Goal: Task Accomplishment & Management: Manage account settings

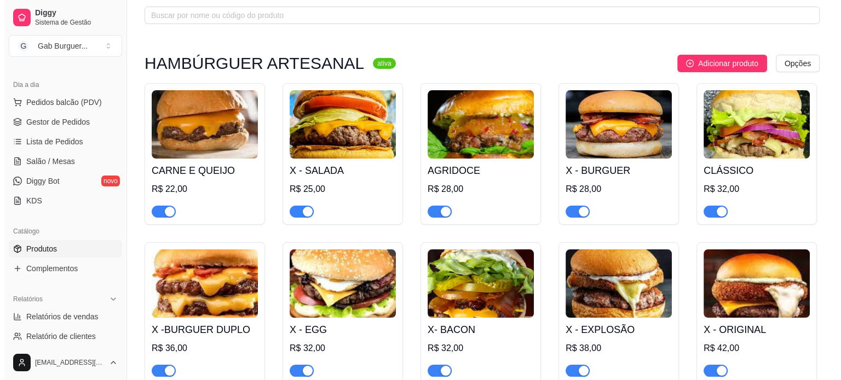
scroll to position [55, 0]
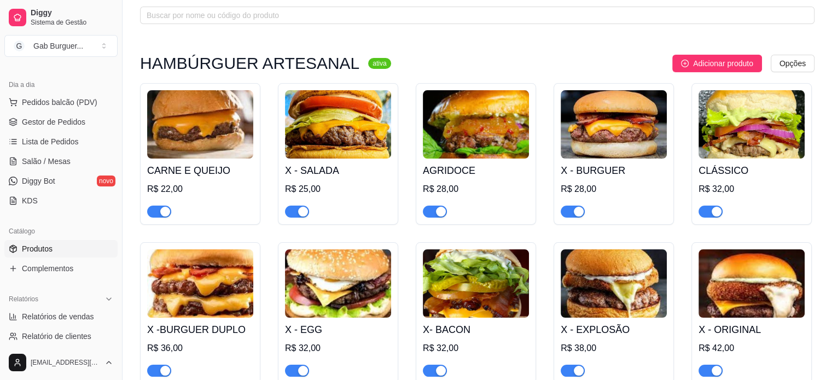
click at [214, 147] on img at bounding box center [200, 124] width 106 height 68
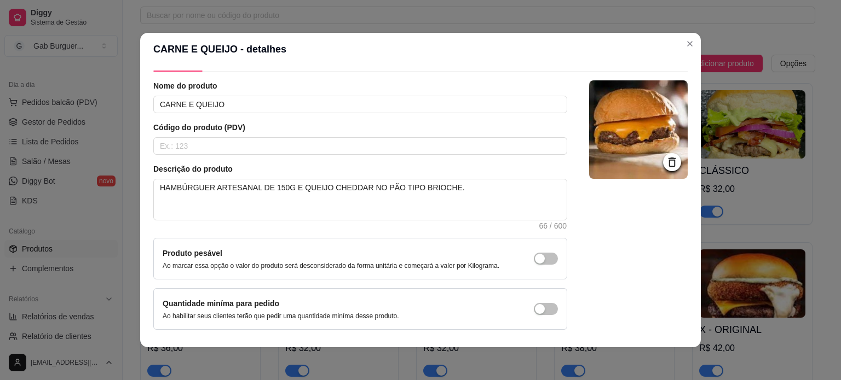
scroll to position [0, 0]
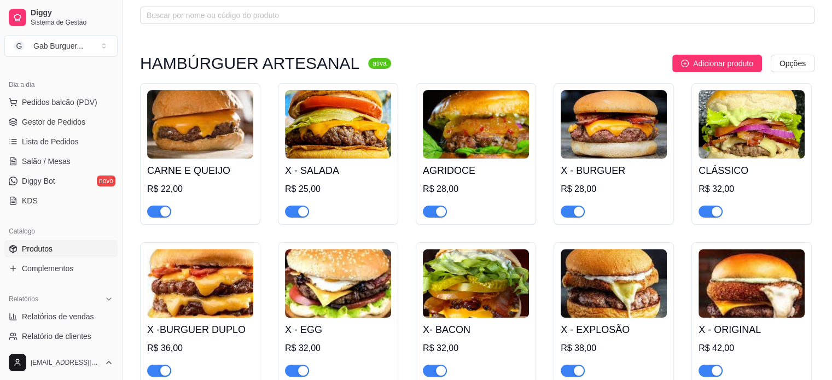
click at [335, 142] on img at bounding box center [338, 124] width 106 height 68
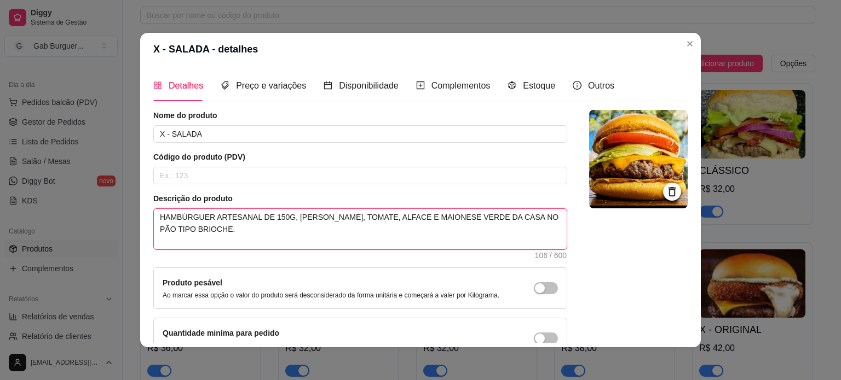
click at [510, 218] on textarea "HAMBÚRGUER ARTESANAL DE 150G, [PERSON_NAME], TOMATE, ALFACE E MAIONESE VERDE DA…" at bounding box center [360, 229] width 413 height 40
type textarea "HAMBÚRGUER ARTESANAL DE 150G, [PERSON_NAME], TOMATE, ALFACE E MAIONESE VERDE DA…"
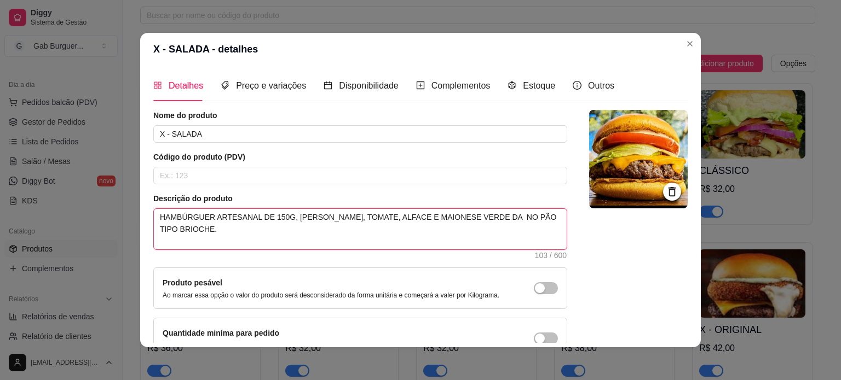
type textarea "HAMBÚRGUER ARTESANAL DE 150G, [PERSON_NAME], TOMATE, ALFACE E MAIONESE VERDE DA…"
type textarea "HAMBÚRGUER ARTESANAL DE 150G, [PERSON_NAME], TOMATE, ALFACE E MAIONESE VERDE D …"
type textarea "HAMBÚRGUER ARTESANAL DE 150G, [PERSON_NAME], TOMATE, ALFACE E MAIONESE VERDE NO…"
type textarea "HAMBÚRGUER ARTESANAL DE 150G, [PERSON_NAME], TOMATE, ALFACE E MAIONESE VERD NO …"
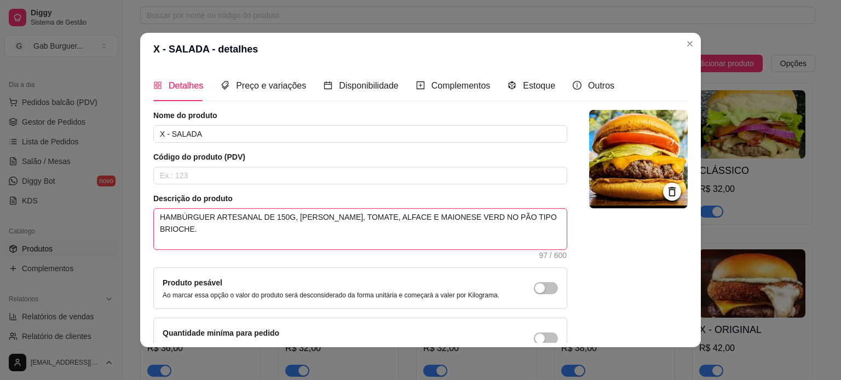
type textarea "HAMBÚRGUER ARTESANAL DE 150G, [PERSON_NAME], TOMATE, ALFACE E MAIONESE VER NO P…"
type textarea "HAMBÚRGUER ARTESANAL DE 150G, [PERSON_NAME], TOMATE, ALFACE E MAIONESE VE NO PÃ…"
type textarea "HAMBÚRGUER ARTESANAL DE 150G, [PERSON_NAME], TOMATE, ALFACE E MAIONESE V NO PÃO…"
type textarea "HAMBÚRGUER ARTESANAL DE 150G, [PERSON_NAME], TOMATE, ALFACE E MAIONESE NO PÃO T…"
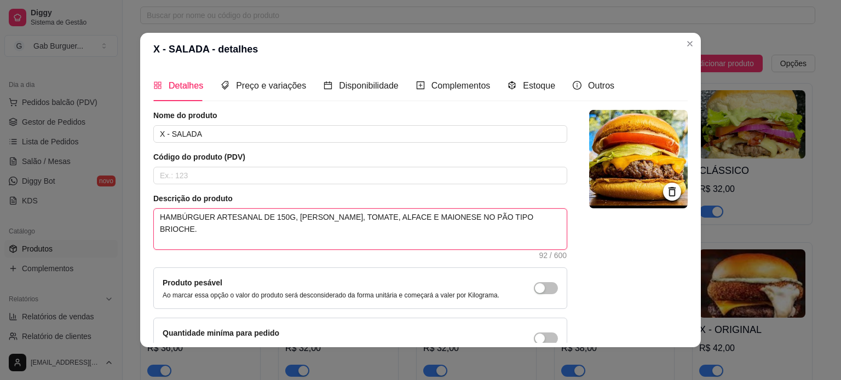
type textarea "HAMBÚRGUER ARTESANAL DE 150G, [PERSON_NAME], TOMATE, ALFACE E MAIONESE, NO PÃO …"
click at [416, 218] on textarea "HAMBÚRGUER ARTESANAL DE 150G, [PERSON_NAME], TOMATE, ALFACE E MAIONESE, NO PÃO …" at bounding box center [360, 229] width 413 height 40
type textarea "HAMBÚRGUER ARTESANAL DE 150G, QUEIJO CHEDDAR, TOMATE, ALFACE EMAIONESE, NO PÃO …"
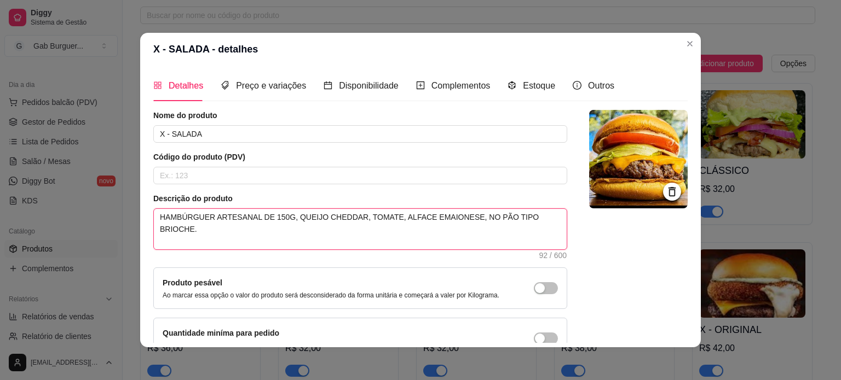
type textarea "HAMBÚRGUER ARTESANAL DE 150G, [PERSON_NAME], TOMATE, ALFACE MAIONESE, NO PÃO TI…"
type textarea "HAMBÚRGUER ARTESANAL DE 150G, QUEIJO CHEDDAR, TOMATE, ALFACEMAIONESE, NO PÃO TI…"
type textarea "HAMBÚRGUER ARTESANAL DE 150G, [PERSON_NAME], TOMATE, ALFACE,MAIONESE, NO PÃO TI…"
type textarea "HAMBÚRGUER ARTESANAL DE 150G, [PERSON_NAME], TOMATE, ALFACE, MAIONESE, NO PÃO T…"
click at [451, 216] on textarea "HAMBÚRGUER ARTESANAL DE 150G, [PERSON_NAME], TOMATE, ALFACE, MAIONESE, NO PÃO T…" at bounding box center [360, 229] width 413 height 40
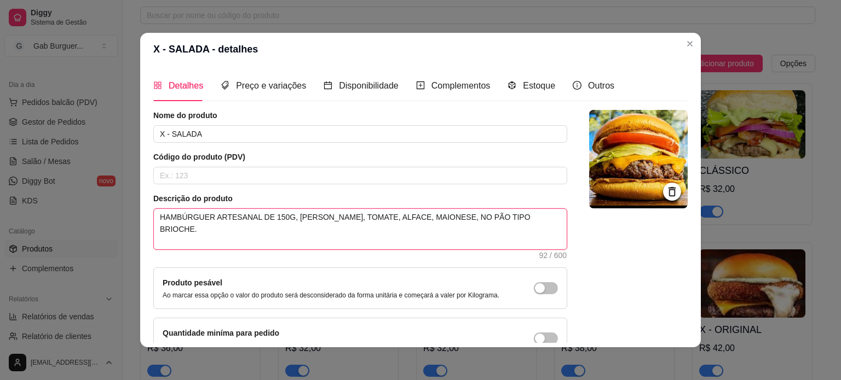
type textarea "HAMBÚRGUER ARTESANAL DE 150G, [PERSON_NAME], TOMATE, ALFACE, MAIONESE, KNO PÃO …"
type textarea "HAMBÚRGUER ARTESANAL DE 150G, [PERSON_NAME], TOMATE, ALFACE, MAIONESE, KENO PÃO…"
type textarea "HAMBÚRGUER ARTESANAL DE 150G, [PERSON_NAME], TOMATE, ALFACE, MAIONESE, KETNO PÃ…"
type textarea "HAMBÚRGUER ARTESANAL DE 150G, [PERSON_NAME], TOMATE, ALFACE, MAIONESE, KETCNO P…"
type textarea "HAMBÚRGUER ARTESANAL DE 150G, [PERSON_NAME], TOMATE, ALFACE, MAIONESE, KETCHNO …"
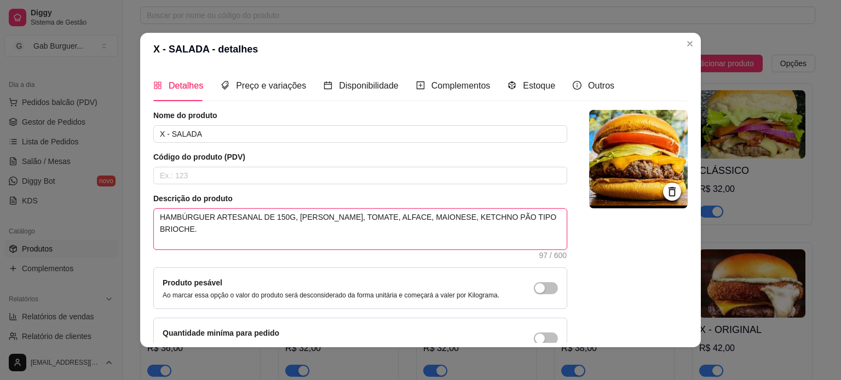
type textarea "HAMBÚRGUER ARTESANAL DE 150G, [PERSON_NAME], TOMATE, ALFACE, MAIONESE, KETCHUNO…"
type textarea "HAMBÚRGUER ARTESANAL DE 150G, [PERSON_NAME], TOMATE, ALFACE, MAIONESE, KETCHUPN…"
type textarea "HAMBÚRGUER ARTESANAL DE 150G, QUEIJO CHEDDAR, TOMATE, ALFACE, MAIONESE, KETCHUP…"
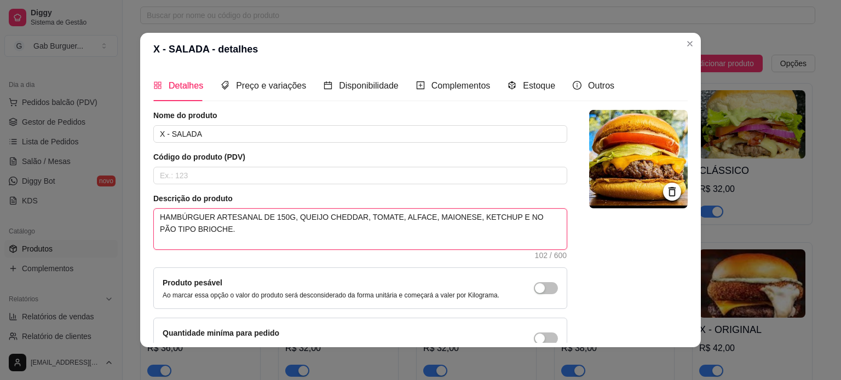
type textarea "HAMBÚRGUER ARTESANAL DE 150G, [PERSON_NAME], TOMATE, ALFACE, MAIONESE, KETCHUP …"
type textarea "HAMBÚRGUER ARTESANAL DE 150G, QUEIJO CHEDDAR, TOMATE, ALFACE, MAIONESE, KETCHUP…"
type textarea "HAMBÚRGUER ARTESANAL DE 150G, [PERSON_NAME], TOMATE, ALFACE, MAIONESE, KETCHUP …"
type textarea "HAMBÚRGUER ARTESANAL DE 150G, QUEIJO CHEDDAR, TOMATE, ALFACE, MAIONESE, KETCHUP…"
type textarea "HAMBÚRGUER ARTESANAL DE 150G, [PERSON_NAME], TOMATE, ALFACE, MAIONESE, KETCHUP …"
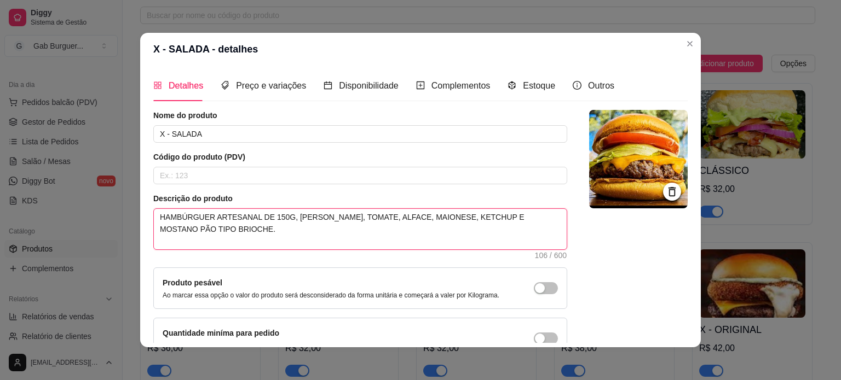
type textarea "HAMBÚRGUER ARTESANAL DE 150G, [PERSON_NAME], TOMATE, ALFACE, MAIONESE, KETCHUP …"
type textarea "HAMBÚRGUER ARTESANAL DE 150G, QUEIJO CHEDDAR, TOMATE, ALFACE, MAIONESE, KETCHUP…"
type textarea "HAMBÚRGUER ARTESANAL DE 150G, [PERSON_NAME], TOMATE, ALFACE, MAIONESE, KETCHUP …"
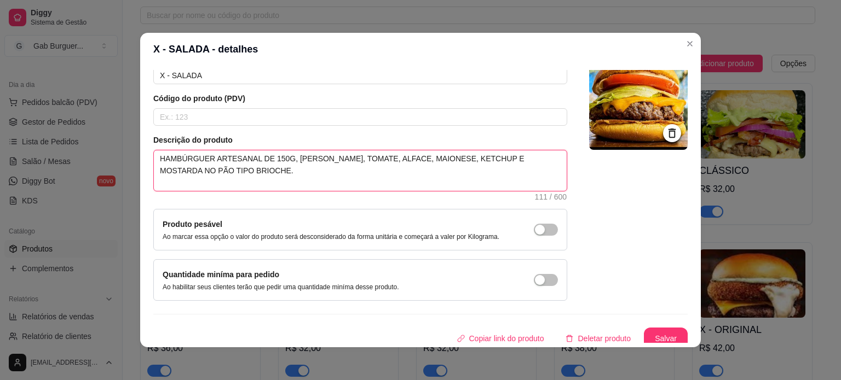
scroll to position [63, 0]
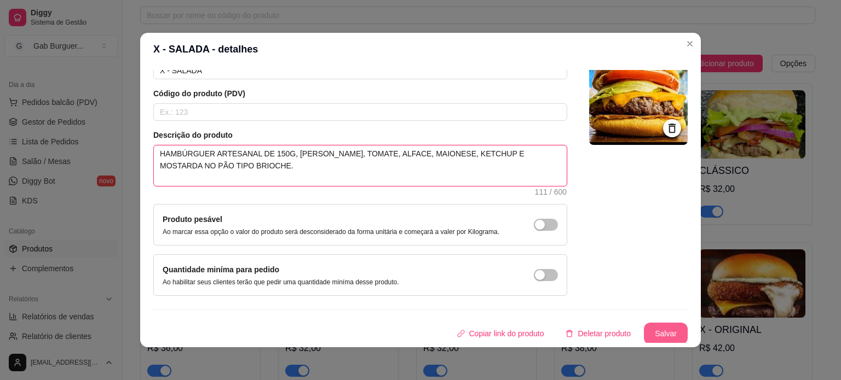
type textarea "HAMBÚRGUER ARTESANAL DE 150G, [PERSON_NAME], TOMATE, ALFACE, MAIONESE, KETCHUP …"
click at [646, 328] on button "Salvar" at bounding box center [665, 333] width 43 height 21
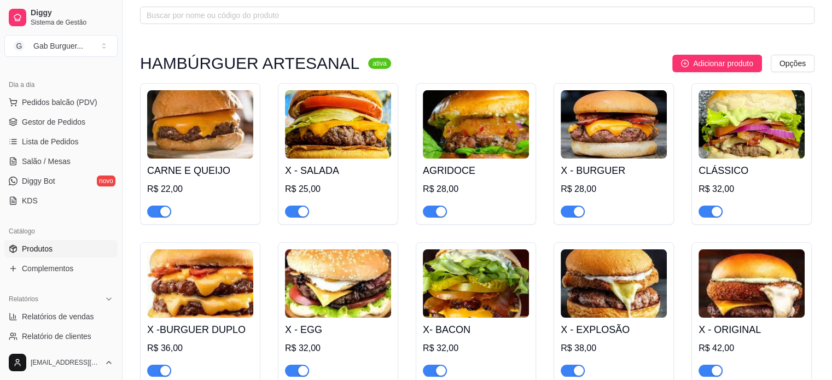
click at [474, 130] on img at bounding box center [476, 124] width 106 height 68
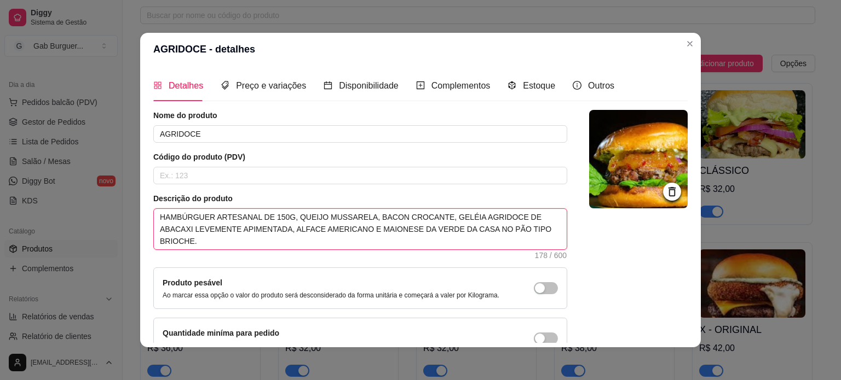
click at [436, 229] on textarea "HAMBÚRGUER ARTESANAL DE 150G, QUEIJO MUSSARELA, BACON CROCANTE, GELÉIA AGRIDOCE…" at bounding box center [360, 229] width 413 height 40
type textarea "HAMBÚRGUER ARTESANAL DE 150G, QUEIJO MUSSARELA, BACON CROCANTE, GELÉIA AGRIDOCE…"
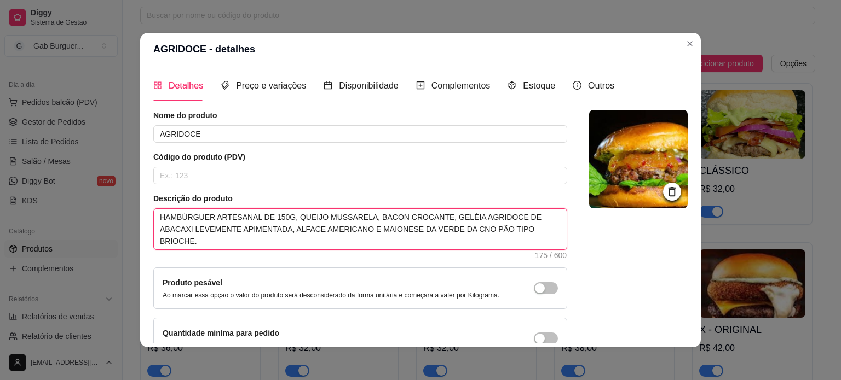
type textarea "HAMBÚRGUER ARTESANAL DE 150G, QUEIJO MUSSARELA, BACON CROCANTE, GELÉIA AGRIDOCE…"
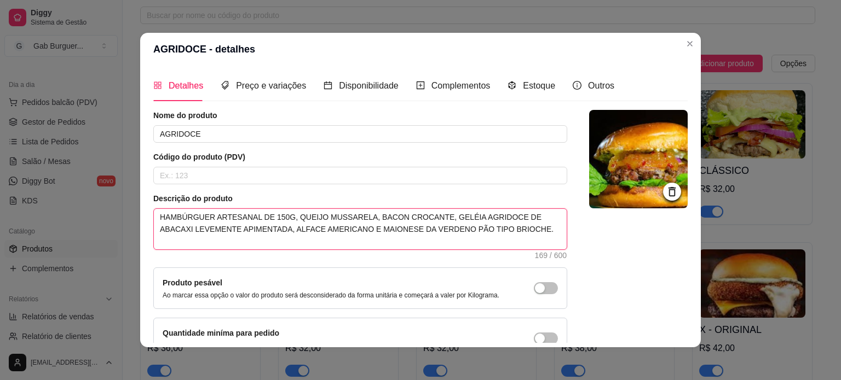
type textarea "HAMBÚRGUER ARTESANAL DE 150G, QUEIJO MUSSARELA, BACON CROCANTE, GELÉIA AGRIDOCE…"
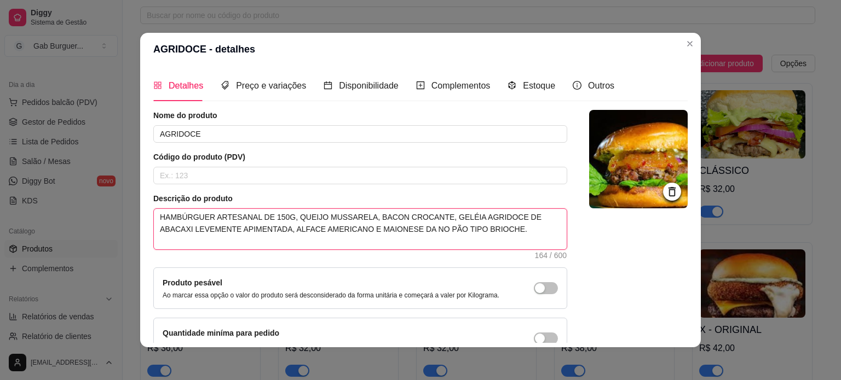
type textarea "HAMBÚRGUER ARTESANAL DE 150G, QUEIJO MUSSARELA, BACON CROCANTE, GELÉIA AGRIDOCE…"
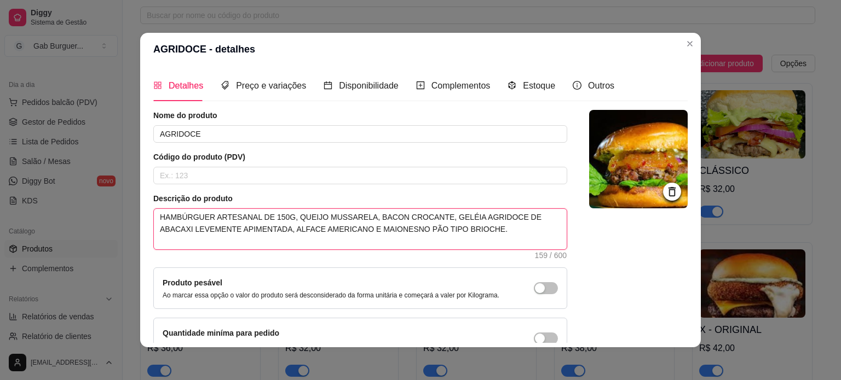
type textarea "HAMBÚRGUER ARTESANAL DE 150G, QUEIJO MUSSARELA, BACON CROCANTE, GELÉIA AGRIDOCE…"
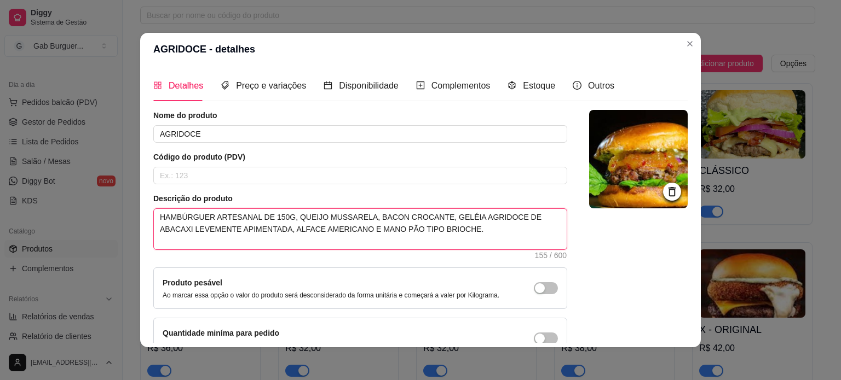
type textarea "HAMBÚRGUER ARTESANAL DE 150G, QUEIJO MUSSARELA, BACON CROCANTE, GELÉIA AGRIDOCE…"
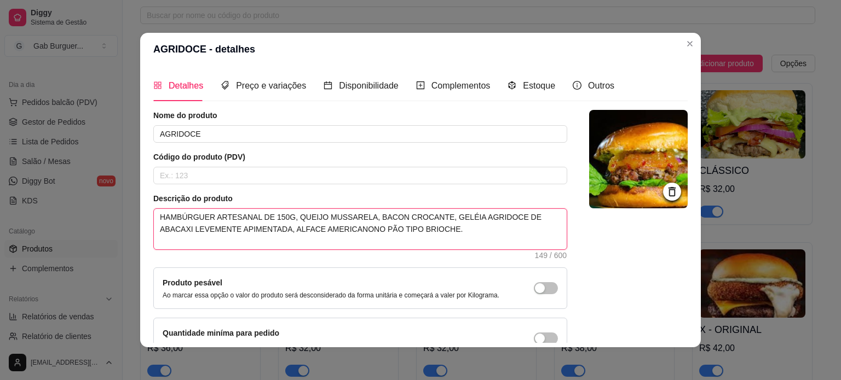
type textarea "HAMBÚRGUER ARTESANAL DE 150G, QUEIJO MUSSARELA, BACON CROCANTE, GELÉIA AGRIDOCE…"
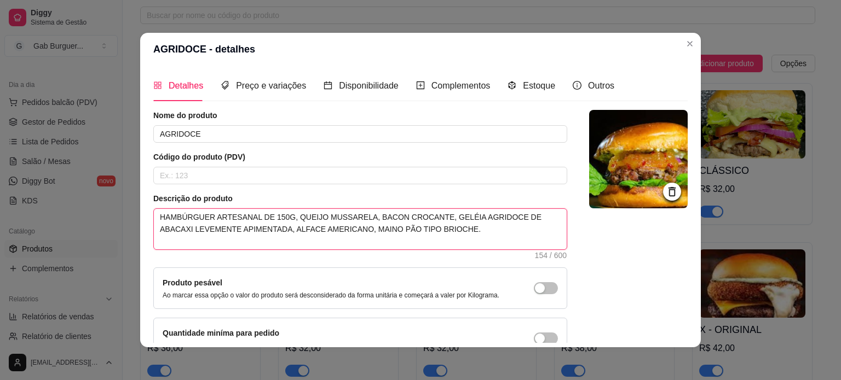
type textarea "HAMBÚRGUER ARTESANAL DE 150G, QUEIJO MUSSARELA, BACON CROCANTE, GELÉIA AGRIDOCE…"
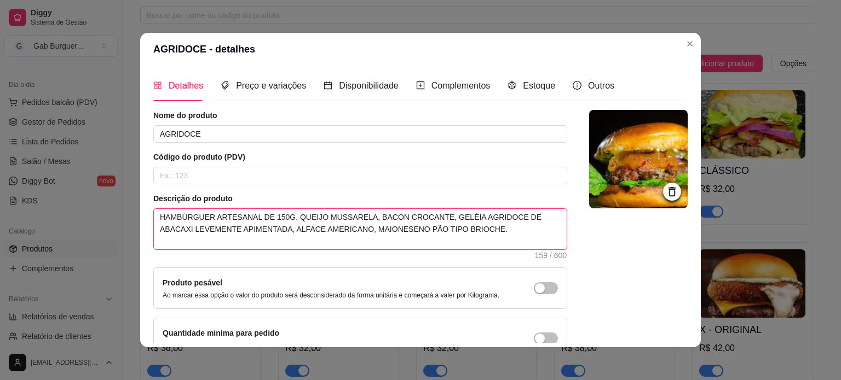
type textarea "HAMBÚRGUER ARTESANAL DE 150G, QUEIJO MUSSARELA, BACON CROCANTE, GELÉIA AGRIDOCE…"
click at [321, 223] on textarea "HAMBÚRGUER ARTESANAL DE 150G, QUEIJO MUSSARELA, BACON CROCANTE, GELÉIA AGRIDOCE…" at bounding box center [360, 229] width 413 height 40
click at [327, 228] on textarea "HAMBÚRGUER ARTESANAL DE 150G, QUEIJO MUSSARELA, BACON CROCANTE, GELÉIA AGRIDOCE…" at bounding box center [360, 229] width 413 height 40
click at [324, 231] on textarea "HAMBÚRGUER ARTESANAL DE 150G, QUEIJO MUSSARELA, BACON CROCANTE, GELÉIA AGRIDOCE…" at bounding box center [360, 229] width 413 height 40
type textarea "HAMBÚRGUER ARTESANAL DE 150G, QUEIJO MUSSARELA, BACON CROCANTE, GELÉIA AGRIDOCE…"
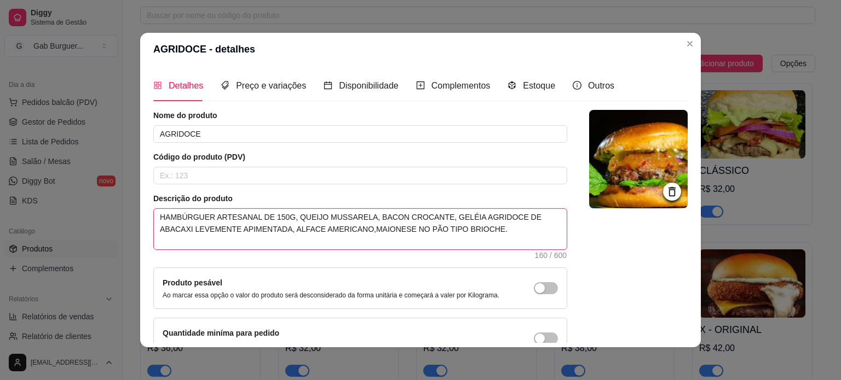
type textarea "HAMBÚRGUER ARTESANAL DE 150G, QUEIJO MUSSARELA, BACON CROCANTE, GELÉIA AGRIDOCE…"
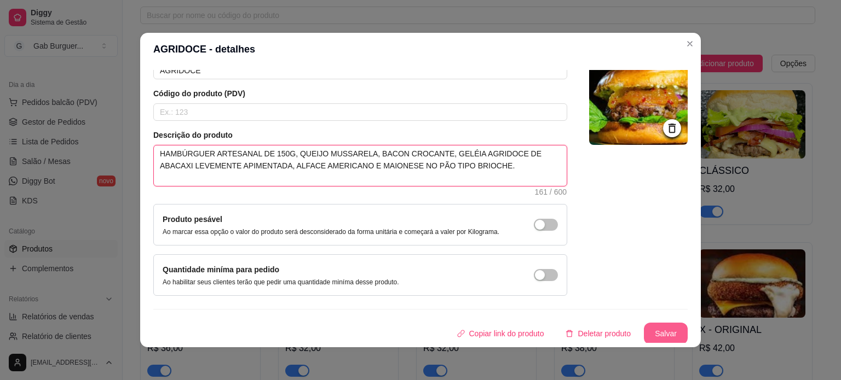
type textarea "HAMBÚRGUER ARTESANAL DE 150G, QUEIJO MUSSARELA, BACON CROCANTE, GELÉIA AGRIDOCE…"
click at [644, 324] on button "Salvar" at bounding box center [666, 334] width 44 height 22
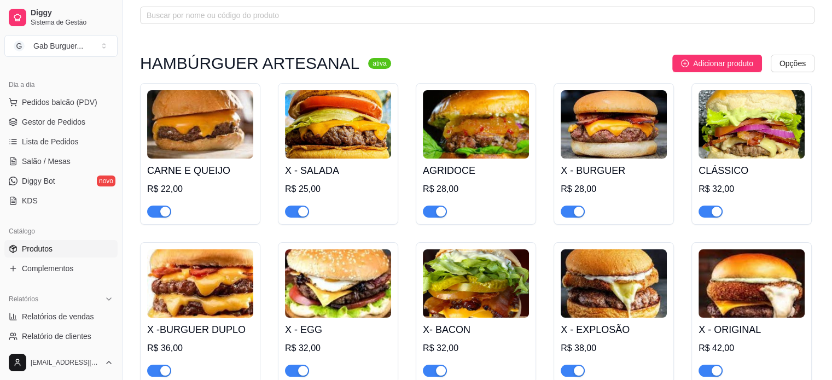
click at [492, 115] on img at bounding box center [476, 124] width 106 height 68
click at [628, 121] on img at bounding box center [614, 124] width 106 height 68
click at [732, 129] on img at bounding box center [752, 124] width 106 height 68
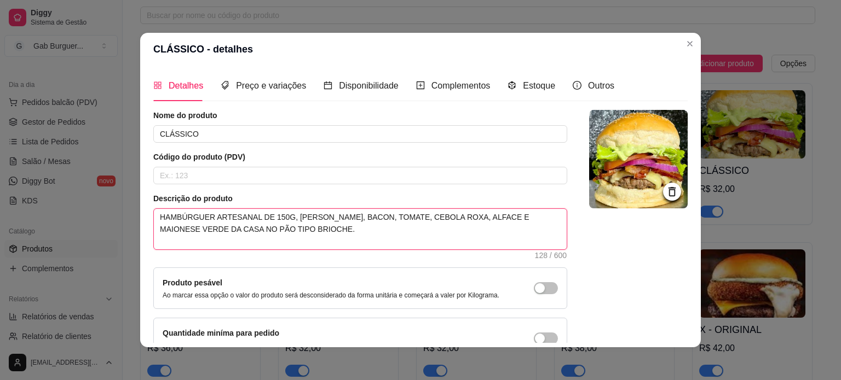
click at [214, 228] on textarea "HAMBÚRGUER ARTESANAL DE 150G, [PERSON_NAME], BACON, TOMATE, CEBOLA ROXA, ALFACE…" at bounding box center [360, 229] width 413 height 40
type textarea "HAMBÚRGUER ARTESANAL DE 150G, [PERSON_NAME], BACON, TOMATE, CEBOLA ROXA, ALFACE…"
type textarea "HAMBÚRGUER ARTESANAL DE 150G, QUEIJO MUSSARELA, BACON, TOMATE, CEBOLA ROXA, ALF…"
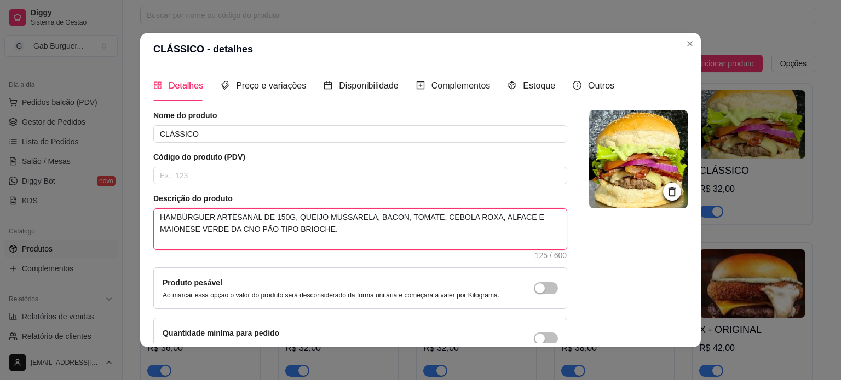
type textarea "HAMBÚRGUER ARTESANAL DE 150G, QUEIJO MUSSARELA, BACON, TOMATE, CEBOLA ROXA, ALF…"
type textarea "HAMBÚRGUER ARTESANAL DE 150G, [PERSON_NAME], BACON, TOMATE, CEBOLA ROXA, ALFACE…"
type textarea "HAMBÚRGUER ARTESANAL DE 150G, QUEIJO MUSSARELA, BACON, TOMATE, CEBOLA ROXA, ALF…"
type textarea "HAMBÚRGUER ARTESANAL DE 150G, [PERSON_NAME], BACON, TOMATE, CEBOLA ROXA, ALFACE…"
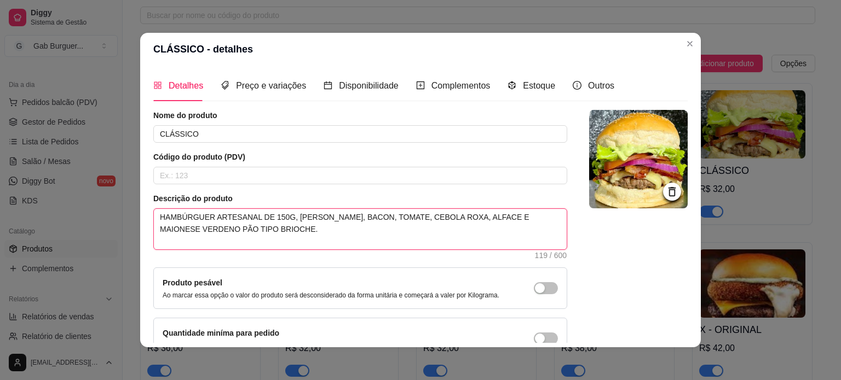
type textarea "HAMBÚRGUER ARTESANAL DE 150G, [PERSON_NAME], BACON, TOMATE, CEBOLA ROXA, ALFACE…"
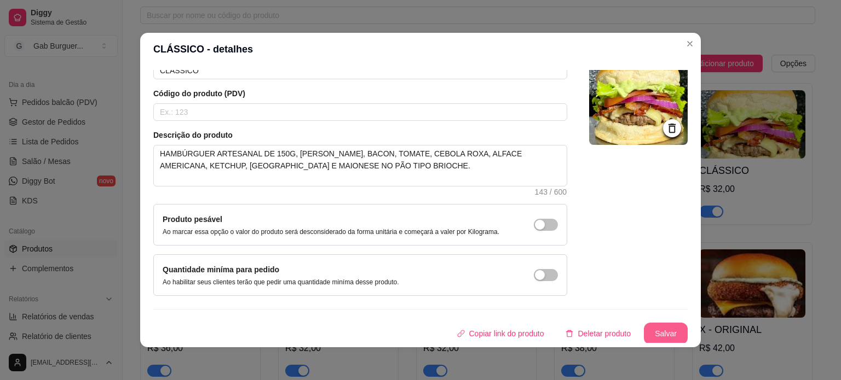
click at [660, 341] on button "Salvar" at bounding box center [666, 334] width 44 height 22
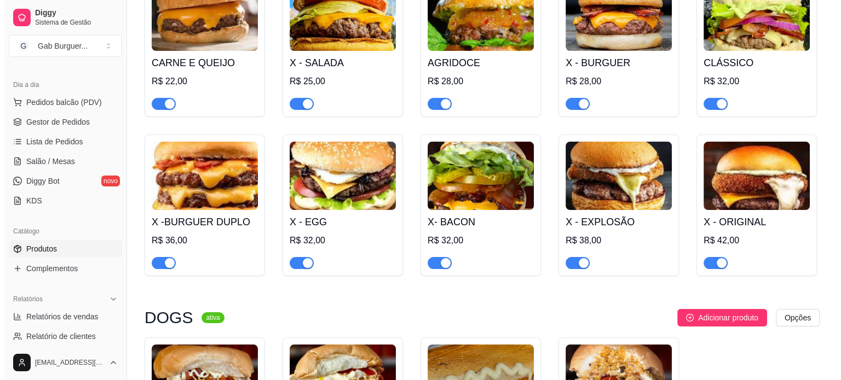
scroll to position [164, 0]
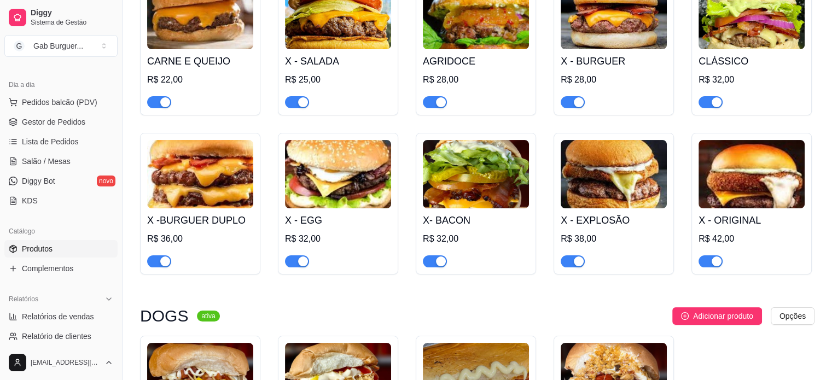
click at [340, 169] on img at bounding box center [338, 174] width 106 height 68
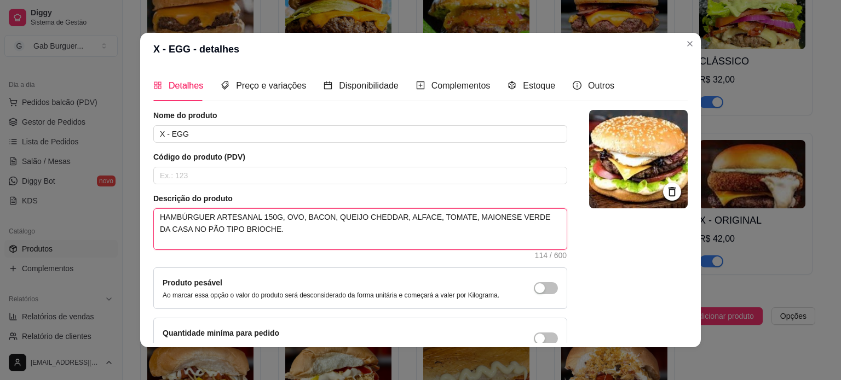
click at [539, 215] on textarea "HAMBÚRGUER ARTESANAL 150G, OVO, BACON, QUEIJO CHEDDAR, ALFACE, TOMATE, MAIONESE…" at bounding box center [360, 229] width 413 height 40
click at [199, 228] on textarea "HAMBÚRGUER ARTESANAL 150G, OVO, BACON, QUEIJO CHEDDAR, ALFACE, TOMATE, KETCHUP,…" at bounding box center [360, 229] width 413 height 40
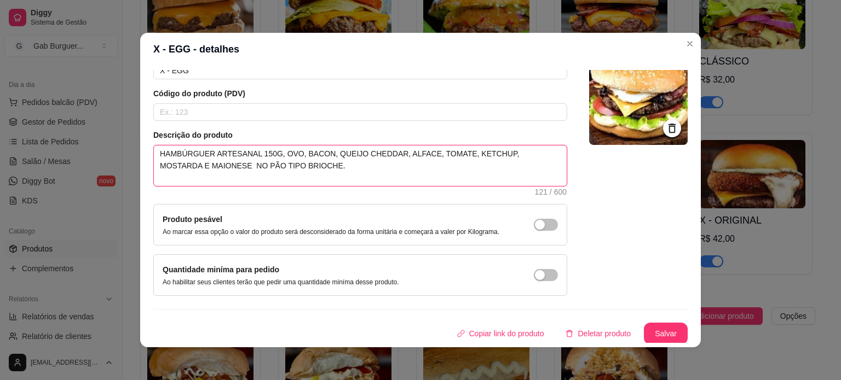
scroll to position [2, 0]
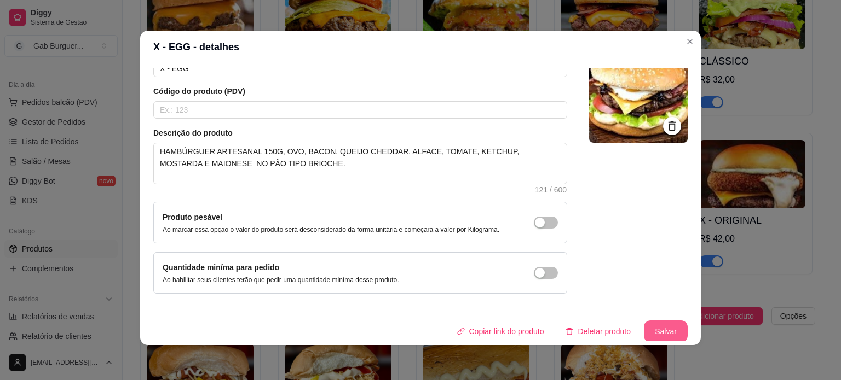
click at [644, 326] on button "Salvar" at bounding box center [666, 332] width 44 height 22
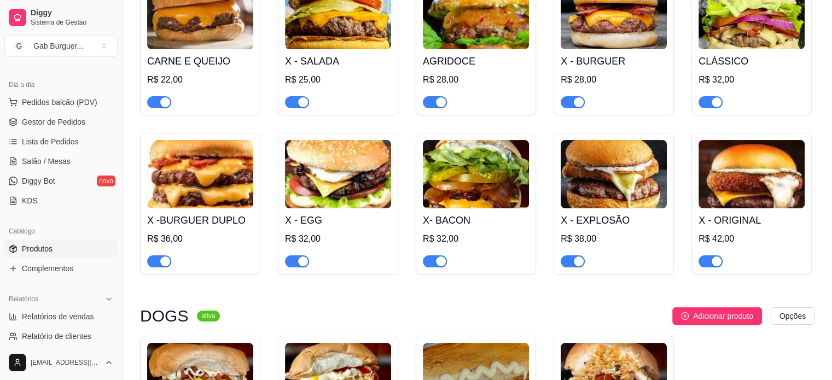
click at [506, 166] on img at bounding box center [476, 174] width 106 height 68
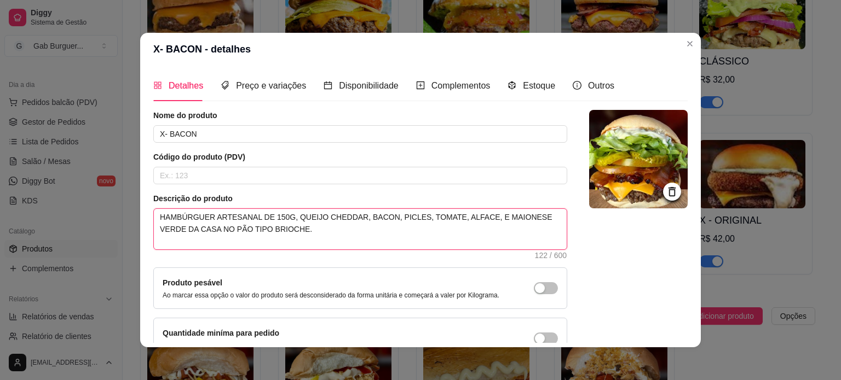
click at [177, 231] on textarea "HAMBÚRGUER ARTESANAL DE 150G, QUEIJO CHEDDAR, BACON, PICLES, TOMATE, ALFACE, E …" at bounding box center [360, 229] width 413 height 40
click at [530, 216] on textarea "HAMBÚRGUER ARTESANAL DE 150G, QUEIJO CHEDDAR, BACON, PICLES, TOMATE, ALFACE, KE…" at bounding box center [360, 229] width 413 height 40
click at [536, 218] on textarea "HAMBÚRGUER ARTESANAL DE 150G, QUEIJO CHEDDAR, BACON, PICLES, TOMATE, ALFACE, KE…" at bounding box center [360, 229] width 413 height 40
click at [536, 217] on textarea "HAMBÚRGUER ARTESANAL DE 150G, QUEIJO CHEDDAR, BACON, PICLES, TOMATE, ALFACE, KE…" at bounding box center [360, 229] width 413 height 40
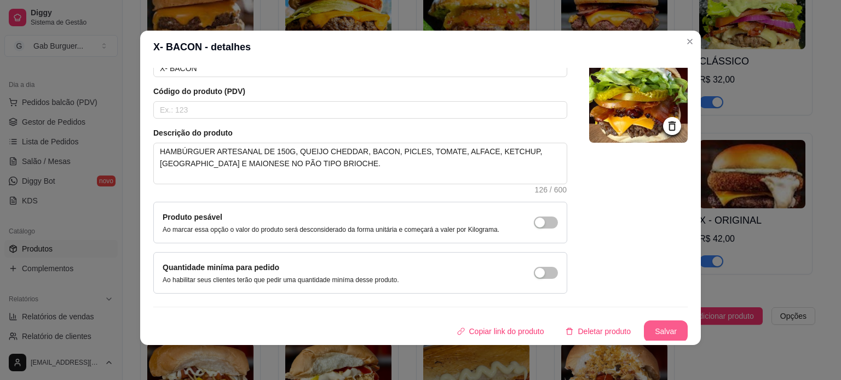
click at [648, 328] on button "Salvar" at bounding box center [666, 332] width 44 height 22
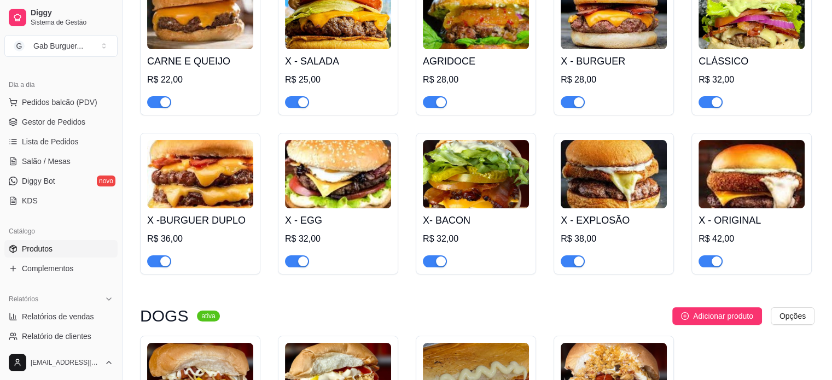
click at [381, 171] on img at bounding box center [338, 174] width 106 height 68
click at [610, 173] on img at bounding box center [614, 174] width 106 height 68
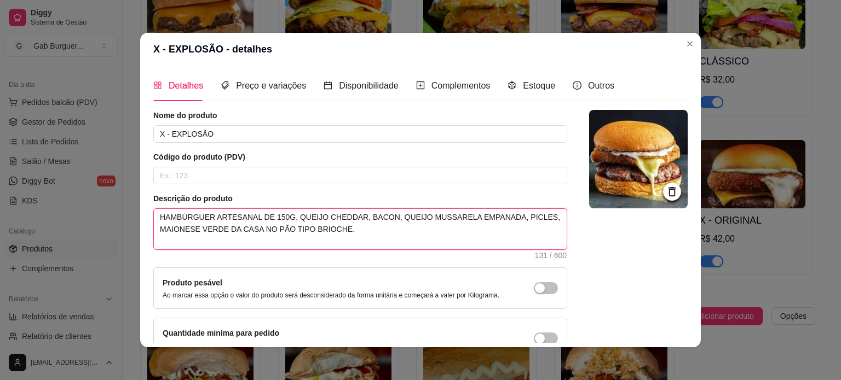
click at [250, 226] on textarea "HAMBÚRGUER ARTESANAL DE 150G, QUEIJO CHEDDAR, BACON, QUEIJO MUSSARELA EMPANADA,…" at bounding box center [360, 229] width 413 height 40
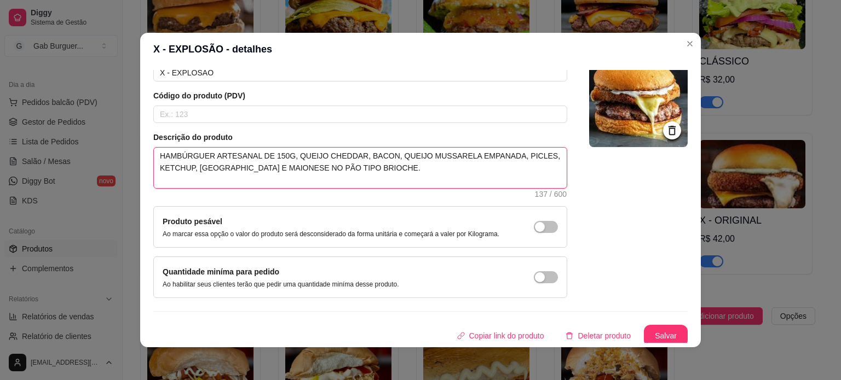
scroll to position [63, 0]
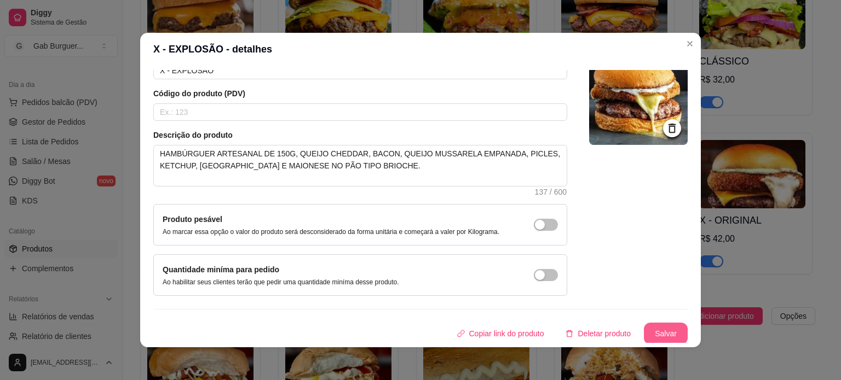
click at [656, 326] on button "Salvar" at bounding box center [666, 334] width 44 height 22
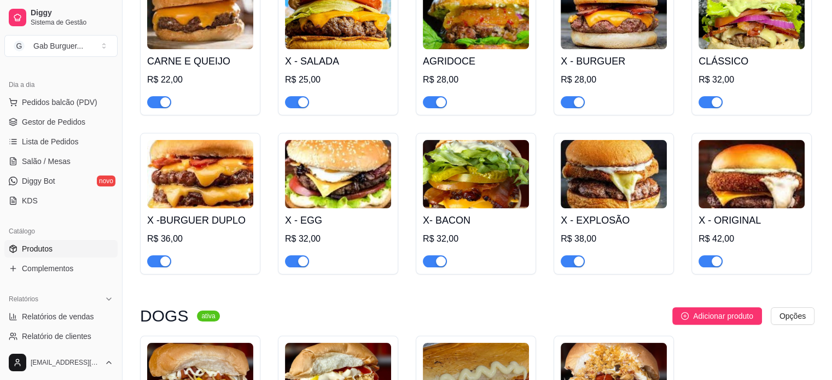
click at [729, 136] on div "X - ORIGINAL R$ 42,00" at bounding box center [752, 204] width 120 height 142
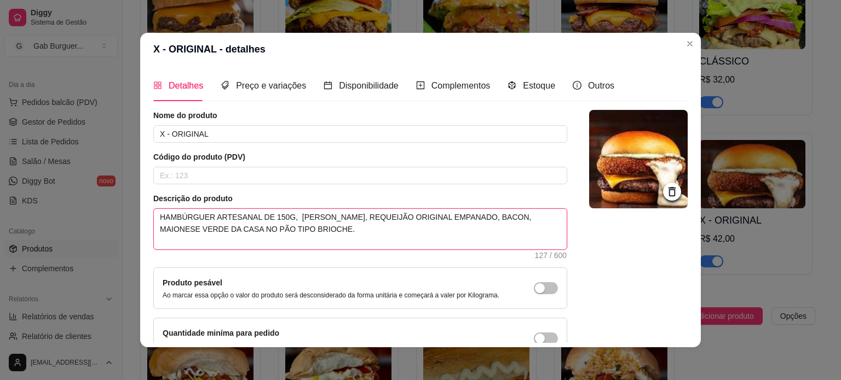
click at [212, 230] on textarea "HAMBÚRGUER ARTESANAL DE 150G, [PERSON_NAME], REQUEIJÃO ORIGINAL EMPANADO, BACON…" at bounding box center [360, 229] width 413 height 40
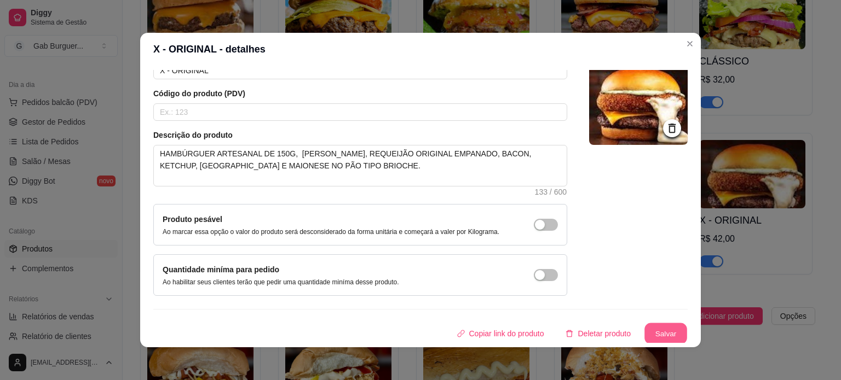
click at [663, 332] on button "Salvar" at bounding box center [665, 333] width 43 height 21
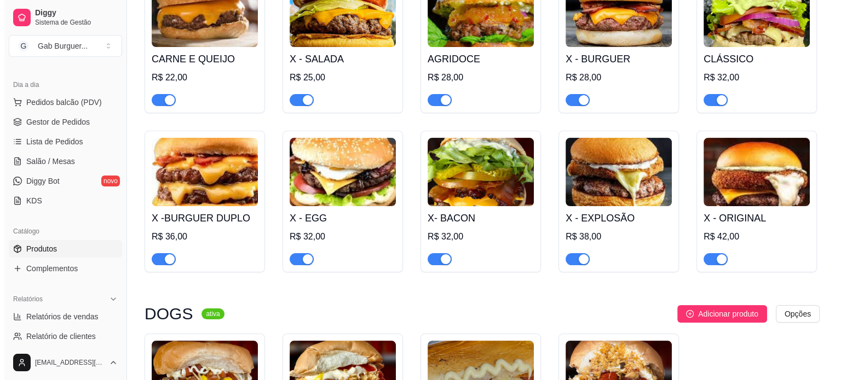
scroll to position [0, 0]
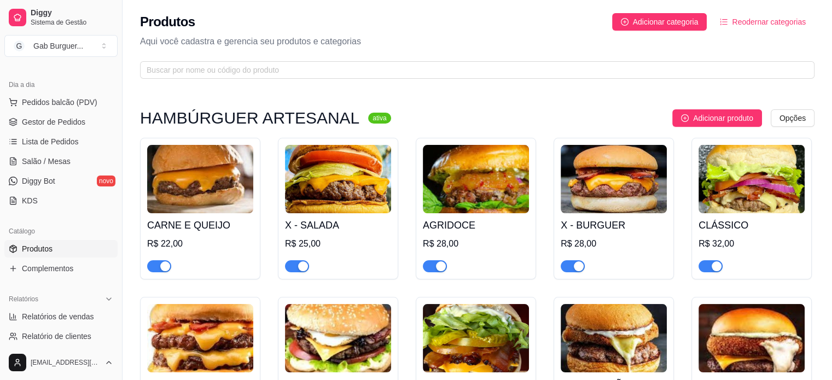
click at [323, 145] on img at bounding box center [338, 179] width 106 height 68
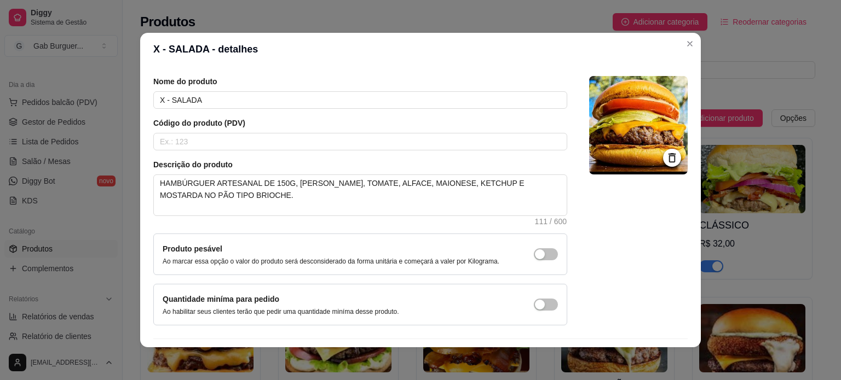
scroll to position [63, 0]
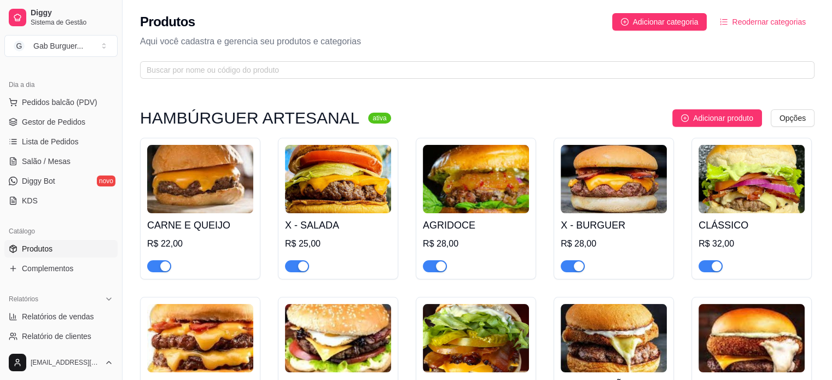
click at [219, 172] on img at bounding box center [200, 179] width 106 height 68
click at [305, 169] on img at bounding box center [338, 179] width 106 height 68
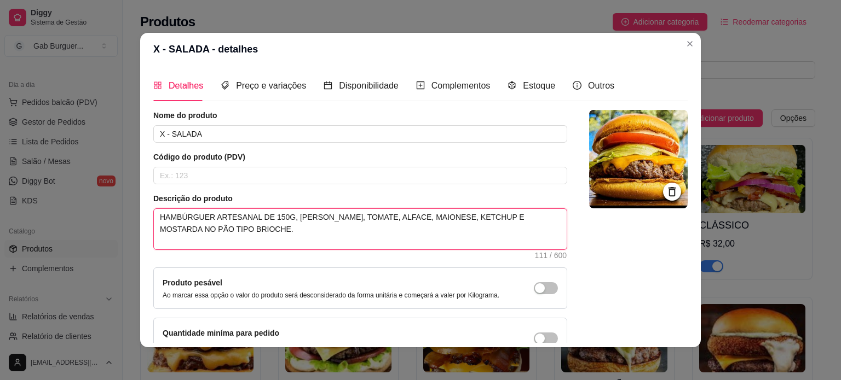
drag, startPoint x: 445, startPoint y: 218, endPoint x: 466, endPoint y: 222, distance: 21.8
click at [445, 218] on textarea "HAMBÚRGUER ARTESANAL DE 150G, [PERSON_NAME], TOMATE, ALFACE, MAIONESE, KETCHUP …" at bounding box center [360, 229] width 413 height 40
paste textarea "[PERSON_NAME]"
drag, startPoint x: 408, startPoint y: 215, endPoint x: 496, endPoint y: 216, distance: 87.6
click at [496, 216] on textarea "HAMBÚRGUER ARTESANAL DE 150G, [PERSON_NAME], TOMATE, ALFACE, MAIONESE HELLMANN'…" at bounding box center [360, 229] width 413 height 40
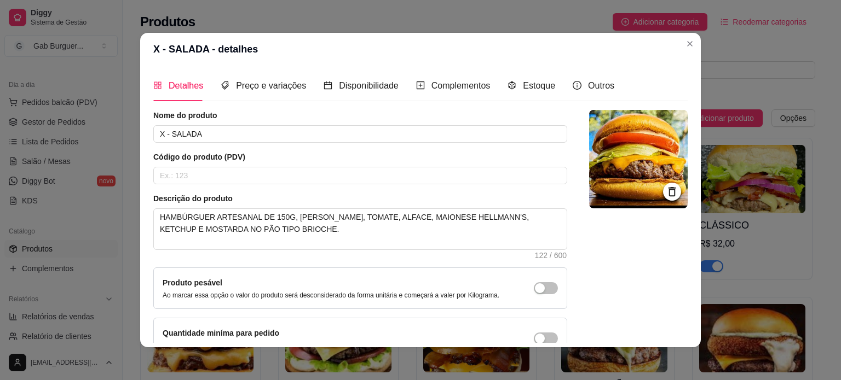
click at [601, 253] on div at bounding box center [638, 235] width 99 height 250
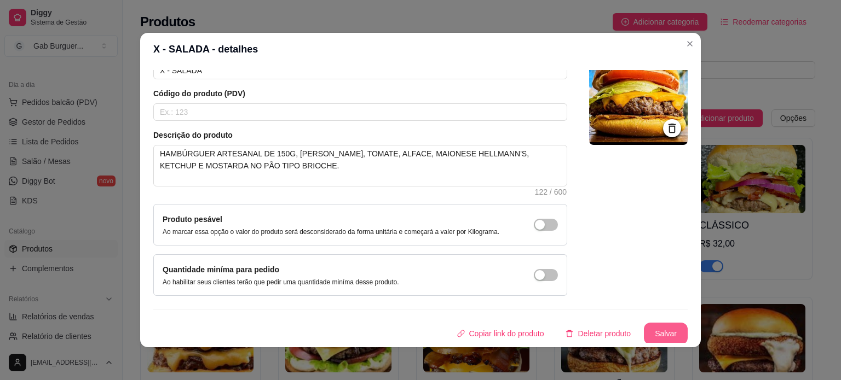
click at [644, 327] on button "Salvar" at bounding box center [666, 334] width 44 height 22
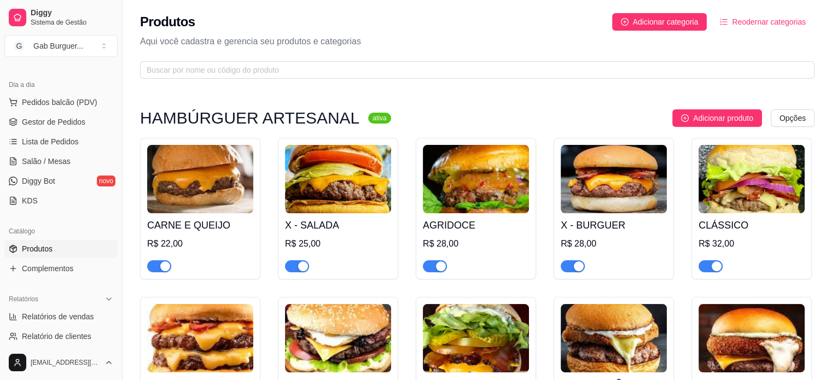
click at [477, 180] on img at bounding box center [476, 179] width 106 height 68
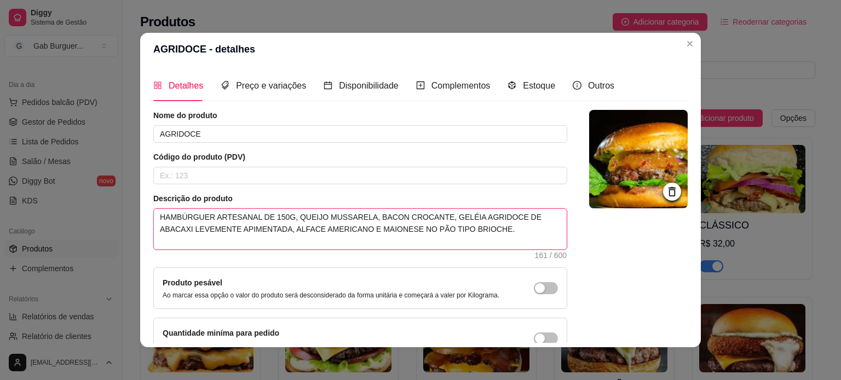
click at [324, 232] on textarea "HAMBÚRGUER ARTESANAL DE 150G, QUEIJO MUSSARELA, BACON CROCANTE, GELÉIA AGRIDOCE…" at bounding box center [360, 229] width 413 height 40
drag, startPoint x: 326, startPoint y: 228, endPoint x: 365, endPoint y: 229, distance: 38.9
click at [365, 229] on textarea "HAMBÚRGUER ARTESANAL DE 150G, QUEIJO MUSSARELA, BACON CROCANTE, GELÉIA AGRIDOCE…" at bounding box center [360, 229] width 413 height 40
paste textarea "MAIONESE [PERSON_NAME],"
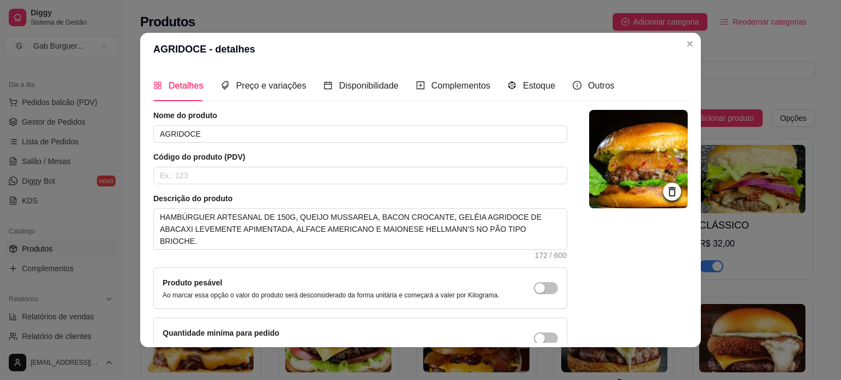
click at [555, 233] on div "Nome do produto AGRIDOCE Código do produto (PDV) Descrição do produto HAMBÚRGUE…" at bounding box center [420, 235] width 534 height 250
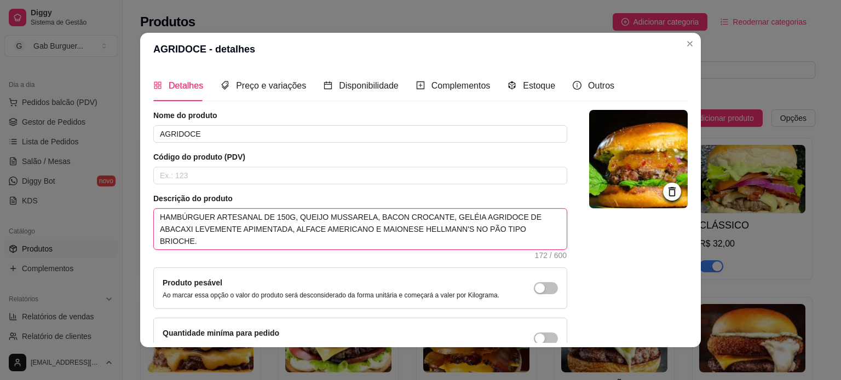
click at [536, 233] on textarea "HAMBÚRGUER ARTESANAL DE 150G, QUEIJO MUSSARELA, BACON CROCANTE, GELÉIA AGRIDOCE…" at bounding box center [360, 229] width 413 height 40
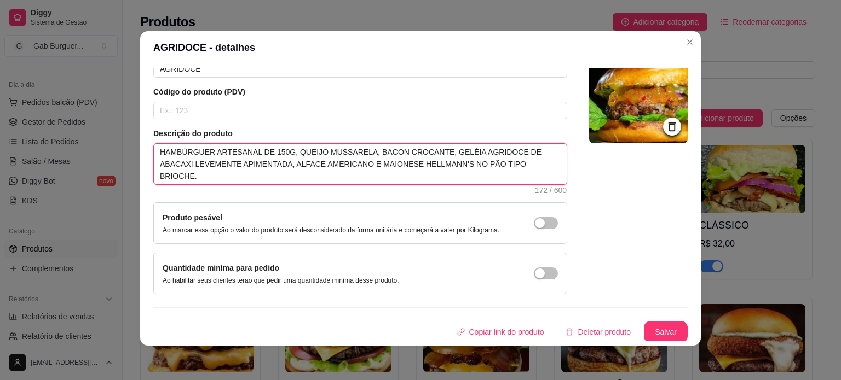
scroll to position [2, 0]
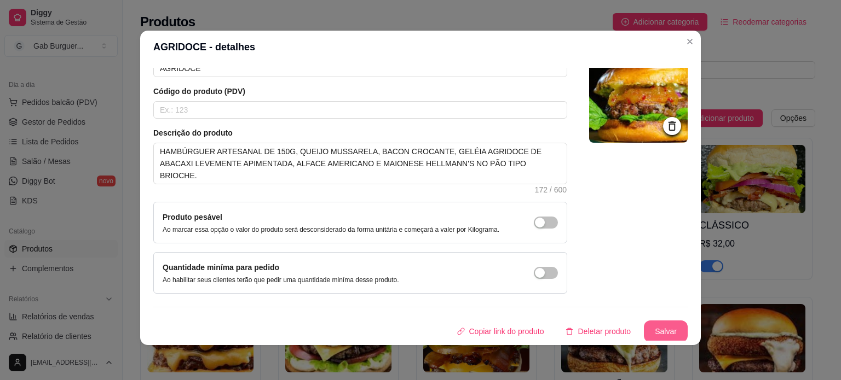
click at [650, 322] on button "Salvar" at bounding box center [666, 332] width 44 height 22
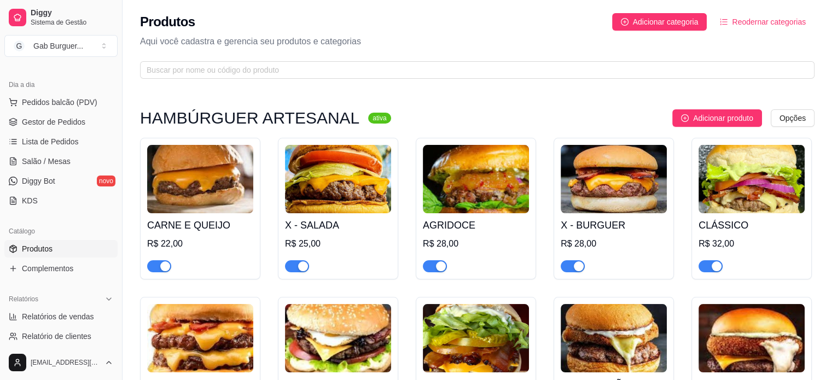
click at [619, 184] on img at bounding box center [614, 179] width 106 height 68
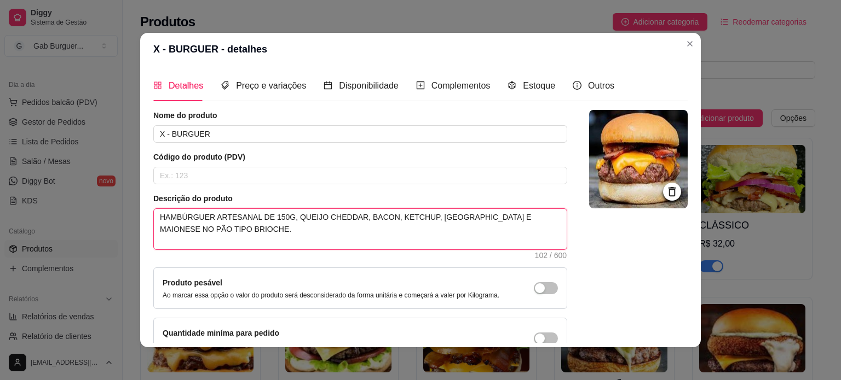
drag, startPoint x: 497, startPoint y: 218, endPoint x: 464, endPoint y: 215, distance: 32.9
click at [464, 215] on textarea "HAMBÚRGUER ARTESANAL DE 150G, QUEIJO CHEDDAR, BACON, KETCHUP, [GEOGRAPHIC_DATA]…" at bounding box center [360, 229] width 413 height 40
paste textarea "MAIONESE [PERSON_NAME],"
click at [464, 219] on textarea "HAMBÚRGUER ARTESANAL DE 150G, [PERSON_NAME], BACON, KETCHUP, [GEOGRAPHIC_DATA] …" at bounding box center [360, 229] width 413 height 40
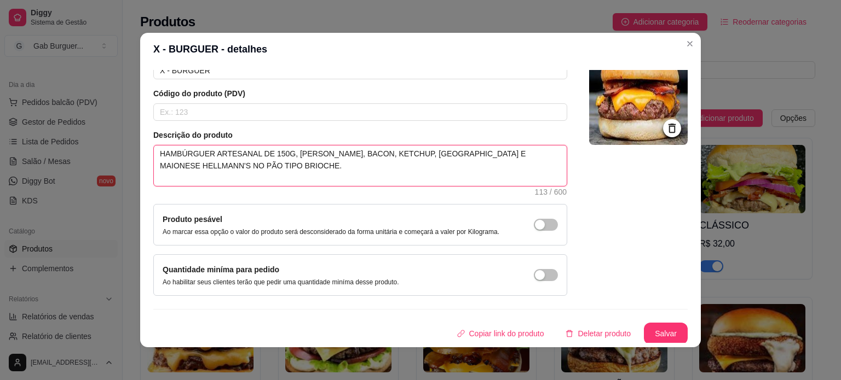
scroll to position [63, 0]
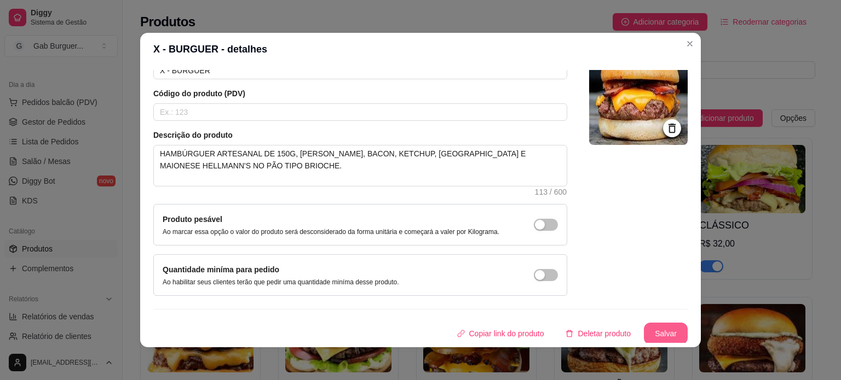
click at [661, 337] on button "Salvar" at bounding box center [666, 334] width 44 height 22
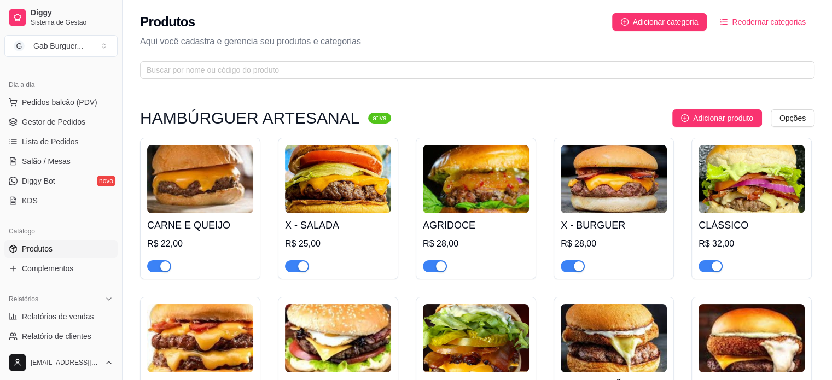
click at [630, 185] on img at bounding box center [614, 179] width 106 height 68
click at [731, 183] on img at bounding box center [752, 179] width 106 height 68
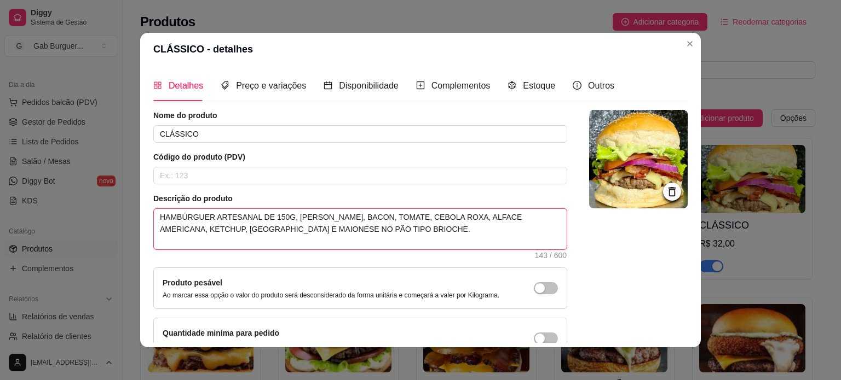
click at [239, 231] on textarea "HAMBÚRGUER ARTESANAL DE 150G, [PERSON_NAME], BACON, TOMATE, CEBOLA ROXA, ALFACE…" at bounding box center [360, 229] width 413 height 40
drag, startPoint x: 239, startPoint y: 231, endPoint x: 254, endPoint y: 229, distance: 15.4
click at [254, 229] on textarea "HAMBÚRGUER ARTESANAL DE 150G, [PERSON_NAME], BACON, TOMATE, CEBOLA ROXA, ALFACE…" at bounding box center [360, 229] width 413 height 40
paste textarea "MAIONESE [PERSON_NAME],"
drag, startPoint x: 241, startPoint y: 226, endPoint x: 457, endPoint y: 189, distance: 219.3
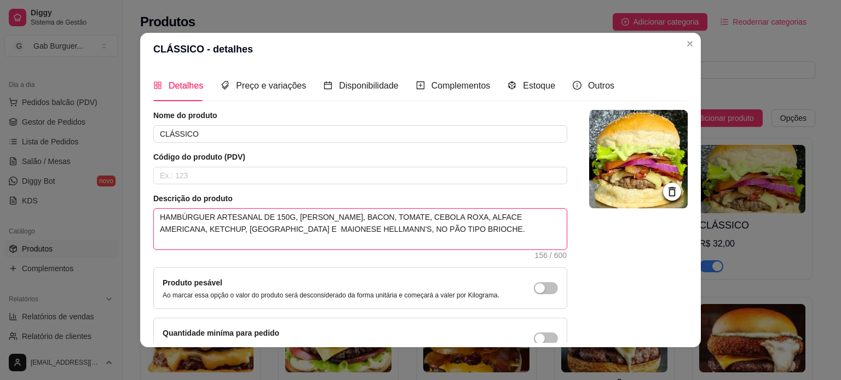
click at [242, 226] on textarea "HAMBÚRGUER ARTESANAL DE 150G, [PERSON_NAME], BACON, TOMATE, CEBOLA ROXA, ALFACE…" at bounding box center [360, 229] width 413 height 40
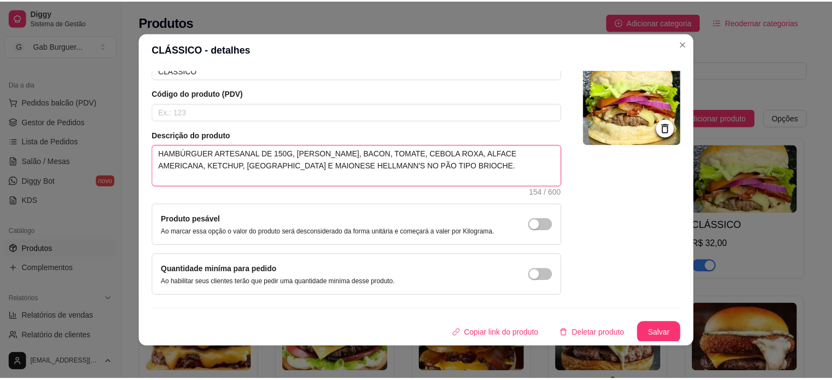
scroll to position [2, 0]
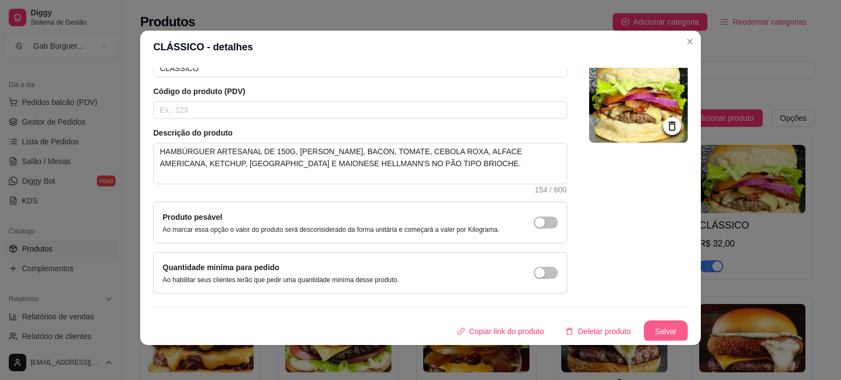
click at [653, 323] on button "Salvar" at bounding box center [666, 332] width 44 height 22
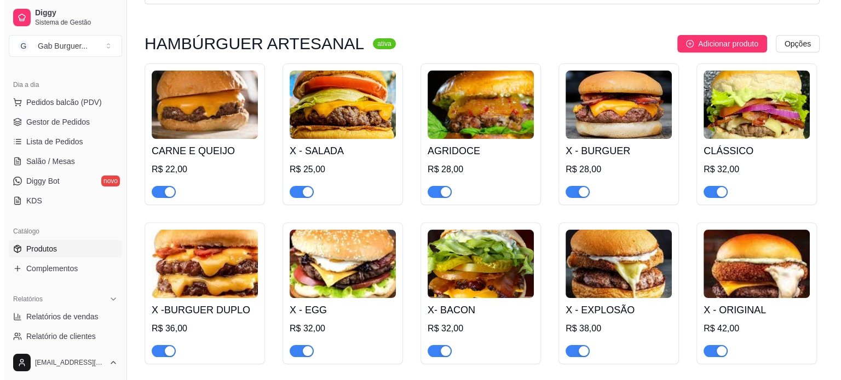
scroll to position [164, 0]
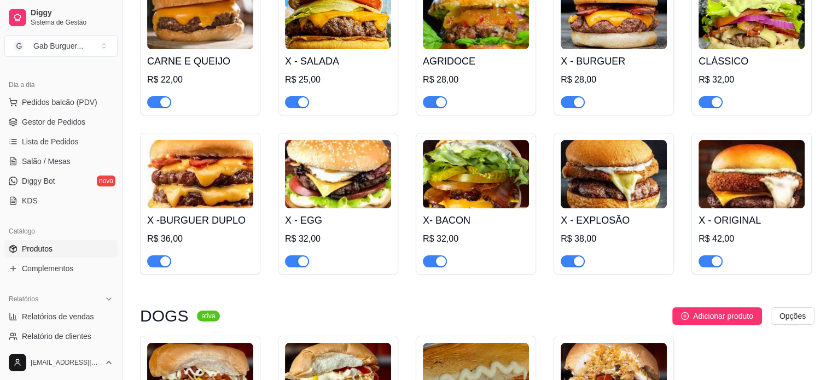
click at [225, 161] on img at bounding box center [200, 174] width 106 height 68
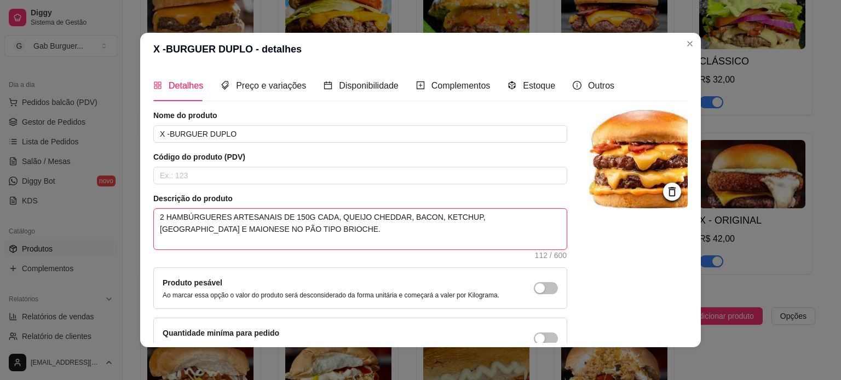
drag, startPoint x: 501, startPoint y: 215, endPoint x: 536, endPoint y: 217, distance: 34.5
click at [536, 217] on textarea "2 HAMBÚRGUERES ARTESANAIS DE 150G CADA, QUEIJO CHEDDAR, BACON, KETCHUP, [GEOGRA…" at bounding box center [360, 229] width 413 height 40
paste textarea "MAIONESE [PERSON_NAME],"
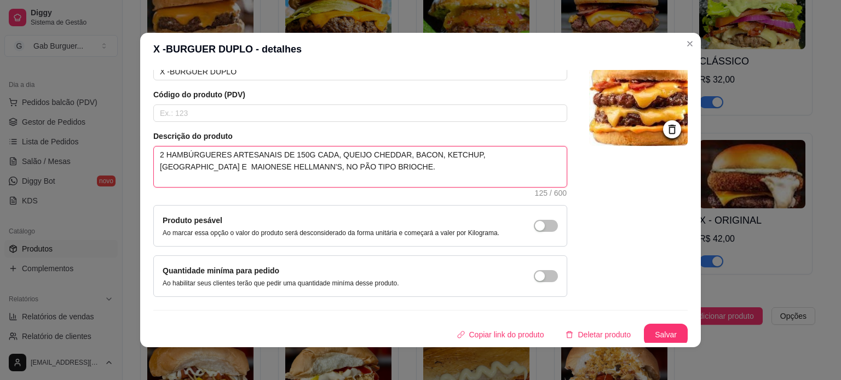
scroll to position [63, 0]
drag, startPoint x: 501, startPoint y: 150, endPoint x: 513, endPoint y: 153, distance: 12.2
click at [501, 150] on textarea "2 HAMBÚRGUERES ARTESANAIS DE 150G CADA, QUEIJO CHEDDAR, BACON, KETCHUP, [GEOGRA…" at bounding box center [360, 166] width 413 height 40
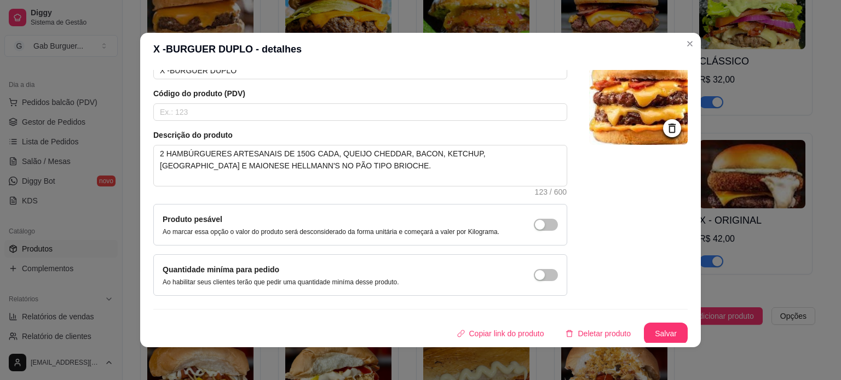
click at [622, 227] on div at bounding box center [638, 172] width 99 height 250
click at [654, 334] on button "Salvar" at bounding box center [666, 334] width 44 height 22
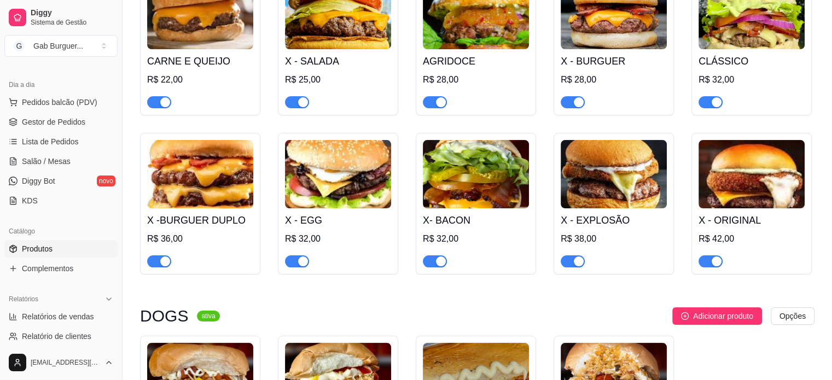
click at [344, 203] on img at bounding box center [338, 174] width 106 height 68
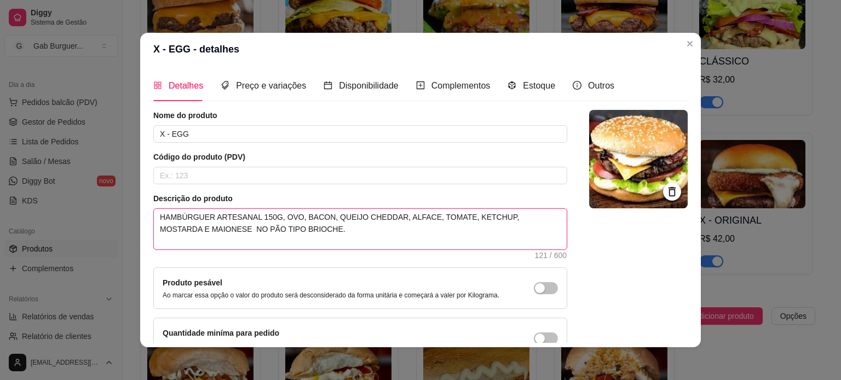
drag, startPoint x: 525, startPoint y: 219, endPoint x: 537, endPoint y: 218, distance: 12.1
click at [537, 218] on textarea "HAMBÚRGUER ARTESANAL 150G, OVO, BACON, QUEIJO CHEDDAR, ALFACE, TOMATE, KETCHUP,…" at bounding box center [360, 229] width 413 height 40
drag, startPoint x: 182, startPoint y: 230, endPoint x: 154, endPoint y: 229, distance: 27.4
click at [154, 229] on textarea "HAMBÚRGUER ARTESANAL 150G, OVO, BACON, QUEIJO CHEDDAR, ALFACE, TOMATE, KETCHUP,…" at bounding box center [360, 229] width 413 height 40
paste textarea "MAIONESE [PERSON_NAME],"
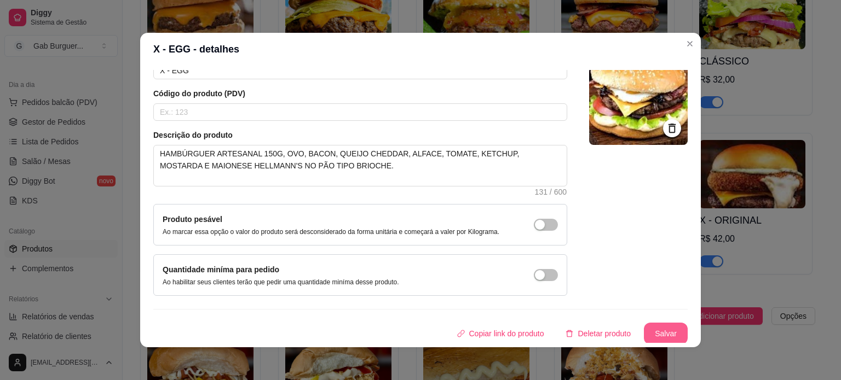
click at [646, 334] on button "Salvar" at bounding box center [666, 334] width 44 height 22
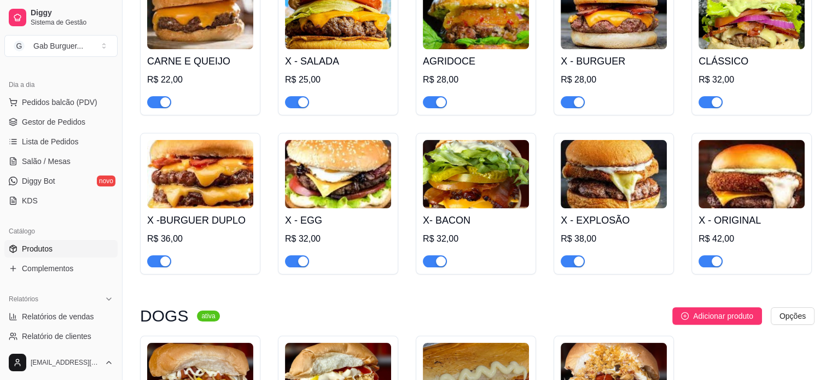
click at [461, 178] on img at bounding box center [476, 174] width 106 height 68
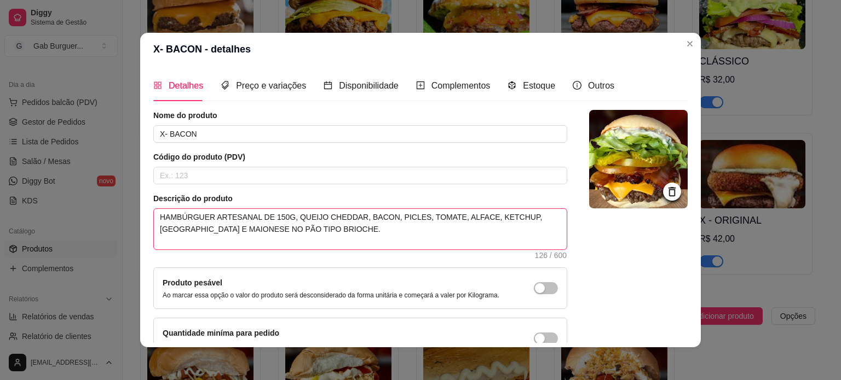
drag, startPoint x: 156, startPoint y: 228, endPoint x: 192, endPoint y: 231, distance: 35.7
click at [192, 231] on textarea "HAMBÚRGUER ARTESANAL DE 150G, QUEIJO CHEDDAR, BACON, PICLES, TOMATE, ALFACE, KE…" at bounding box center [360, 229] width 413 height 40
paste textarea "MAIONESE [PERSON_NAME],"
click at [155, 225] on textarea "HAMBÚRGUER ARTESANAL DE 150G, QUEIJO CHEDDAR, BACON, PICLES, TOMATE, ALFACE, KE…" at bounding box center [360, 229] width 413 height 40
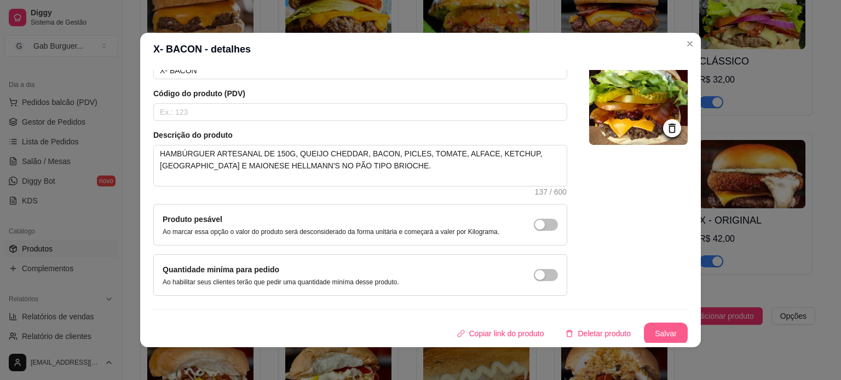
click at [657, 337] on button "Salvar" at bounding box center [666, 334] width 44 height 22
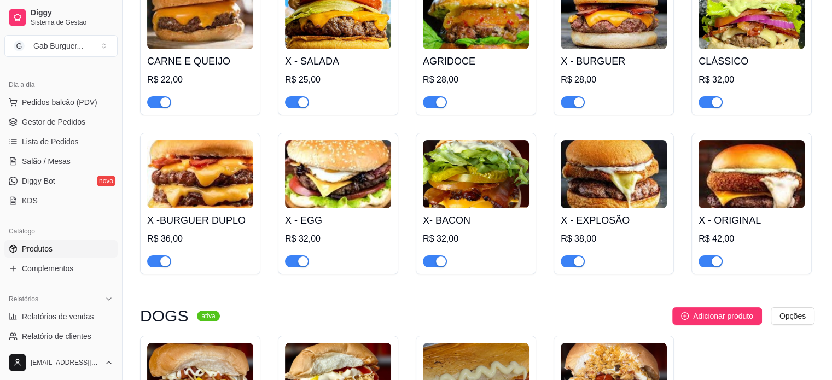
click at [634, 168] on img at bounding box center [614, 174] width 106 height 68
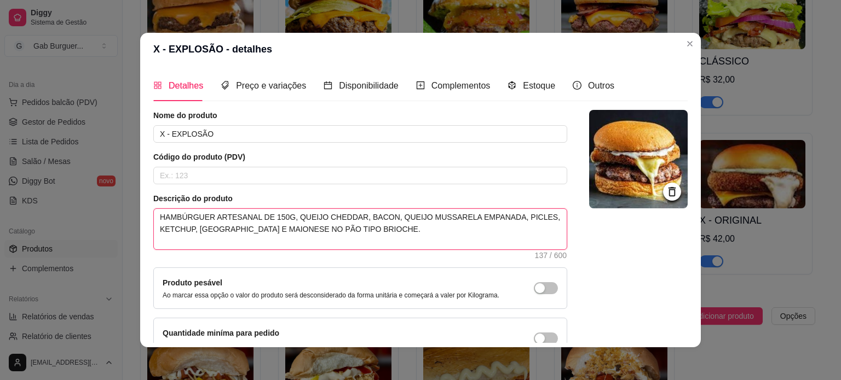
drag, startPoint x: 239, startPoint y: 225, endPoint x: 275, endPoint y: 229, distance: 36.3
click at [275, 229] on textarea "HAMBÚRGUER ARTESANAL DE 150G, QUEIJO CHEDDAR, BACON, QUEIJO MUSSARELA EMPANADA,…" at bounding box center [360, 229] width 413 height 40
paste textarea "MAIONESE [PERSON_NAME],"
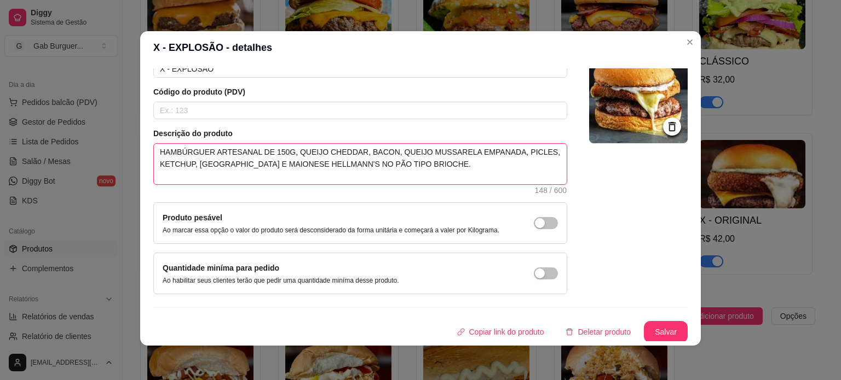
scroll to position [2, 0]
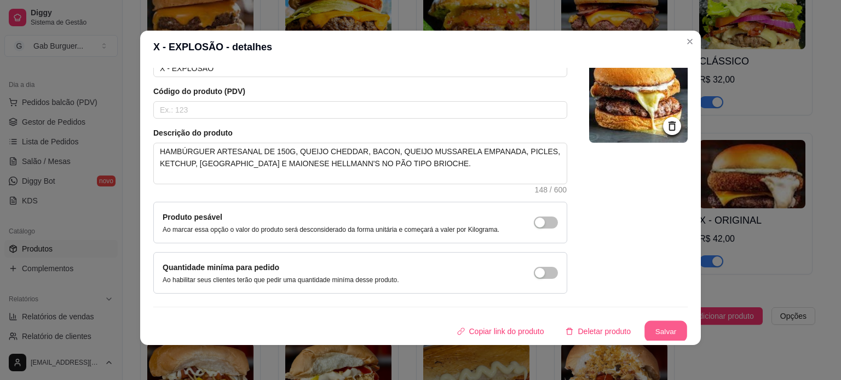
click at [646, 323] on button "Salvar" at bounding box center [665, 331] width 43 height 21
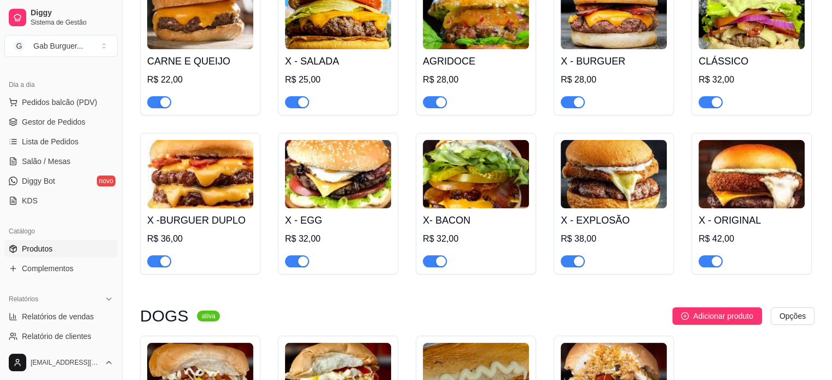
click at [760, 177] on img at bounding box center [752, 174] width 106 height 68
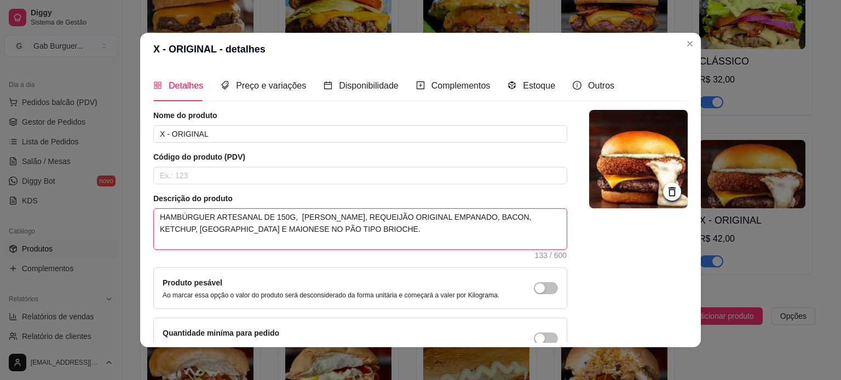
drag, startPoint x: 201, startPoint y: 229, endPoint x: 241, endPoint y: 230, distance: 39.4
click at [241, 230] on textarea "HAMBÚRGUER ARTESANAL DE 150G, [PERSON_NAME], REQUEIJÃO ORIGINAL EMPANADO, BACON…" at bounding box center [360, 229] width 413 height 40
paste textarea "[PERSON_NAME],"
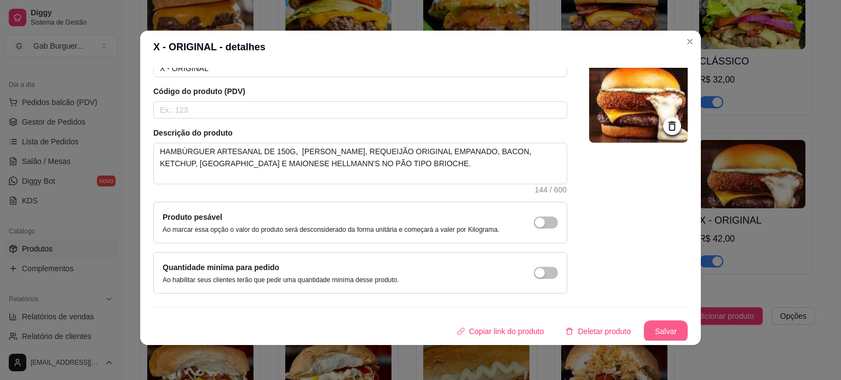
click at [644, 321] on button "Salvar" at bounding box center [666, 332] width 44 height 22
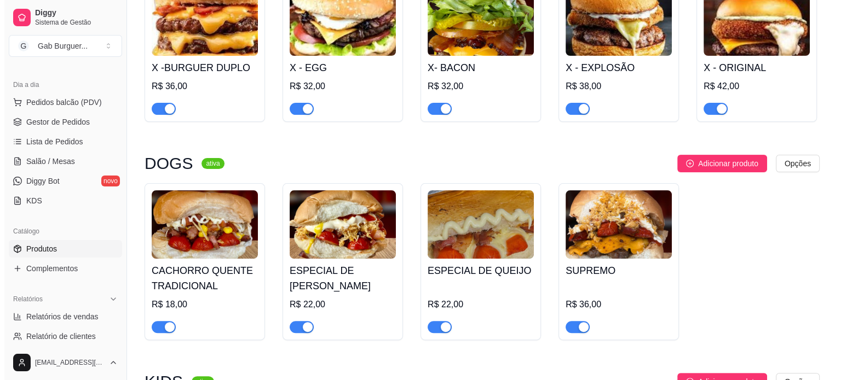
scroll to position [383, 0]
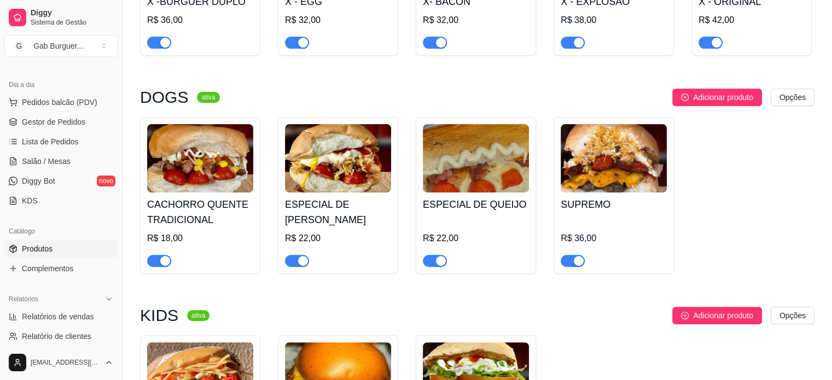
click at [239, 146] on img at bounding box center [200, 158] width 106 height 68
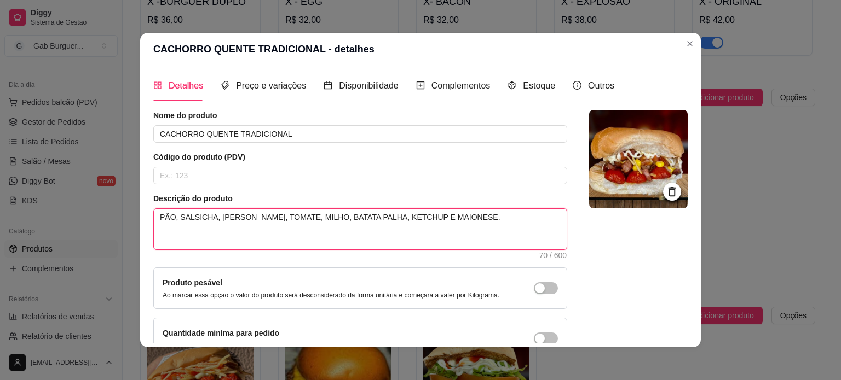
drag, startPoint x: 429, startPoint y: 218, endPoint x: 392, endPoint y: 216, distance: 36.7
click at [392, 216] on textarea "PÃO, SALSICHA, [PERSON_NAME], TOMATE, MILHO, BATATA PALHA, KETCHUP E MAIONESE." at bounding box center [360, 229] width 413 height 40
paste textarea "MAIONESE [PERSON_NAME],"
click at [394, 218] on textarea "PÃO, SALSICHA, [PERSON_NAME], TOMATE, [PERSON_NAME], BATATA PALHA, KETCHUP E MA…" at bounding box center [360, 229] width 413 height 40
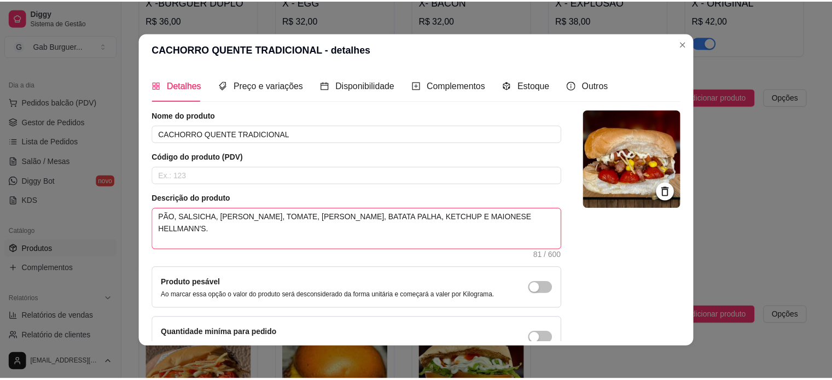
scroll to position [63, 0]
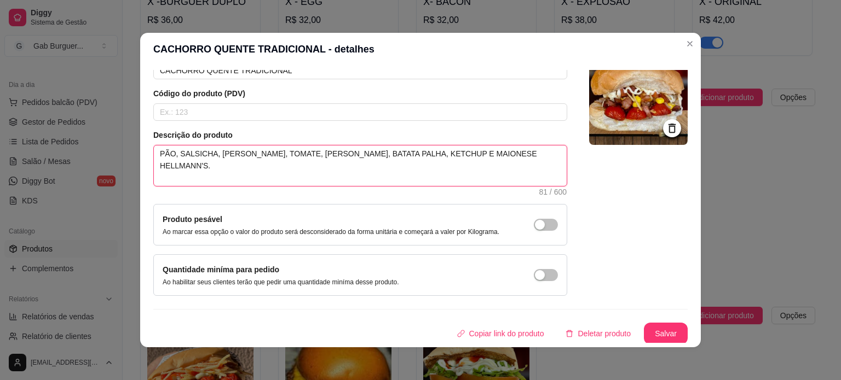
click at [477, 154] on textarea "PÃO, SALSICHA, [PERSON_NAME], TOMATE, [PERSON_NAME], BATATA PALHA, KETCHUP E MA…" at bounding box center [360, 166] width 413 height 40
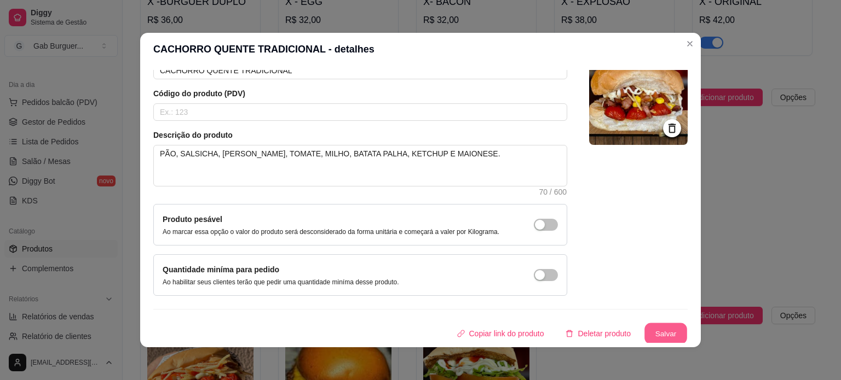
click at [659, 339] on button "Salvar" at bounding box center [665, 333] width 43 height 21
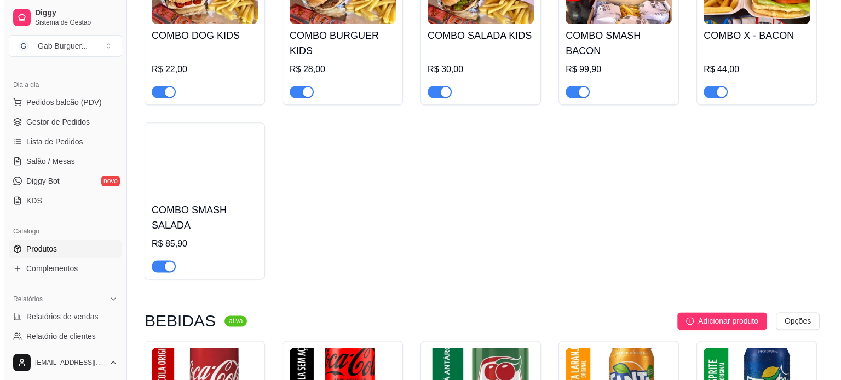
scroll to position [1368, 0]
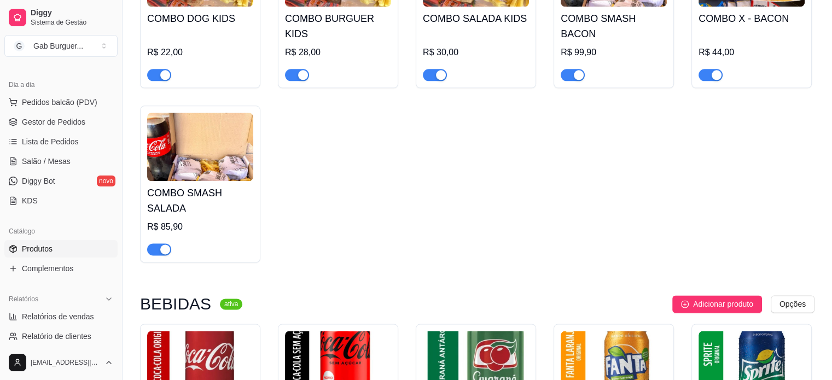
click at [204, 152] on img at bounding box center [200, 147] width 106 height 68
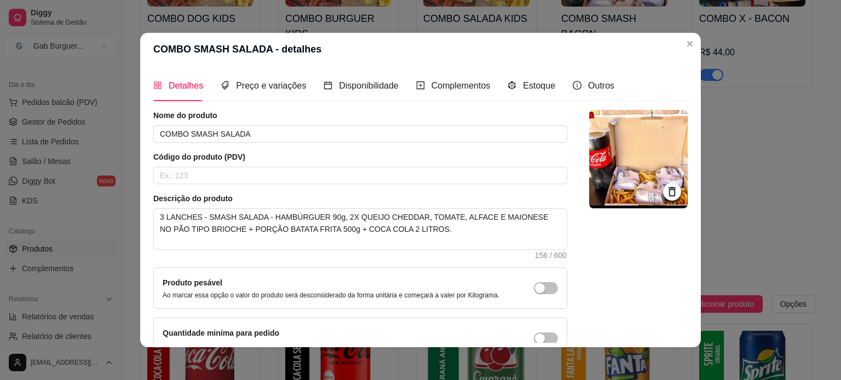
click at [616, 170] on img at bounding box center [638, 159] width 99 height 99
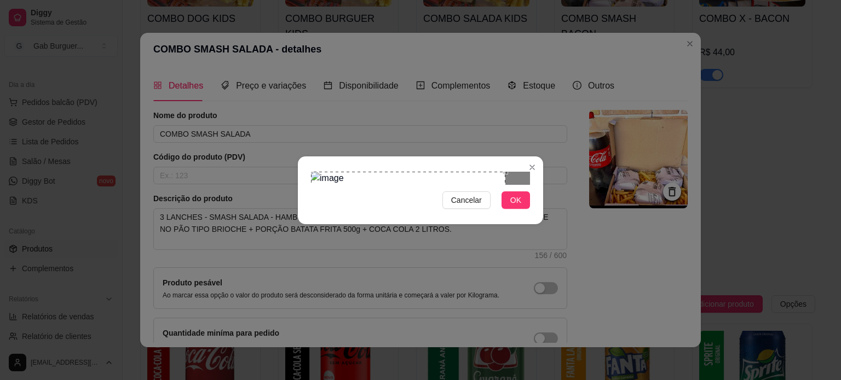
click at [357, 188] on div "Use the arrow keys to move the crop selection area" at bounding box center [408, 269] width 194 height 194
click at [534, 167] on div "Cancelar OK" at bounding box center [420, 190] width 245 height 46
drag, startPoint x: 468, startPoint y: 80, endPoint x: 475, endPoint y: 118, distance: 37.8
click at [475, 167] on div "Cancelar OK" at bounding box center [420, 190] width 245 height 46
click at [474, 172] on div "Use the arrow keys to move the crop selection area" at bounding box center [408, 269] width 194 height 194
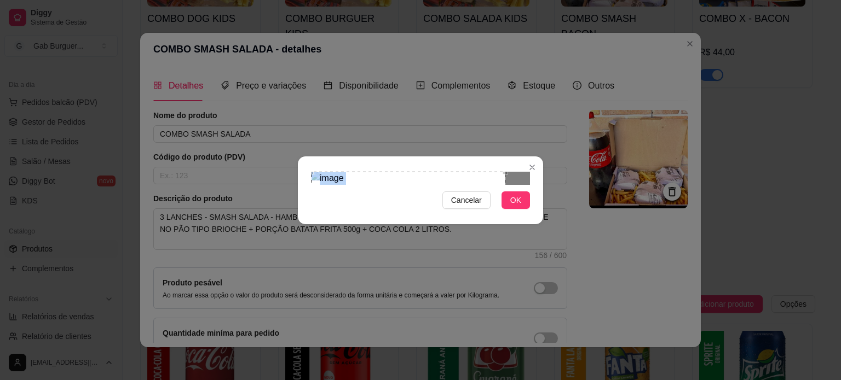
click at [505, 172] on div "Use the arrow keys to move the crop selection area" at bounding box center [408, 269] width 194 height 194
click at [508, 169] on div "Use the arrow keys to move the north east drag handle to change the crop select…" at bounding box center [508, 169] width 0 height 0
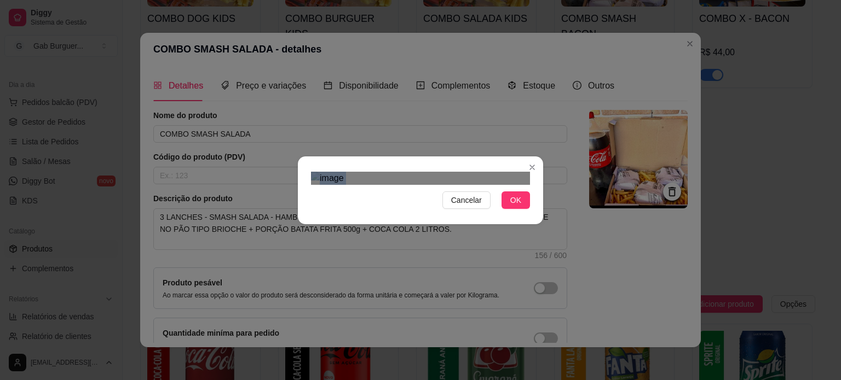
click at [480, 200] on div "Use the arrow keys to move the crop selection area" at bounding box center [396, 280] width 171 height 171
click at [399, 250] on div "Use the arrow keys to move the crop selection area" at bounding box center [396, 281] width 170 height 170
click at [484, 193] on div "Use the arrow keys to move the north east drag handle to change the crop select…" at bounding box center [484, 193] width 0 height 0
click at [477, 157] on section "Cancelar OK" at bounding box center [420, 191] width 245 height 68
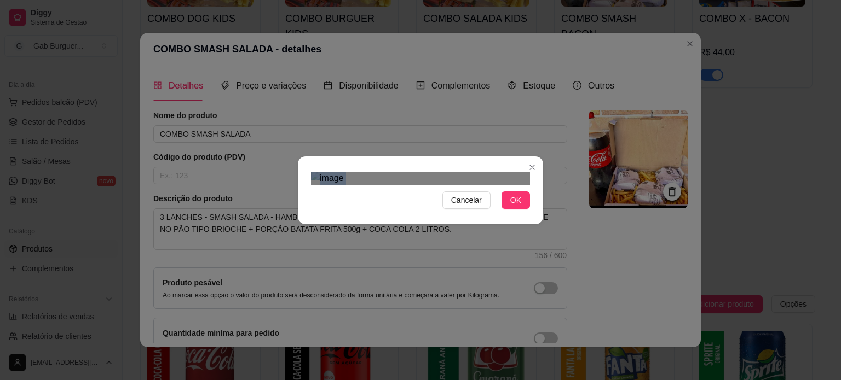
click at [477, 157] on section "Cancelar OK" at bounding box center [420, 191] width 245 height 68
click at [478, 157] on section "Cancelar OK" at bounding box center [420, 191] width 245 height 68
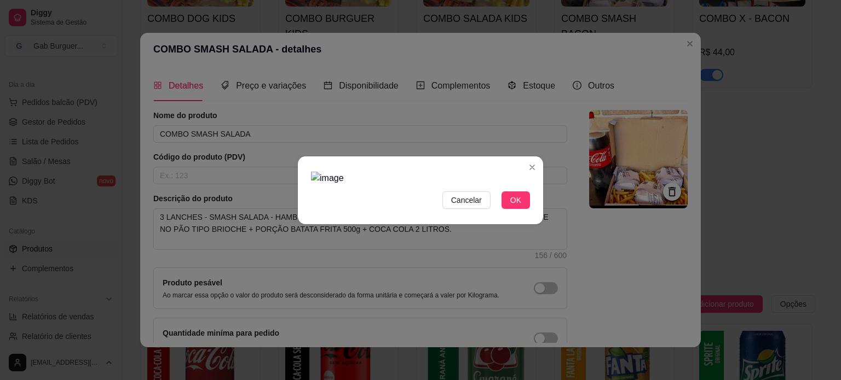
click at [483, 172] on img at bounding box center [420, 178] width 219 height 13
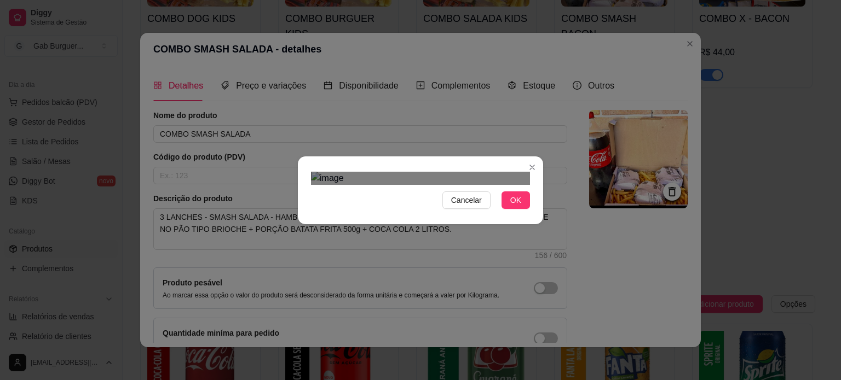
click at [476, 172] on img at bounding box center [420, 178] width 219 height 13
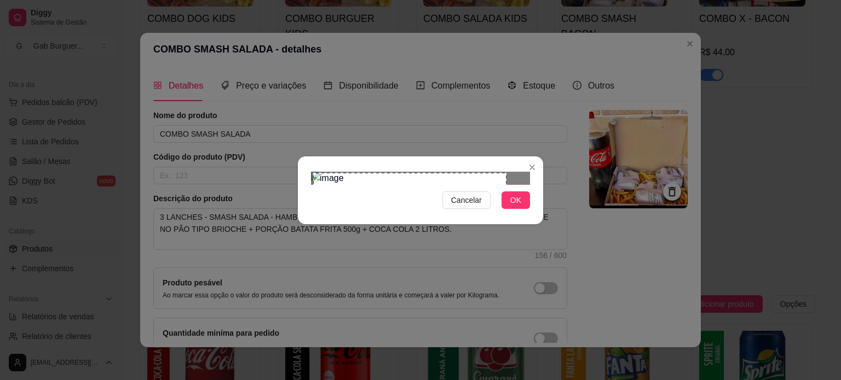
click at [553, 326] on div "Cancelar OK" at bounding box center [420, 190] width 841 height 380
click at [466, 213] on div "Cancelar OK" at bounding box center [420, 190] width 245 height 46
click at [514, 206] on span "OK" at bounding box center [515, 200] width 11 height 12
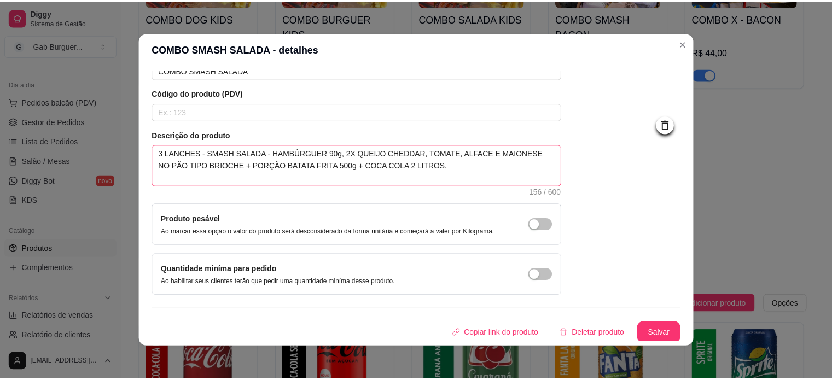
scroll to position [0, 0]
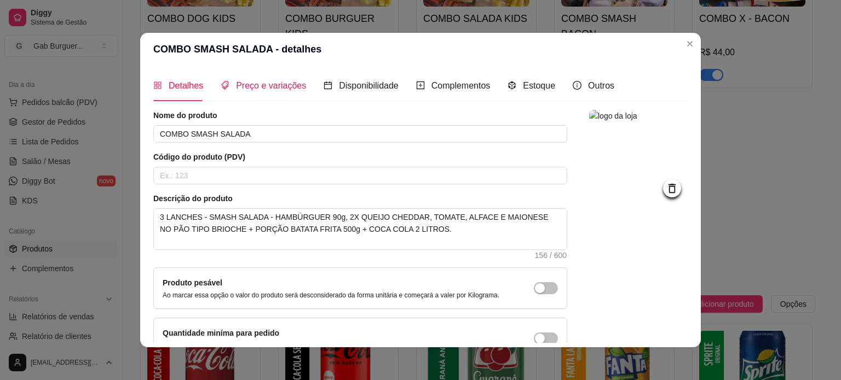
click at [263, 85] on span "Preço e variações" at bounding box center [271, 85] width 70 height 9
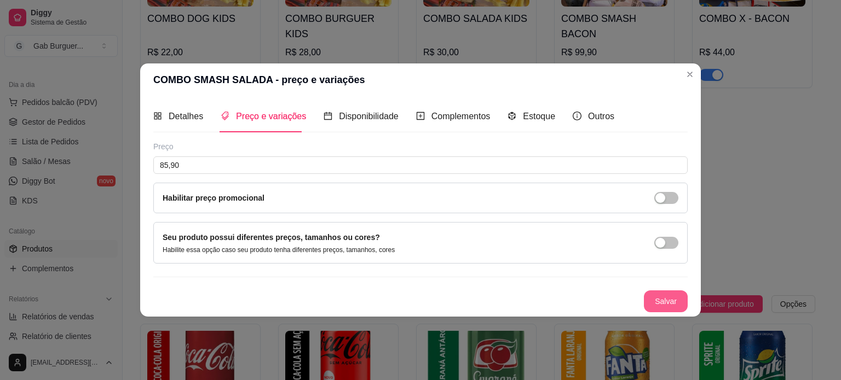
click at [658, 303] on button "Salvar" at bounding box center [666, 302] width 44 height 22
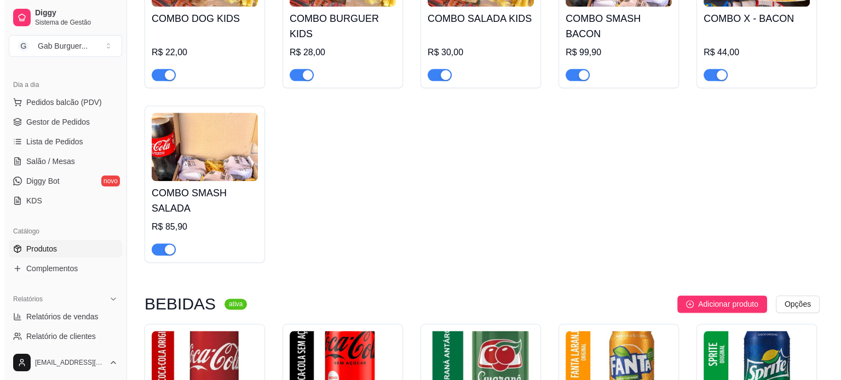
scroll to position [1259, 0]
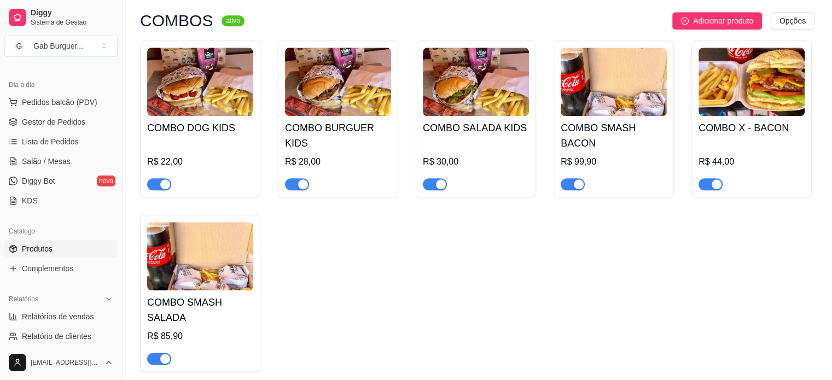
click at [757, 108] on img at bounding box center [752, 82] width 106 height 68
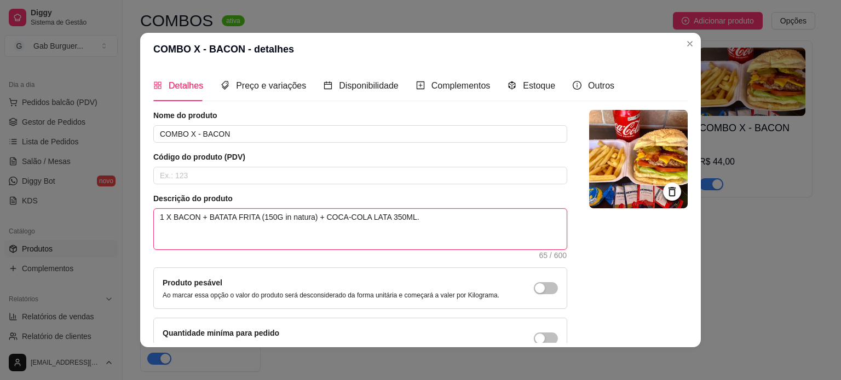
click at [269, 219] on textarea "1 X BACON + BATATA FRITA (150G in natura) + COCA-COLA LATA 350ML." at bounding box center [360, 229] width 413 height 40
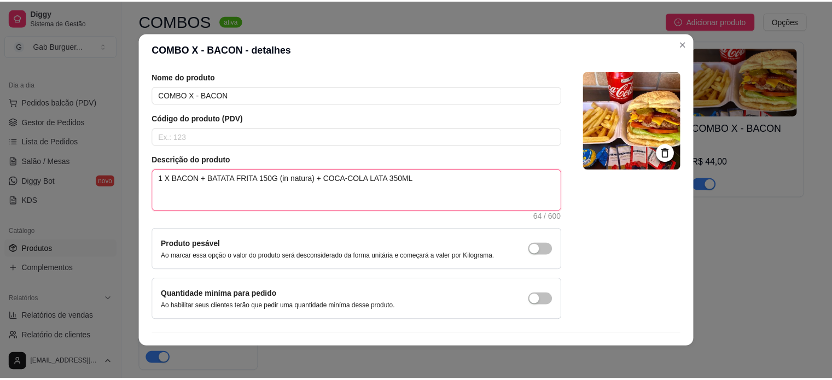
scroll to position [63, 0]
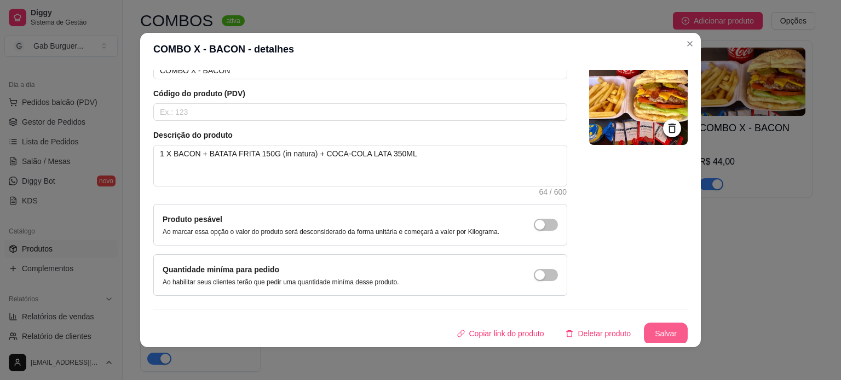
click at [657, 337] on button "Salvar" at bounding box center [666, 334] width 44 height 22
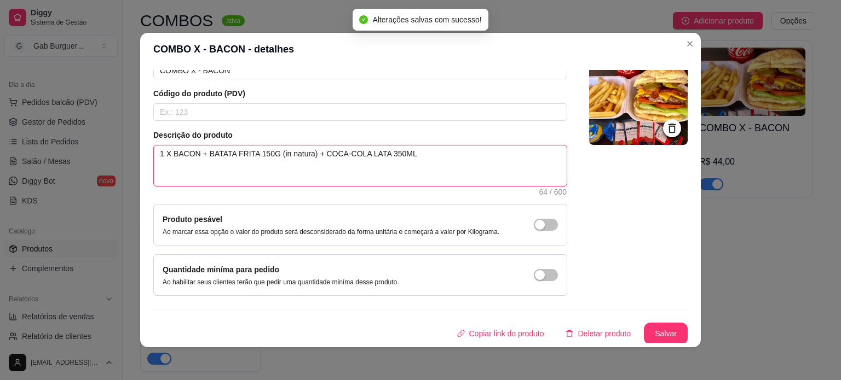
click at [306, 157] on textarea "1 X BACON + BATATA FRITA 150G (in natura) + COCA-COLA LATA 350ML" at bounding box center [360, 166] width 413 height 40
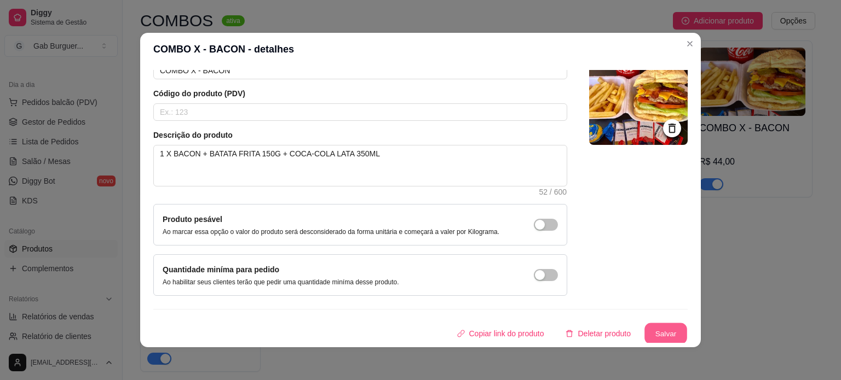
click at [644, 334] on button "Salvar" at bounding box center [665, 333] width 43 height 21
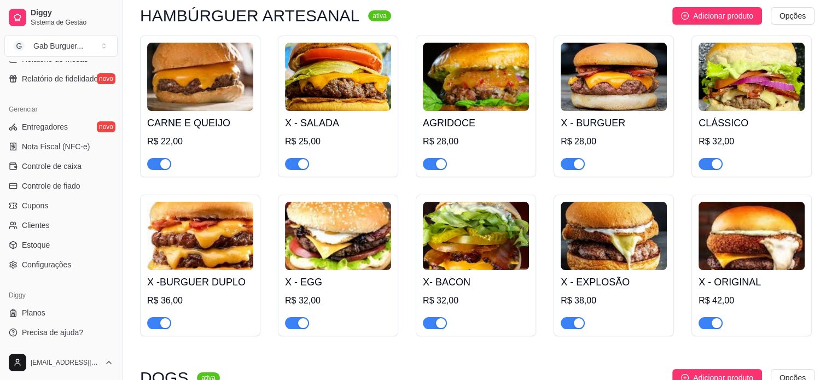
scroll to position [0, 0]
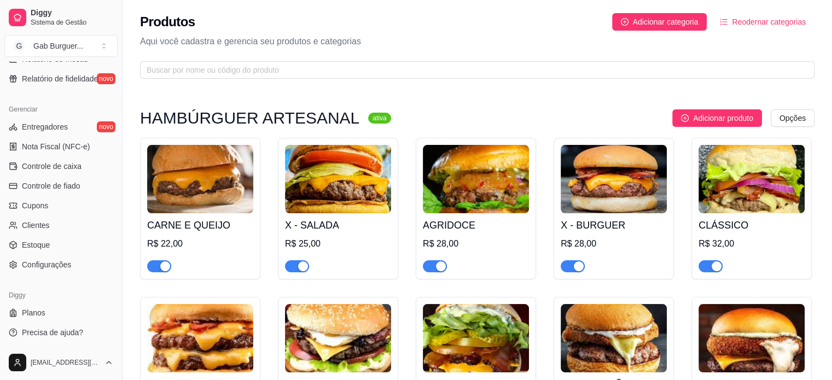
click at [722, 172] on img at bounding box center [752, 179] width 106 height 68
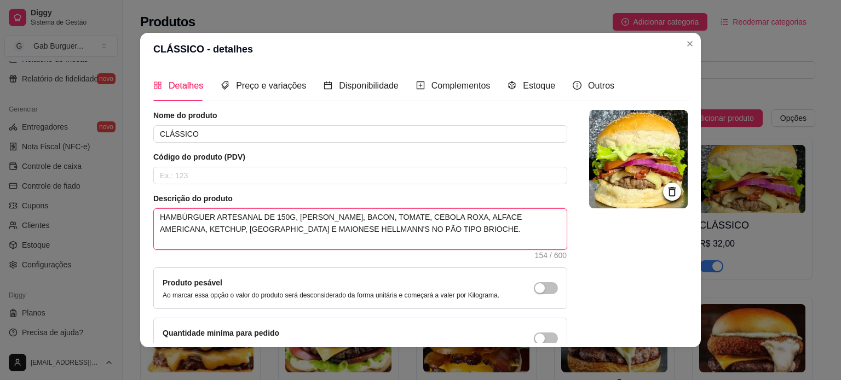
drag, startPoint x: 315, startPoint y: 221, endPoint x: 131, endPoint y: 220, distance: 183.9
click at [131, 220] on div "CLÁSSICO - detalhes Detalhes Preço e variações Disponibilidade Complementos Est…" at bounding box center [420, 190] width 841 height 380
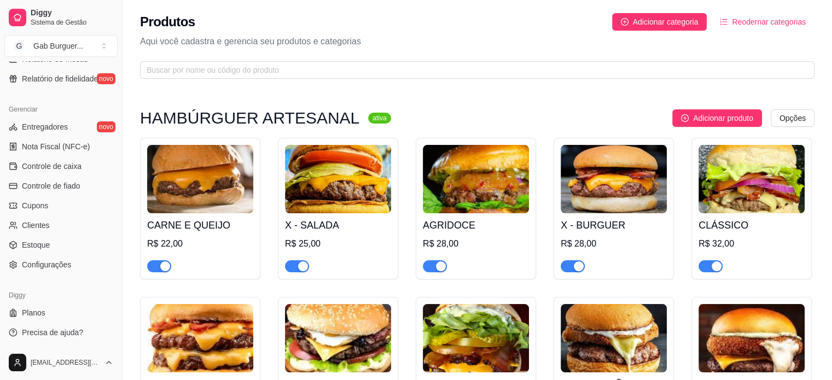
click at [303, 162] on img at bounding box center [338, 179] width 106 height 68
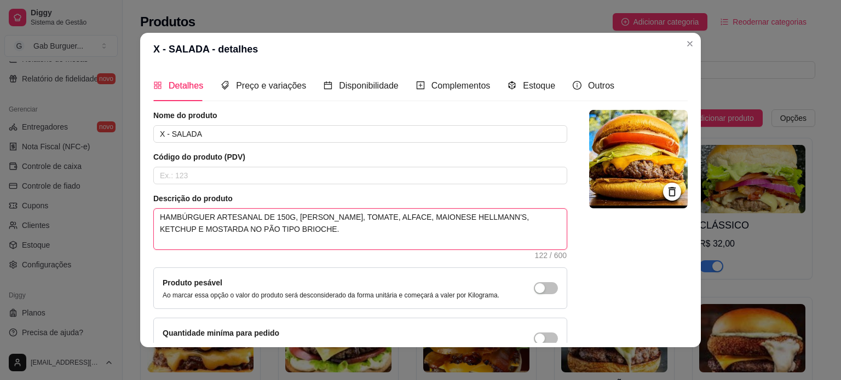
drag, startPoint x: 278, startPoint y: 229, endPoint x: 108, endPoint y: 199, distance: 172.9
click at [108, 199] on div "X - SALADA - detalhes Detalhes Preço e variações Disponibilidade Complementos E…" at bounding box center [420, 190] width 841 height 380
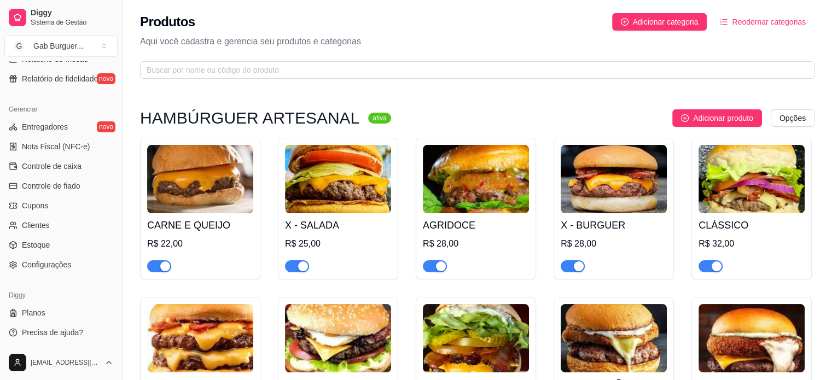
click at [206, 193] on img at bounding box center [200, 179] width 106 height 68
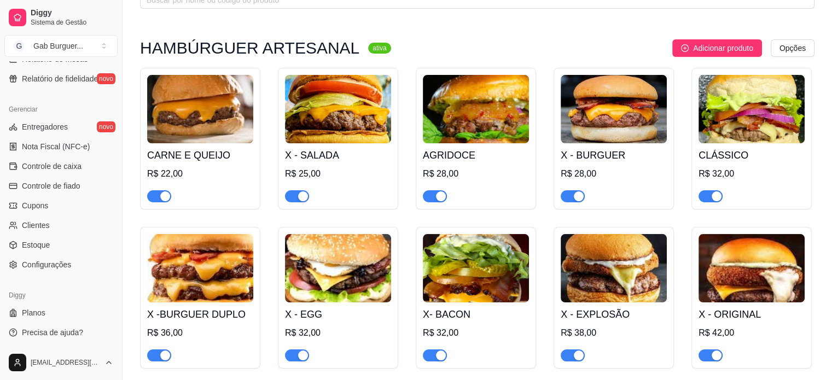
scroll to position [164, 0]
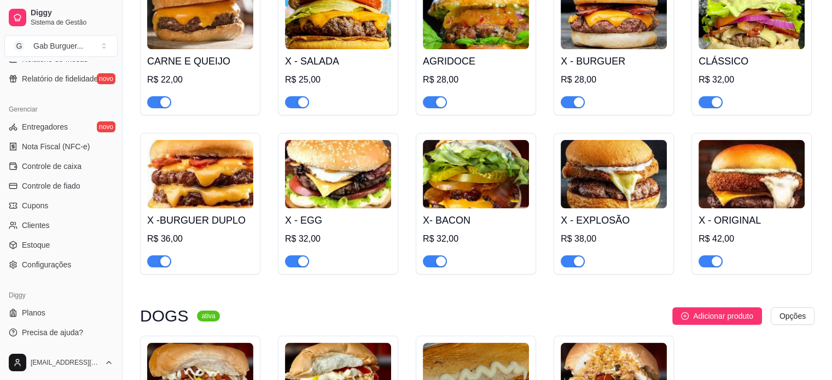
click at [209, 206] on img at bounding box center [200, 174] width 106 height 68
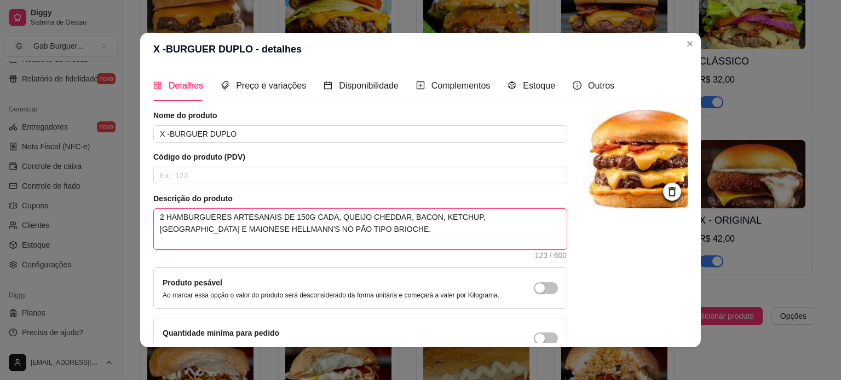
drag, startPoint x: 158, startPoint y: 205, endPoint x: 65, endPoint y: 192, distance: 94.0
click at [65, 192] on div "X -BURGUER DUPLO - detalhes Detalhes Preço e variações Disponibilidade Compleme…" at bounding box center [420, 190] width 841 height 380
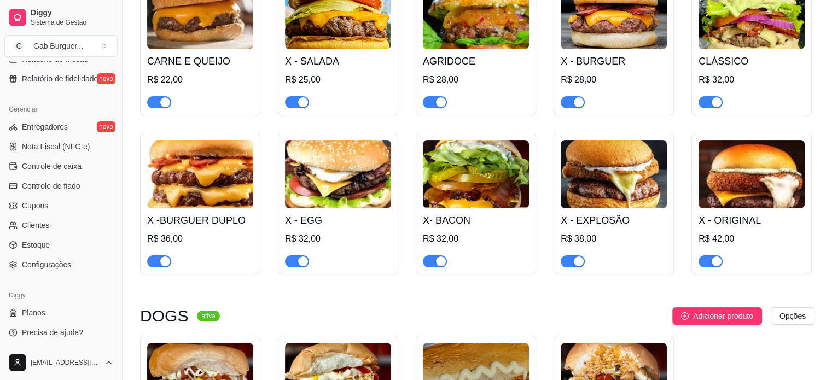
scroll to position [109, 0]
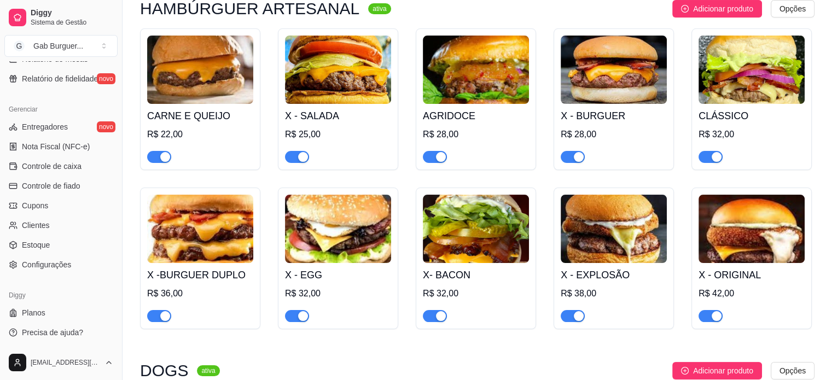
click at [624, 94] on img at bounding box center [614, 70] width 106 height 68
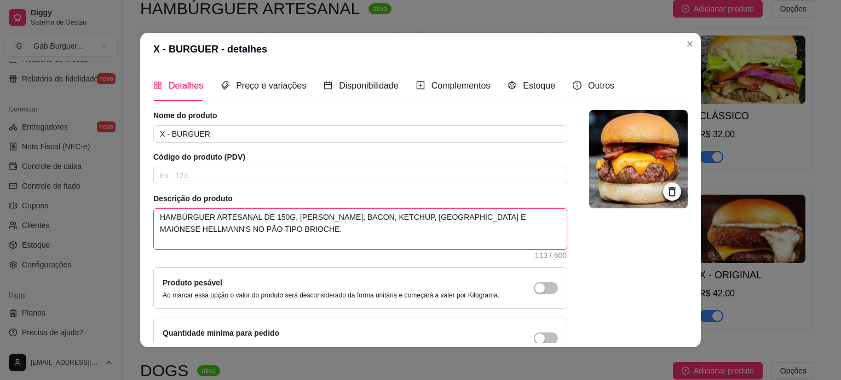
drag, startPoint x: 243, startPoint y: 230, endPoint x: 67, endPoint y: 194, distance: 179.2
click at [69, 196] on div "X - BURGUER - detalhes Detalhes Preço e variações Disponibilidade Complementos …" at bounding box center [420, 190] width 841 height 380
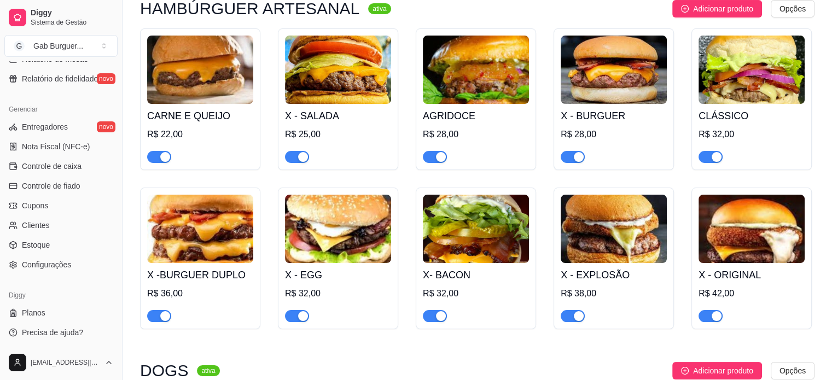
click at [640, 231] on img at bounding box center [614, 229] width 106 height 68
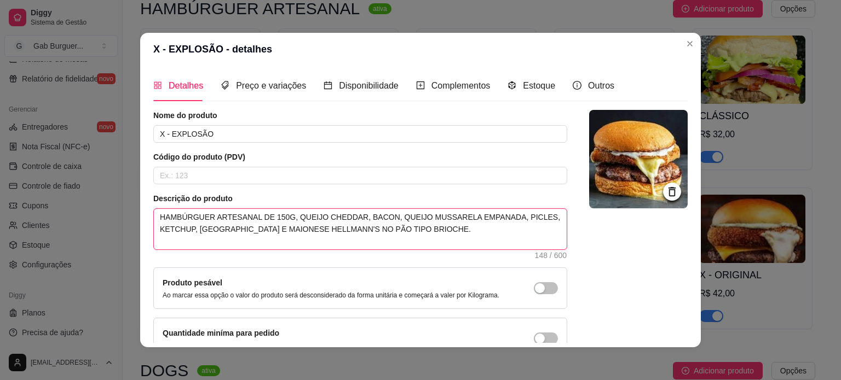
drag, startPoint x: 417, startPoint y: 237, endPoint x: 56, endPoint y: 181, distance: 365.0
click at [56, 181] on div "X - EXPLOSÃO - detalhes Detalhes Preço e variações Disponibilidade Complementos…" at bounding box center [420, 190] width 841 height 380
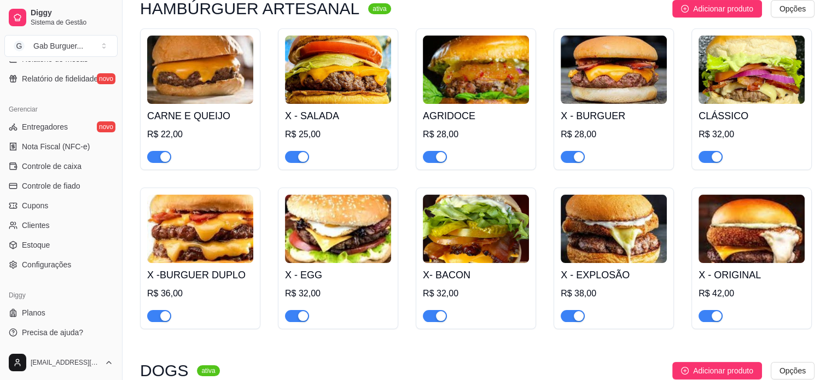
click at [738, 227] on img at bounding box center [752, 229] width 106 height 68
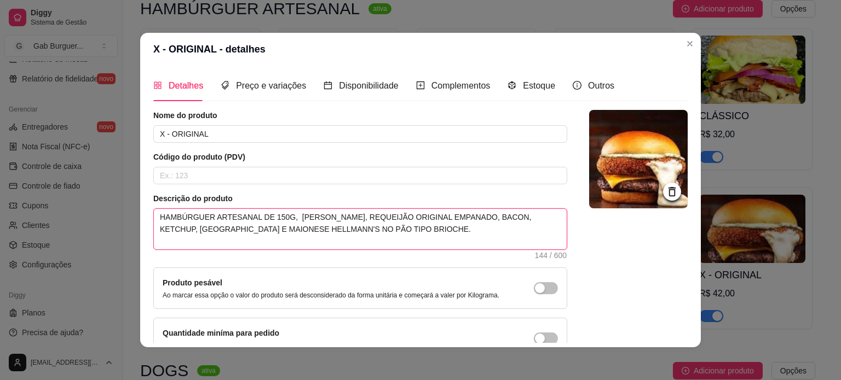
drag, startPoint x: 340, startPoint y: 223, endPoint x: 68, endPoint y: 157, distance: 279.8
click at [68, 157] on div "X - ORIGINAL - detalhes Detalhes Preço e variações Disponibilidade Complementos…" at bounding box center [420, 190] width 841 height 380
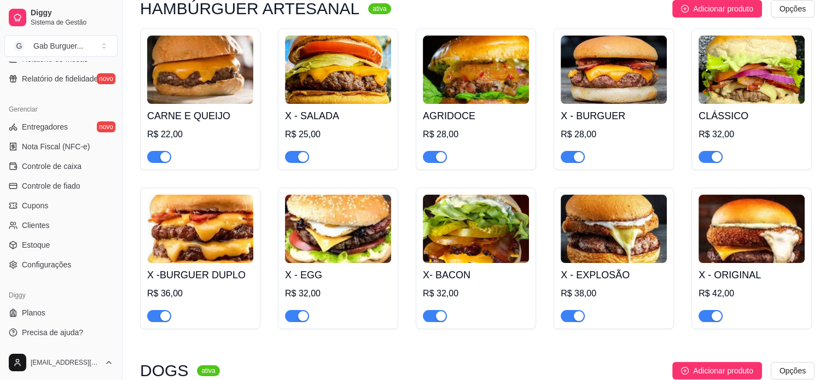
click at [488, 82] on img at bounding box center [476, 70] width 106 height 68
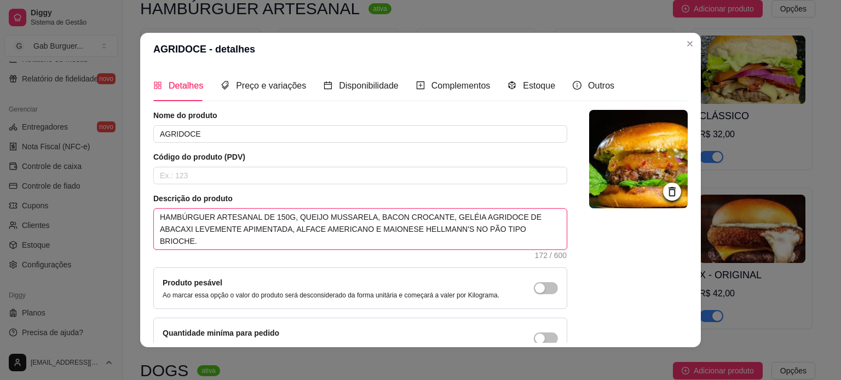
drag, startPoint x: 509, startPoint y: 229, endPoint x: 145, endPoint y: 215, distance: 364.7
click at [145, 215] on div "Detalhes Preço e variações Disponibilidade Complementos Estoque Outros Nome do …" at bounding box center [420, 207] width 560 height 282
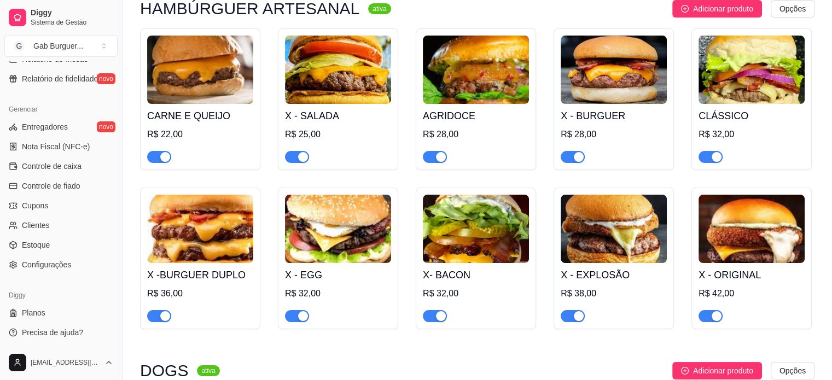
click at [462, 239] on img at bounding box center [476, 229] width 106 height 68
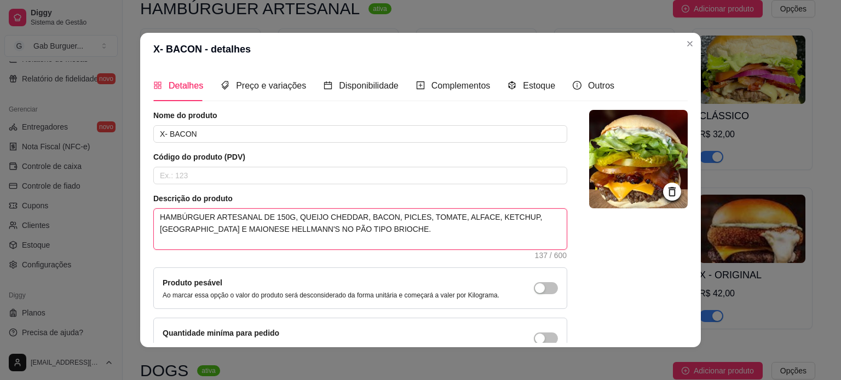
drag, startPoint x: 147, startPoint y: 196, endPoint x: 105, endPoint y: 185, distance: 43.1
click at [105, 185] on div "X- BACON - detalhes Detalhes Preço e variações Disponibilidade Complementos Est…" at bounding box center [420, 190] width 841 height 380
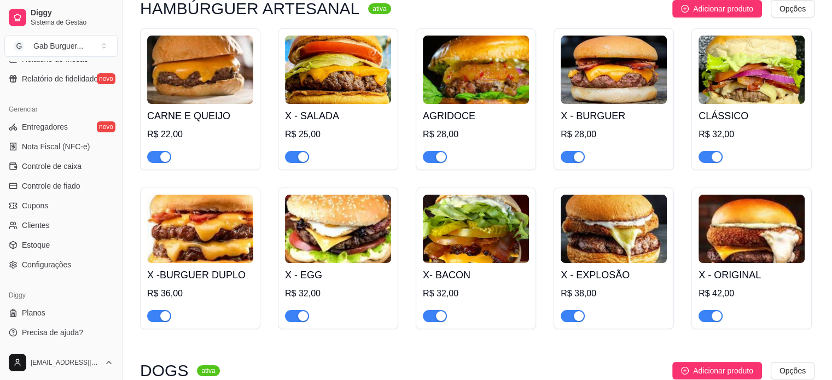
click at [360, 256] on img at bounding box center [338, 229] width 106 height 68
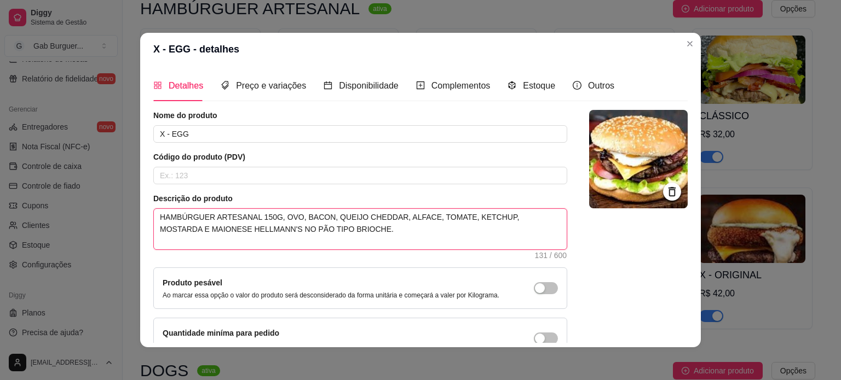
drag, startPoint x: 370, startPoint y: 237, endPoint x: 10, endPoint y: 187, distance: 363.6
click at [10, 187] on div "X - EGG - detalhes Detalhes Preço e variações Disponibilidade Complementos Esto…" at bounding box center [420, 190] width 841 height 380
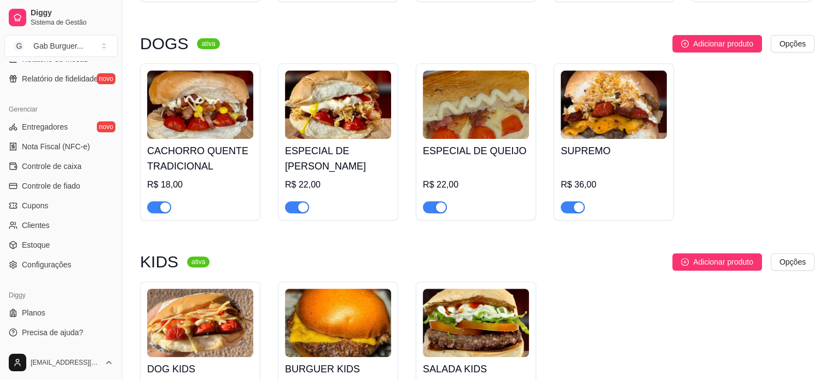
scroll to position [438, 0]
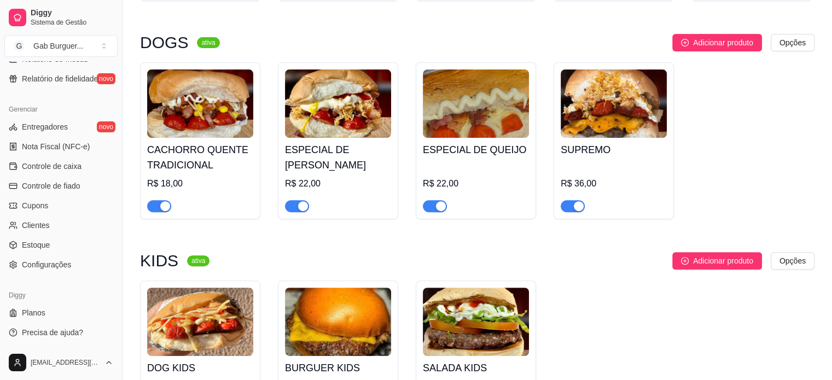
click at [205, 107] on img at bounding box center [200, 103] width 106 height 68
click at [351, 122] on img at bounding box center [338, 103] width 106 height 68
click at [476, 142] on div "ESPECIAL DE QUEIJO R$ 22,00" at bounding box center [476, 175] width 106 height 74
click at [605, 116] on img at bounding box center [614, 103] width 106 height 68
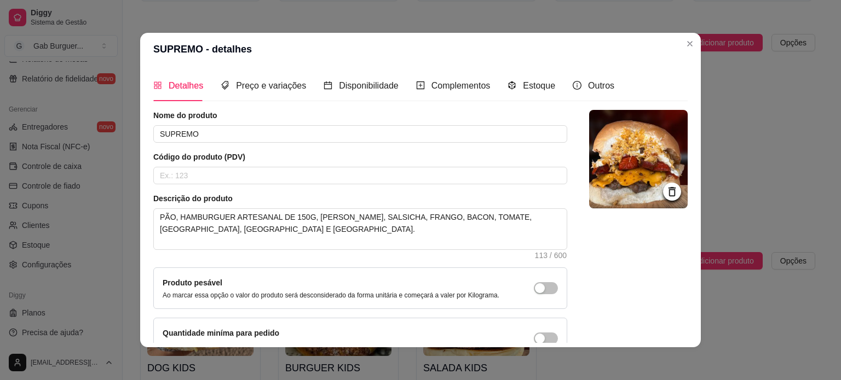
click at [686, 34] on header "SUPREMO - detalhes" at bounding box center [420, 49] width 560 height 33
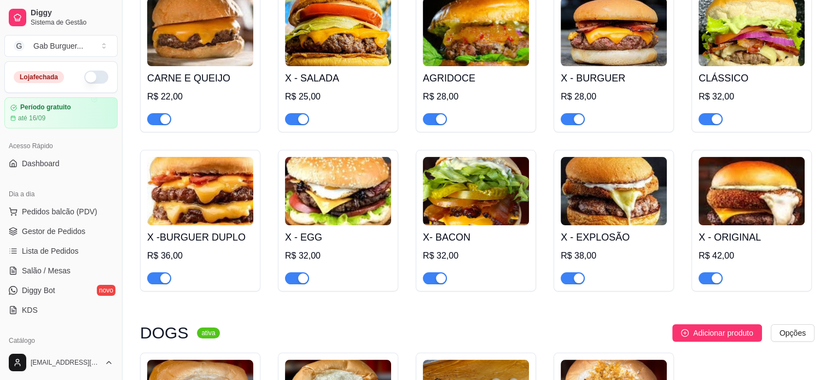
scroll to position [109, 0]
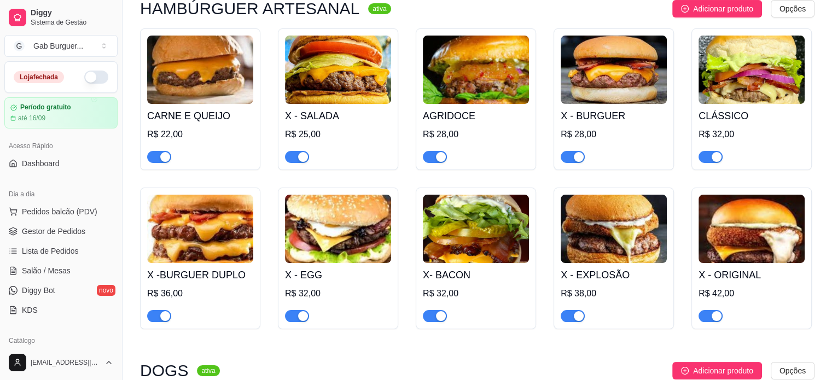
click at [92, 76] on button "button" at bounding box center [96, 77] width 24 height 13
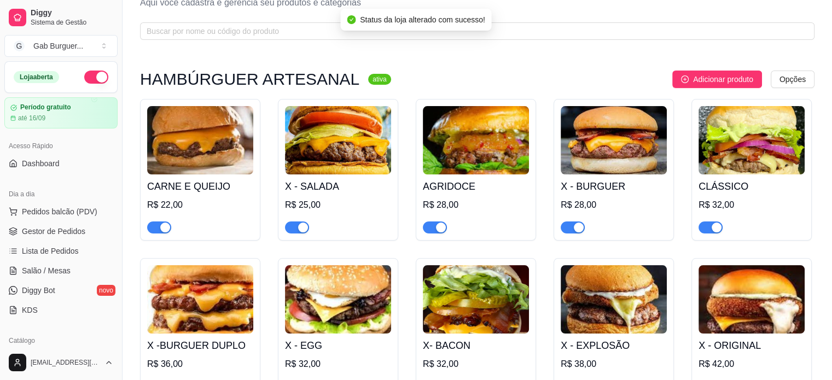
scroll to position [0, 0]
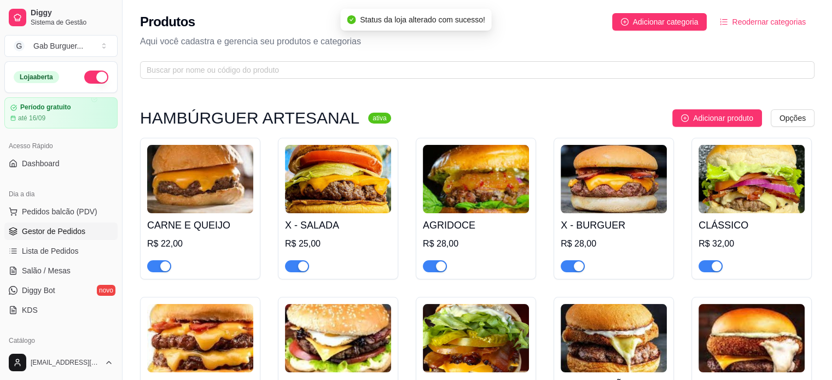
click at [76, 234] on span "Gestor de Pedidos" at bounding box center [53, 231] width 63 height 11
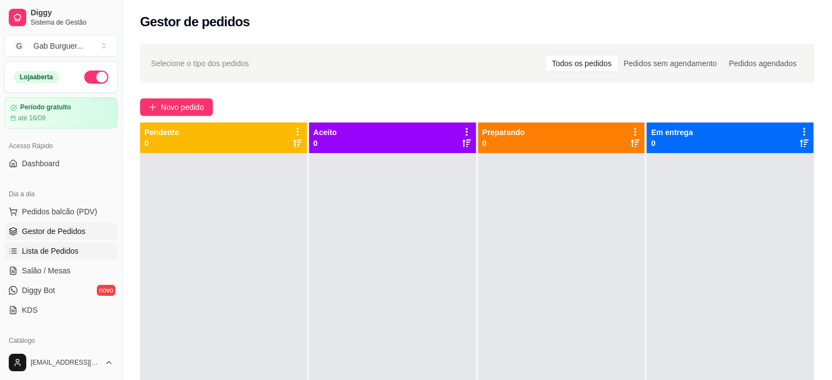
click at [62, 244] on link "Lista de Pedidos" at bounding box center [60, 251] width 113 height 18
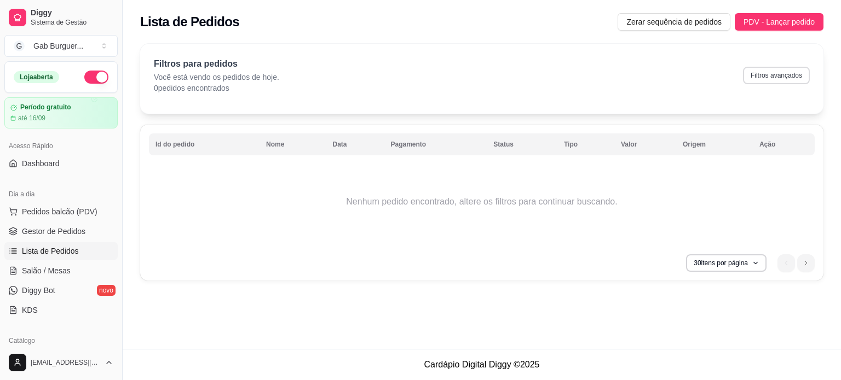
click at [779, 69] on button "Filtros avançados" at bounding box center [776, 76] width 67 height 18
click at [793, 69] on button "Filtros avançados" at bounding box center [776, 76] width 67 height 18
click at [803, 73] on button "Filtros avançados" at bounding box center [776, 75] width 65 height 17
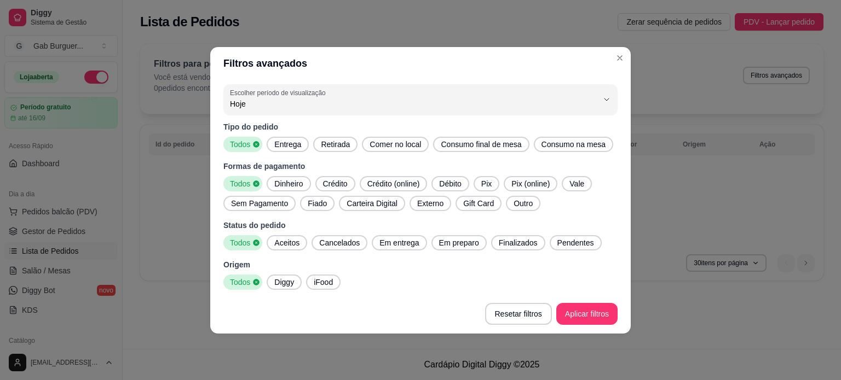
click at [594, 83] on div "0 Escolher período de visualização Hoje Ontem 7 dias 15 dias 30 dias 45 dias Cu…" at bounding box center [420, 187] width 420 height 215
click at [588, 107] on span "Hoje" at bounding box center [414, 104] width 368 height 11
click at [404, 159] on li "7 dias" at bounding box center [420, 165] width 370 height 17
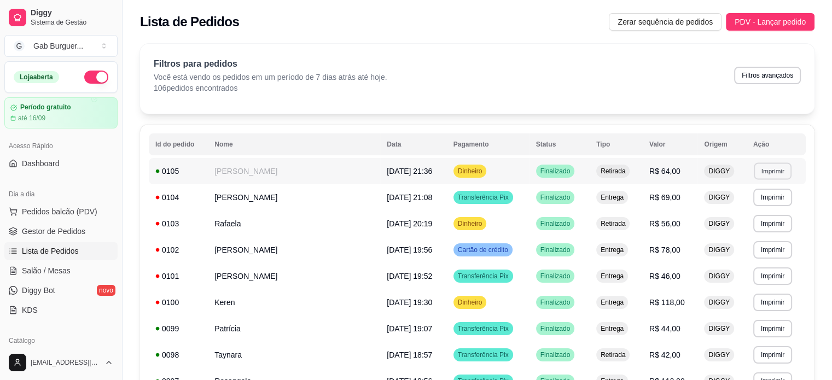
click at [768, 167] on button "Imprimir" at bounding box center [773, 171] width 38 height 17
click at [733, 208] on button "TOMATE MDK-080" at bounding box center [749, 210] width 79 height 18
click at [45, 224] on link "Gestor de Pedidos" at bounding box center [60, 232] width 113 height 18
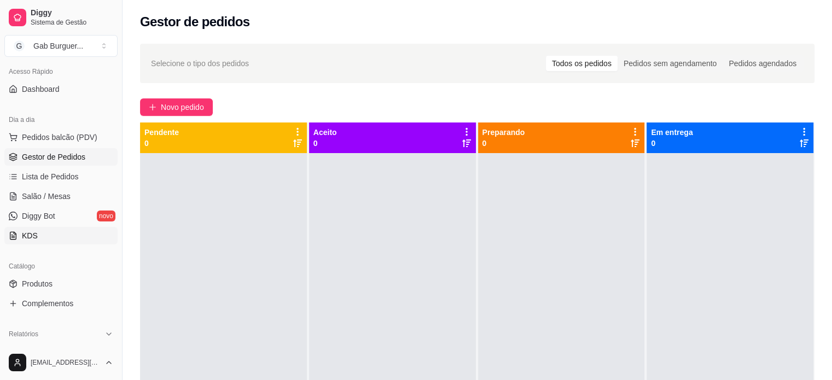
scroll to position [164, 0]
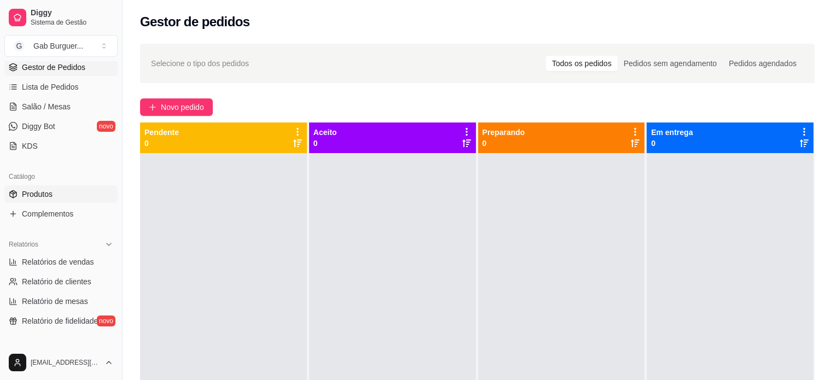
click at [69, 195] on link "Produtos" at bounding box center [60, 195] width 113 height 18
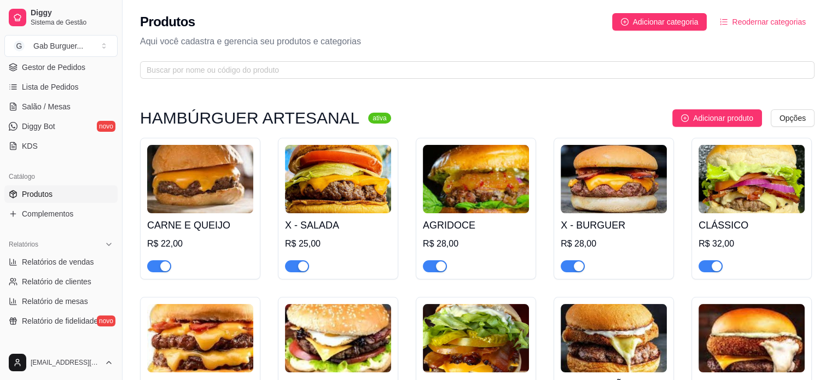
click at [198, 188] on img at bounding box center [200, 179] width 106 height 68
click at [300, 187] on img at bounding box center [338, 179] width 106 height 68
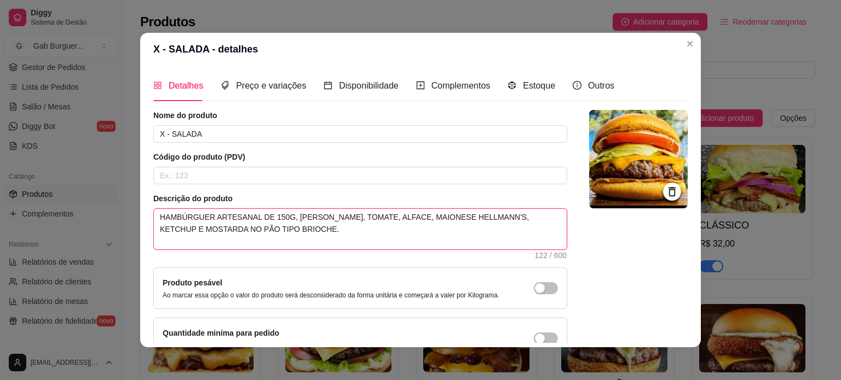
click at [495, 217] on textarea "HAMBÚRGUER ARTESANAL DE 150G, [PERSON_NAME], TOMATE, ALFACE, MAIONESE HELLMANN'…" at bounding box center [360, 229] width 413 height 40
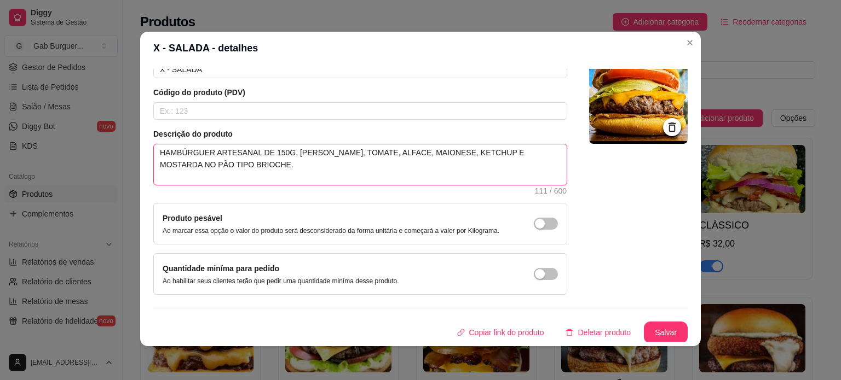
scroll to position [2, 0]
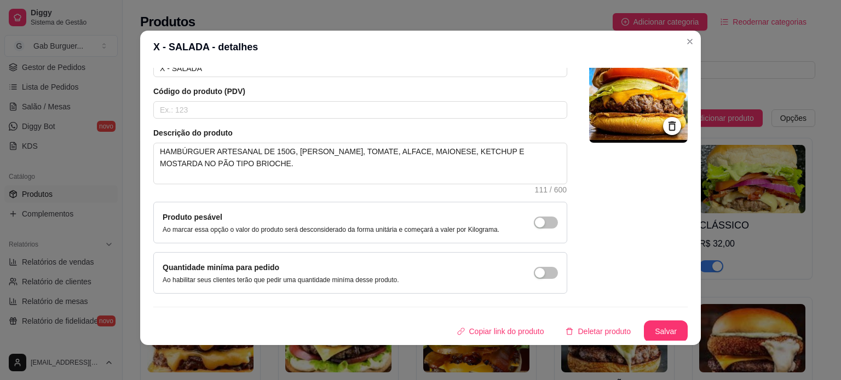
click at [653, 319] on div "Nome do produto X - SALADA Código do produto (PDV) Descrição do produto HAMBÚRG…" at bounding box center [420, 193] width 534 height 298
click at [653, 321] on button "Salvar" at bounding box center [665, 331] width 43 height 21
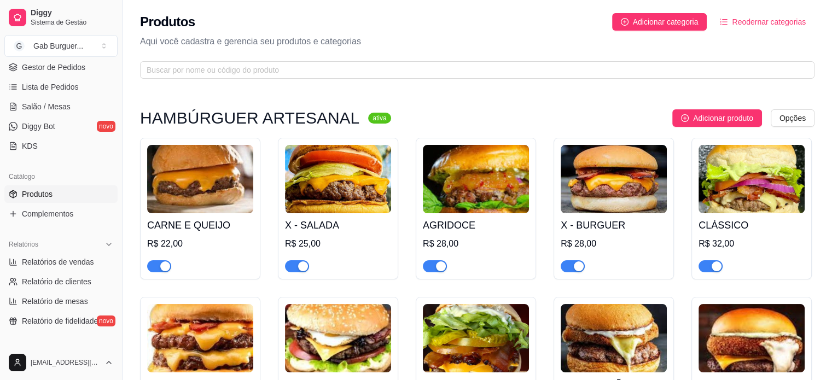
click at [477, 172] on img at bounding box center [476, 179] width 106 height 68
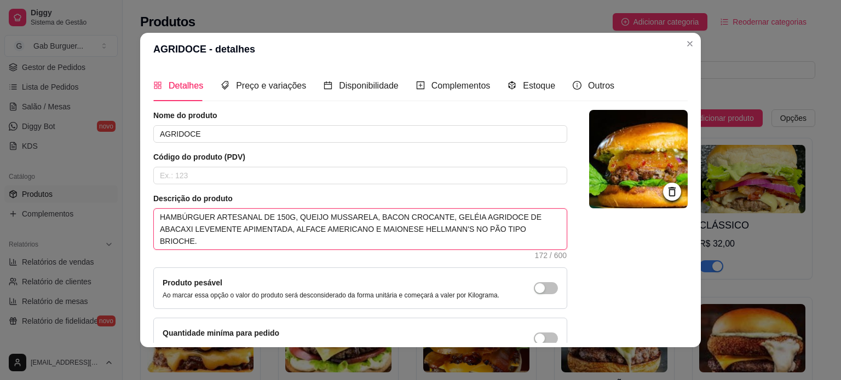
click at [412, 236] on textarea "HAMBÚRGUER ARTESANAL DE 150G, QUEIJO MUSSARELA, BACON CROCANTE, GELÉIA AGRIDOCE…" at bounding box center [360, 229] width 413 height 40
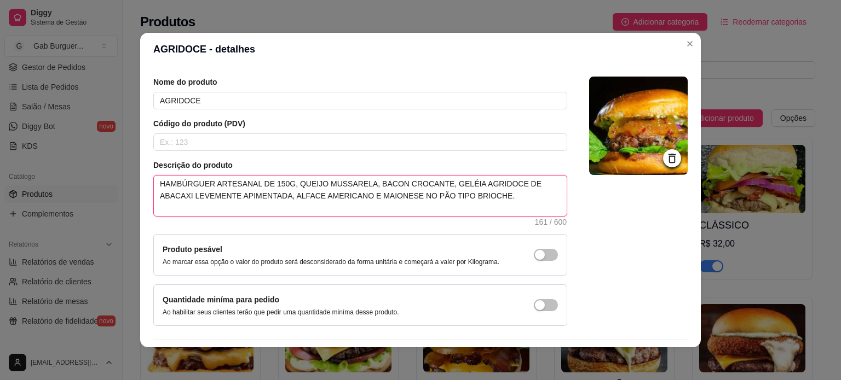
scroll to position [63, 0]
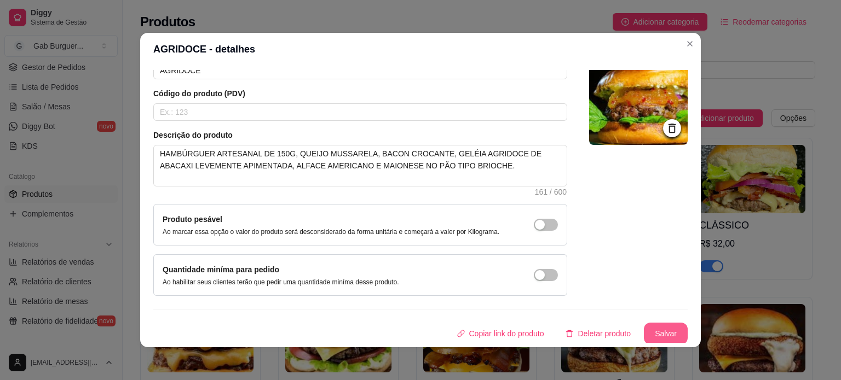
click at [652, 339] on button "Salvar" at bounding box center [666, 334] width 44 height 22
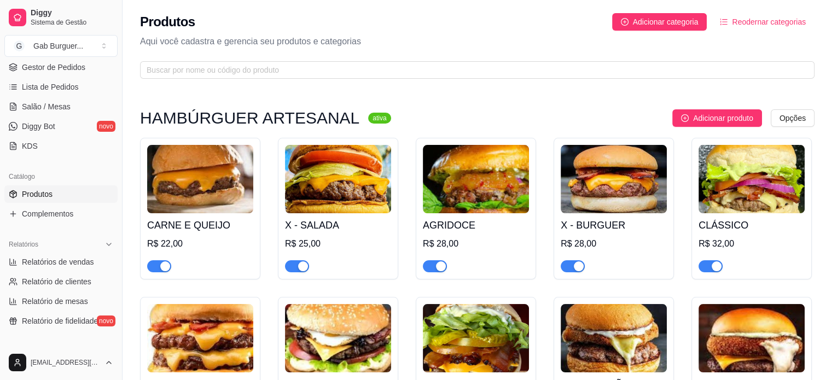
click at [641, 201] on img at bounding box center [614, 179] width 106 height 68
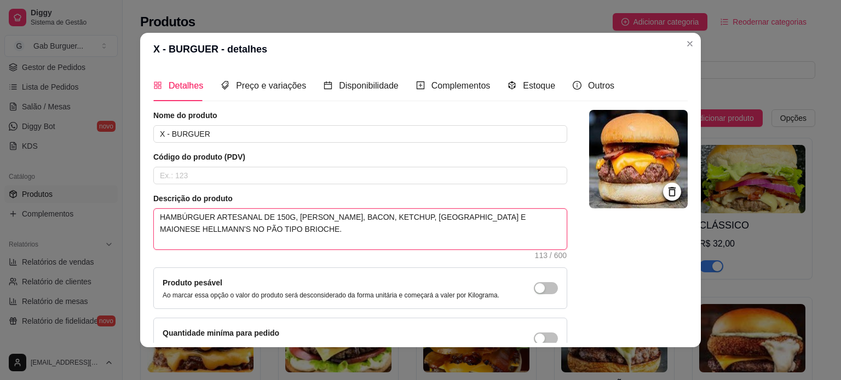
click at [543, 223] on textarea "HAMBÚRGUER ARTESANAL DE 150G, [PERSON_NAME], BACON, KETCHUP, [GEOGRAPHIC_DATA] …" at bounding box center [360, 229] width 413 height 40
click at [553, 219] on textarea "HAMBÚRGUER ARTESANAL DE 150G, [PERSON_NAME], BACON, KETCHUP, [GEOGRAPHIC_DATA] …" at bounding box center [360, 229] width 413 height 40
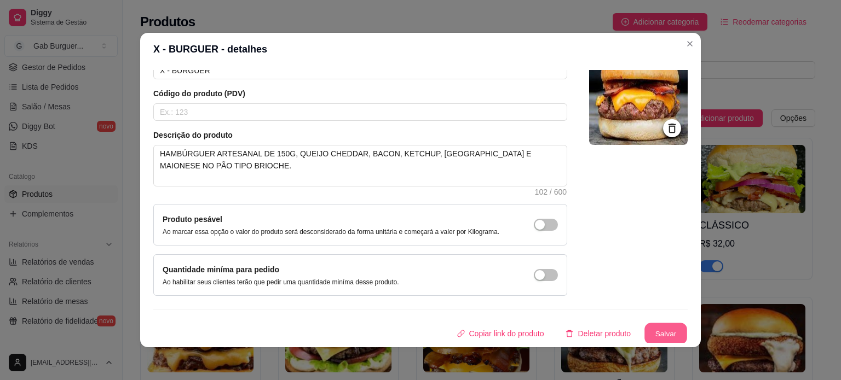
click at [652, 339] on button "Salvar" at bounding box center [665, 333] width 43 height 21
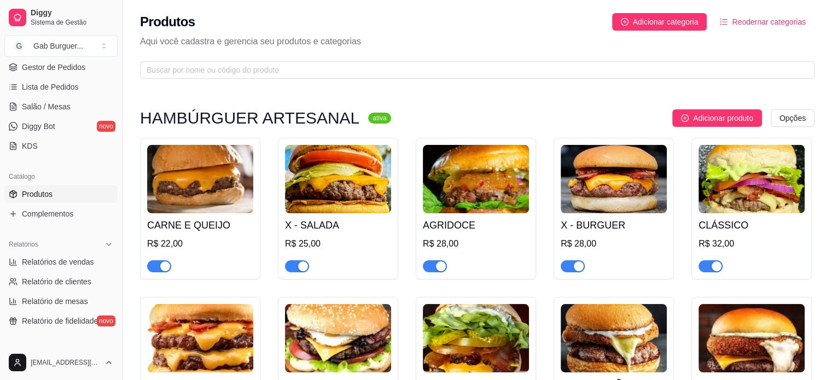
click at [746, 195] on img at bounding box center [752, 179] width 106 height 68
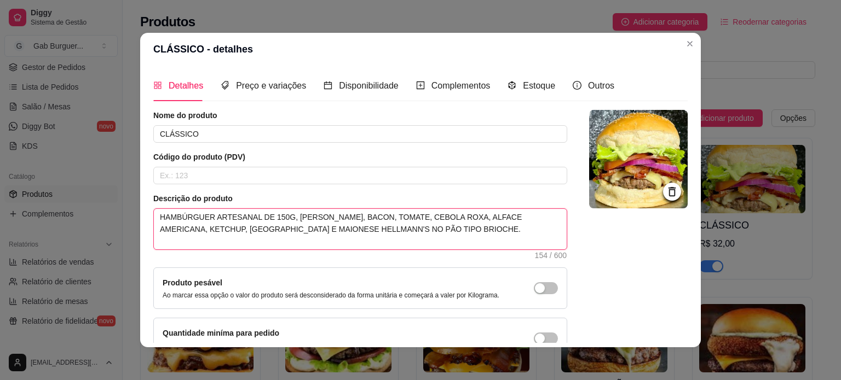
click at [326, 233] on textarea "HAMBÚRGUER ARTESANAL DE 150G, [PERSON_NAME], BACON, TOMATE, CEBOLA ROXA, ALFACE…" at bounding box center [360, 229] width 413 height 40
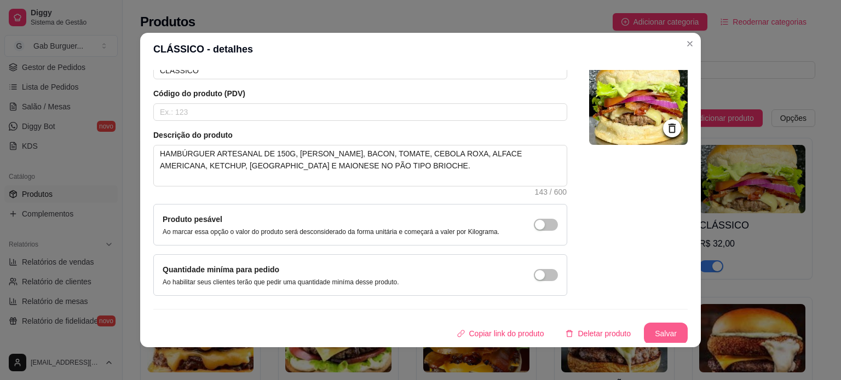
click at [644, 330] on button "Salvar" at bounding box center [666, 334] width 44 height 22
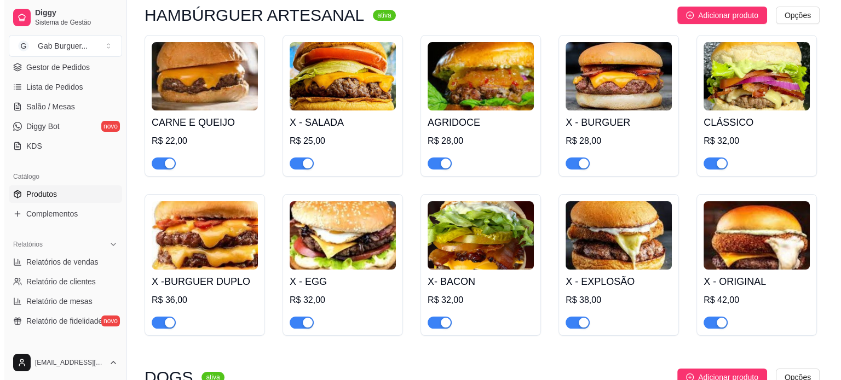
scroll to position [109, 0]
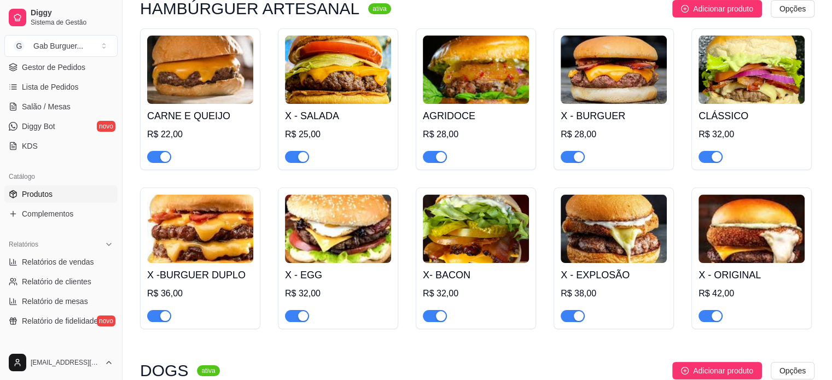
click at [201, 231] on img at bounding box center [200, 229] width 106 height 68
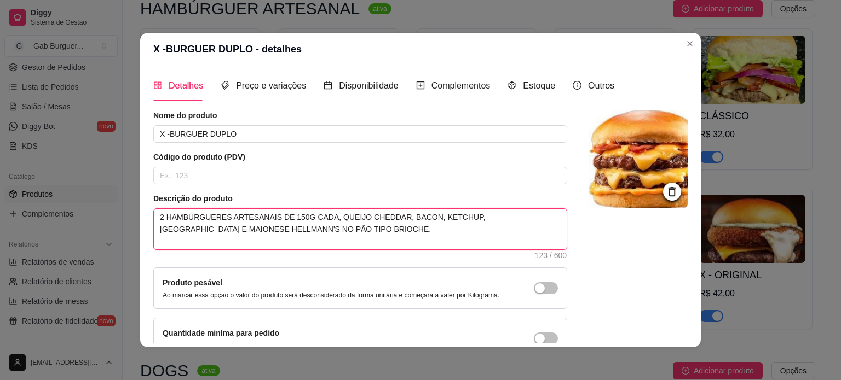
click at [205, 231] on textarea "2 HAMBÚRGUERES ARTESANAIS DE 150G CADA, QUEIJO CHEDDAR, BACON, KETCHUP, [GEOGRA…" at bounding box center [360, 229] width 413 height 40
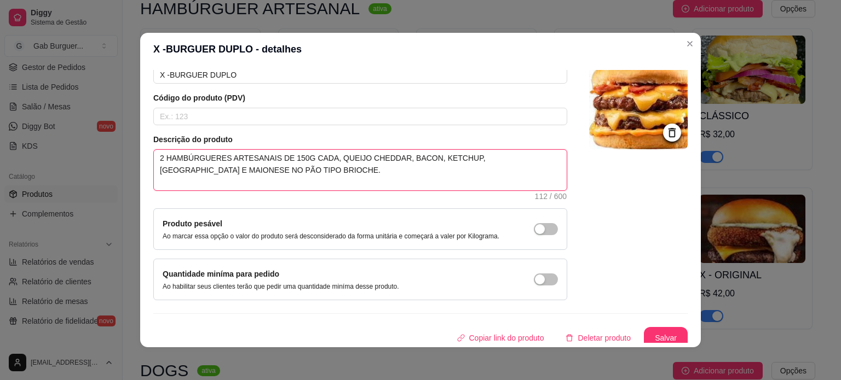
scroll to position [63, 0]
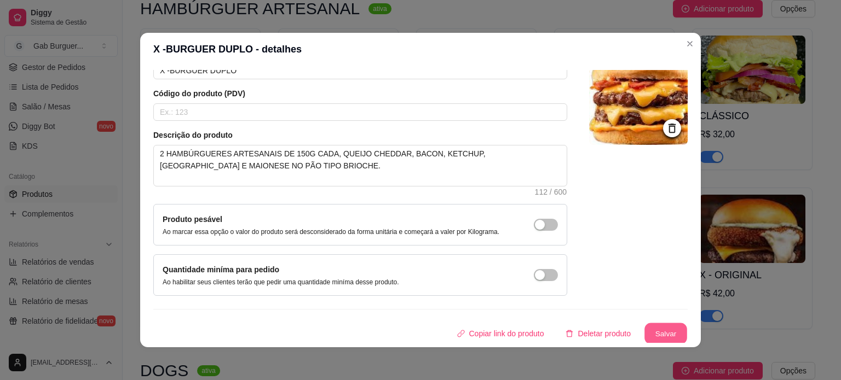
click at [644, 337] on button "Salvar" at bounding box center [665, 333] width 43 height 21
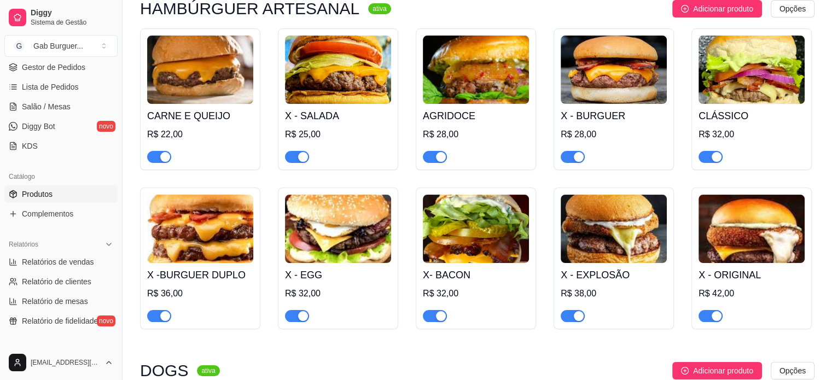
click at [341, 227] on img at bounding box center [338, 229] width 106 height 68
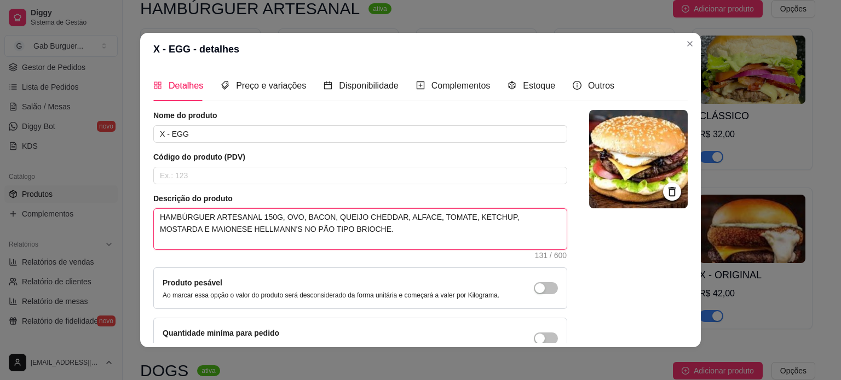
click at [241, 234] on textarea "HAMBÚRGUER ARTESANAL 150G, OVO, BACON, QUEIJO CHEDDAR, ALFACE, TOMATE, KETCHUP,…" at bounding box center [360, 229] width 413 height 40
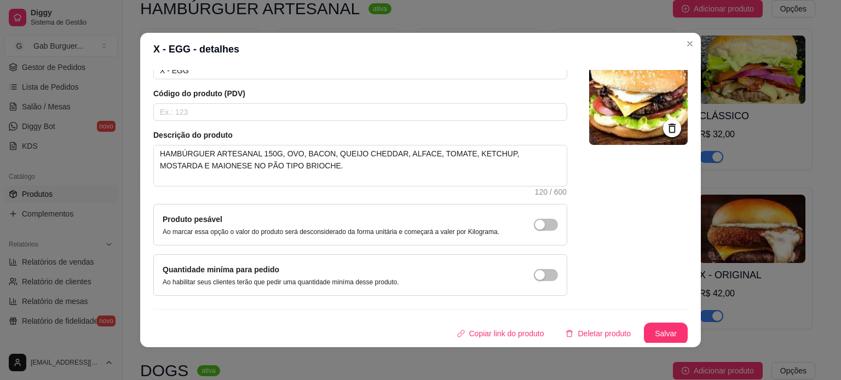
click at [652, 338] on button "Salvar" at bounding box center [666, 334] width 44 height 22
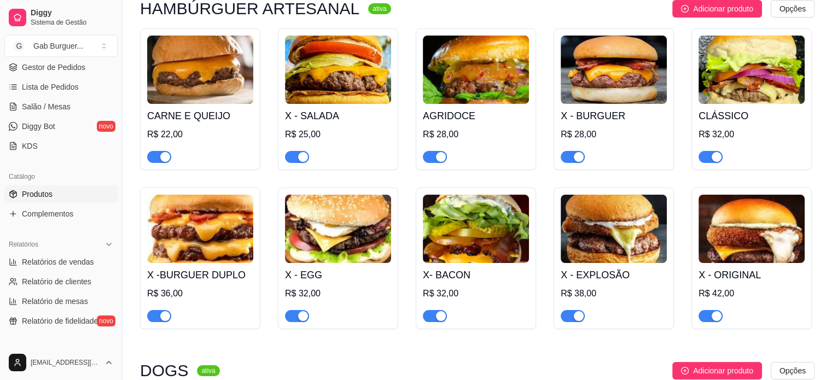
click at [495, 263] on div "X- BACON R$ 32,00" at bounding box center [476, 292] width 106 height 59
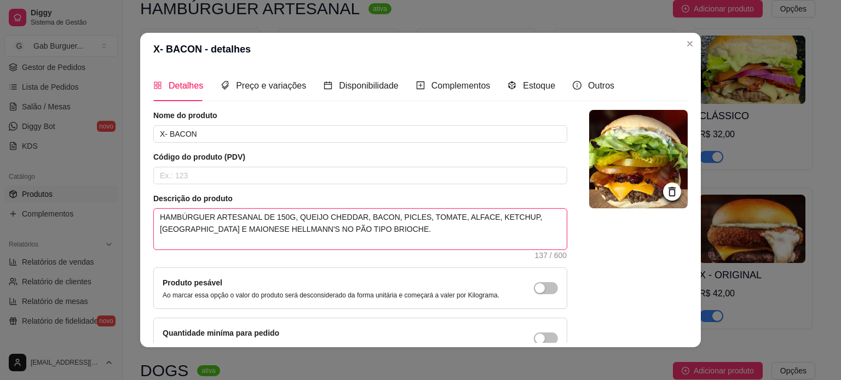
click at [243, 238] on textarea "HAMBÚRGUER ARTESANAL DE 150G, QUEIJO CHEDDAR, BACON, PICLES, TOMATE, ALFACE, KE…" at bounding box center [360, 229] width 413 height 40
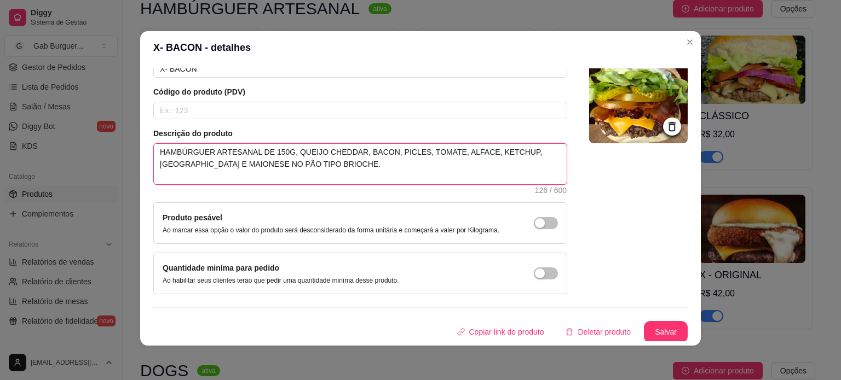
scroll to position [2, 0]
click at [665, 334] on button "Salvar" at bounding box center [666, 332] width 44 height 22
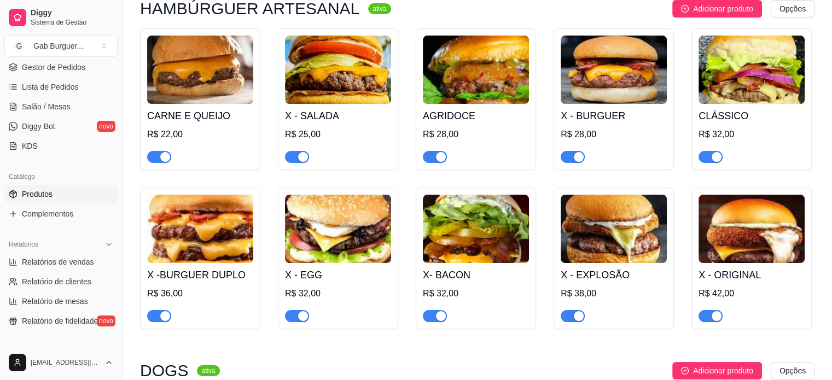
click at [640, 259] on img at bounding box center [614, 229] width 106 height 68
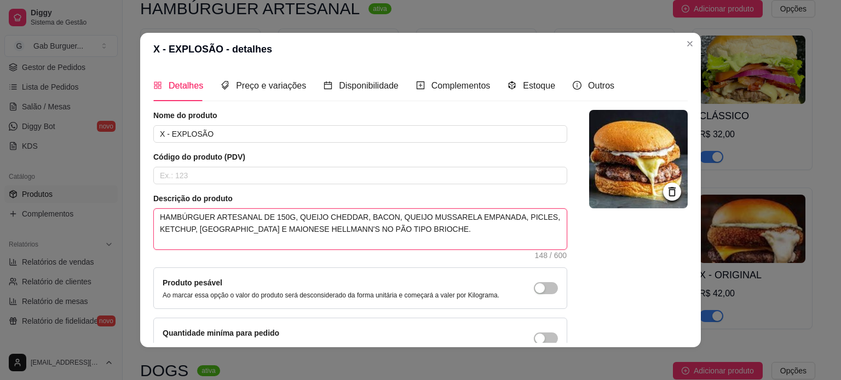
click at [333, 228] on textarea "HAMBÚRGUER ARTESANAL DE 150G, QUEIJO CHEDDAR, BACON, QUEIJO MUSSARELA EMPANADA,…" at bounding box center [360, 229] width 413 height 40
click at [326, 229] on textarea "HAMBÚRGUER ARTESANAL DE 150G, QUEIJO CHEDDAR, BACON, QUEIJO MUSSARELA EMPANADA,…" at bounding box center [360, 229] width 413 height 40
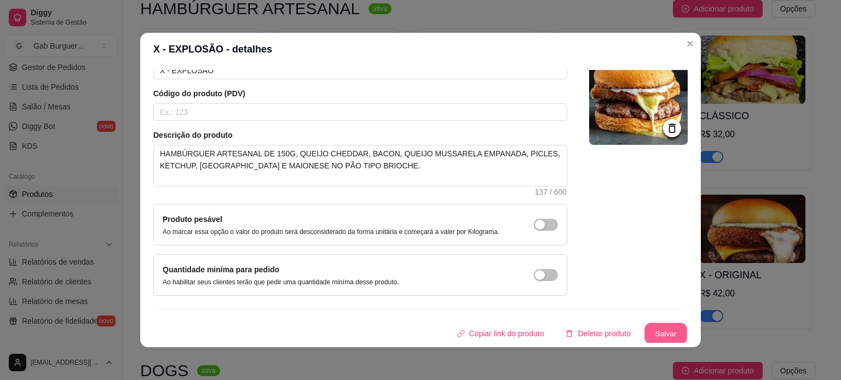
click at [657, 330] on button "Salvar" at bounding box center [665, 333] width 43 height 21
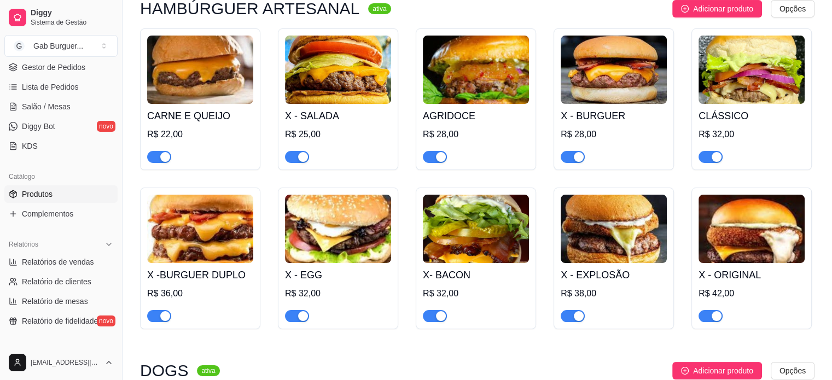
click at [761, 237] on img at bounding box center [752, 229] width 106 height 68
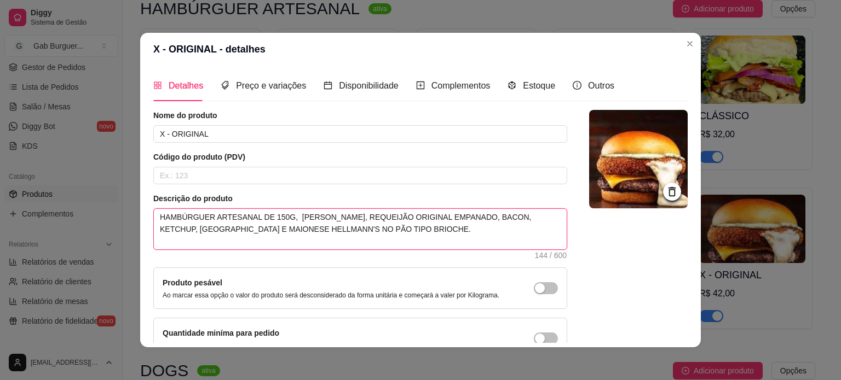
click at [292, 234] on textarea "HAMBÚRGUER ARTESANAL DE 150G, [PERSON_NAME], REQUEIJÃO ORIGINAL EMPANADO, BACON…" at bounding box center [360, 229] width 413 height 40
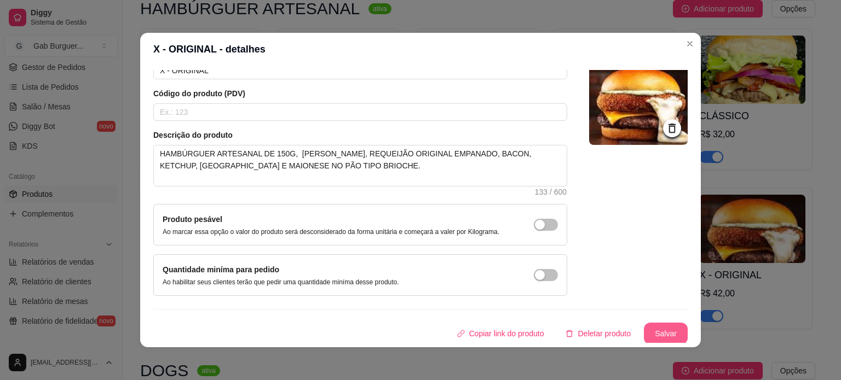
click at [644, 325] on button "Salvar" at bounding box center [666, 334] width 44 height 22
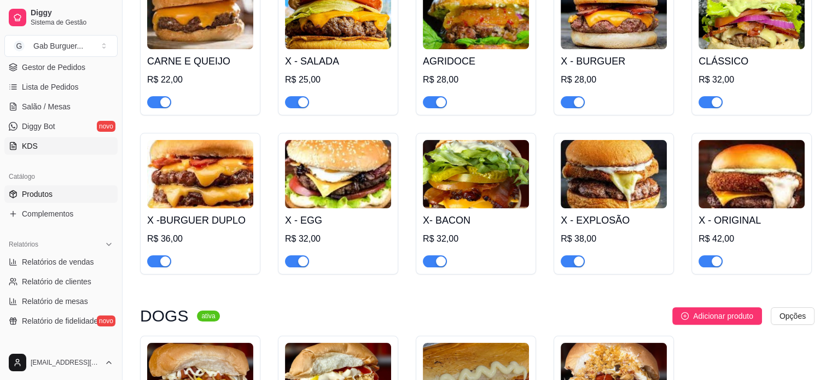
scroll to position [0, 0]
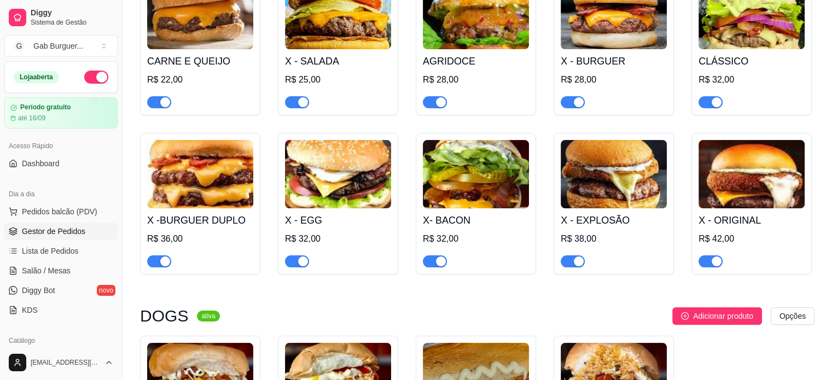
click at [59, 237] on link "Gestor de Pedidos" at bounding box center [60, 232] width 113 height 18
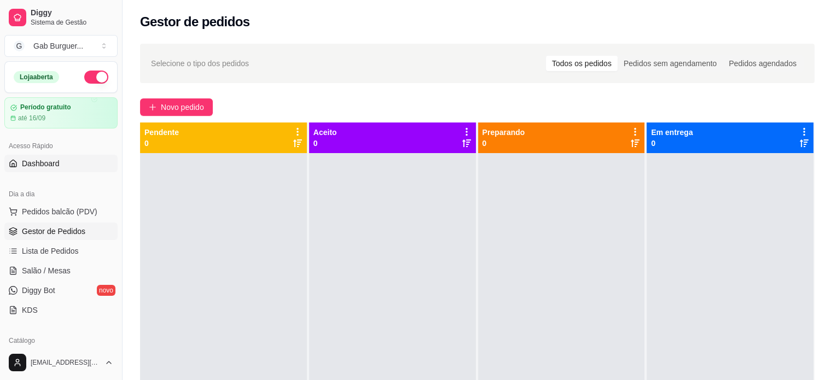
click at [68, 160] on link "Dashboard" at bounding box center [60, 164] width 113 height 18
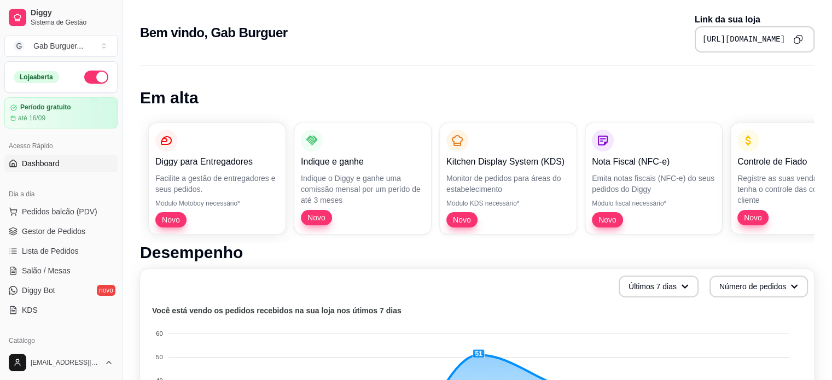
click at [800, 42] on icon "Copy to clipboard" at bounding box center [797, 40] width 5 height 5
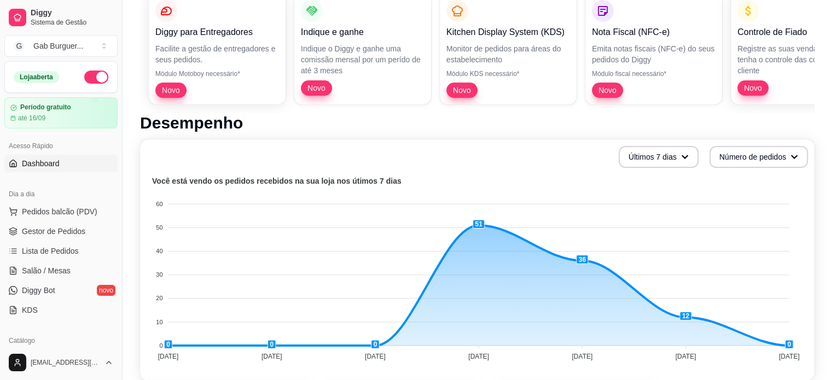
scroll to position [274, 0]
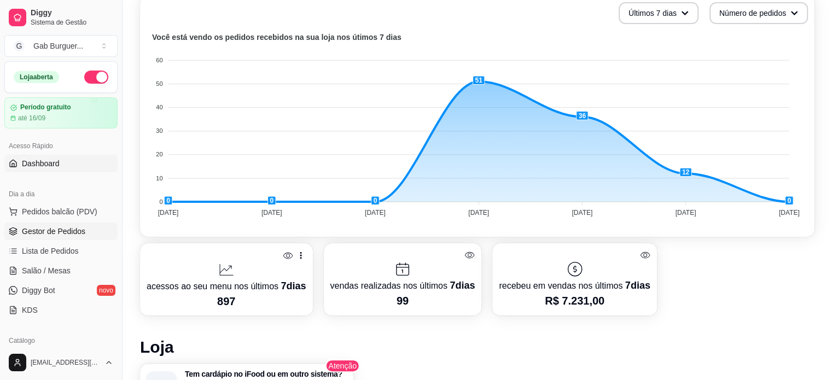
click at [50, 229] on span "Gestor de Pedidos" at bounding box center [53, 231] width 63 height 11
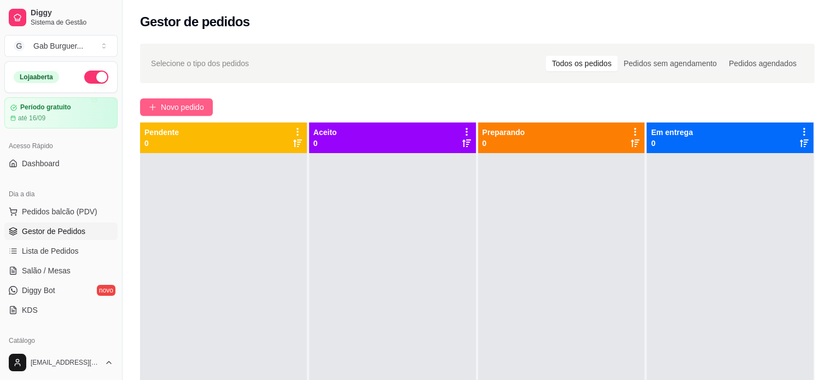
click at [189, 100] on button "Novo pedido" at bounding box center [176, 108] width 73 height 18
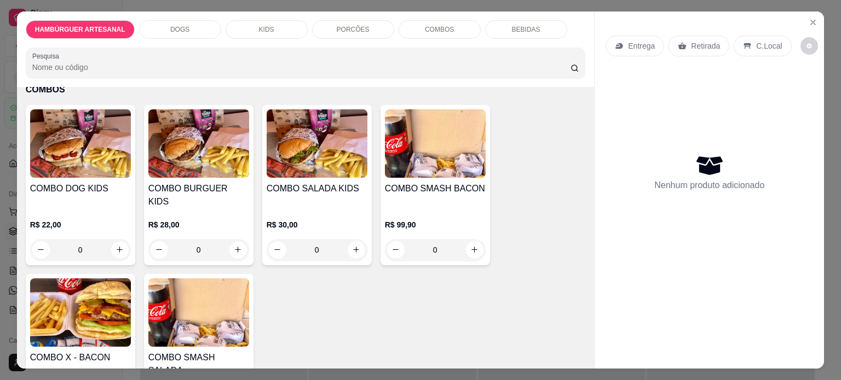
scroll to position [1313, 0]
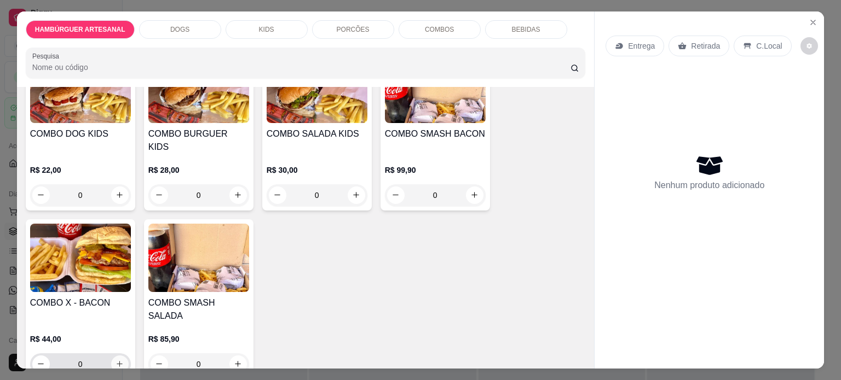
click at [119, 360] on icon "increase-product-quantity" at bounding box center [119, 364] width 8 height 8
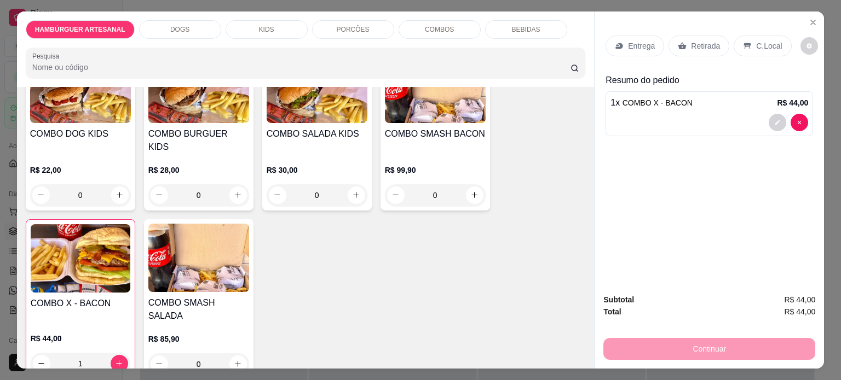
click at [639, 48] on div "Entrega" at bounding box center [634, 46] width 59 height 21
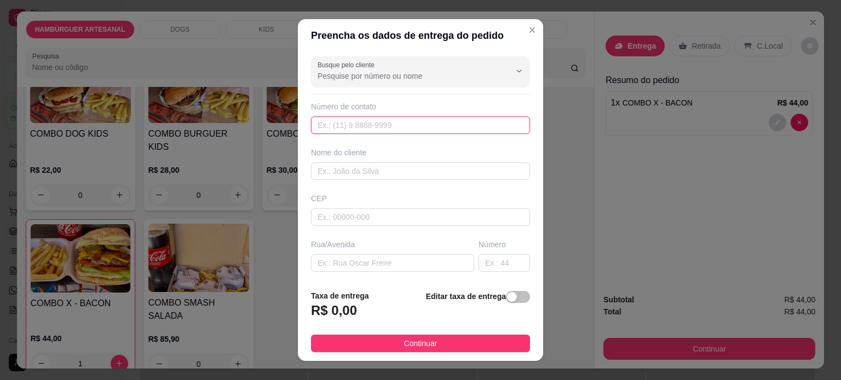
click at [376, 126] on input "text" at bounding box center [420, 126] width 219 height 18
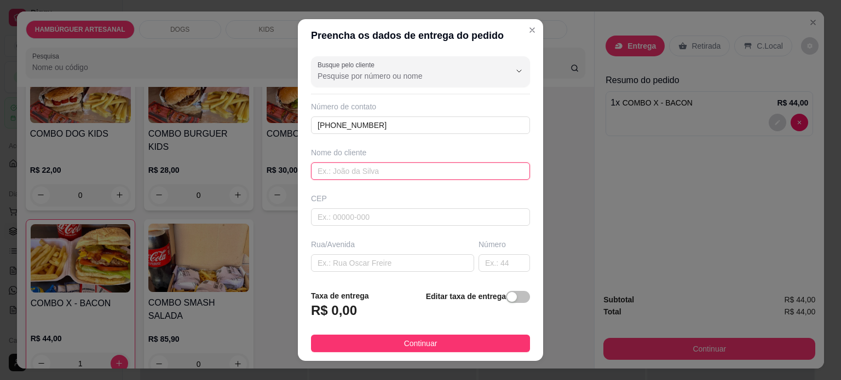
click at [379, 168] on input "text" at bounding box center [420, 172] width 219 height 18
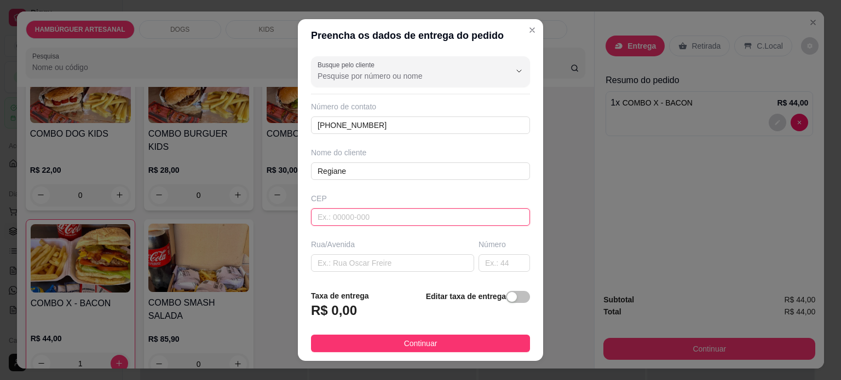
drag, startPoint x: 360, startPoint y: 214, endPoint x: 355, endPoint y: 207, distance: 8.2
click at [360, 214] on input "text" at bounding box center [420, 217] width 219 height 18
click at [348, 258] on input "text" at bounding box center [392, 263] width 163 height 18
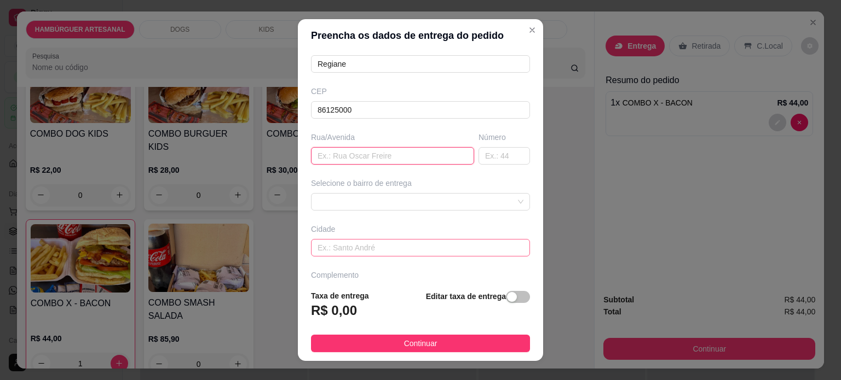
scroll to position [109, 0]
click at [478, 155] on input "text" at bounding box center [503, 154] width 51 height 18
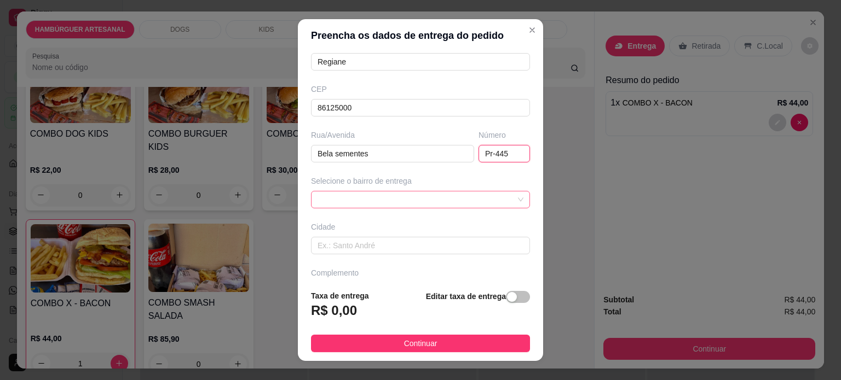
click at [498, 191] on div at bounding box center [420, 200] width 219 height 18
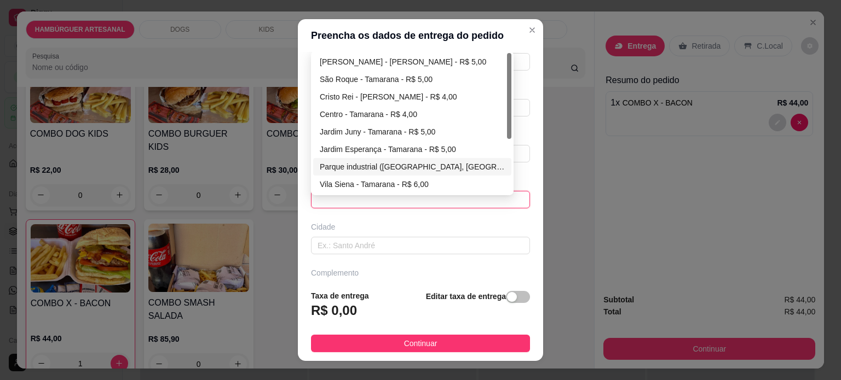
click at [467, 169] on div "Parque industrial ([GEOGRAPHIC_DATA], [GEOGRAPHIC_DATA], Integrada) - Tamarana …" at bounding box center [412, 167] width 185 height 12
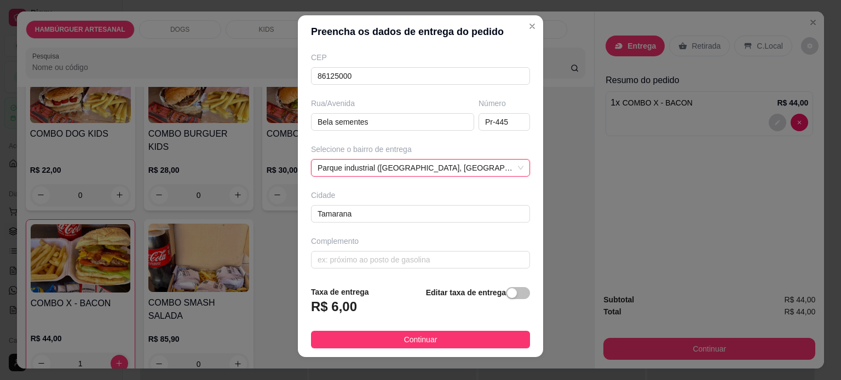
scroll to position [16, 0]
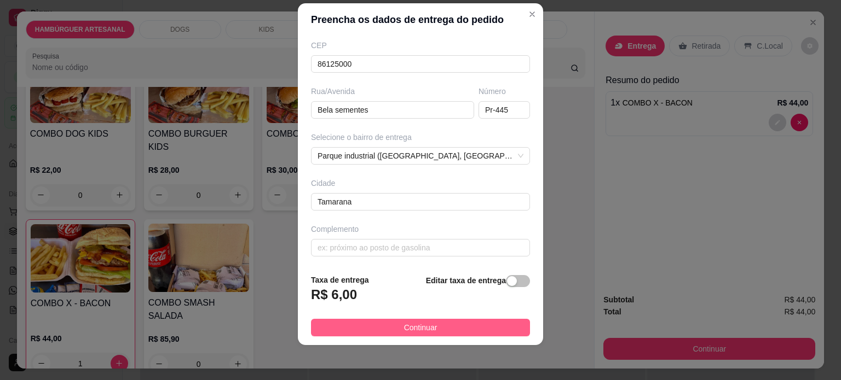
click at [404, 322] on span "Continuar" at bounding box center [420, 328] width 33 height 12
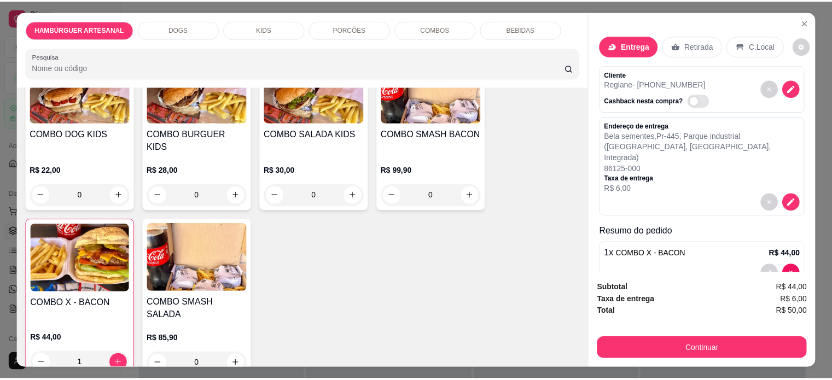
scroll to position [0, 0]
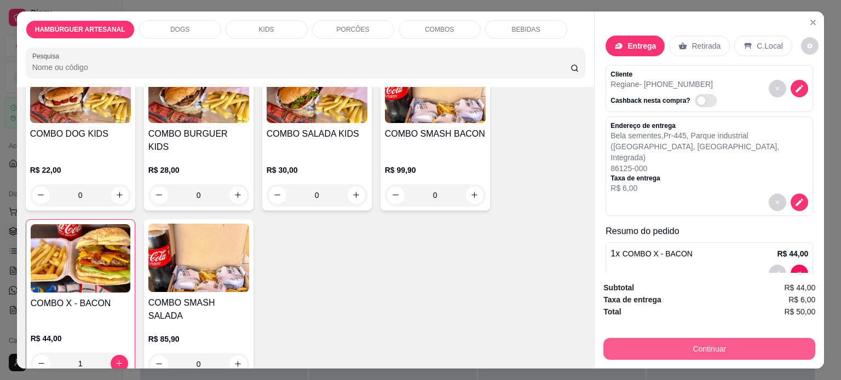
click at [703, 339] on button "Continuar" at bounding box center [709, 349] width 212 height 22
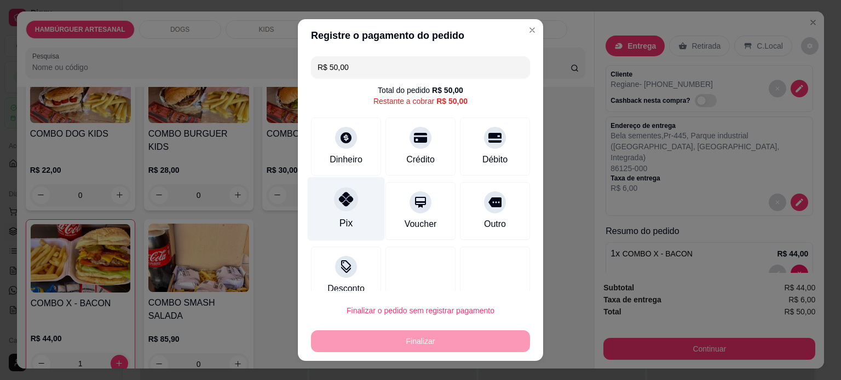
click at [353, 222] on div "Pix" at bounding box center [346, 209] width 77 height 64
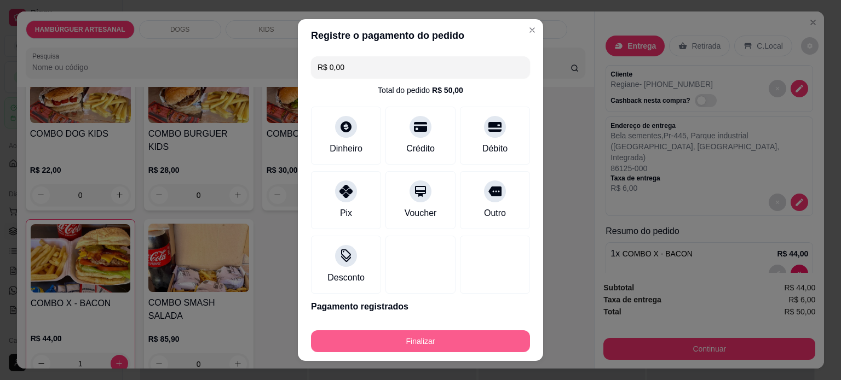
click at [416, 344] on button "Finalizar" at bounding box center [420, 342] width 219 height 22
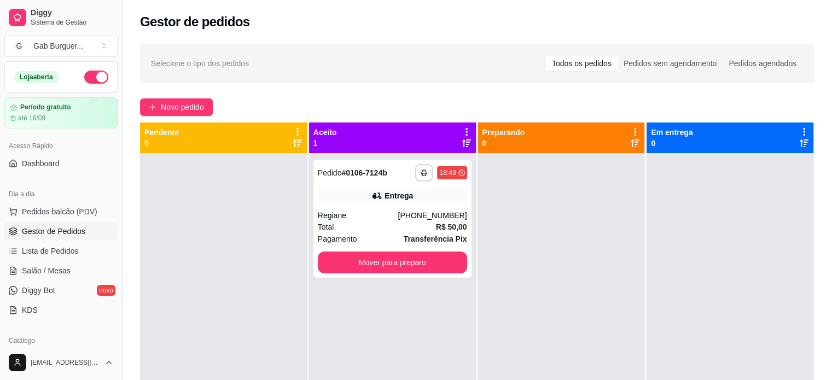
click at [523, 32] on div "Gestor de pedidos" at bounding box center [478, 18] width 710 height 37
click at [428, 262] on button "Mover para preparo" at bounding box center [392, 262] width 145 height 21
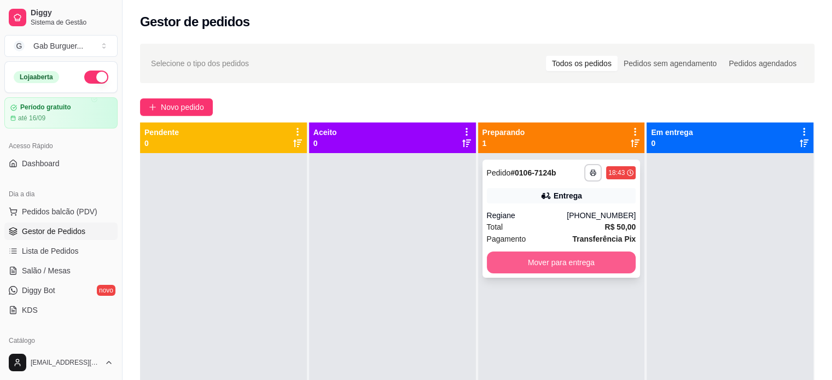
click at [542, 265] on button "Mover para entrega" at bounding box center [561, 263] width 149 height 22
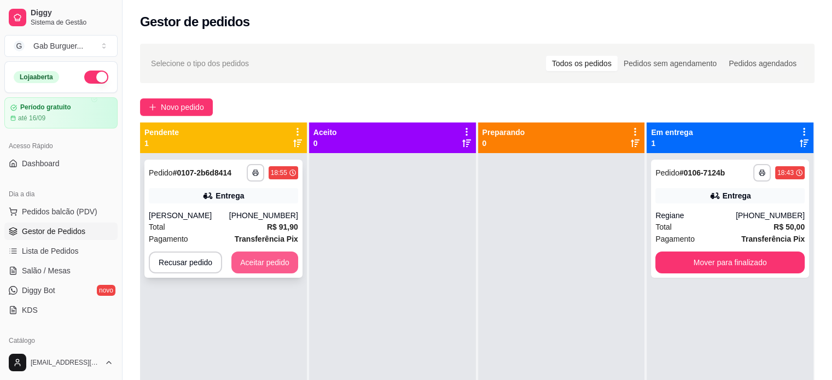
click at [264, 263] on button "Aceitar pedido" at bounding box center [264, 263] width 67 height 22
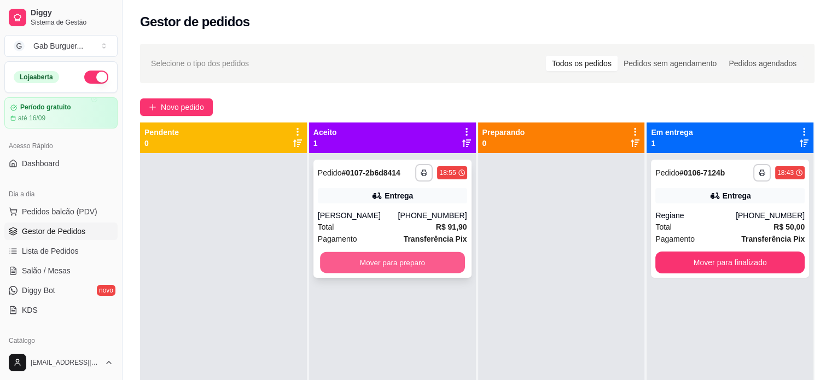
click at [393, 254] on button "Mover para preparo" at bounding box center [392, 262] width 145 height 21
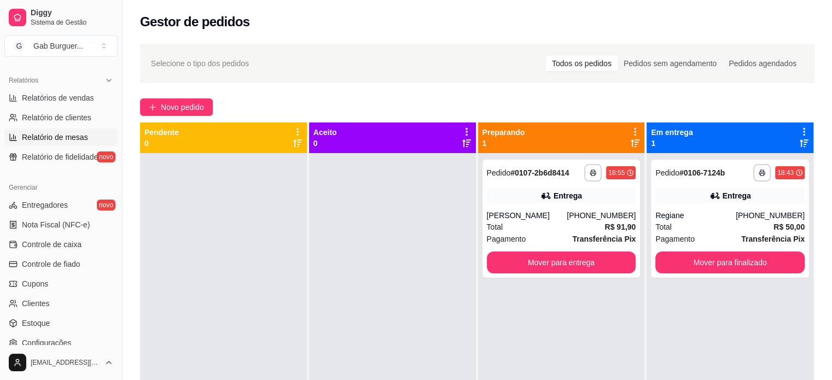
scroll to position [407, 0]
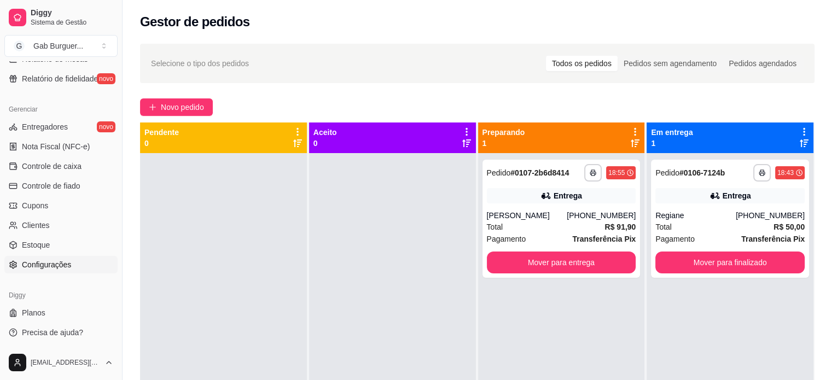
click at [86, 262] on link "Configurações" at bounding box center [60, 265] width 113 height 18
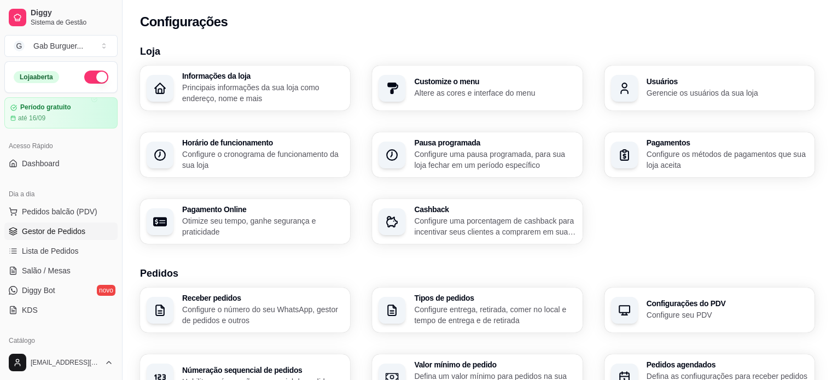
click at [66, 231] on span "Gestor de Pedidos" at bounding box center [53, 231] width 63 height 11
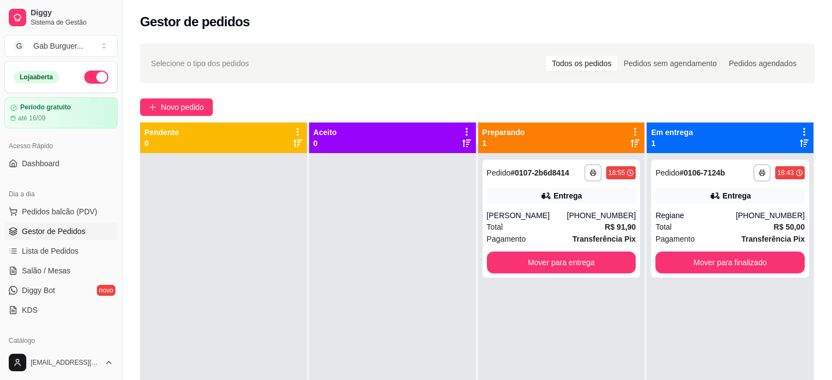
click at [375, 239] on div at bounding box center [392, 343] width 167 height 380
click at [401, 305] on div at bounding box center [392, 343] width 167 height 380
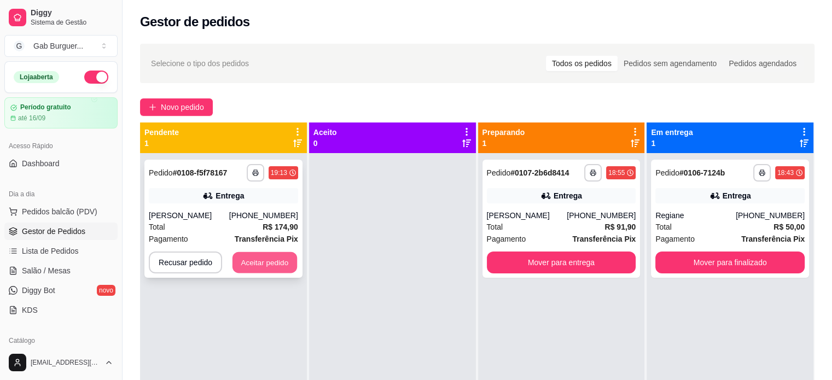
click at [254, 264] on button "Aceitar pedido" at bounding box center [265, 262] width 65 height 21
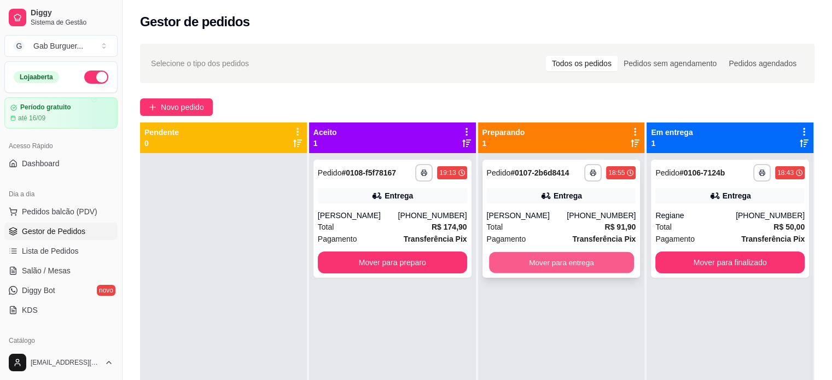
click at [604, 265] on button "Mover para entrega" at bounding box center [561, 262] width 145 height 21
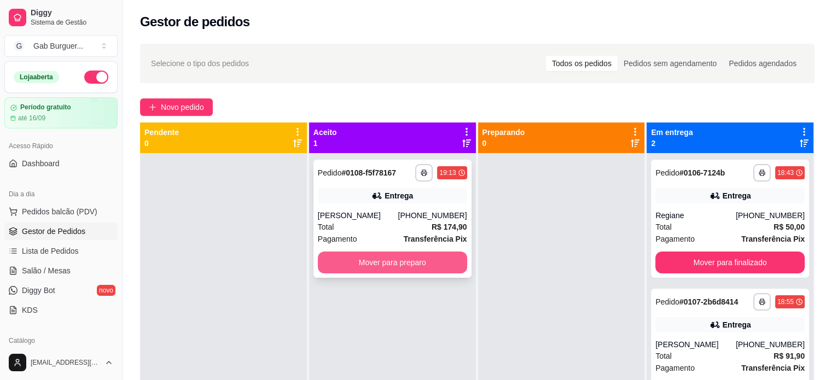
click at [434, 261] on button "Mover para preparo" at bounding box center [392, 263] width 149 height 22
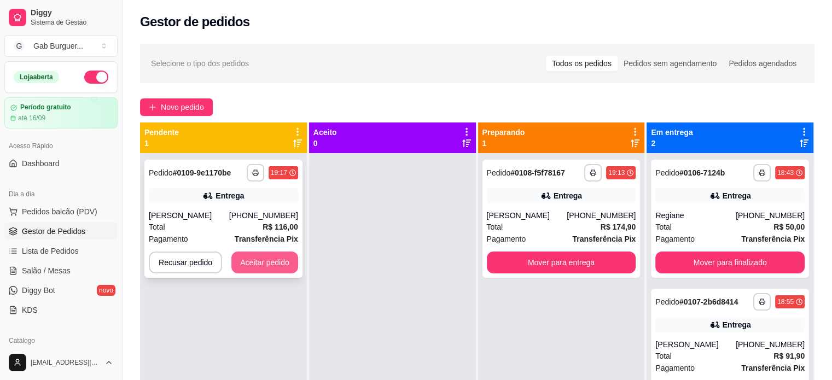
click at [274, 269] on button "Aceitar pedido" at bounding box center [264, 263] width 67 height 22
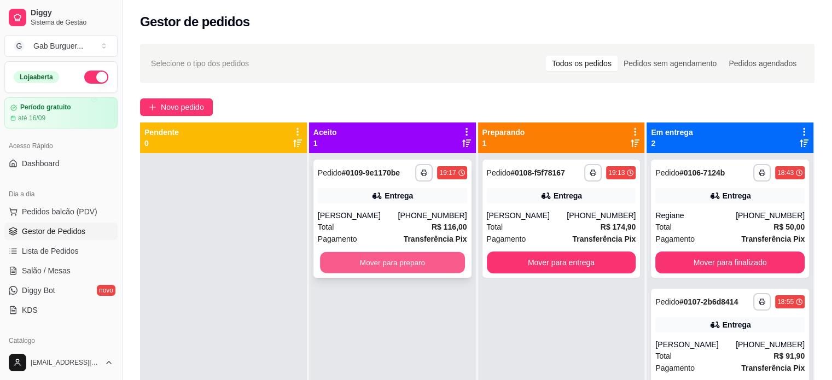
click at [404, 273] on button "Mover para preparo" at bounding box center [392, 262] width 145 height 21
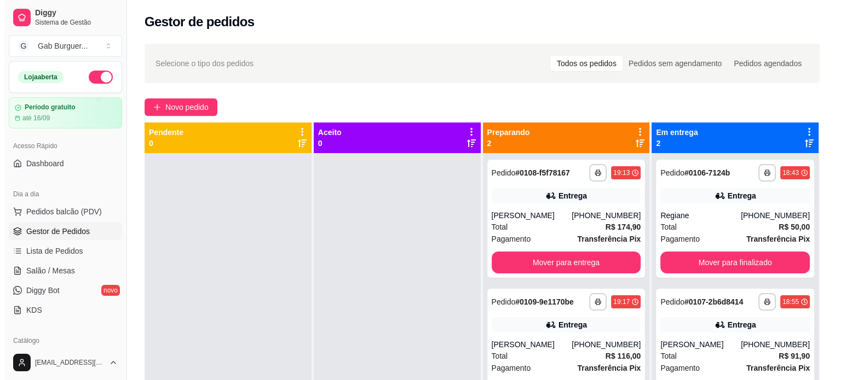
scroll to position [31, 0]
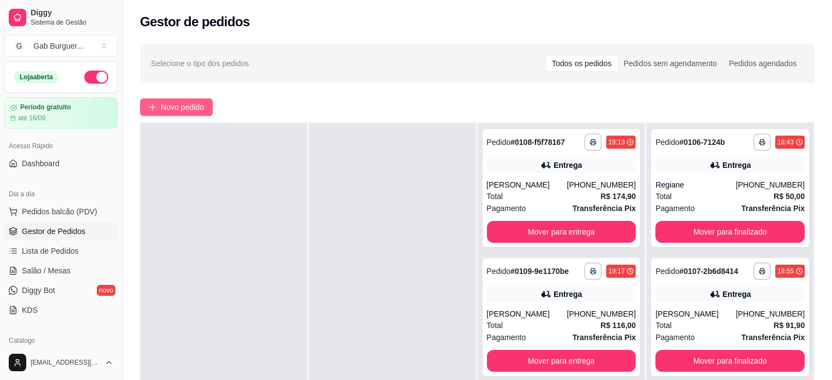
click at [178, 108] on span "Novo pedido" at bounding box center [182, 107] width 43 height 12
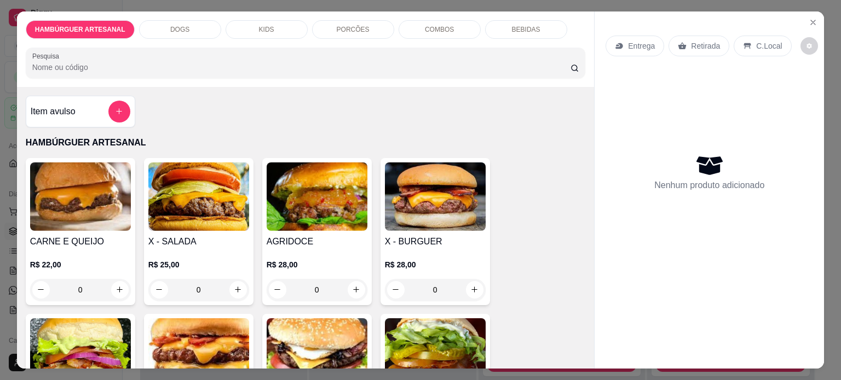
scroll to position [109, 0]
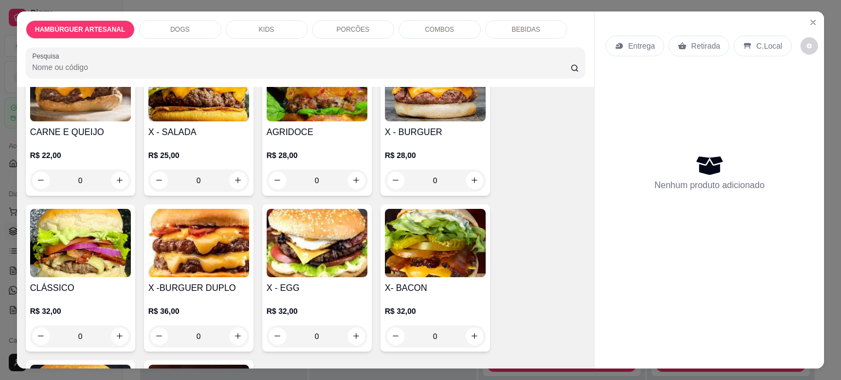
click at [231, 177] on div "0" at bounding box center [198, 181] width 101 height 22
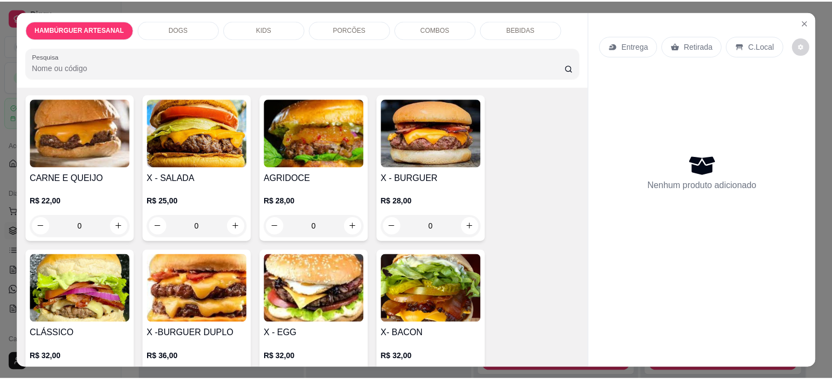
scroll to position [0, 0]
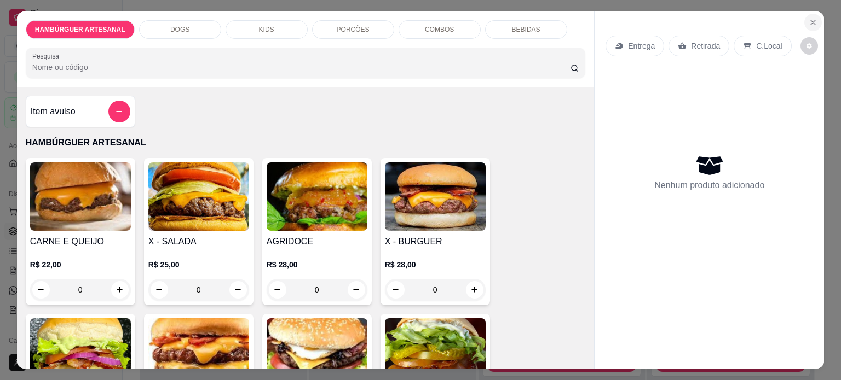
click at [810, 20] on icon "Close" at bounding box center [812, 22] width 4 height 4
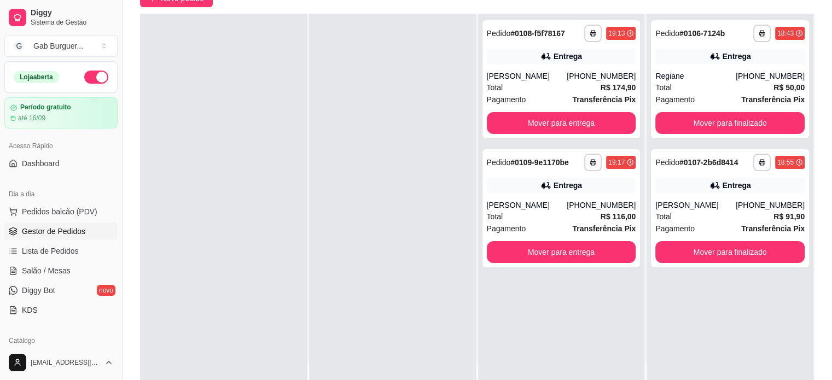
scroll to position [109, 0]
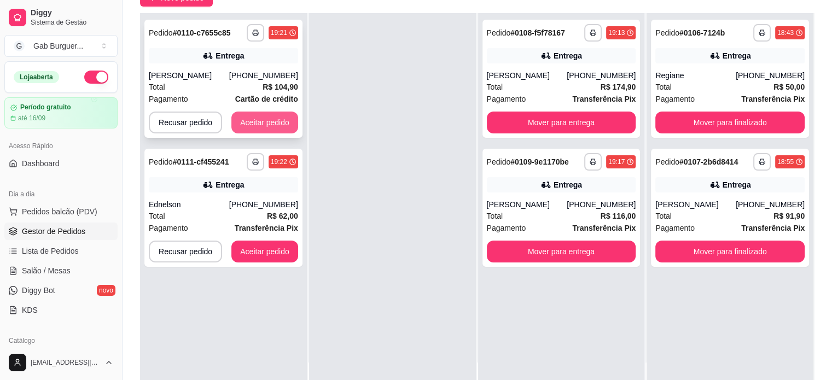
click at [270, 126] on button "Aceitar pedido" at bounding box center [264, 123] width 67 height 22
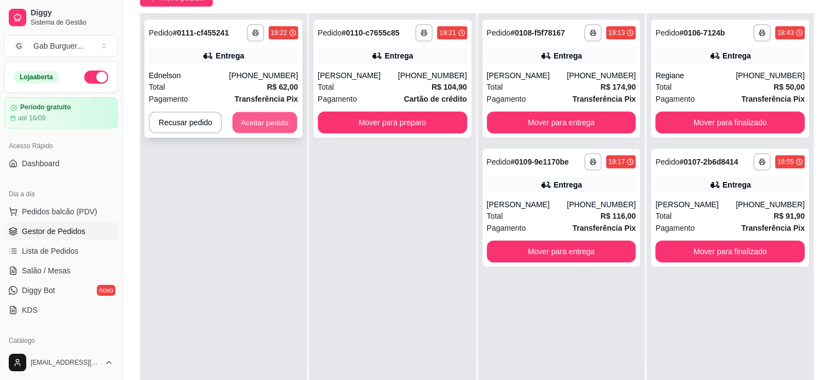
click at [277, 131] on button "Aceitar pedido" at bounding box center [265, 122] width 65 height 21
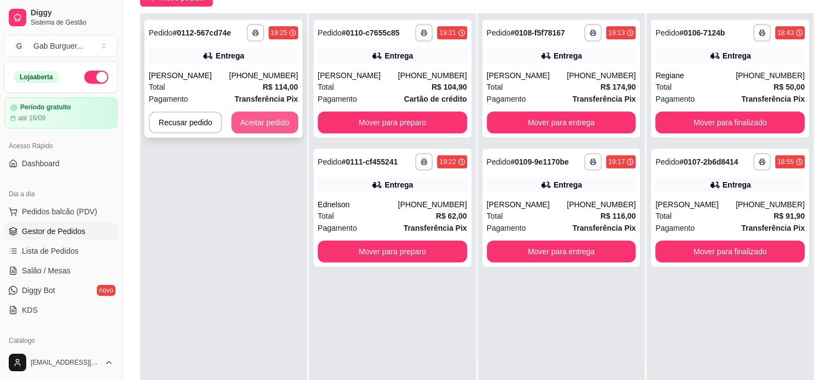
click at [252, 124] on button "Aceitar pedido" at bounding box center [264, 123] width 67 height 22
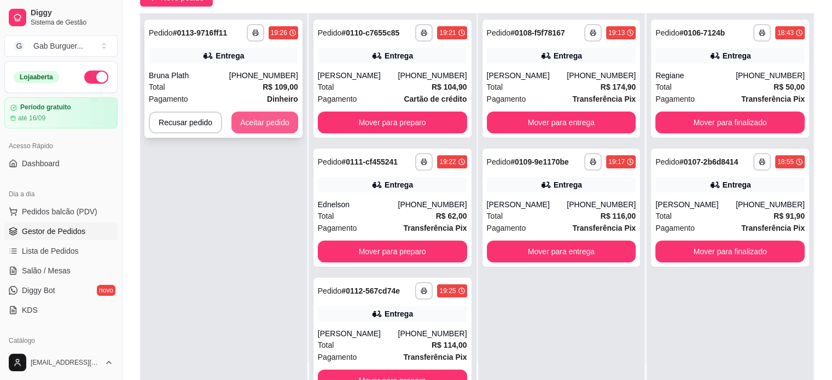
click at [253, 115] on button "Aceitar pedido" at bounding box center [264, 123] width 67 height 22
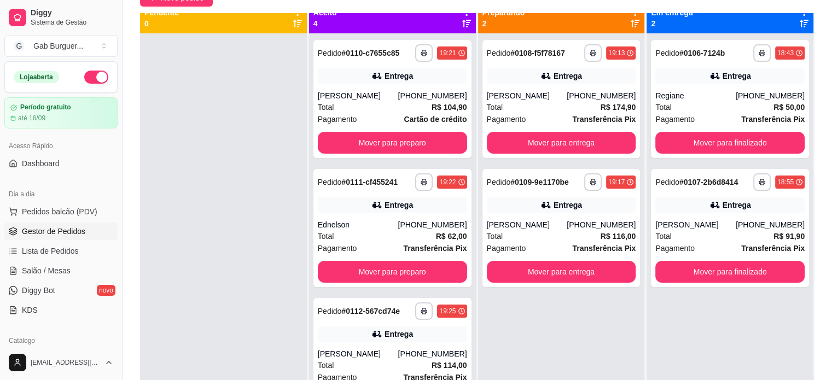
scroll to position [0, 0]
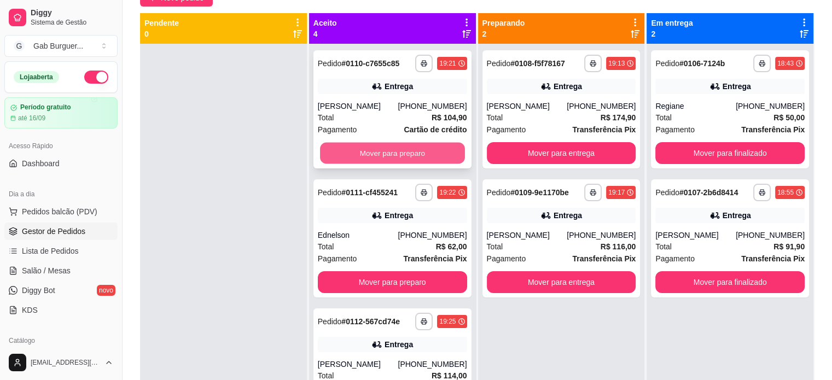
click at [385, 164] on button "Mover para preparo" at bounding box center [392, 153] width 145 height 21
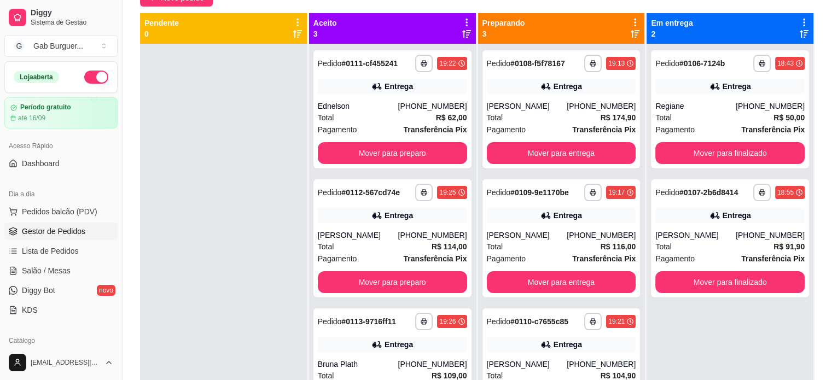
click at [384, 167] on div "**********" at bounding box center [393, 109] width 158 height 118
click at [385, 146] on button "Mover para preparo" at bounding box center [392, 153] width 149 height 22
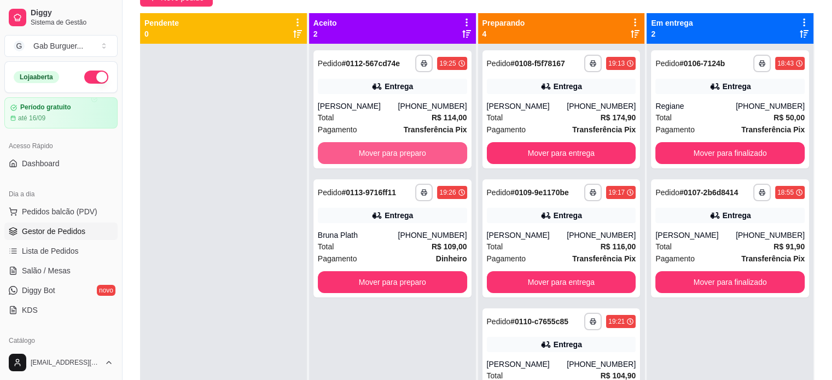
click at [385, 146] on button "Mover para preparo" at bounding box center [392, 153] width 149 height 22
click at [385, 271] on button "Mover para preparo" at bounding box center [392, 282] width 149 height 22
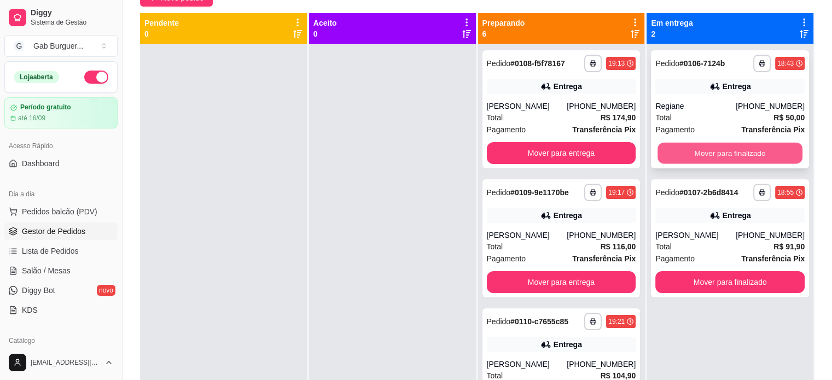
click at [725, 148] on button "Mover para finalizado" at bounding box center [730, 153] width 145 height 21
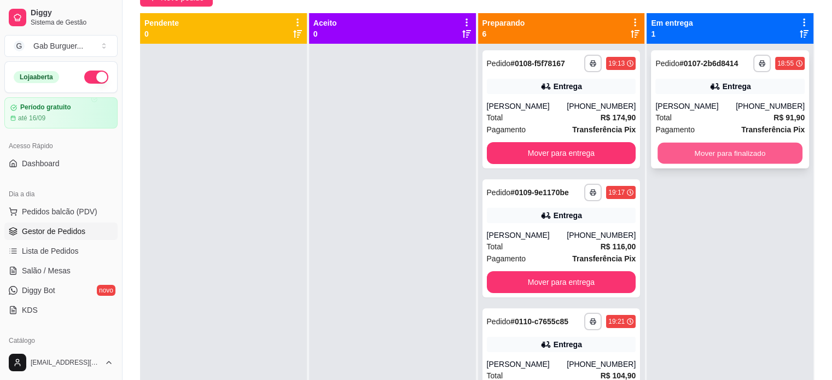
click at [725, 148] on button "Mover para finalizado" at bounding box center [730, 153] width 145 height 21
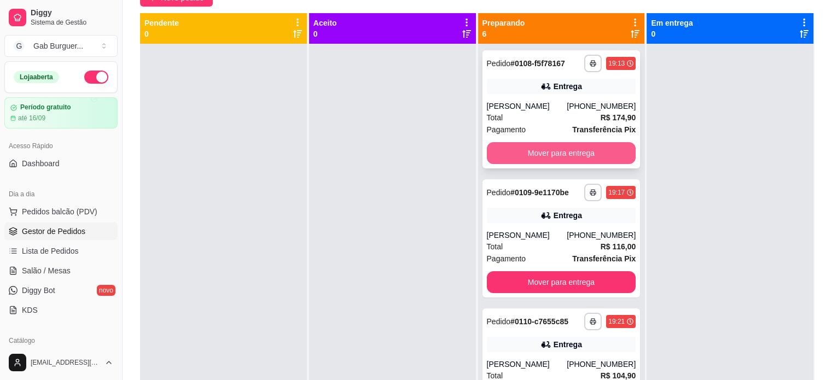
click at [573, 157] on button "Mover para entrega" at bounding box center [561, 153] width 149 height 22
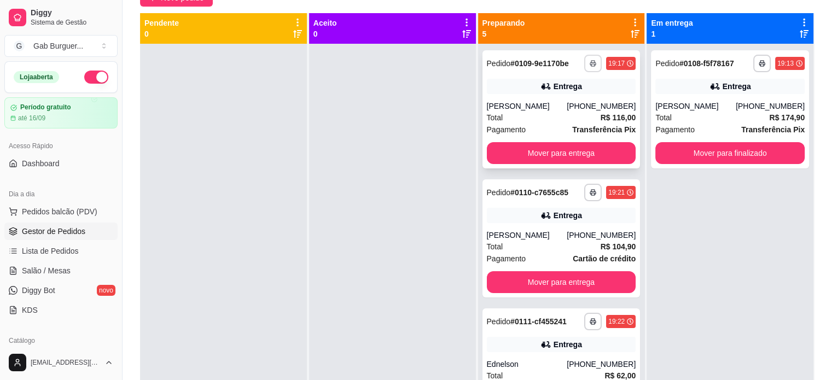
click at [584, 63] on button "button" at bounding box center [593, 64] width 18 height 18
click at [556, 96] on button "TOMATE MDK-080" at bounding box center [550, 101] width 77 height 17
click at [584, 68] on button "button" at bounding box center [593, 64] width 18 height 18
click at [550, 107] on button "TOMATE MDK-080" at bounding box center [550, 101] width 77 height 17
click at [587, 163] on button "Mover para entrega" at bounding box center [561, 153] width 149 height 22
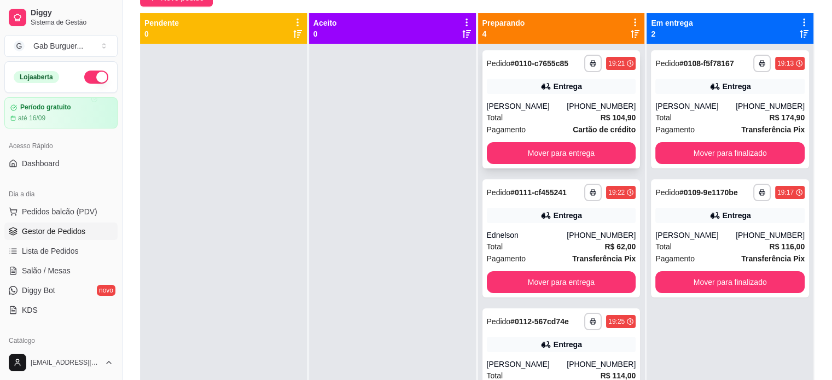
click at [609, 66] on div "19:21" at bounding box center [617, 63] width 16 height 9
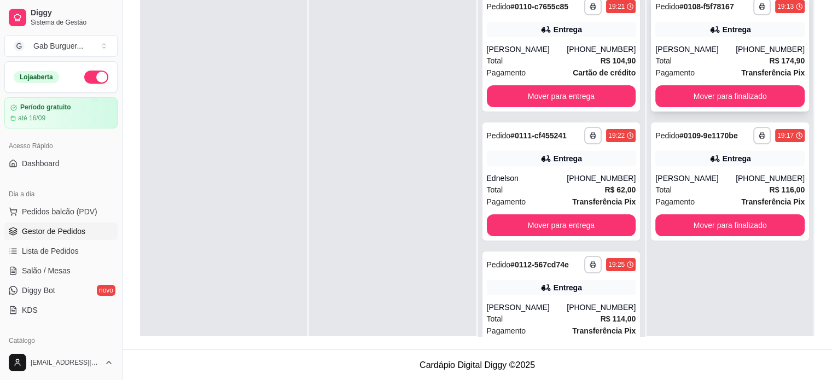
click at [703, 108] on div "**********" at bounding box center [730, 52] width 158 height 118
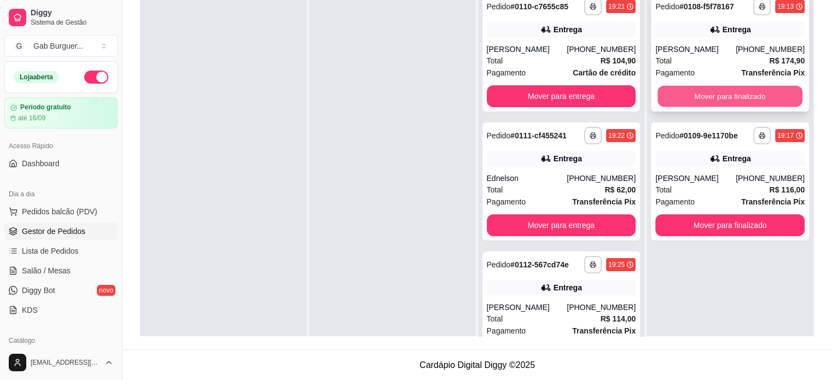
click at [683, 96] on button "Mover para finalizado" at bounding box center [730, 96] width 145 height 21
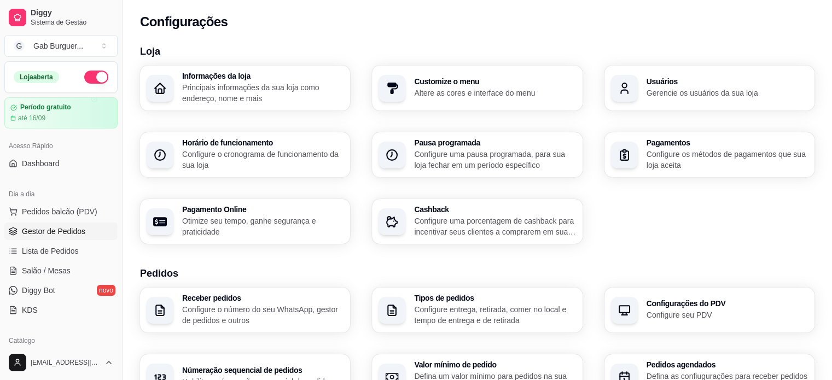
click at [23, 233] on span "Gestor de Pedidos" at bounding box center [53, 231] width 63 height 11
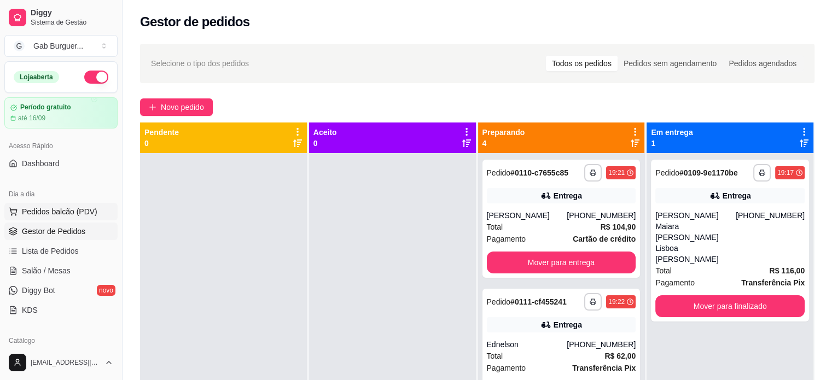
click at [50, 217] on button "Pedidos balcão (PDV)" at bounding box center [60, 212] width 113 height 18
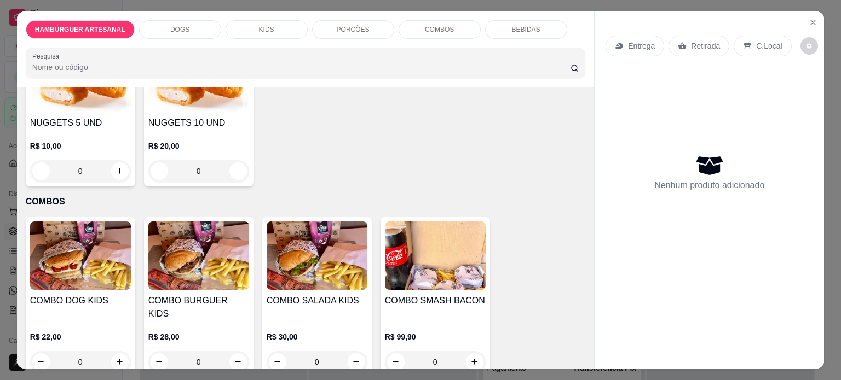
scroll to position [1204, 0]
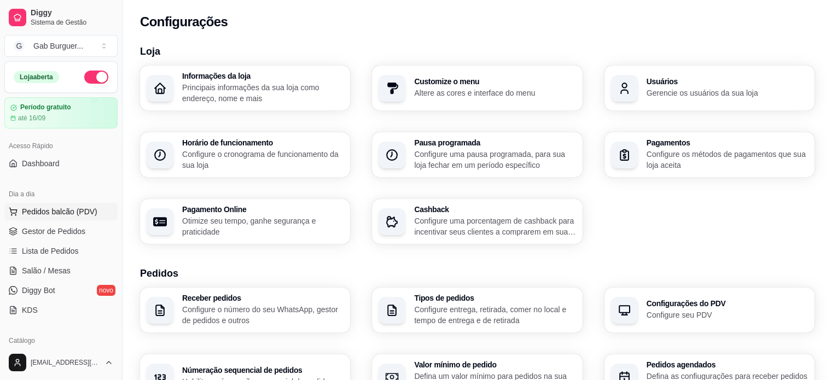
click at [54, 210] on span "Pedidos balcão (PDV)" at bounding box center [60, 211] width 76 height 11
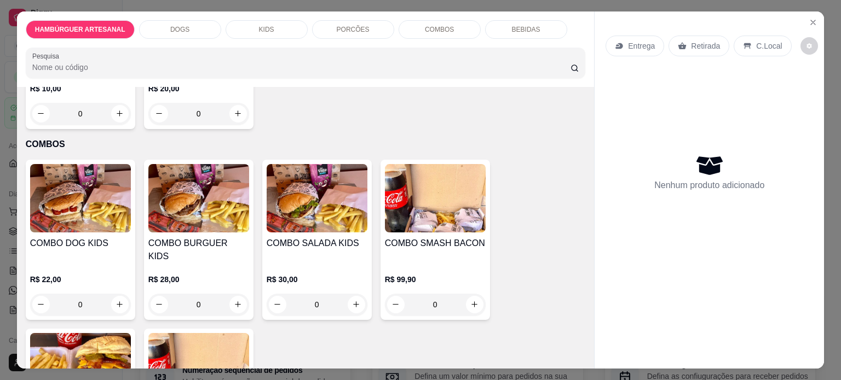
scroll to position [1313, 0]
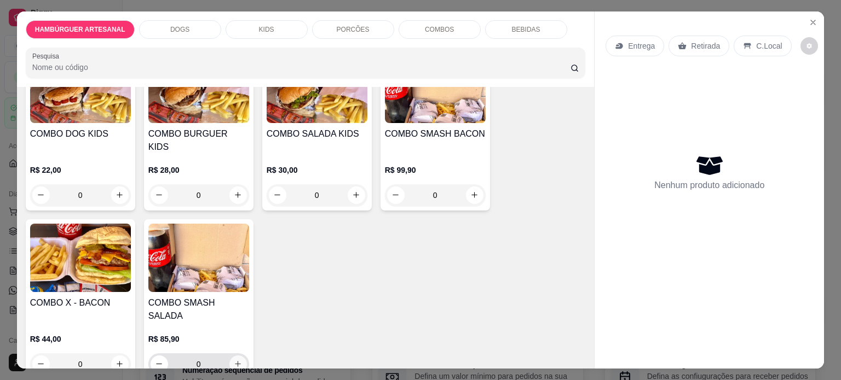
click at [235, 362] on icon "increase-product-quantity" at bounding box center [238, 365] width 6 height 6
type input "1"
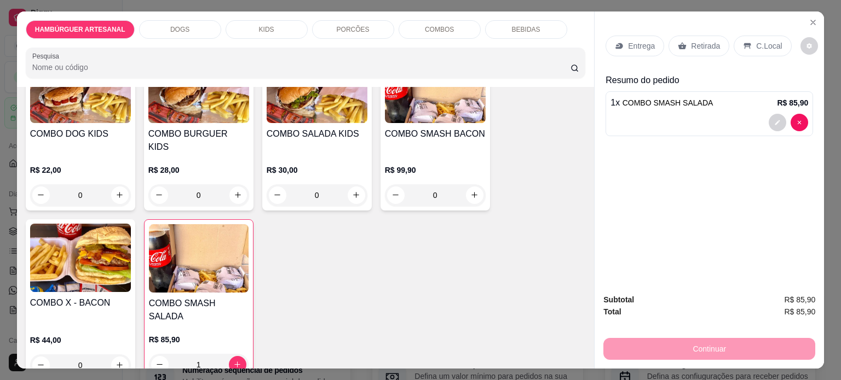
click at [633, 43] on p "Entrega" at bounding box center [641, 45] width 27 height 11
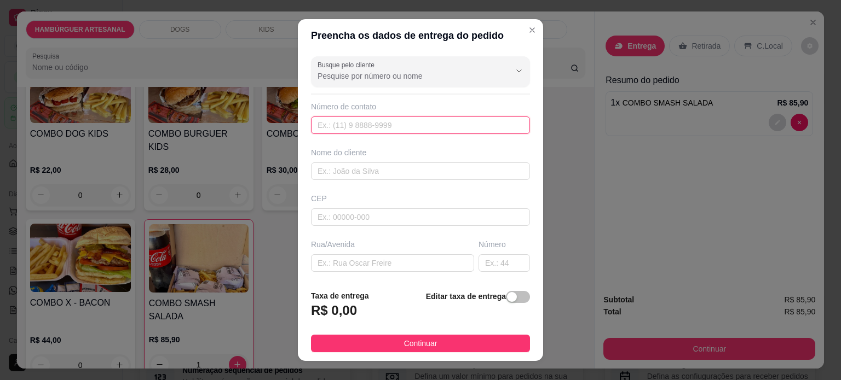
click at [396, 131] on input "text" at bounding box center [420, 126] width 219 height 18
type input "(43) 9825-2344"
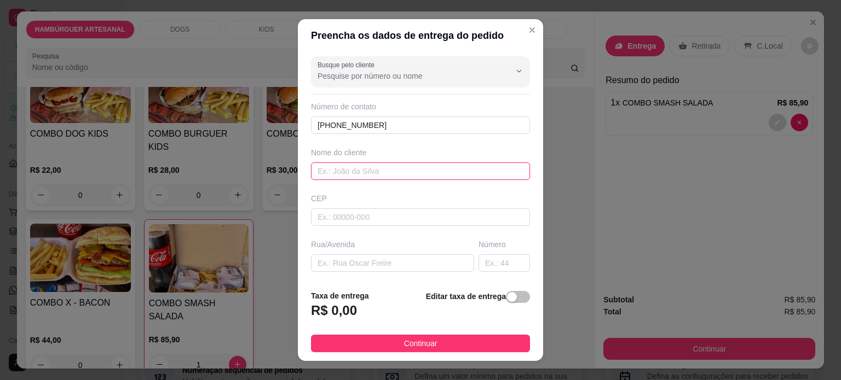
click at [333, 172] on input "text" at bounding box center [420, 172] width 219 height 18
click at [347, 172] on input "Edina ORberto" at bounding box center [420, 172] width 219 height 18
type input "Edina Roberto"
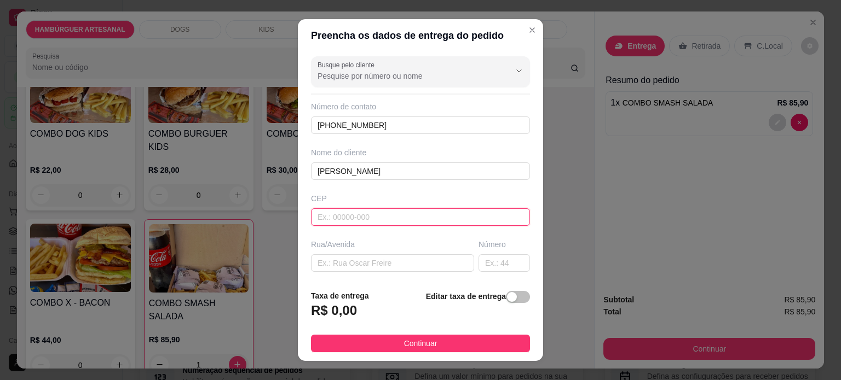
click at [382, 223] on input "text" at bounding box center [420, 217] width 219 height 18
type input "86125000"
click at [364, 264] on input "text" at bounding box center [392, 263] width 163 height 18
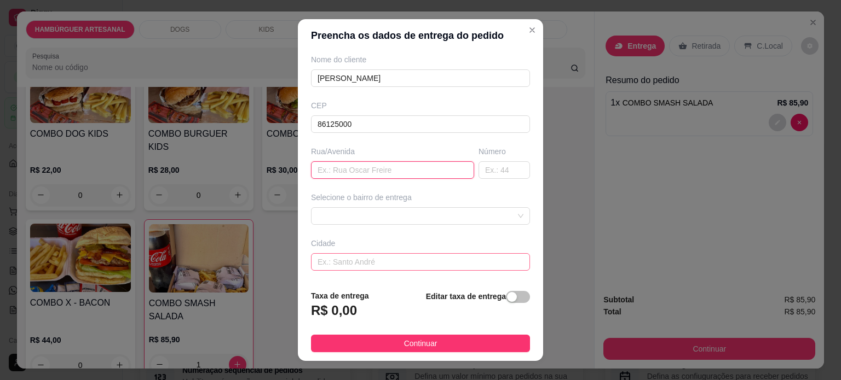
scroll to position [109, 0]
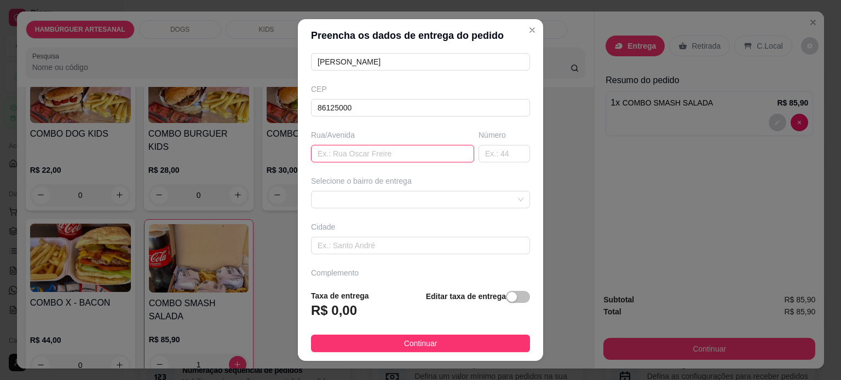
paste input "Rua Arnaldo marinardes matia"
type input "Rua Arnaldo marinardes matia"
click at [486, 149] on input "text" at bounding box center [503, 154] width 51 height 18
click at [436, 191] on div "68a274e990825be0f548409b 68a2789ea2f8de552d9067a1 Ênes Barbosa - Tamarana - R$ …" at bounding box center [420, 200] width 219 height 18
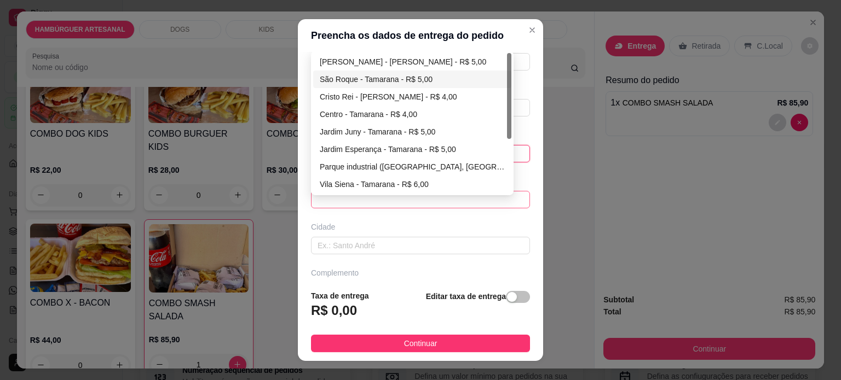
type input "140"
click at [406, 81] on div "São Roque - Tamarana - R$ 5,00" at bounding box center [412, 79] width 185 height 12
type input "Tamarana"
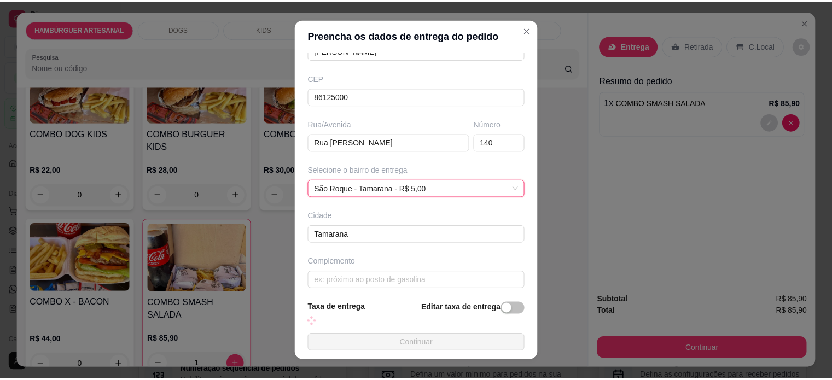
scroll to position [125, 0]
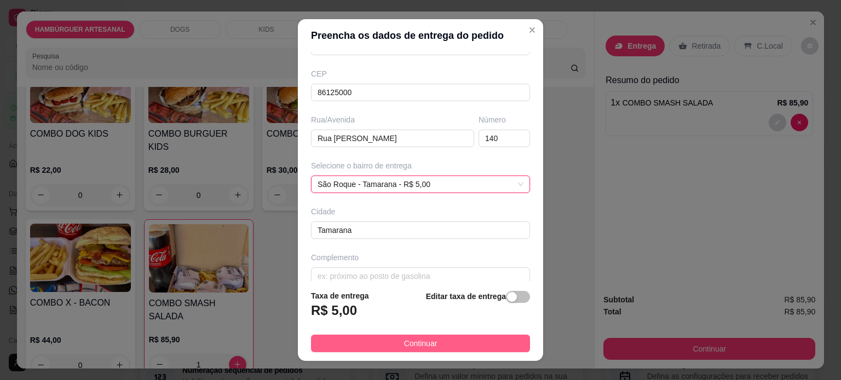
click at [413, 345] on span "Continuar" at bounding box center [420, 344] width 33 height 12
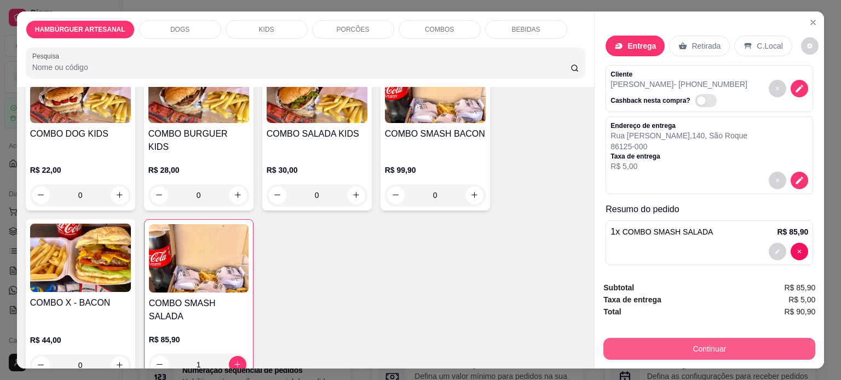
click at [697, 340] on button "Continuar" at bounding box center [709, 349] width 212 height 22
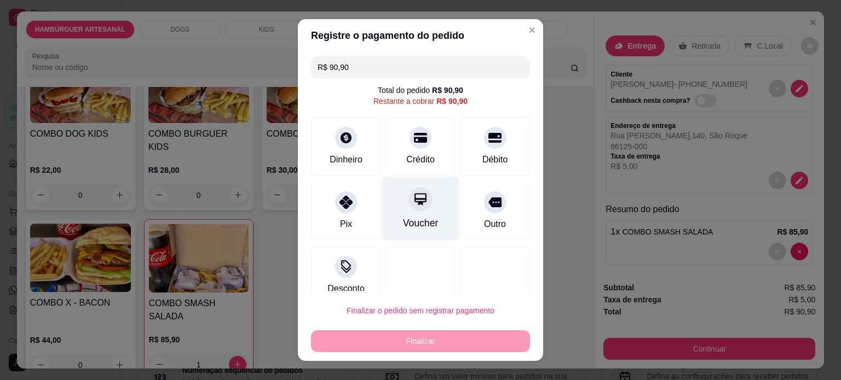
drag, startPoint x: 413, startPoint y: 150, endPoint x: 420, endPoint y: 195, distance: 46.1
click at [412, 152] on div "Crédito" at bounding box center [420, 147] width 70 height 58
type input "R$ 0,00"
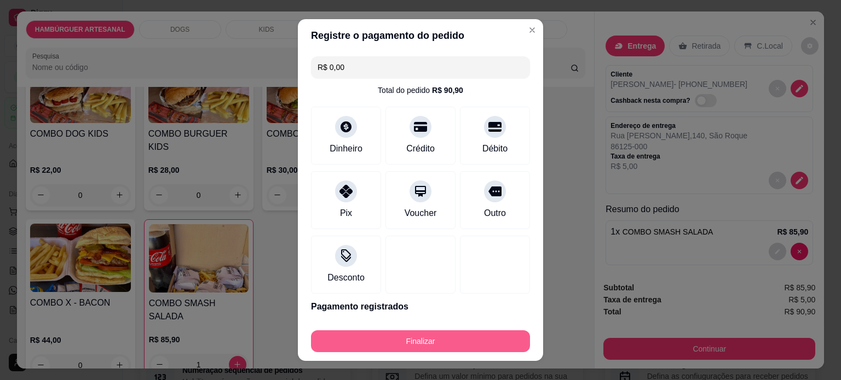
click at [447, 346] on button "Finalizar" at bounding box center [420, 342] width 219 height 22
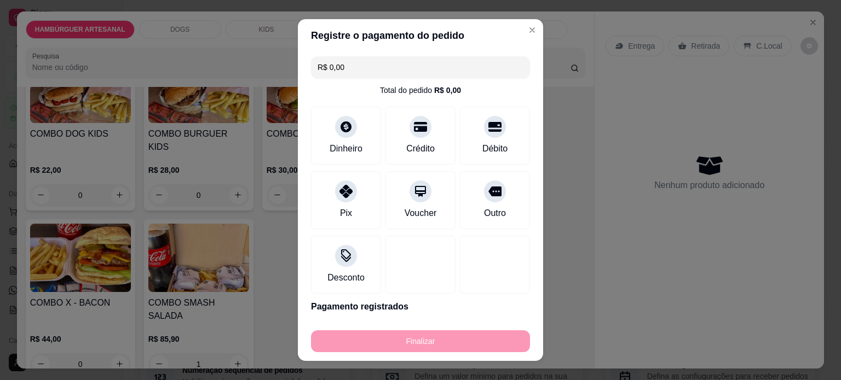
type input "0"
type input "-R$ 90,90"
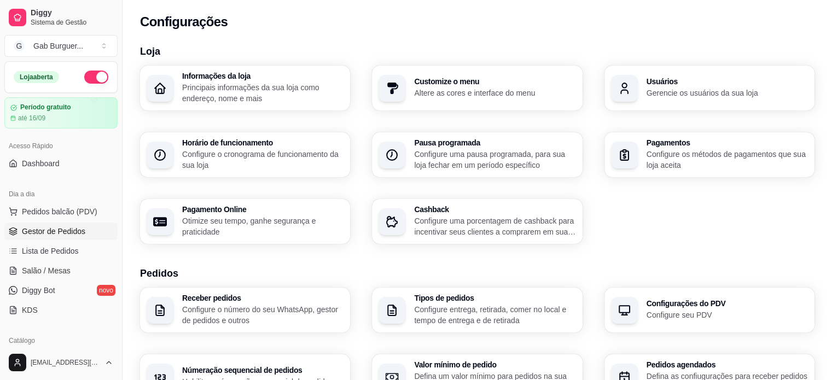
click at [57, 227] on span "Gestor de Pedidos" at bounding box center [53, 231] width 63 height 11
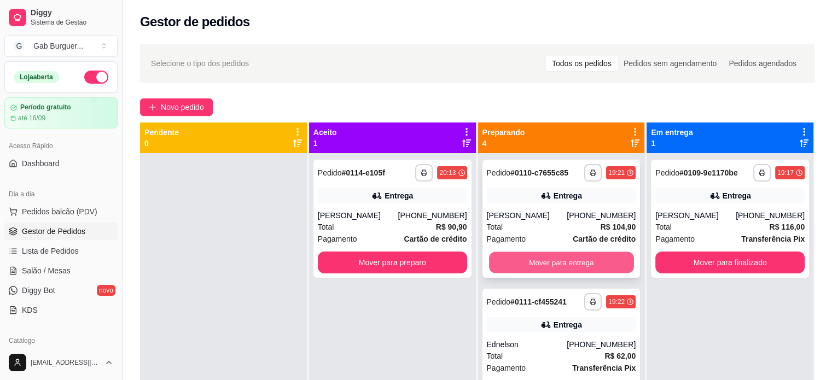
click at [567, 274] on button "Mover para entrega" at bounding box center [561, 262] width 145 height 21
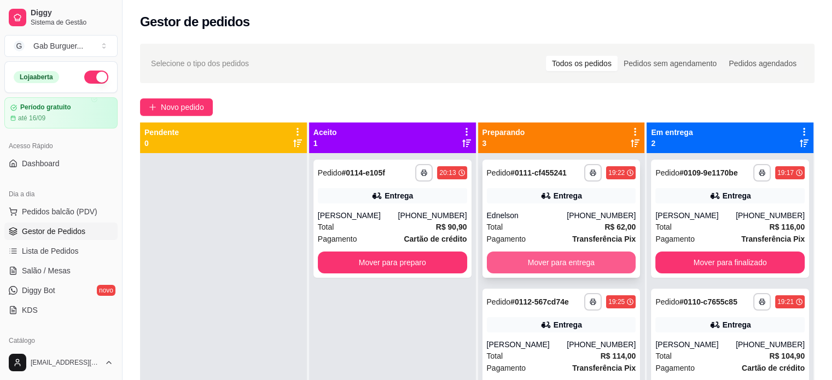
click at [576, 258] on button "Mover para entrega" at bounding box center [561, 263] width 149 height 22
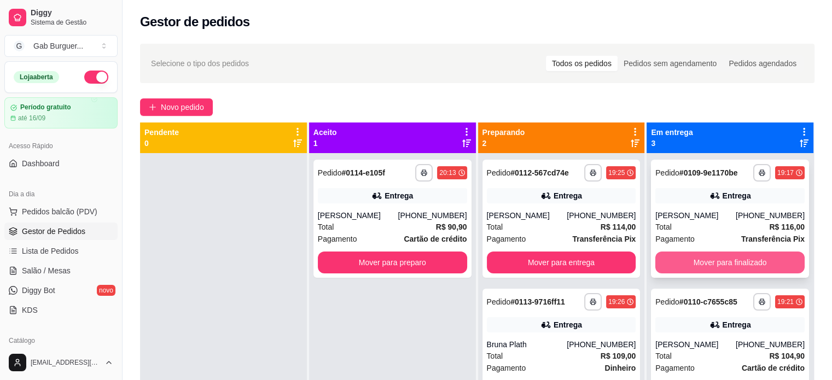
click at [707, 269] on button "Mover para finalizado" at bounding box center [730, 263] width 149 height 22
click at [708, 269] on button "Mover para finalizado" at bounding box center [730, 263] width 149 height 22
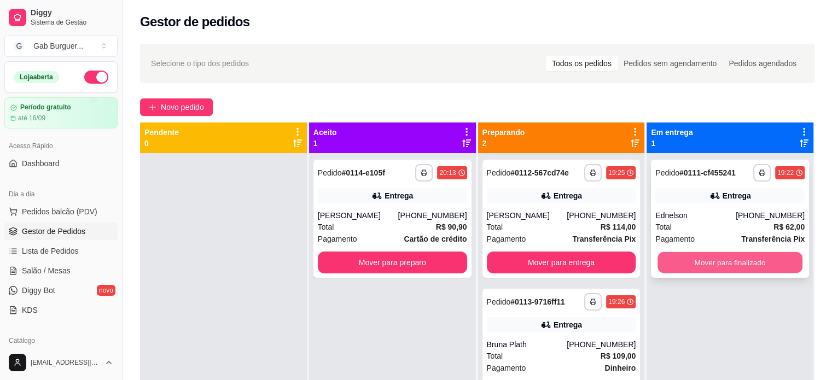
click at [707, 258] on button "Mover para finalizado" at bounding box center [730, 262] width 145 height 21
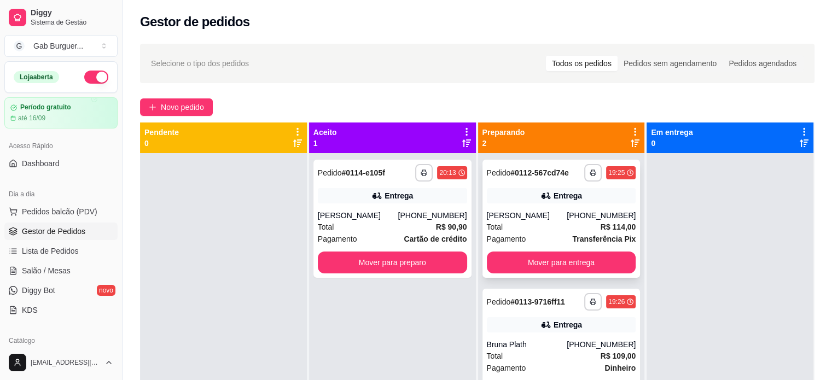
scroll to position [31, 0]
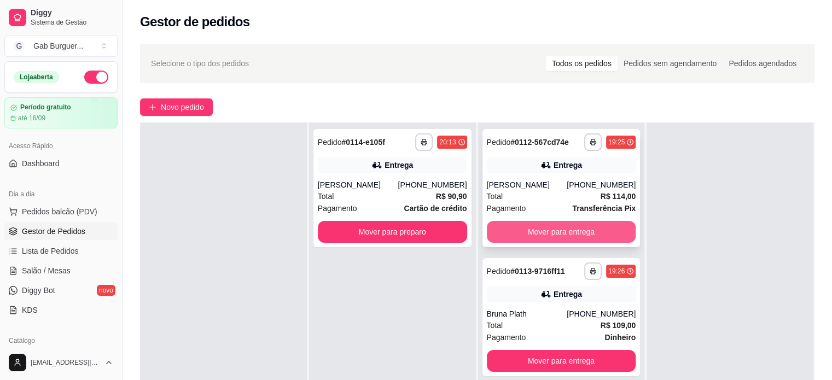
click at [574, 232] on button "Mover para entrega" at bounding box center [561, 232] width 149 height 22
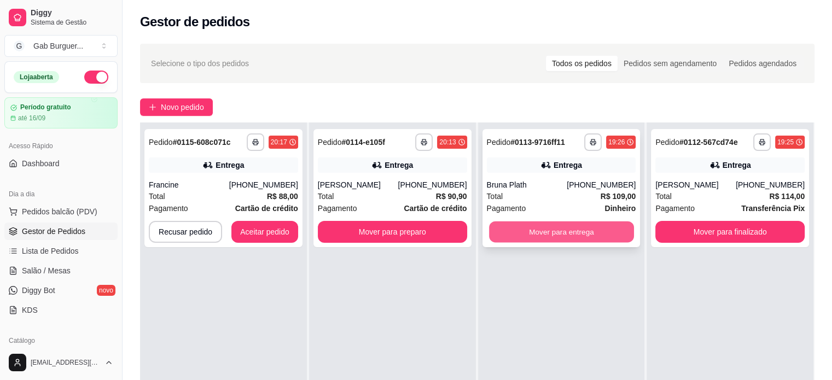
click at [574, 235] on button "Mover para entrega" at bounding box center [561, 232] width 145 height 21
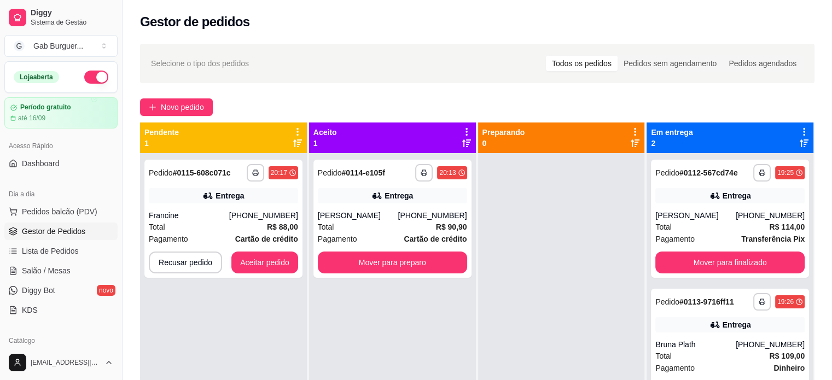
scroll to position [0, 0]
click at [385, 267] on button "Mover para preparo" at bounding box center [392, 263] width 149 height 22
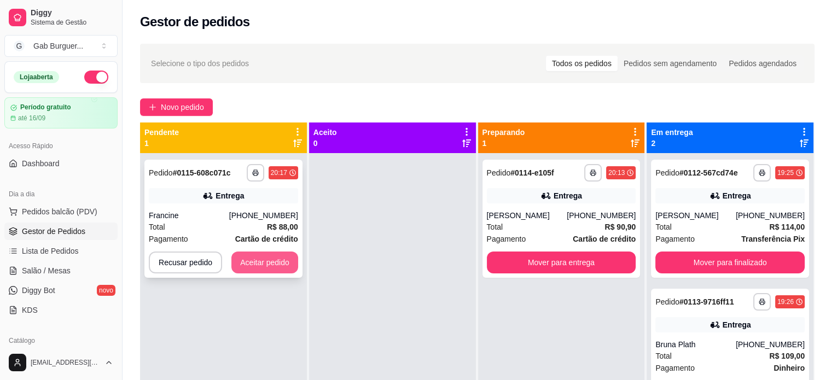
click at [273, 269] on button "Aceitar pedido" at bounding box center [264, 263] width 67 height 22
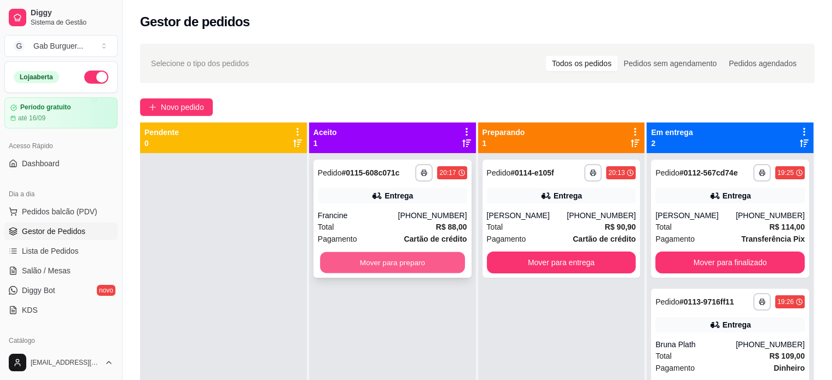
click at [399, 263] on button "Mover para preparo" at bounding box center [392, 262] width 145 height 21
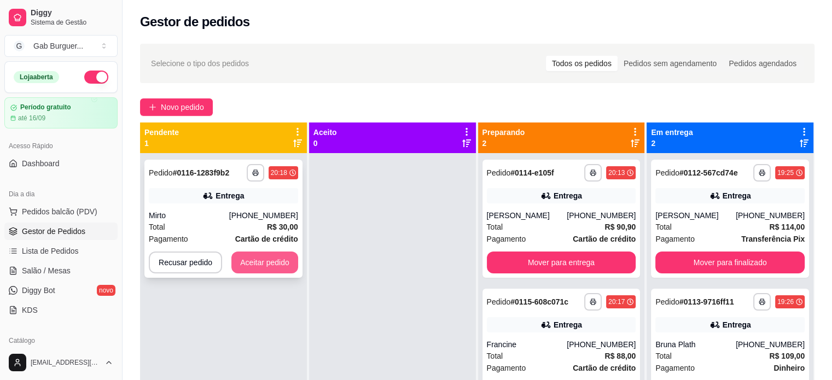
click at [265, 260] on button "Aceitar pedido" at bounding box center [264, 263] width 67 height 22
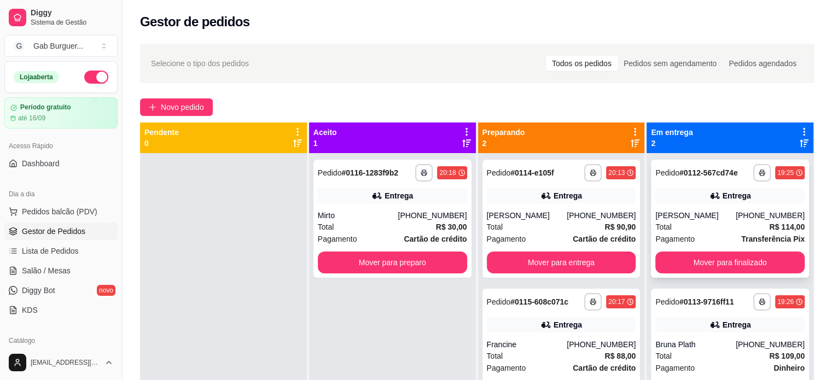
click at [753, 217] on div "[PHONE_NUMBER]" at bounding box center [770, 215] width 69 height 11
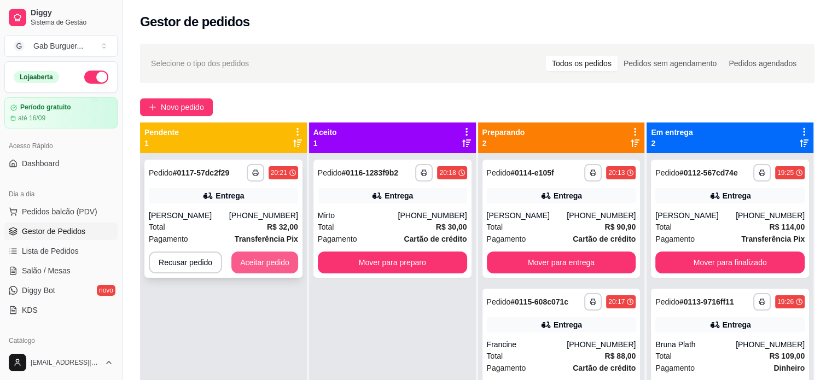
click at [253, 263] on button "Aceitar pedido" at bounding box center [264, 263] width 67 height 22
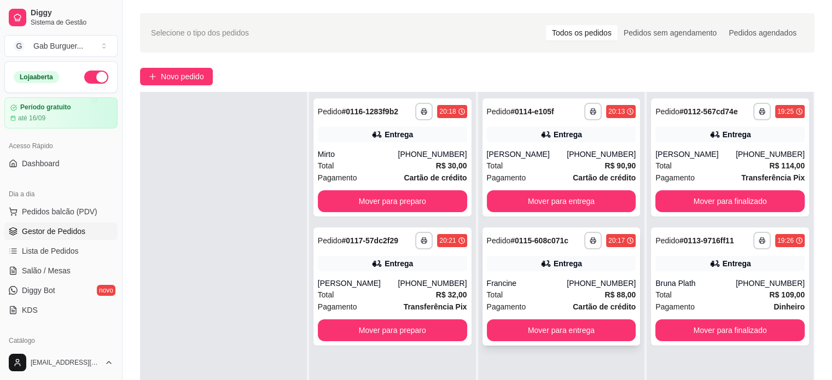
scroll to position [55, 0]
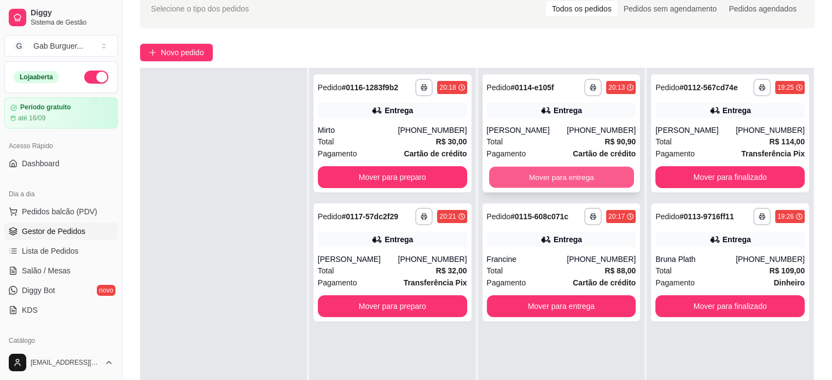
click at [566, 181] on button "Mover para entrega" at bounding box center [561, 177] width 145 height 21
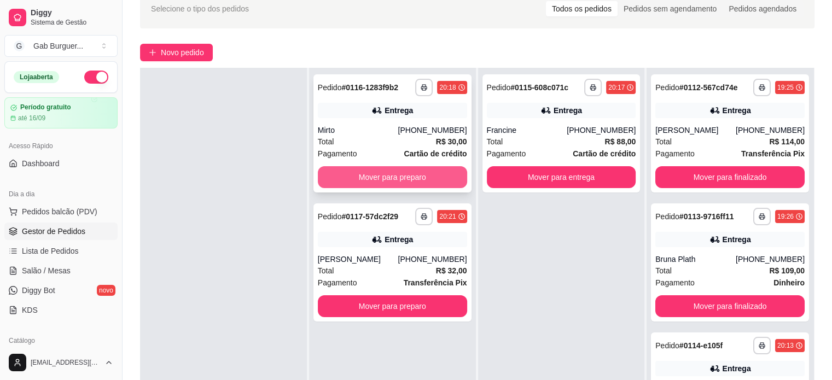
click at [403, 179] on button "Mover para preparo" at bounding box center [392, 177] width 149 height 22
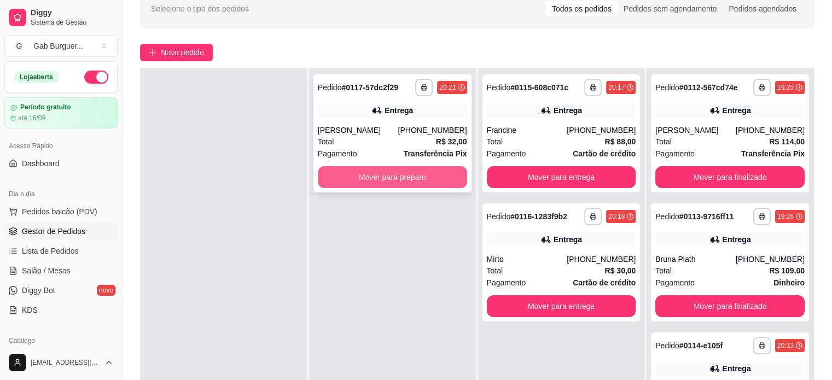
click at [428, 183] on button "Mover para preparo" at bounding box center [392, 177] width 149 height 22
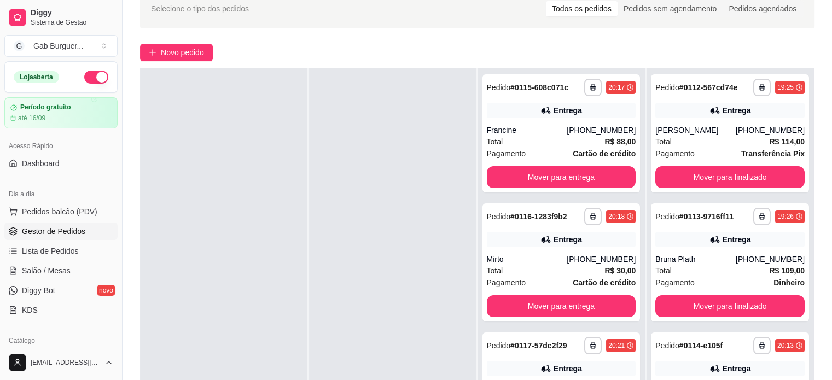
click at [427, 206] on div at bounding box center [392, 258] width 167 height 380
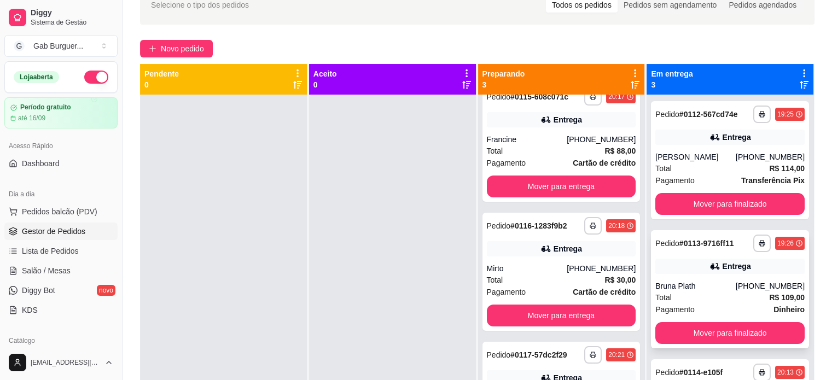
scroll to position [57, 0]
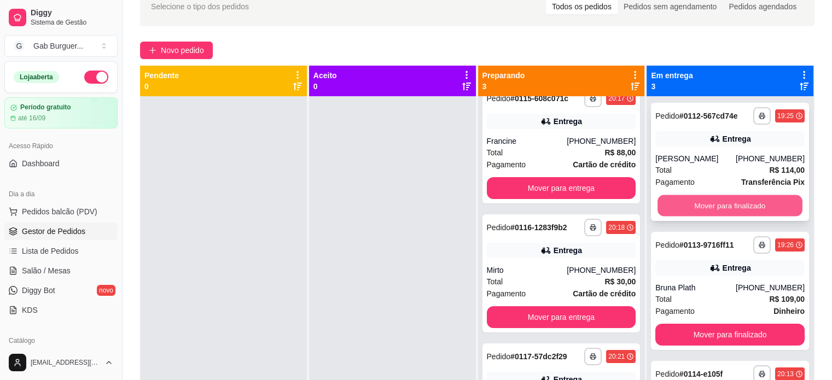
click at [728, 205] on button "Mover para finalizado" at bounding box center [730, 205] width 145 height 21
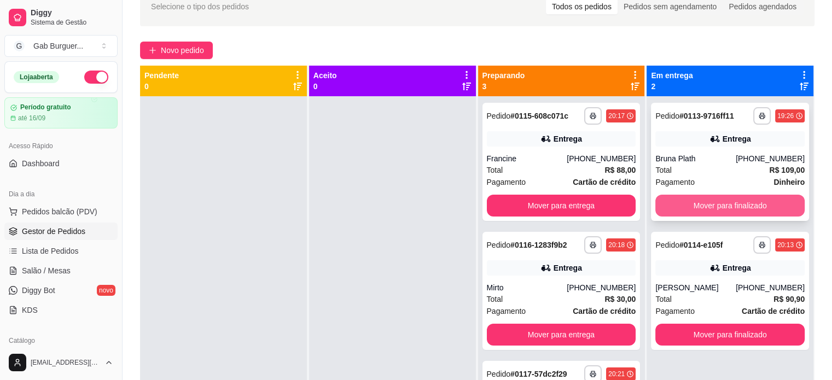
click at [749, 212] on button "Mover para finalizado" at bounding box center [730, 206] width 149 height 22
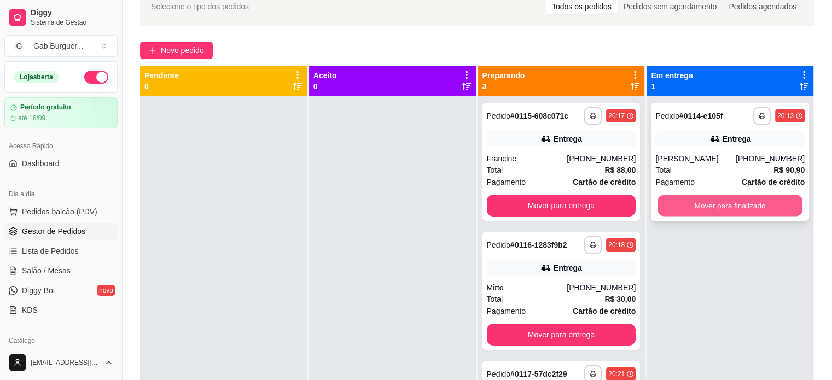
click at [751, 207] on button "Mover para finalizado" at bounding box center [730, 205] width 145 height 21
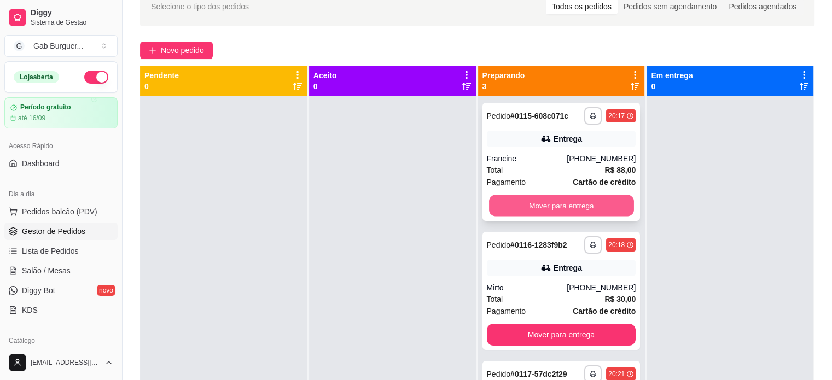
click at [558, 208] on button "Mover para entrega" at bounding box center [561, 205] width 145 height 21
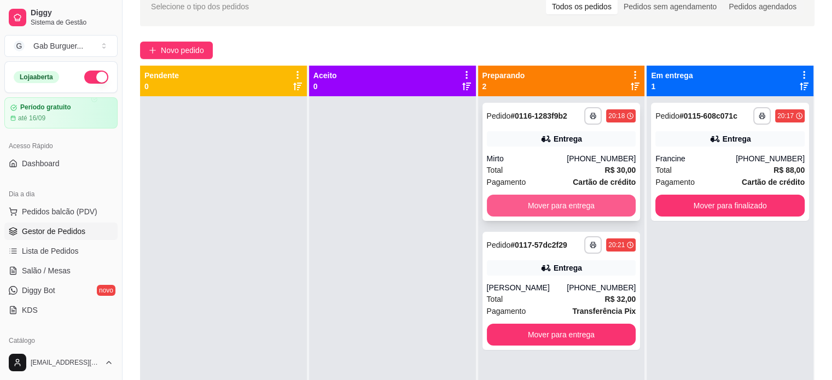
click at [560, 205] on button "Mover para entrega" at bounding box center [561, 206] width 149 height 22
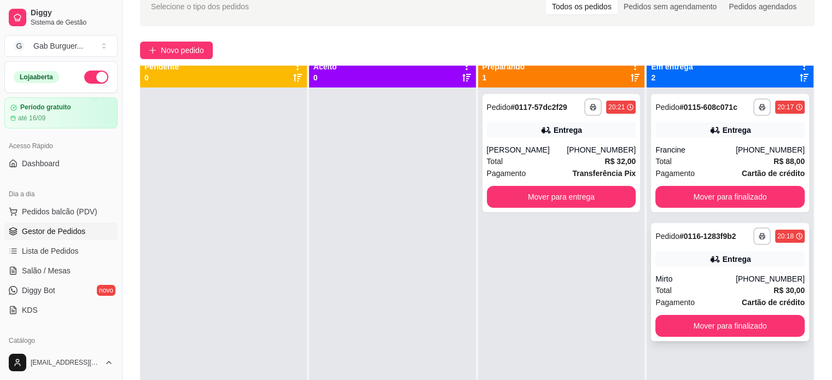
scroll to position [0, 0]
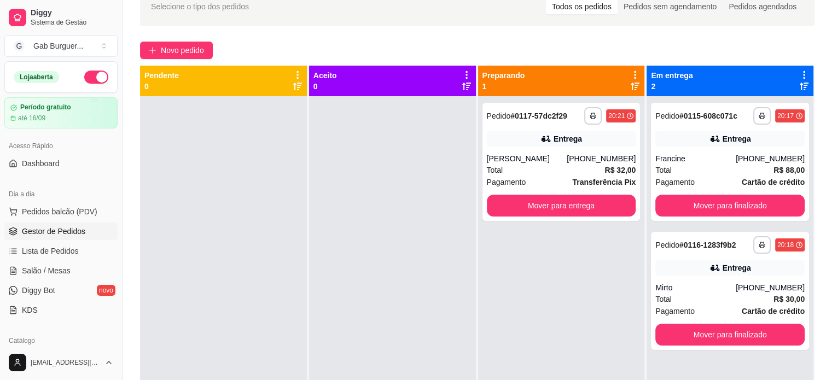
click at [163, 126] on div at bounding box center [223, 286] width 167 height 380
click at [240, 204] on div at bounding box center [223, 286] width 167 height 380
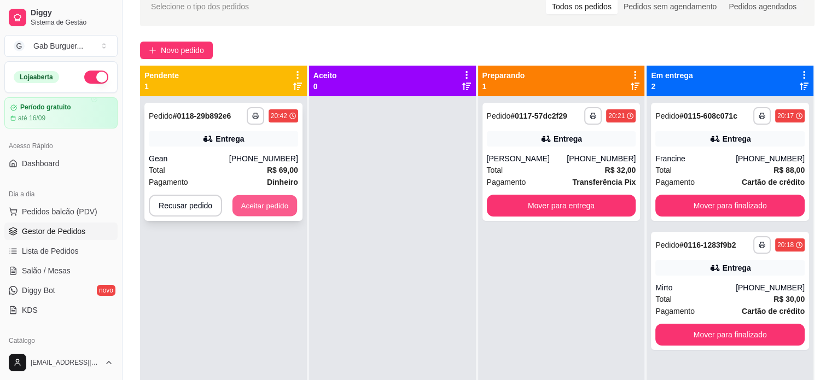
click at [279, 199] on button "Aceitar pedido" at bounding box center [265, 205] width 65 height 21
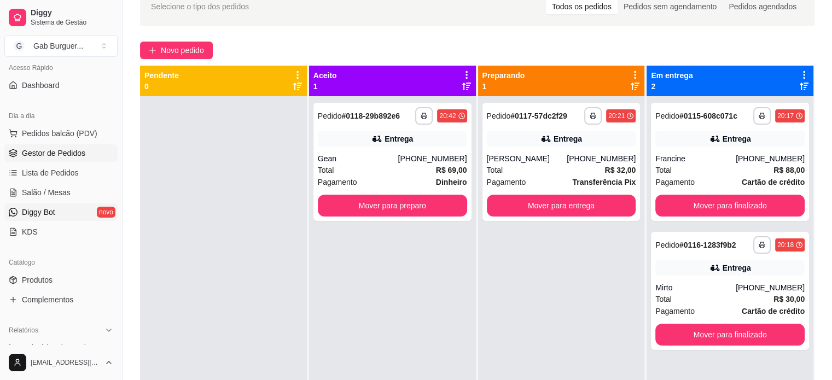
scroll to position [164, 0]
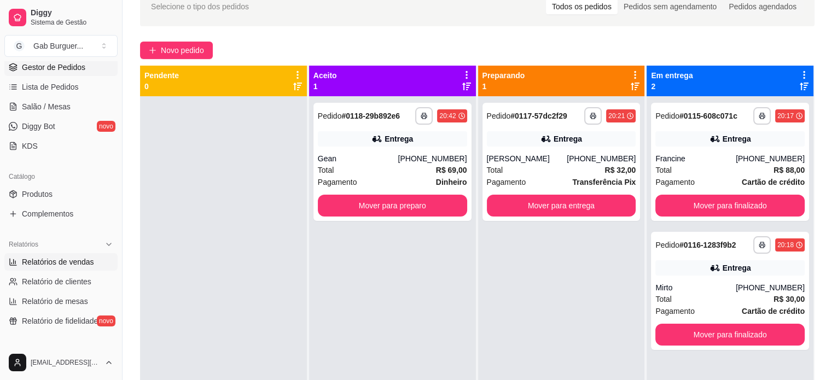
click at [60, 257] on span "Relatórios de vendas" at bounding box center [58, 262] width 72 height 11
select select "ALL"
select select "0"
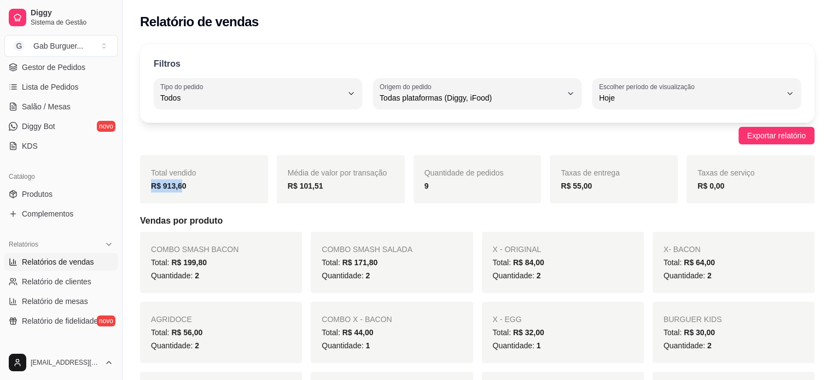
drag, startPoint x: 160, startPoint y: 181, endPoint x: 153, endPoint y: 181, distance: 7.1
click at [153, 182] on strong "R$ 913,60" at bounding box center [169, 186] width 36 height 9
drag, startPoint x: 593, startPoint y: 187, endPoint x: 561, endPoint y: 188, distance: 31.7
click at [561, 188] on div "R$ 55,00" at bounding box center [614, 185] width 106 height 13
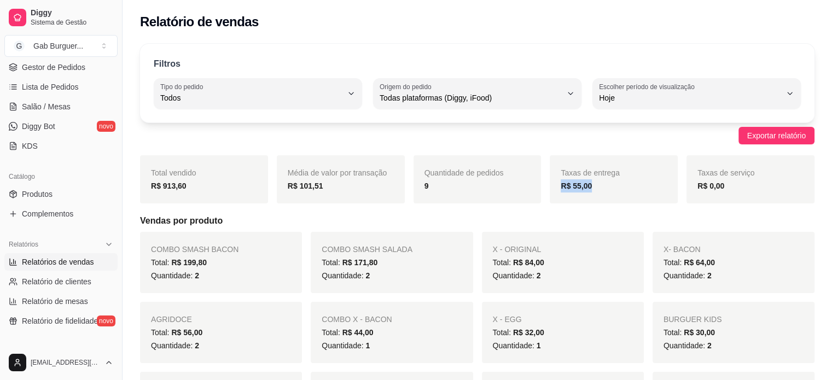
click at [578, 196] on div "Taxas de entrega R$ 55,00" at bounding box center [614, 179] width 128 height 48
drag, startPoint x: 583, startPoint y: 188, endPoint x: 561, endPoint y: 188, distance: 21.9
click at [561, 188] on div "R$ 55,00" at bounding box center [614, 185] width 106 height 13
click at [557, 190] on div "Taxas de entrega R$ 55,00" at bounding box center [614, 179] width 128 height 48
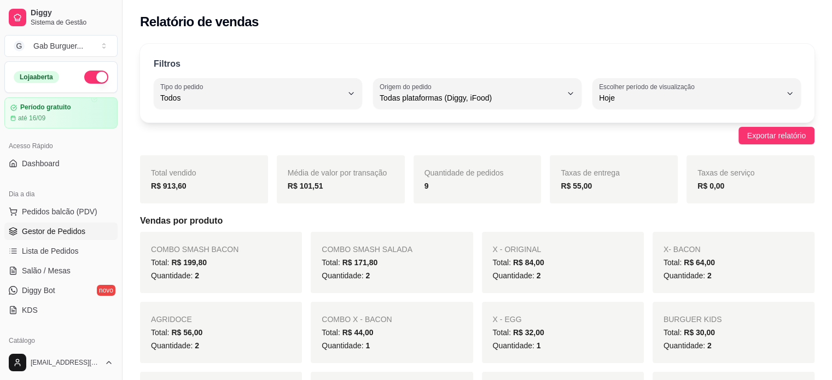
click at [42, 230] on span "Gestor de Pedidos" at bounding box center [53, 231] width 63 height 11
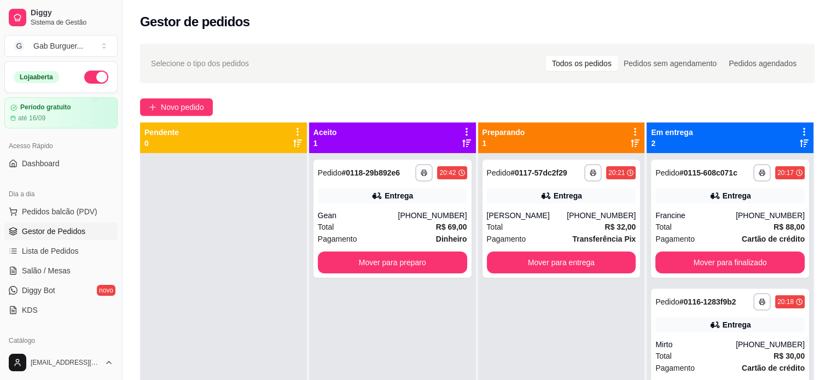
click at [232, 194] on div at bounding box center [223, 343] width 167 height 380
click at [422, 260] on button "Mover para preparo" at bounding box center [392, 263] width 149 height 22
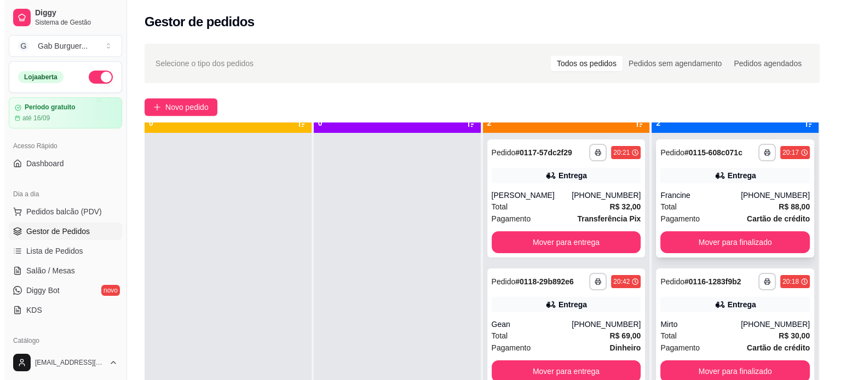
scroll to position [31, 0]
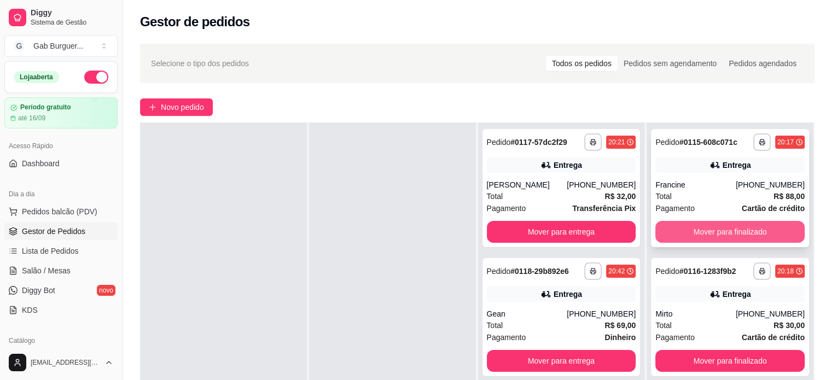
click at [738, 221] on button "Mover para finalizado" at bounding box center [730, 232] width 149 height 22
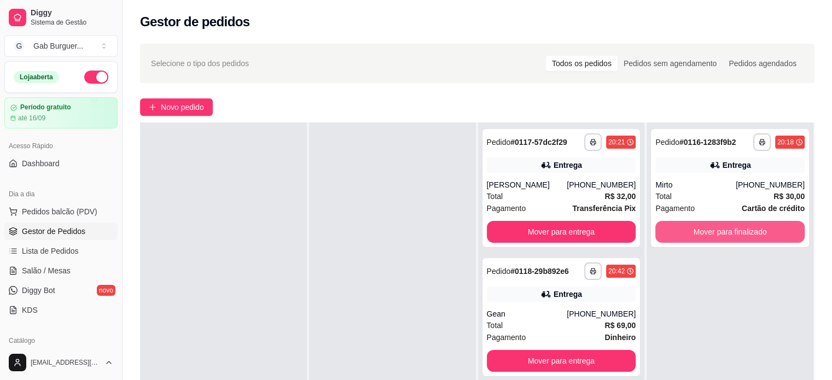
click at [734, 225] on button "Mover para finalizado" at bounding box center [730, 232] width 149 height 22
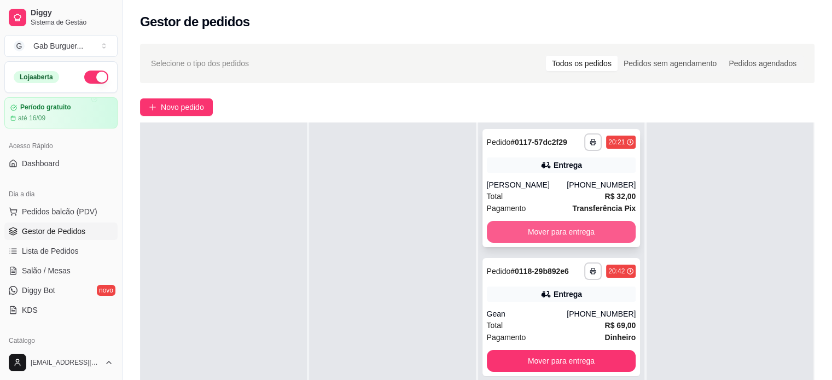
click at [566, 228] on button "Mover para entrega" at bounding box center [561, 232] width 149 height 22
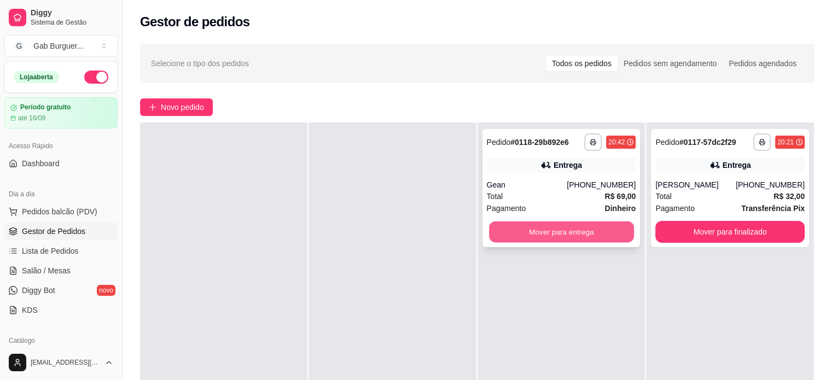
click at [607, 237] on button "Mover para entrega" at bounding box center [561, 232] width 145 height 21
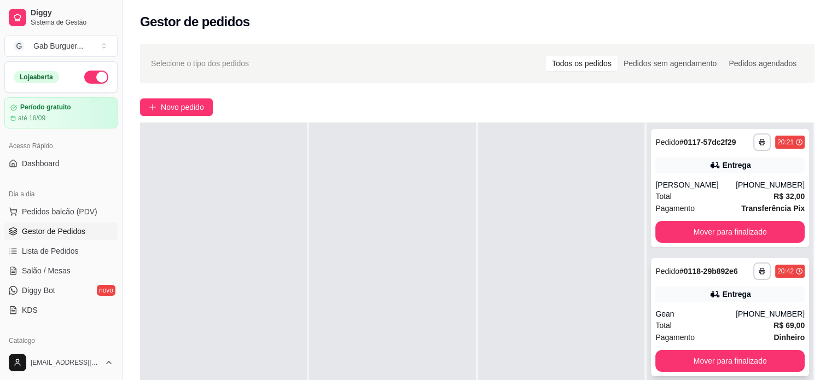
click at [781, 270] on div "20:42" at bounding box center [786, 271] width 16 height 9
click at [796, 144] on icon at bounding box center [799, 142] width 7 height 7
click at [574, 217] on div at bounding box center [561, 313] width 167 height 380
click at [718, 317] on div "Gean" at bounding box center [696, 314] width 80 height 11
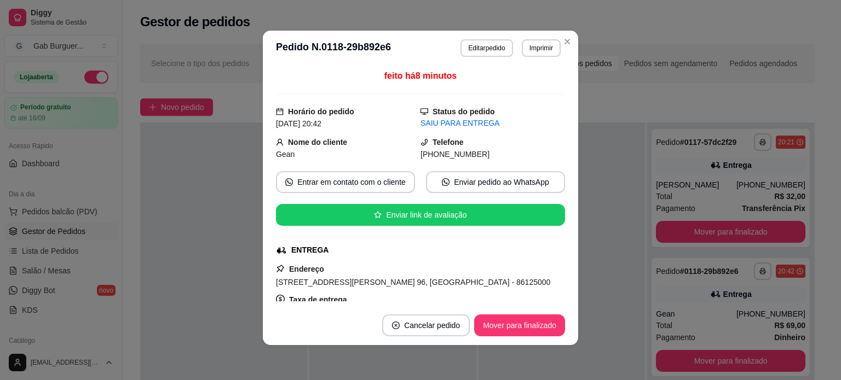
scroll to position [0, 0]
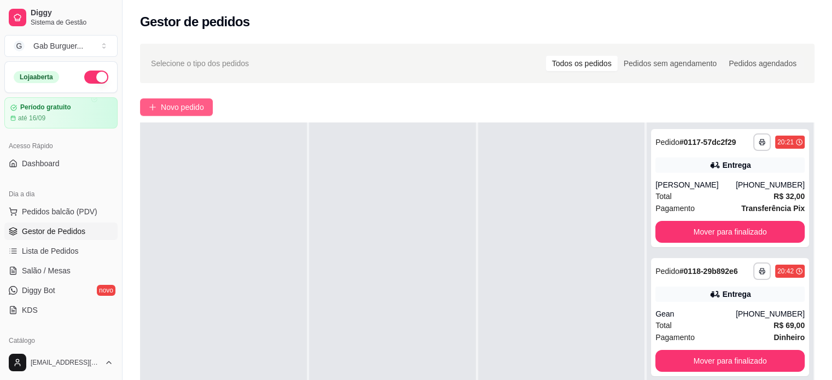
click at [191, 113] on button "Novo pedido" at bounding box center [176, 108] width 73 height 18
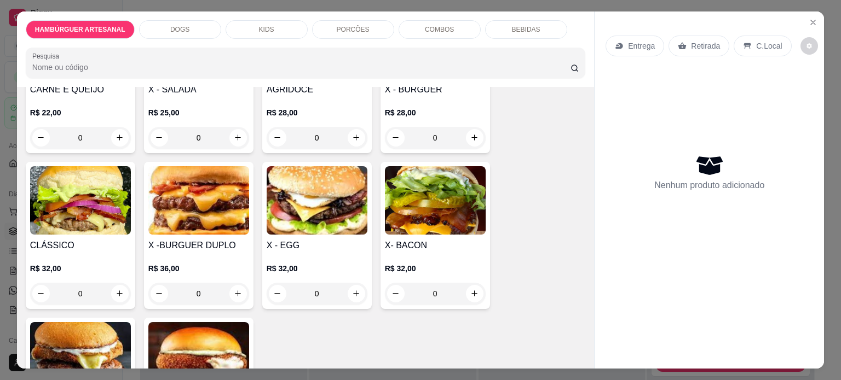
scroll to position [219, 0]
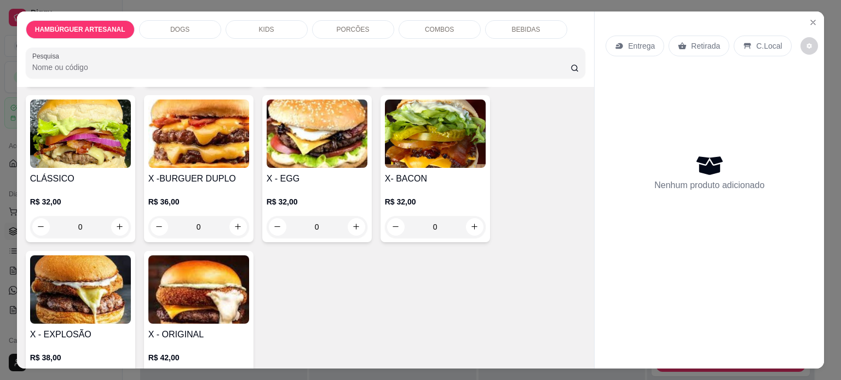
click at [117, 221] on div "0" at bounding box center [80, 227] width 101 height 22
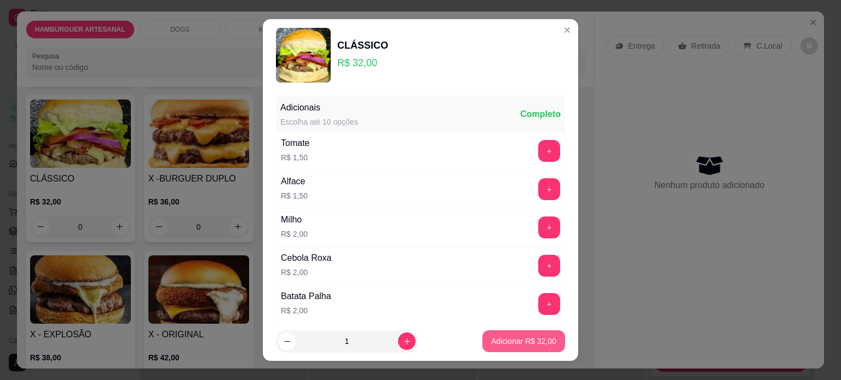
click at [509, 339] on p "Adicionar R$ 32,00" at bounding box center [523, 341] width 65 height 11
type input "1"
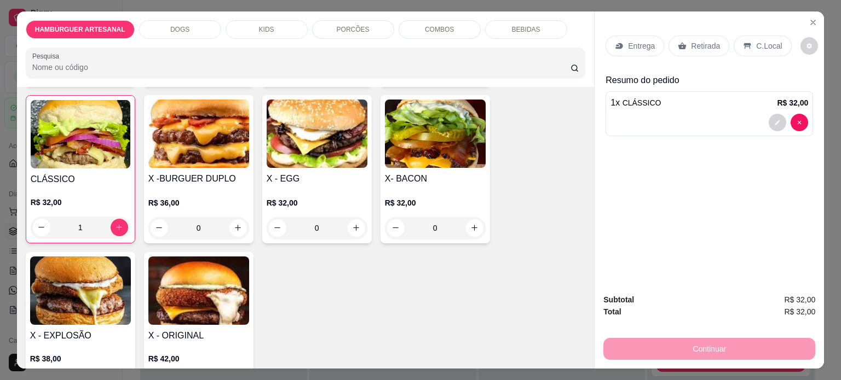
click at [635, 47] on p "Entrega" at bounding box center [641, 45] width 27 height 11
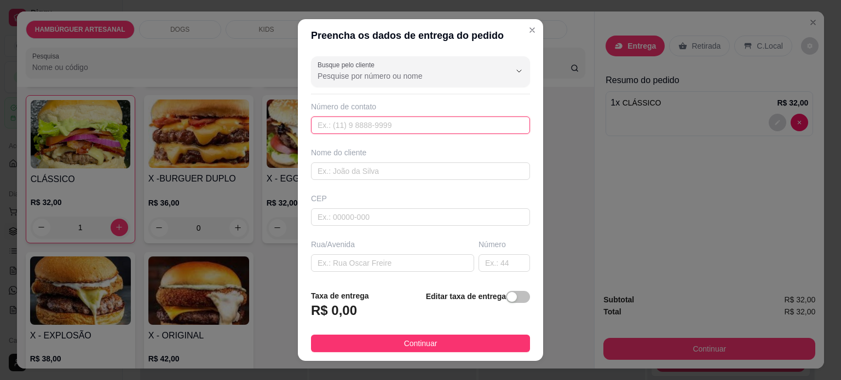
click at [378, 122] on input "text" at bounding box center [420, 126] width 219 height 18
click at [351, 174] on input "text" at bounding box center [420, 172] width 219 height 18
click at [349, 262] on input "text" at bounding box center [392, 263] width 163 height 18
paste input "Demétrio Carneiro Siqueira"
type input "Demétrio Carneiro Siqueira"
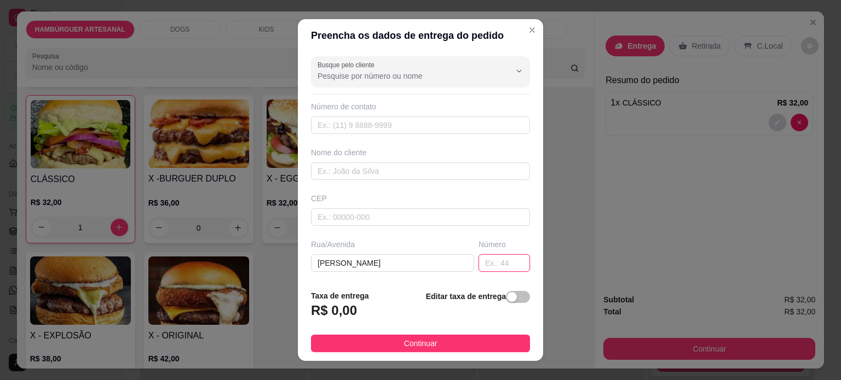
click at [496, 267] on input "text" at bounding box center [503, 263] width 51 height 18
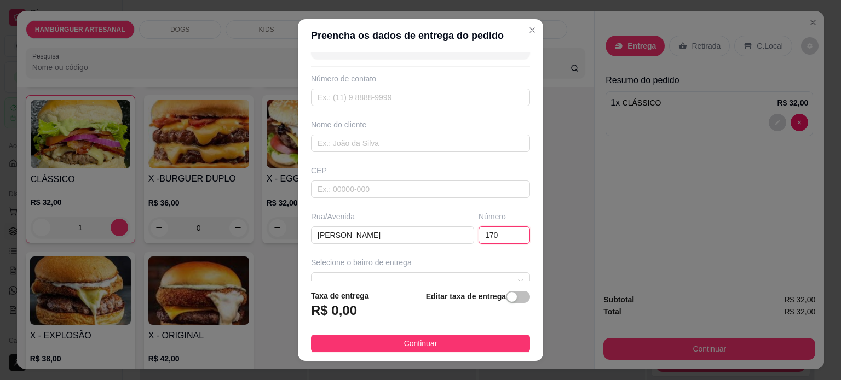
scroll to position [55, 0]
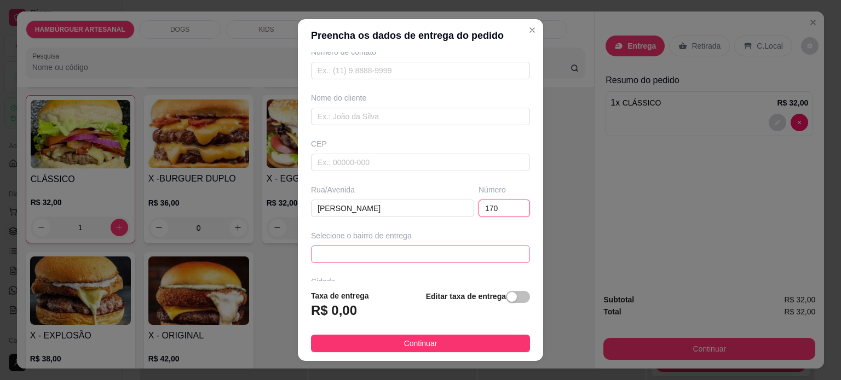
click at [367, 257] on span at bounding box center [420, 254] width 206 height 16
type input "170"
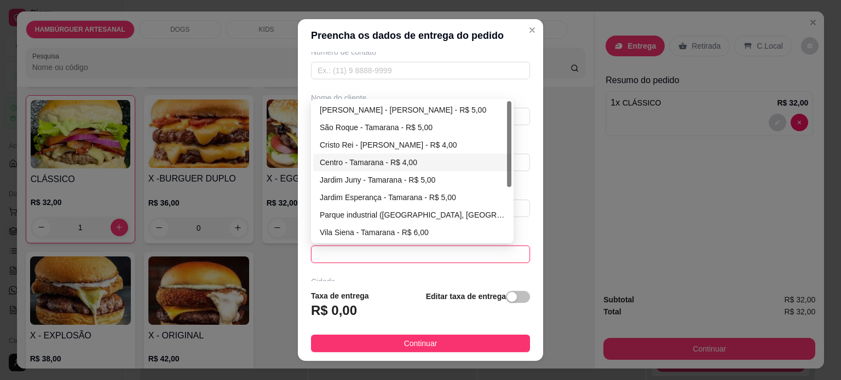
click at [366, 167] on div "Centro - Tamarana - R$ 4,00" at bounding box center [412, 163] width 185 height 12
type input "Tamarana"
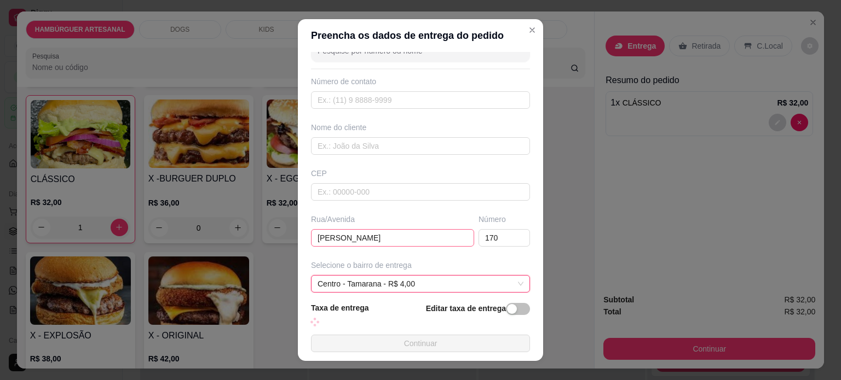
scroll to position [0, 0]
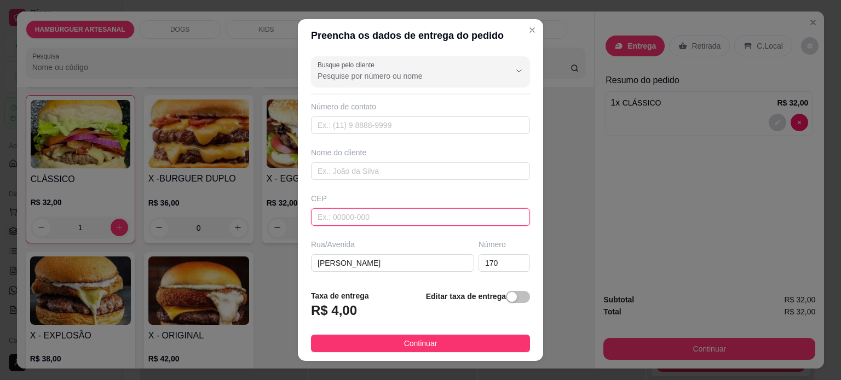
click at [355, 215] on input "text" at bounding box center [420, 217] width 219 height 18
type input "86125000"
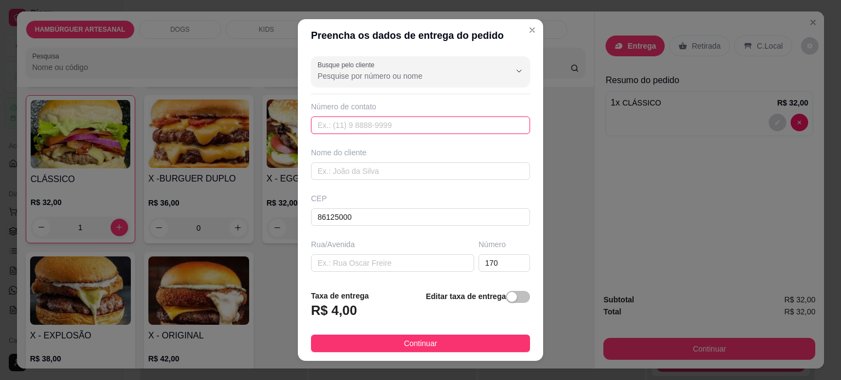
click at [391, 127] on input "text" at bounding box center [420, 126] width 219 height 18
click at [346, 170] on input "text" at bounding box center [420, 172] width 219 height 18
type input "Marislaine"
click at [354, 118] on input "text" at bounding box center [420, 126] width 219 height 18
type input "(43) 9843-1905"
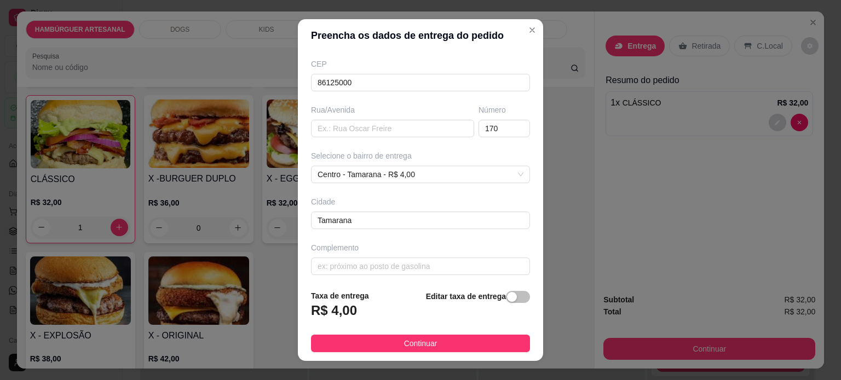
scroll to position [137, 0]
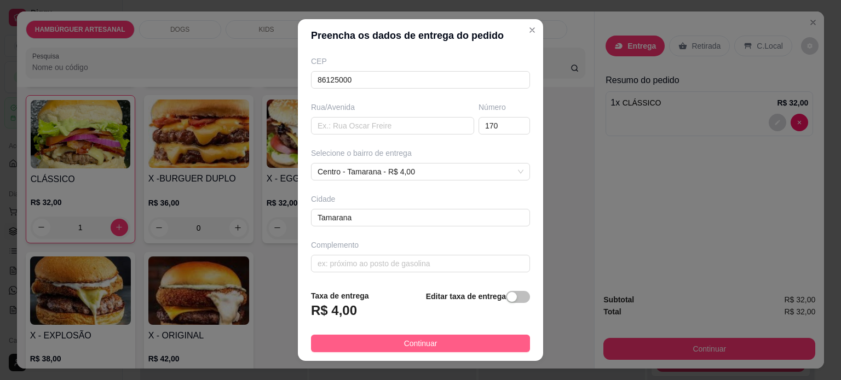
click at [401, 337] on button "Continuar" at bounding box center [420, 344] width 219 height 18
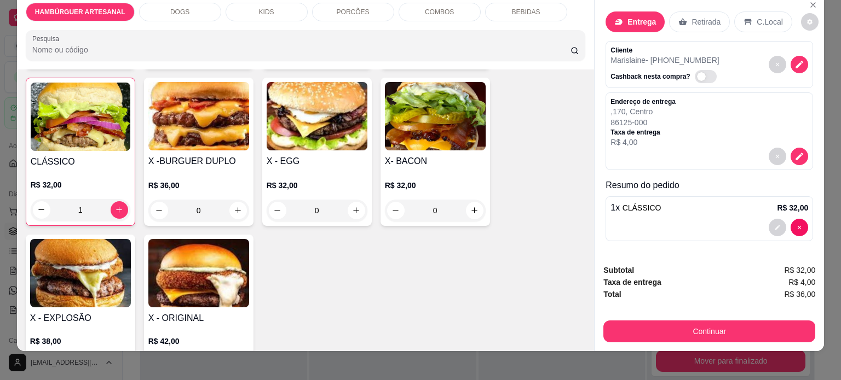
scroll to position [27, 0]
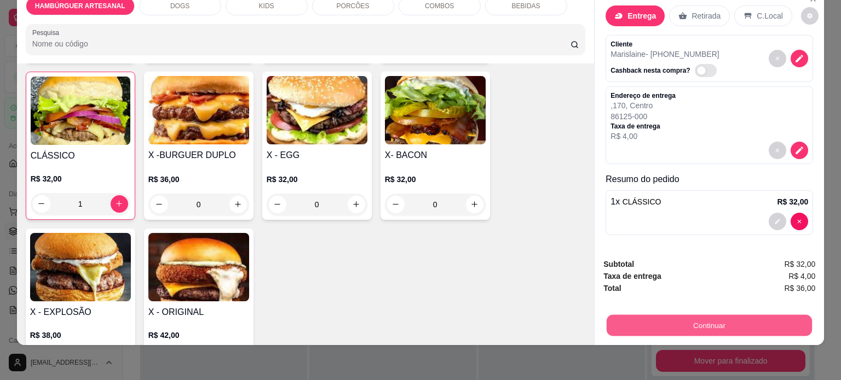
click at [694, 315] on button "Continuar" at bounding box center [708, 325] width 205 height 21
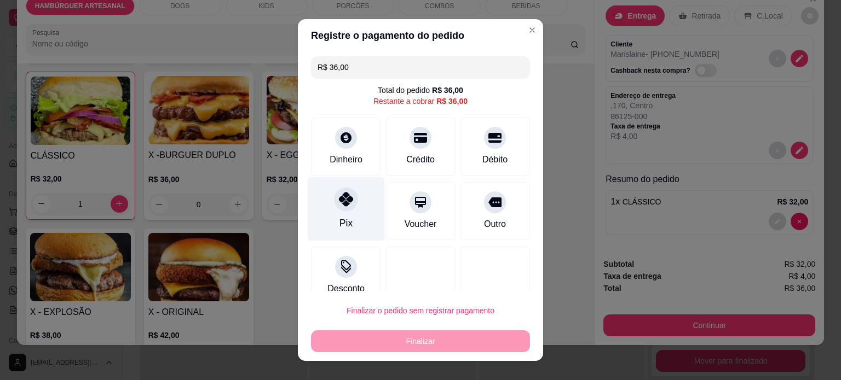
click at [334, 207] on div at bounding box center [346, 199] width 24 height 24
type input "R$ 0,00"
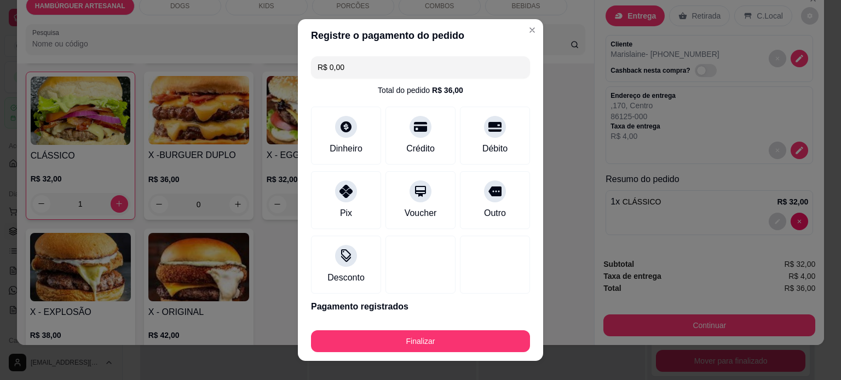
click at [415, 355] on footer "Finalizar" at bounding box center [420, 339] width 245 height 44
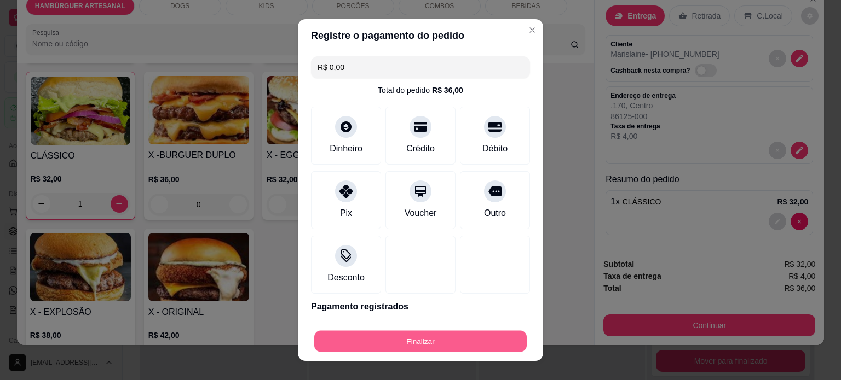
click at [422, 343] on button "Finalizar" at bounding box center [420, 341] width 212 height 21
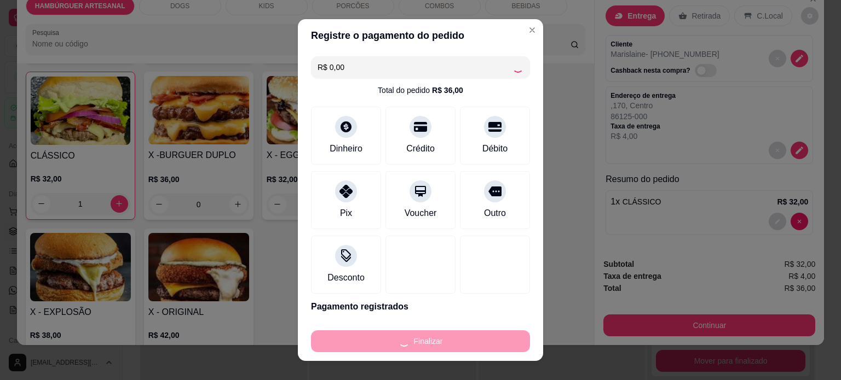
type input "0"
type input "-R$ 36,00"
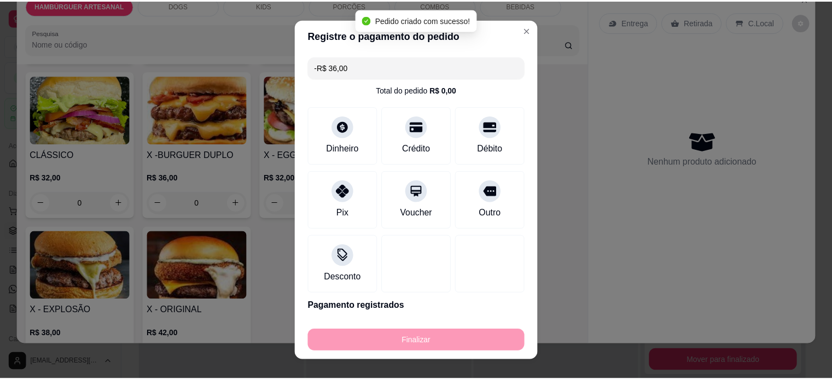
scroll to position [0, 0]
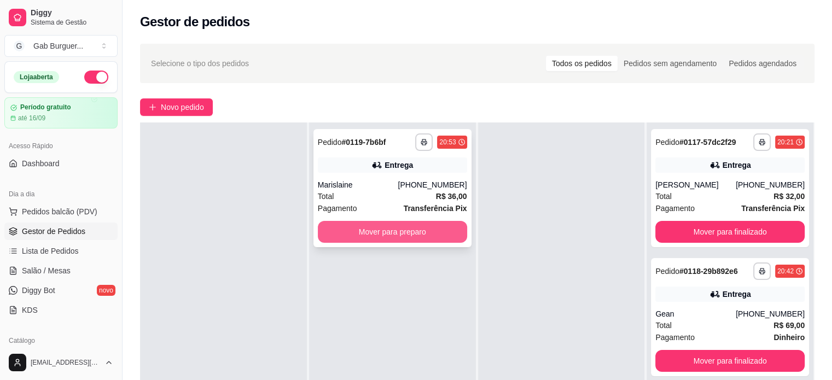
click at [424, 231] on button "Mover para preparo" at bounding box center [392, 232] width 149 height 22
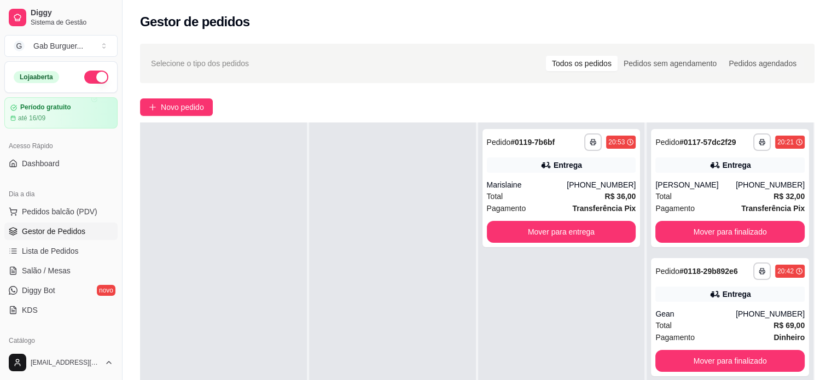
click at [385, 251] on div at bounding box center [392, 313] width 167 height 380
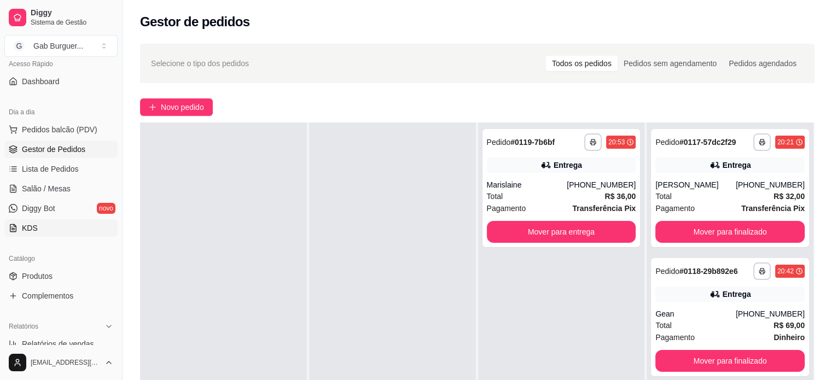
scroll to position [219, 0]
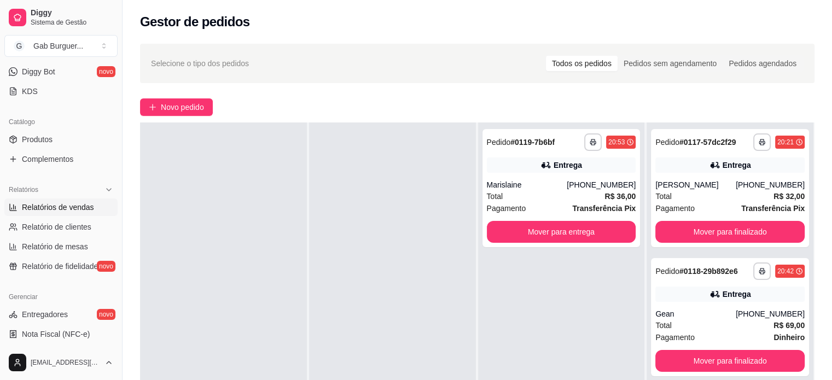
click at [56, 211] on span "Relatórios de vendas" at bounding box center [58, 207] width 72 height 11
select select "ALL"
select select "0"
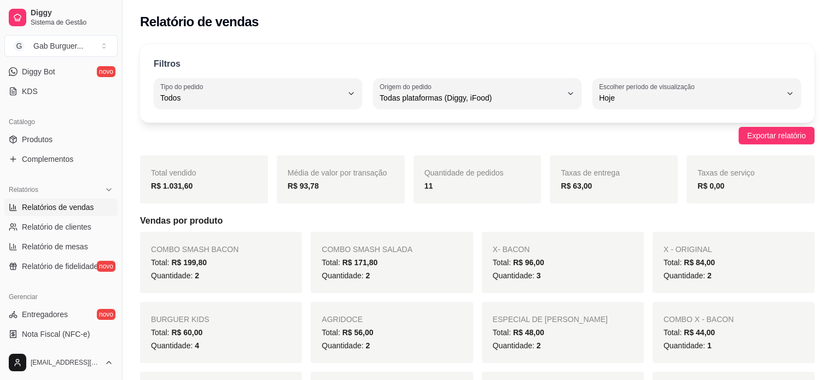
click at [607, 191] on div "R$ 63,00" at bounding box center [614, 185] width 106 height 13
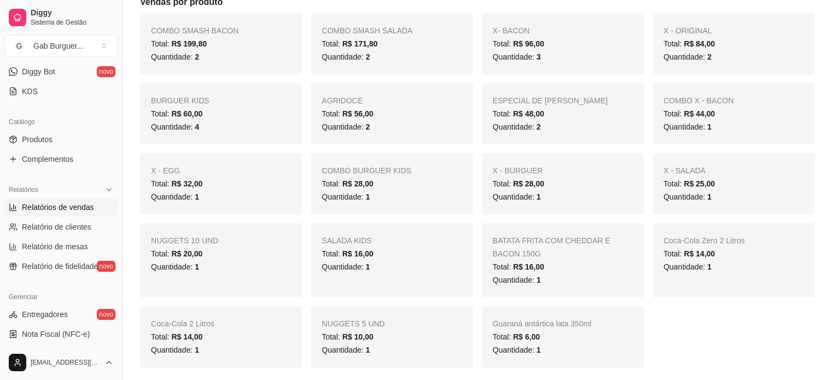
scroll to position [55, 0]
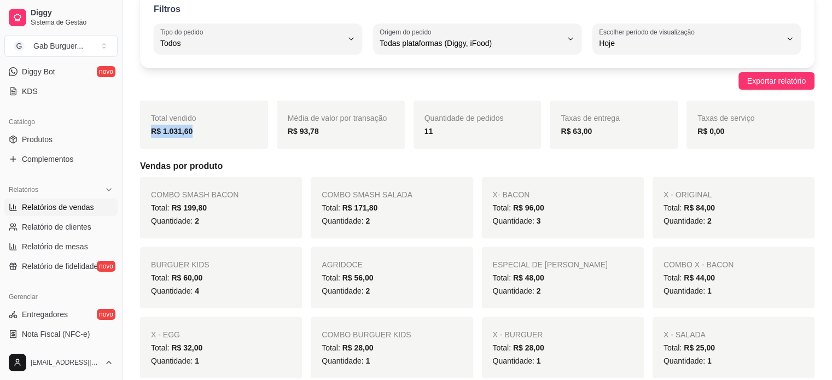
drag, startPoint x: 193, startPoint y: 132, endPoint x: 153, endPoint y: 131, distance: 39.4
click at [153, 131] on div "R$ 1.031,60" at bounding box center [204, 131] width 106 height 13
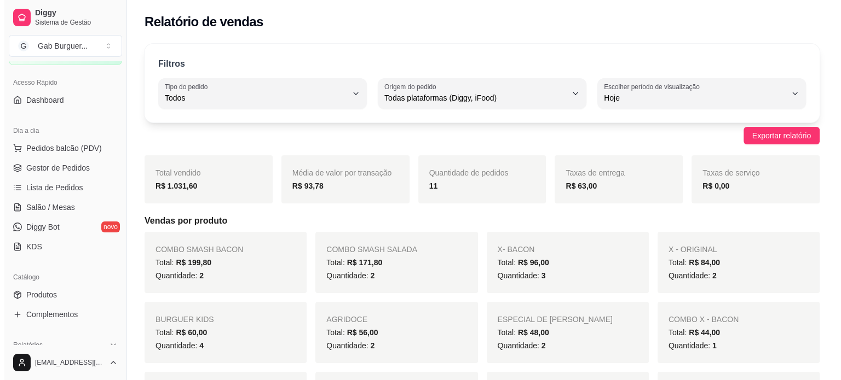
scroll to position [0, 0]
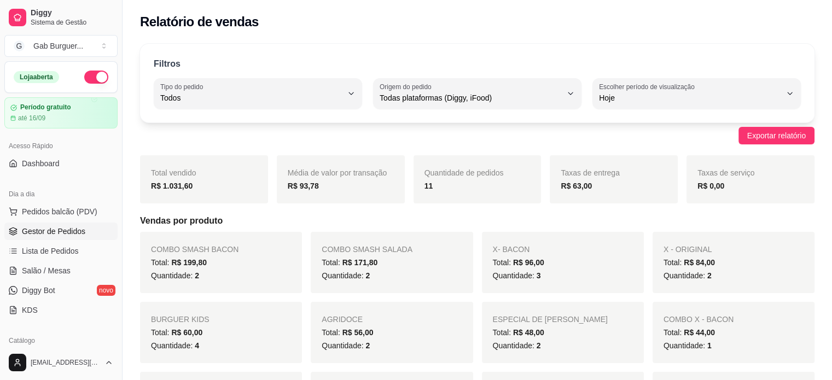
click at [81, 231] on span "Gestor de Pedidos" at bounding box center [53, 231] width 63 height 11
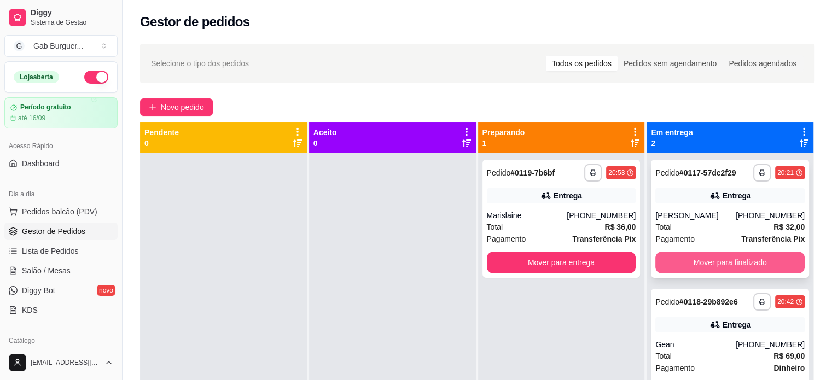
click at [737, 263] on button "Mover para finalizado" at bounding box center [730, 263] width 149 height 22
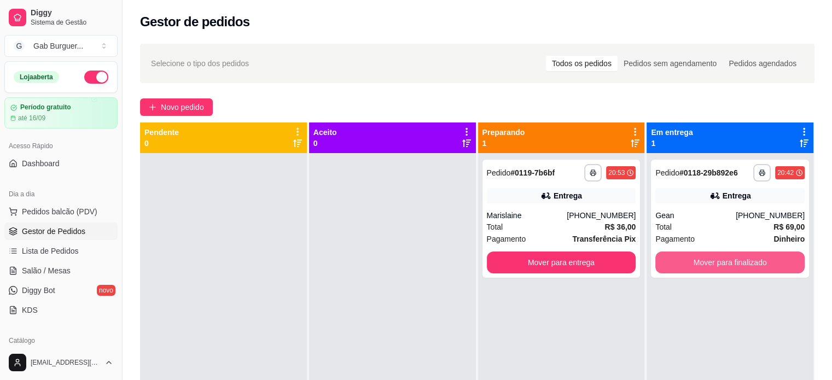
click at [734, 264] on button "Mover para finalizado" at bounding box center [730, 263] width 149 height 22
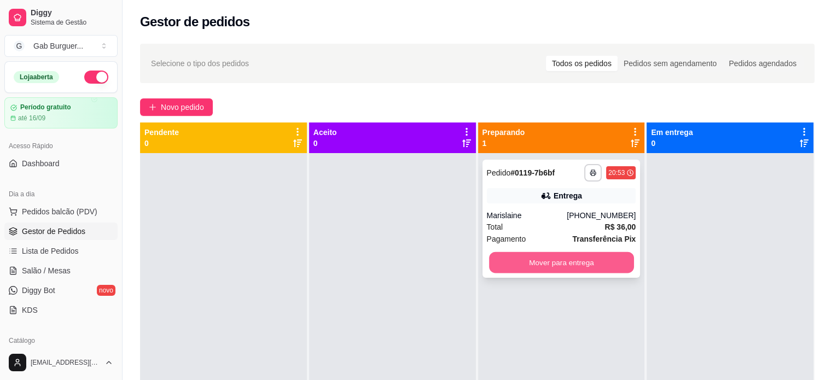
click at [558, 265] on button "Mover para entrega" at bounding box center [561, 262] width 145 height 21
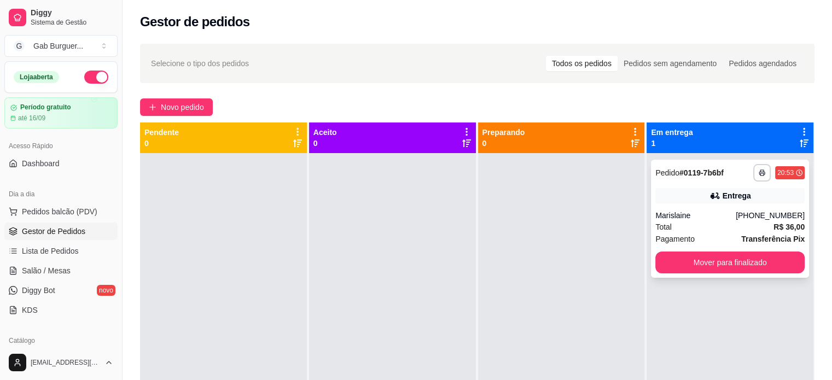
click at [725, 180] on div "**********" at bounding box center [730, 173] width 149 height 18
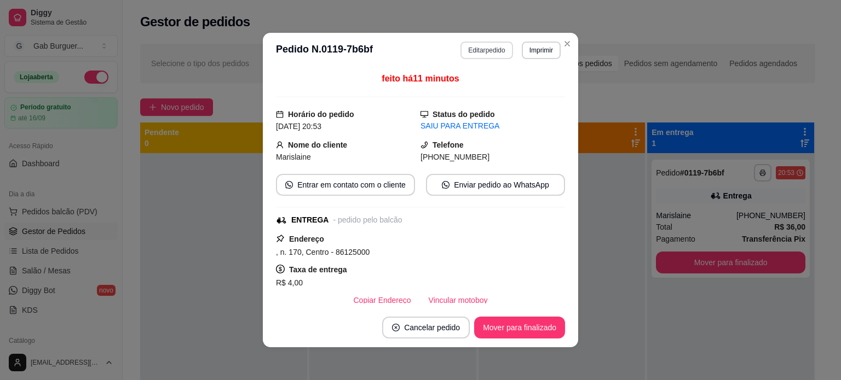
click at [488, 55] on button "Editar pedido" at bounding box center [486, 51] width 52 height 18
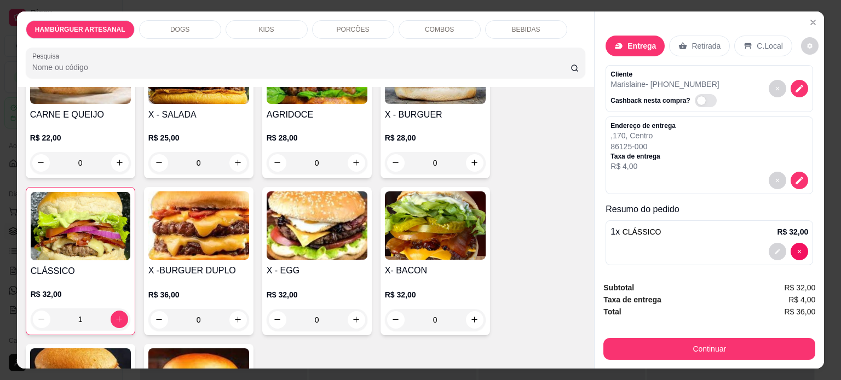
scroll to position [274, 0]
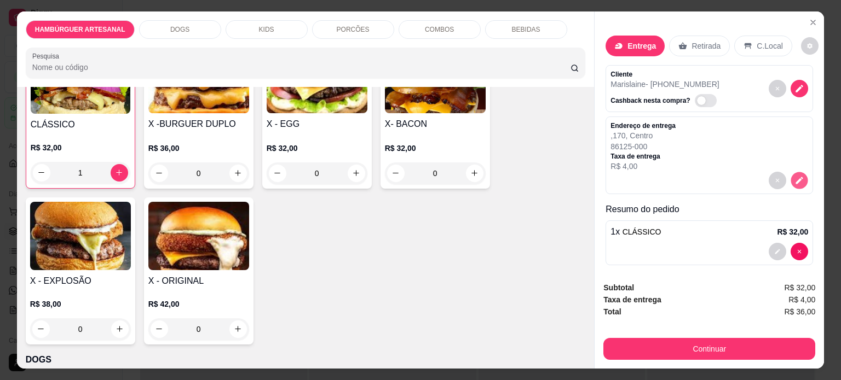
click at [795, 177] on icon "decrease-product-quantity" at bounding box center [799, 180] width 9 height 9
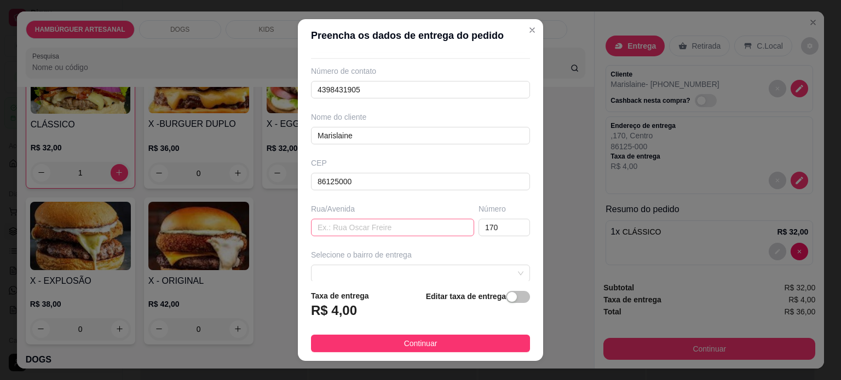
scroll to position [55, 0]
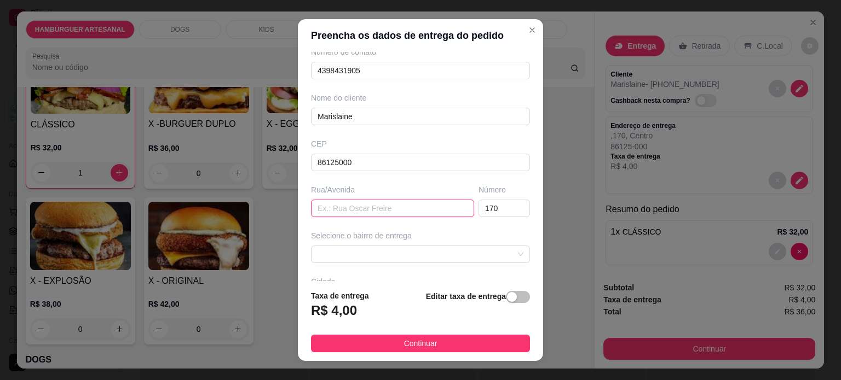
click at [357, 202] on input "text" at bounding box center [392, 209] width 163 height 18
paste input "Demétrio Carneiro Siqueira"
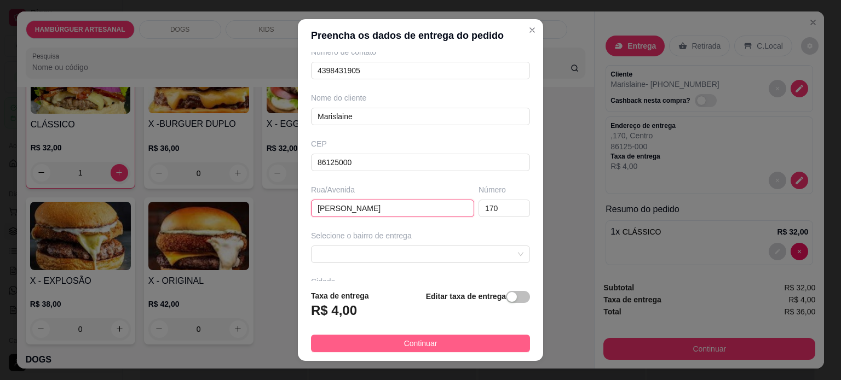
type input "Demétrio Carneiro Siqueira"
click at [420, 343] on span "Continuar" at bounding box center [420, 344] width 33 height 12
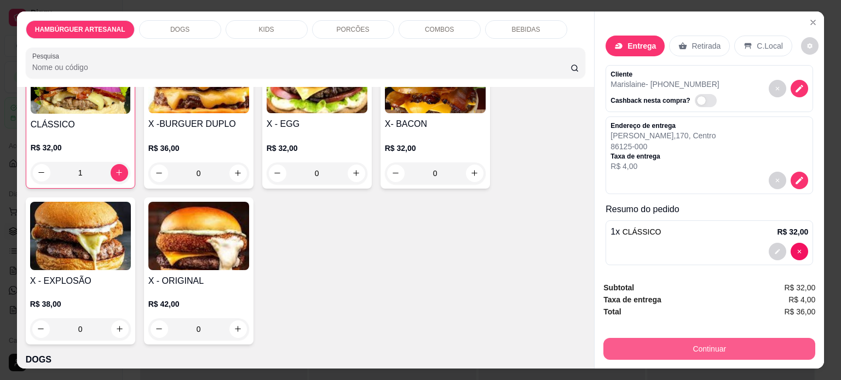
click at [696, 342] on button "Continuar" at bounding box center [709, 349] width 212 height 22
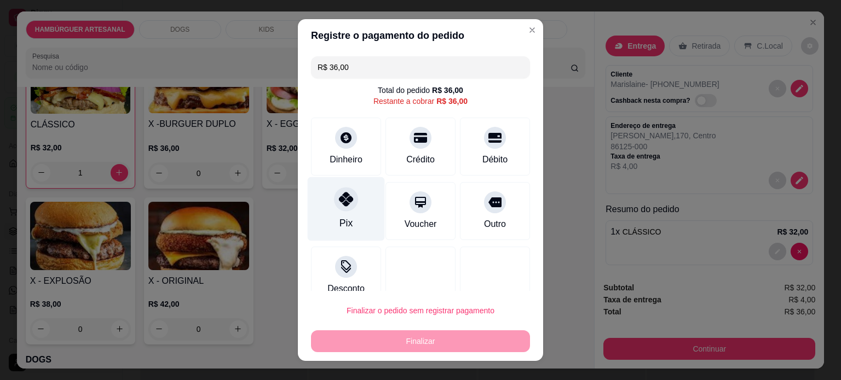
click at [331, 210] on div "Pix" at bounding box center [346, 209] width 77 height 64
type input "R$ 0,00"
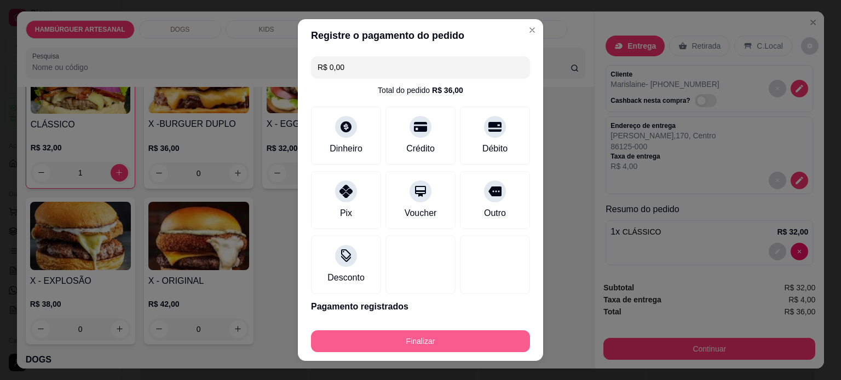
click at [444, 343] on button "Finalizar" at bounding box center [420, 342] width 219 height 22
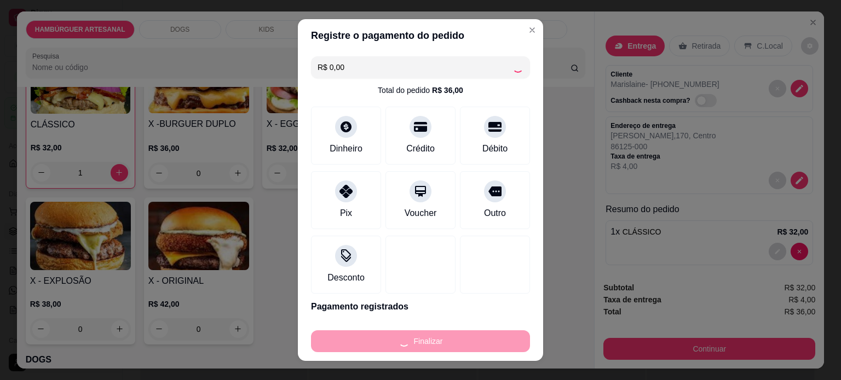
type input "0"
type input "-R$ 36,00"
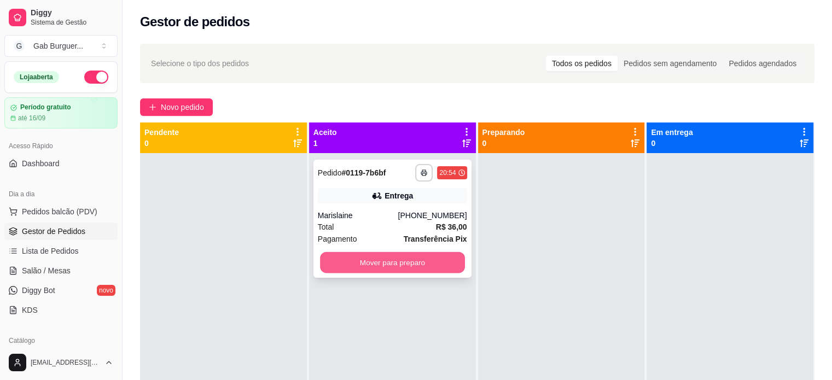
click at [405, 263] on button "Mover para preparo" at bounding box center [392, 262] width 145 height 21
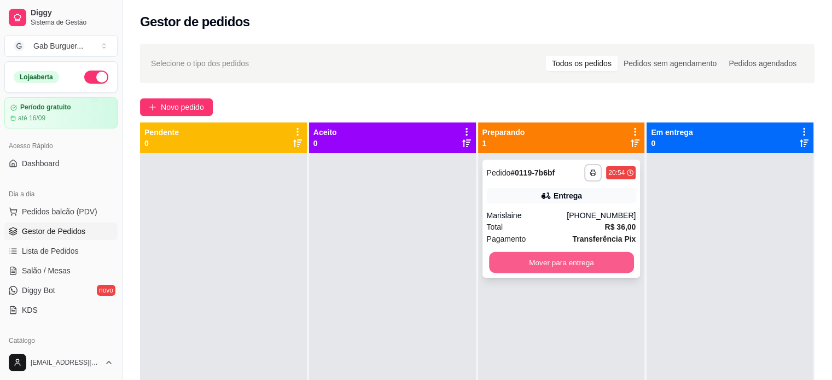
click at [609, 262] on button "Mover para entrega" at bounding box center [561, 262] width 145 height 21
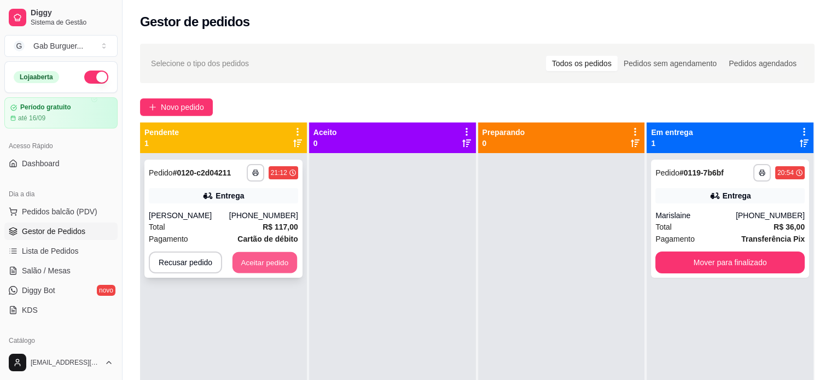
click at [257, 260] on button "Aceitar pedido" at bounding box center [265, 262] width 65 height 21
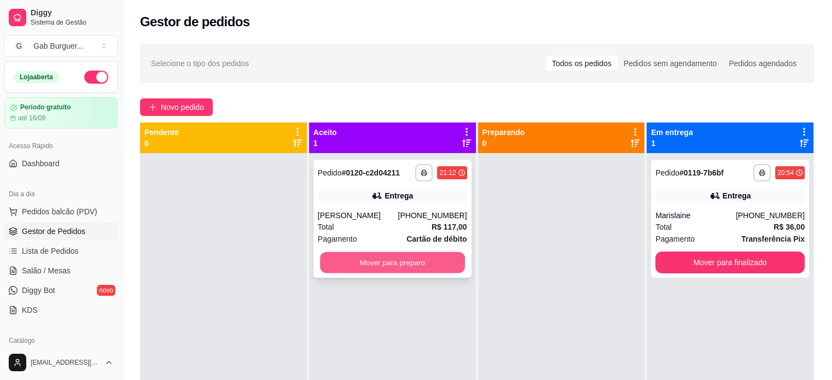
click at [378, 267] on button "Mover para preparo" at bounding box center [392, 262] width 145 height 21
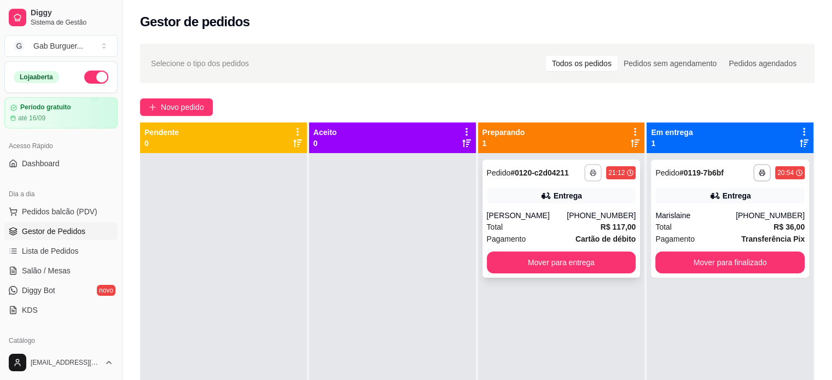
click at [584, 170] on button "button" at bounding box center [593, 173] width 18 height 18
click at [415, 230] on div at bounding box center [392, 343] width 167 height 380
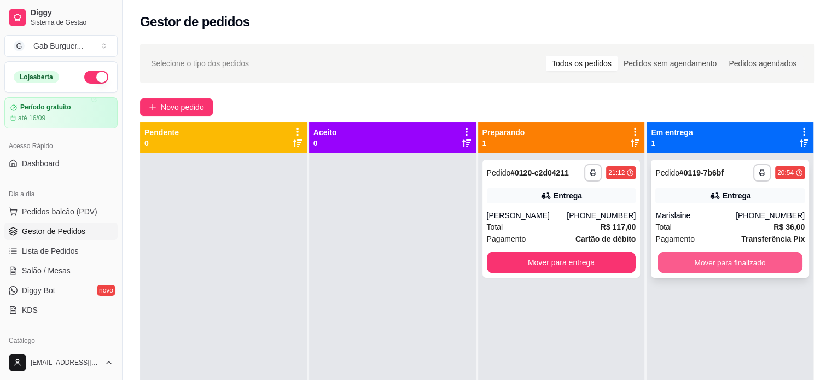
click at [725, 261] on button "Mover para finalizado" at bounding box center [730, 262] width 145 height 21
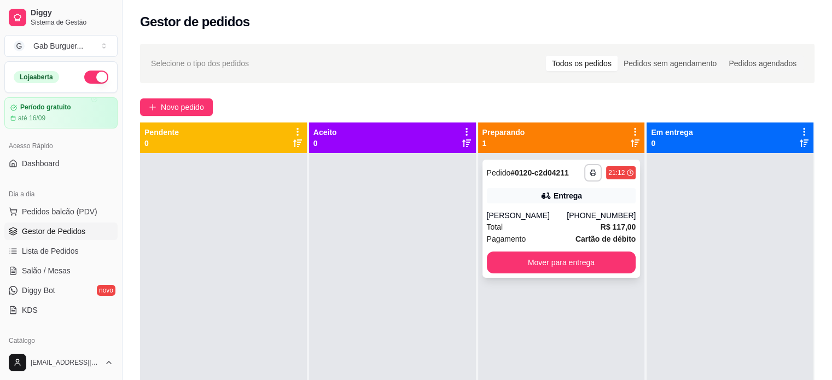
click at [600, 216] on div "(43) 99968-8280" at bounding box center [601, 215] width 69 height 11
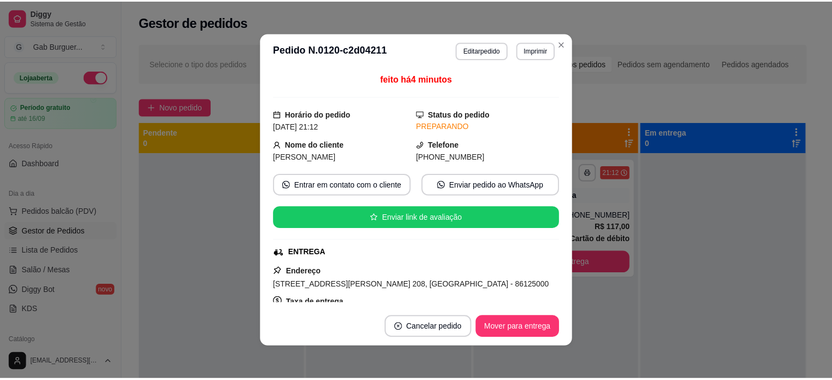
scroll to position [0, 0]
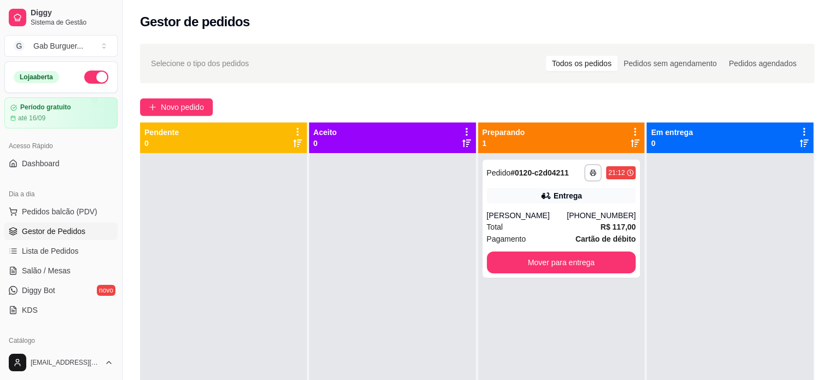
click at [228, 283] on div at bounding box center [223, 343] width 167 height 380
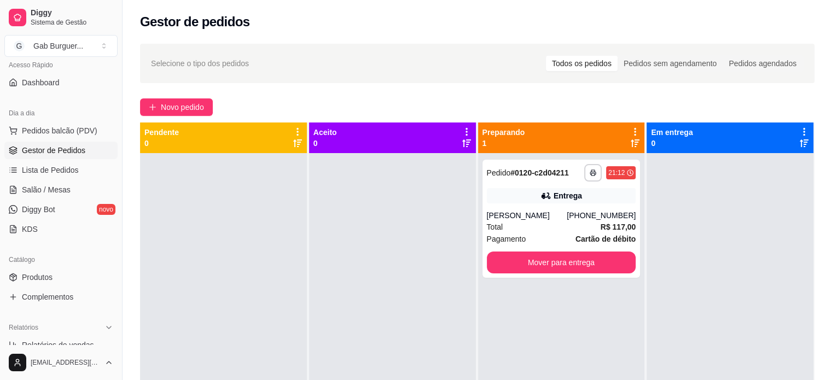
scroll to position [109, 0]
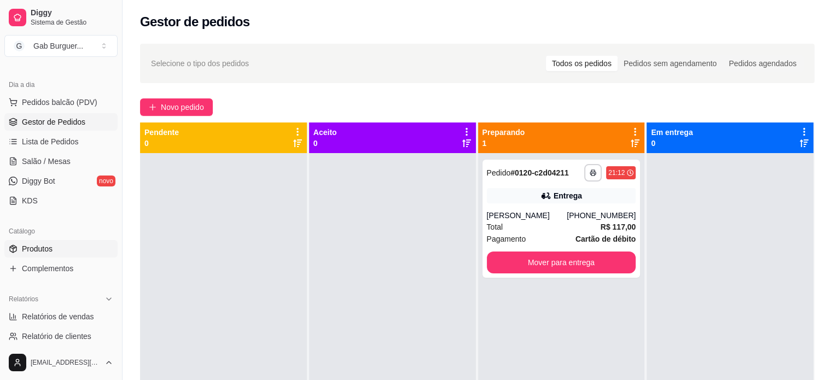
click at [43, 245] on span "Produtos" at bounding box center [37, 249] width 31 height 11
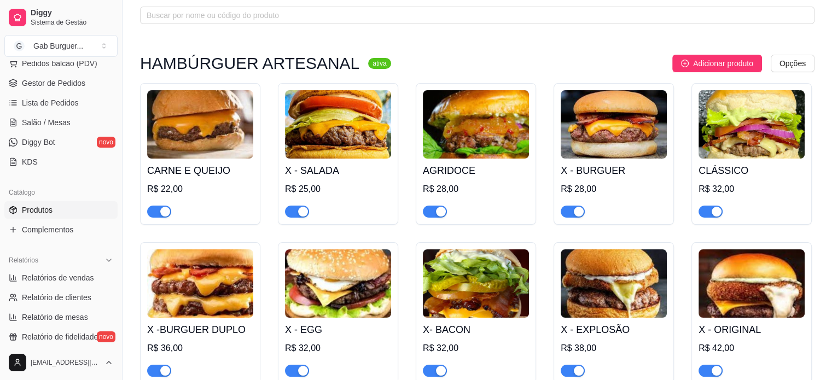
scroll to position [164, 0]
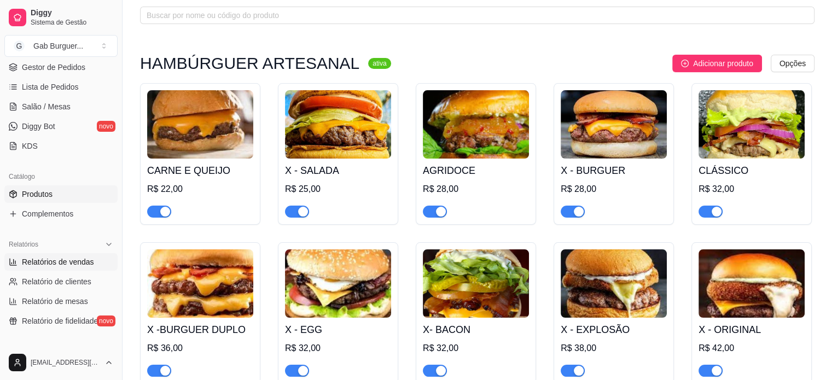
click at [68, 263] on span "Relatórios de vendas" at bounding box center [58, 262] width 72 height 11
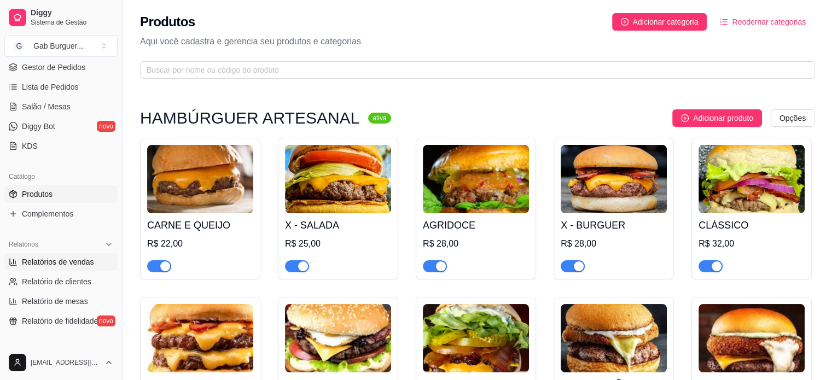
select select "ALL"
select select "0"
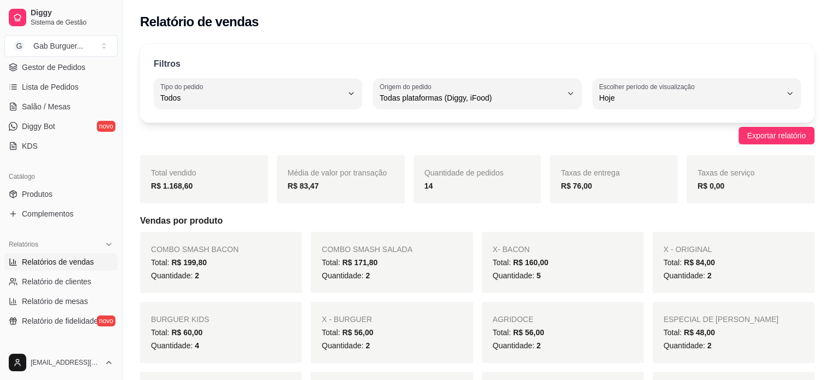
scroll to position [55, 0]
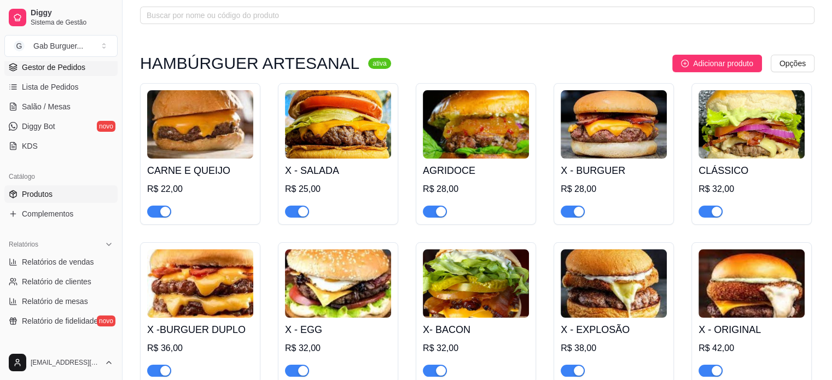
click at [44, 66] on span "Gestor de Pedidos" at bounding box center [53, 67] width 63 height 11
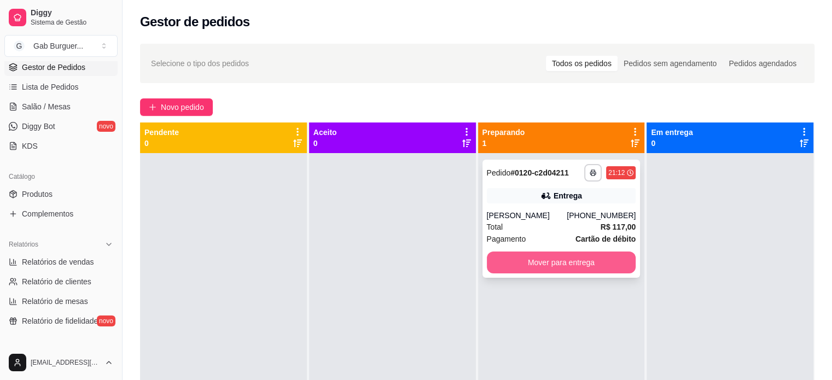
click at [558, 264] on button "Mover para entrega" at bounding box center [561, 263] width 149 height 22
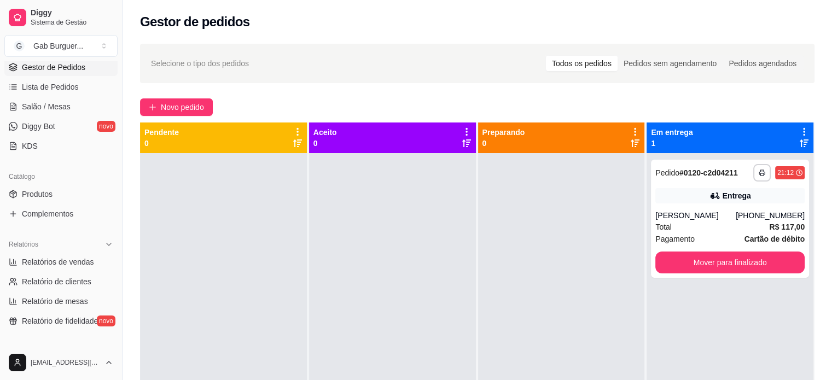
click at [181, 98] on div "**********" at bounding box center [478, 276] width 710 height 479
click at [188, 112] on span "Novo pedido" at bounding box center [182, 107] width 43 height 12
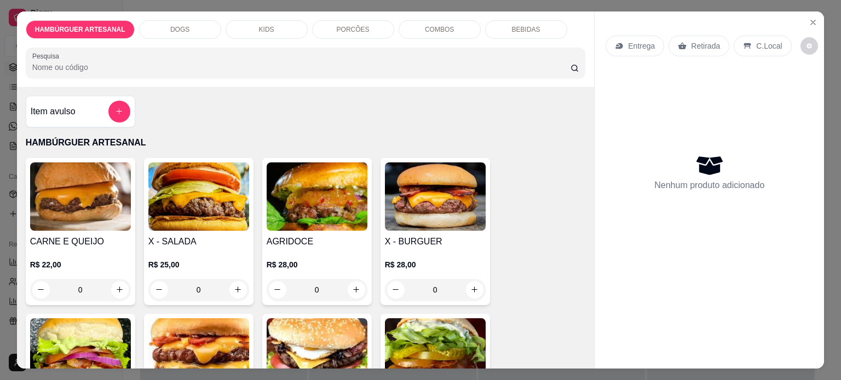
click at [236, 292] on div "0" at bounding box center [198, 290] width 101 height 22
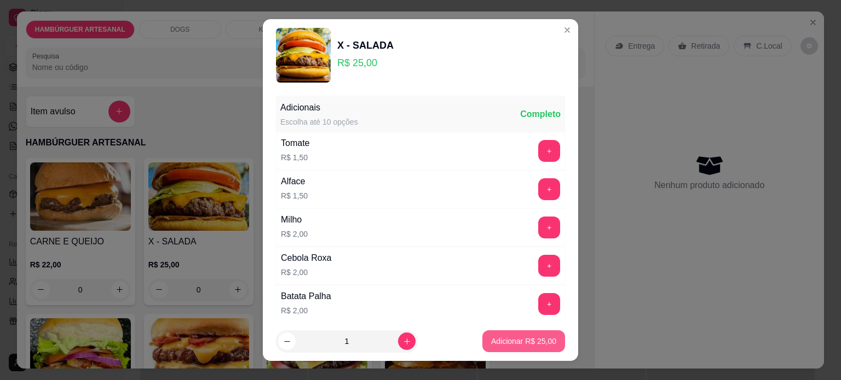
click at [526, 343] on p "Adicionar R$ 25,00" at bounding box center [523, 341] width 65 height 11
type input "1"
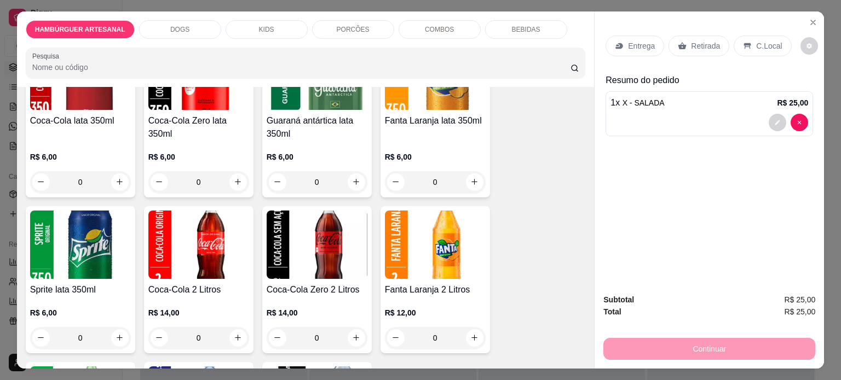
scroll to position [1751, 0]
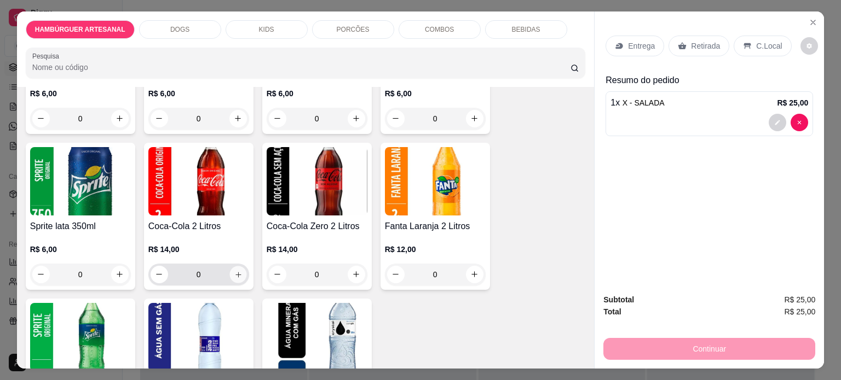
click at [236, 271] on icon "increase-product-quantity" at bounding box center [238, 275] width 8 height 8
type input "1"
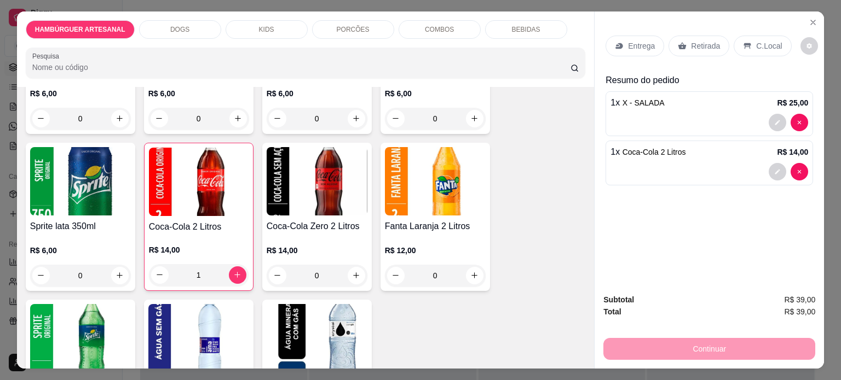
click at [552, 223] on div "Coca-Cola lata 350ml R$ 6,00 0 Coca-Cola Zero lata 350ml R$ 6,00 0 Guaraná antá…" at bounding box center [306, 210] width 560 height 473
click at [621, 37] on div "Entrega" at bounding box center [634, 46] width 59 height 21
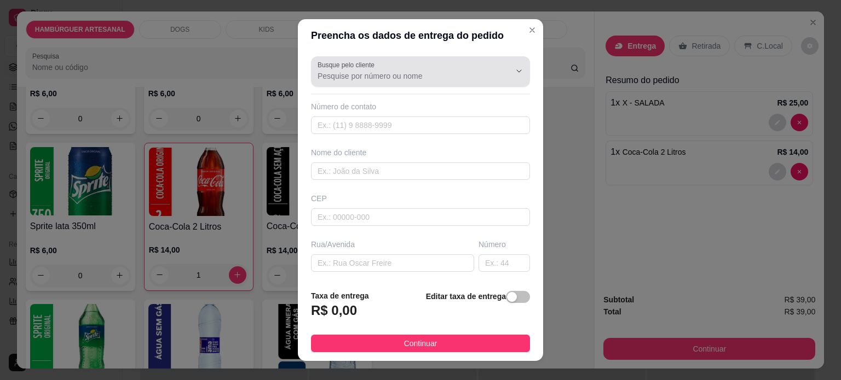
click at [404, 73] on input "Busque pelo cliente" at bounding box center [404, 76] width 175 height 11
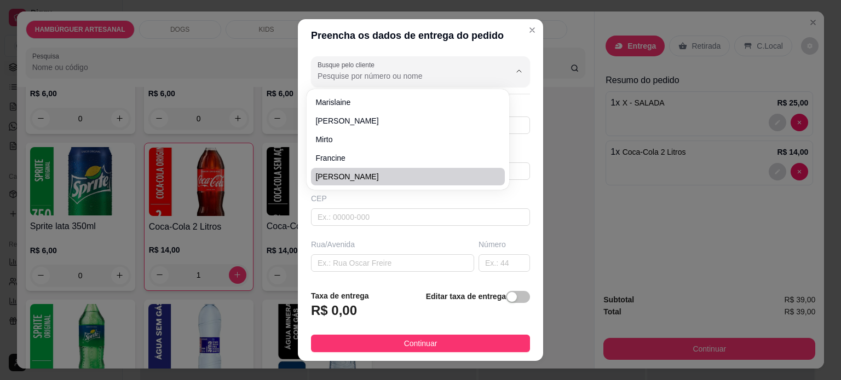
click at [387, 203] on div "CEP" at bounding box center [420, 198] width 219 height 11
click at [438, 212] on input "text" at bounding box center [420, 217] width 219 height 18
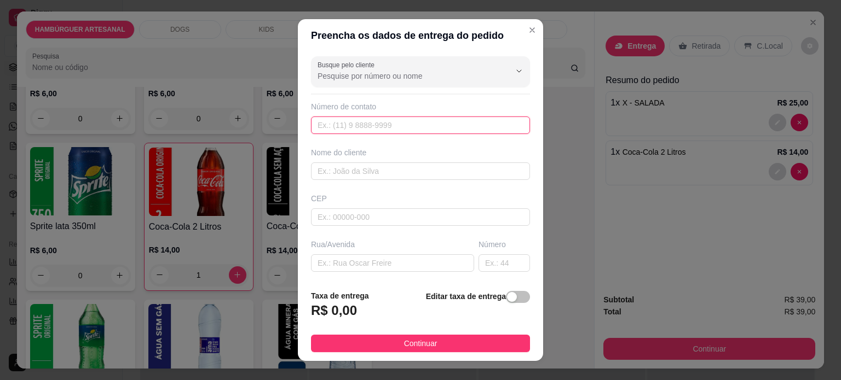
click at [382, 121] on input "text" at bounding box center [420, 126] width 219 height 18
type input "9963-8740"
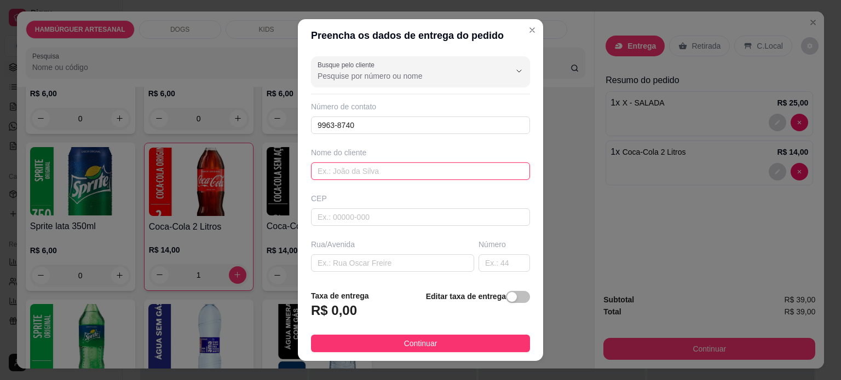
click at [436, 169] on input "text" at bounding box center [420, 172] width 219 height 18
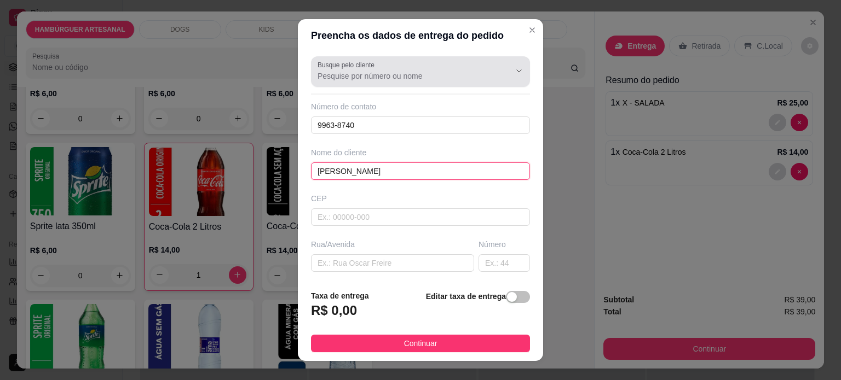
type input "Rafael"
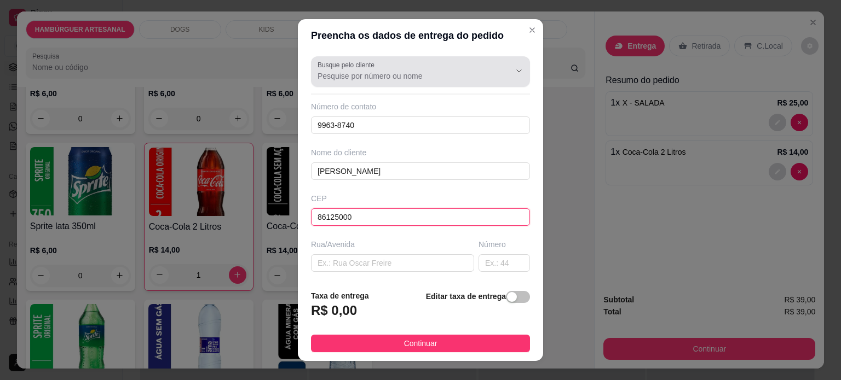
type input "86125000"
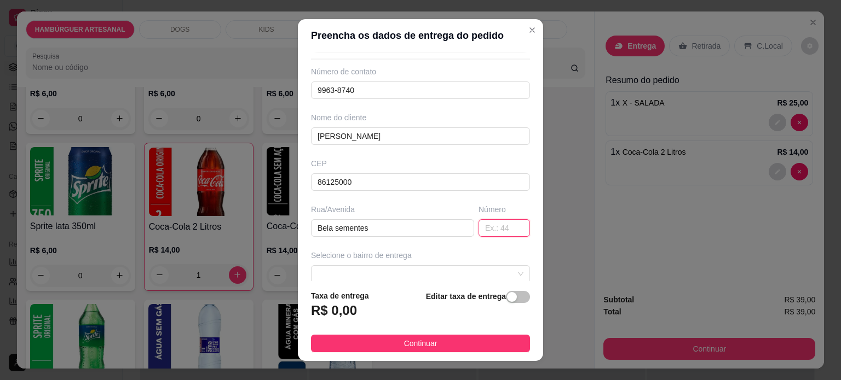
scroll to position [55, 0]
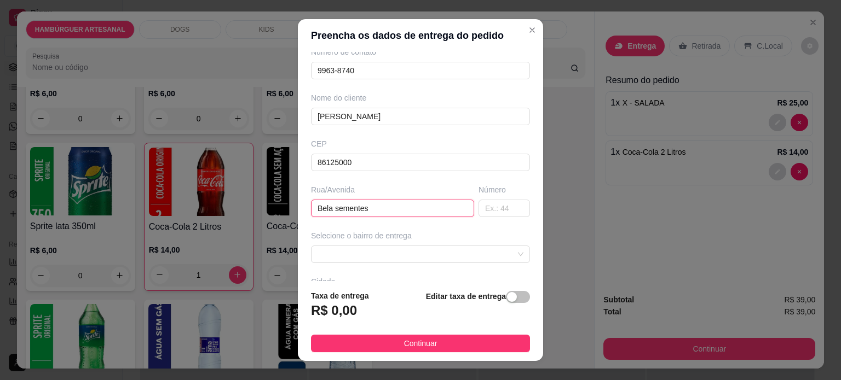
click at [391, 203] on input "Bela sementes" at bounding box center [392, 209] width 163 height 18
type input "Bela sementes guarita"
drag, startPoint x: 491, startPoint y: 208, endPoint x: 482, endPoint y: 205, distance: 10.2
click at [490, 207] on input "text" at bounding box center [503, 209] width 51 height 18
click at [445, 261] on span at bounding box center [420, 254] width 206 height 16
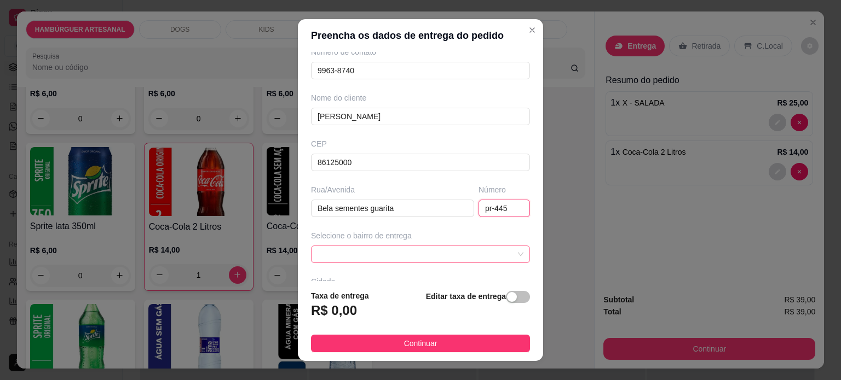
type input "pr-445"
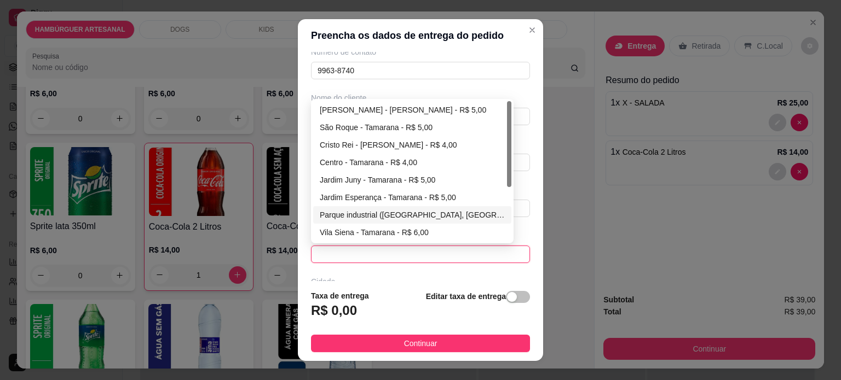
click at [415, 216] on div "Parque industrial ([GEOGRAPHIC_DATA], [GEOGRAPHIC_DATA], Integrada) - Tamarana …" at bounding box center [412, 215] width 185 height 12
type input "Tamarana"
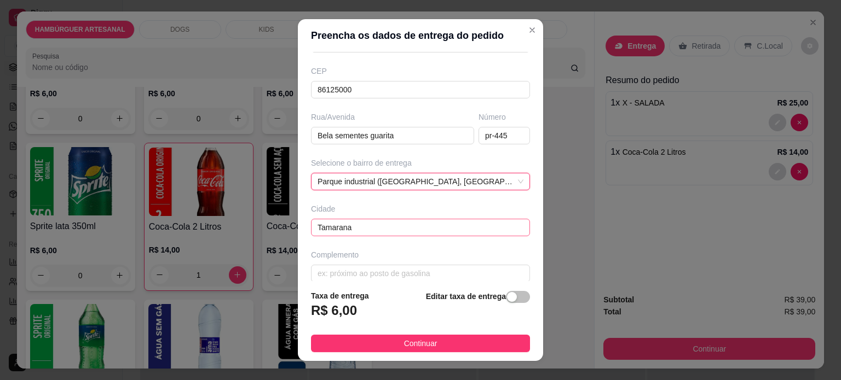
scroll to position [137, 0]
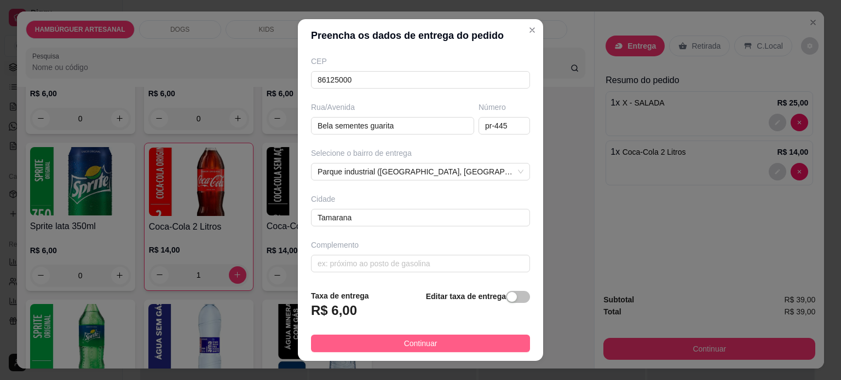
click at [454, 341] on button "Continuar" at bounding box center [420, 344] width 219 height 18
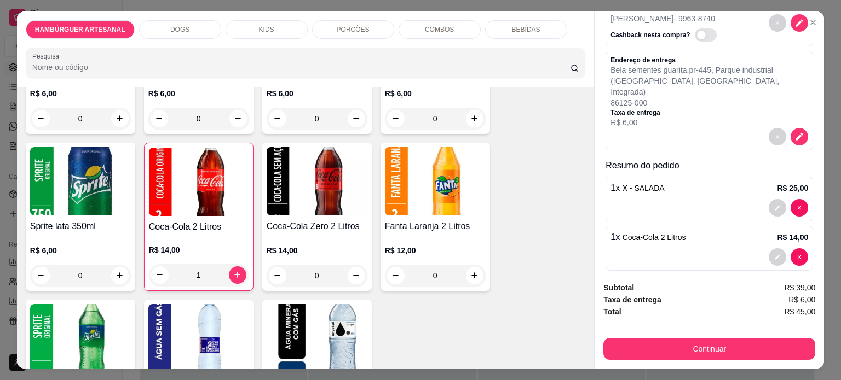
scroll to position [66, 0]
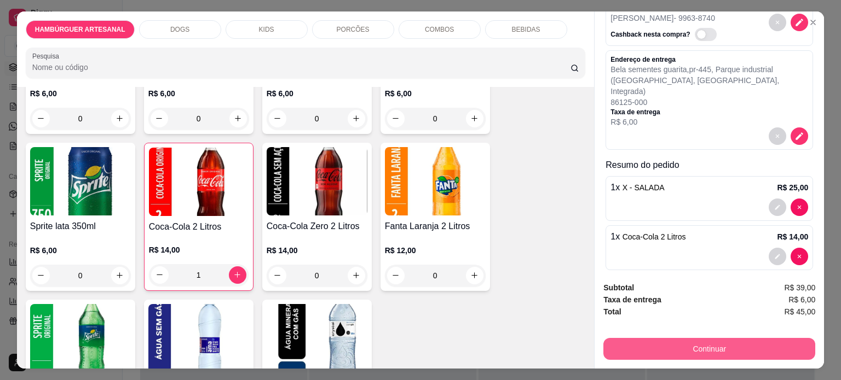
click at [725, 344] on button "Continuar" at bounding box center [709, 349] width 212 height 22
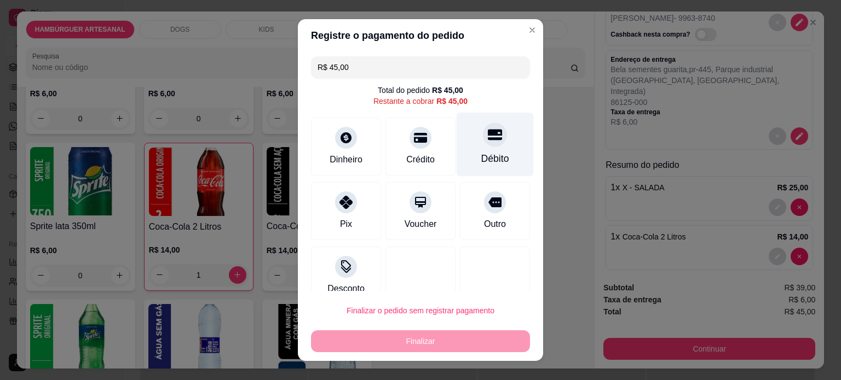
click at [490, 161] on div "Débito" at bounding box center [494, 144] width 77 height 64
type input "R$ 0,00"
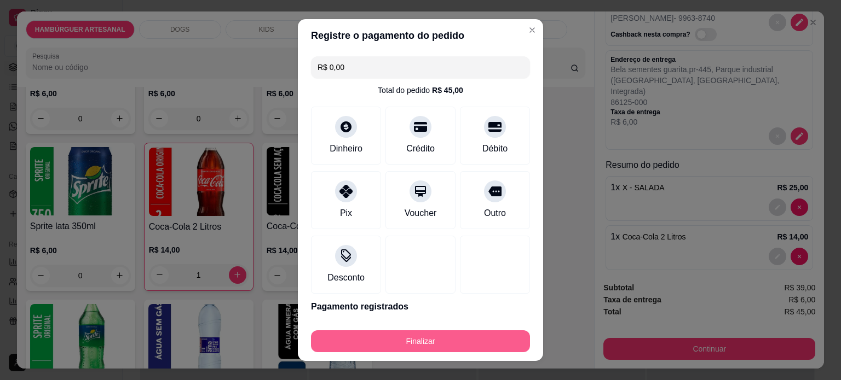
click at [452, 333] on button "Finalizar" at bounding box center [420, 342] width 219 height 22
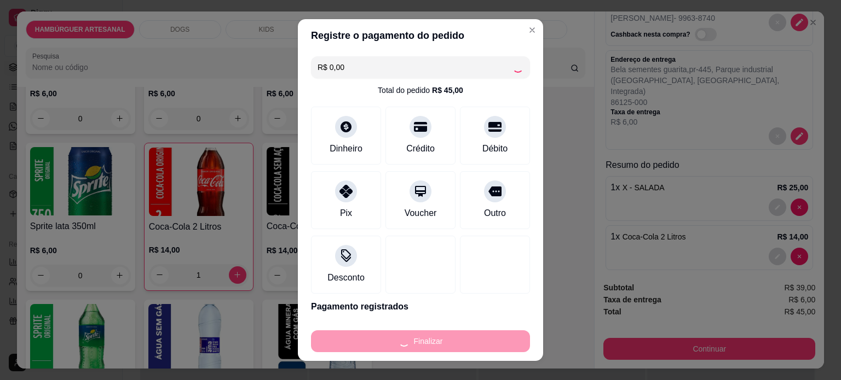
type input "0"
type input "-R$ 45,00"
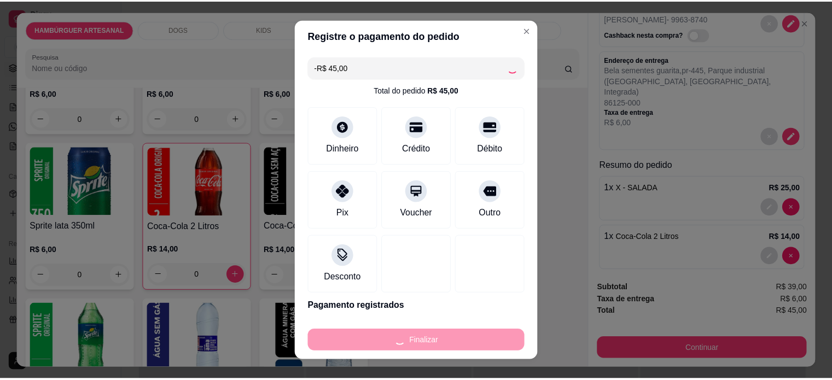
scroll to position [1750, 0]
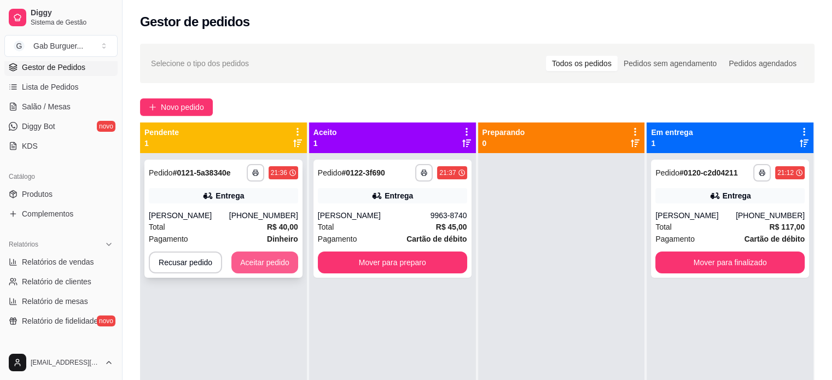
click at [254, 273] on button "Aceitar pedido" at bounding box center [264, 263] width 67 height 22
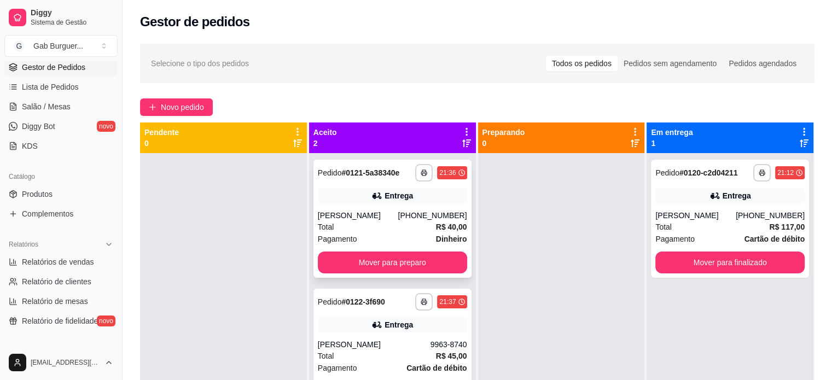
scroll to position [31, 0]
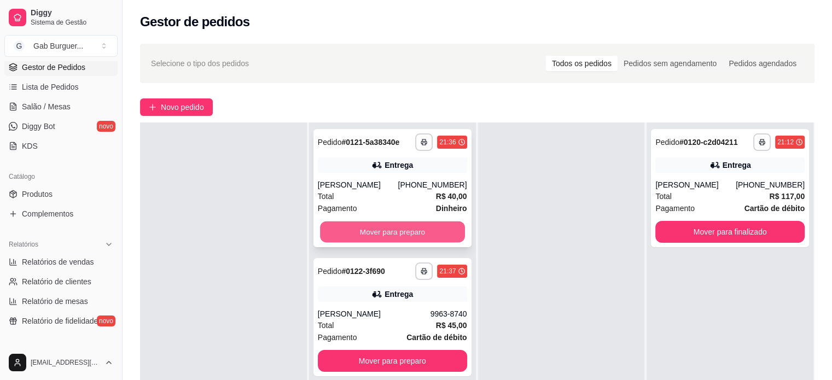
click at [433, 229] on button "Mover para preparo" at bounding box center [392, 232] width 145 height 21
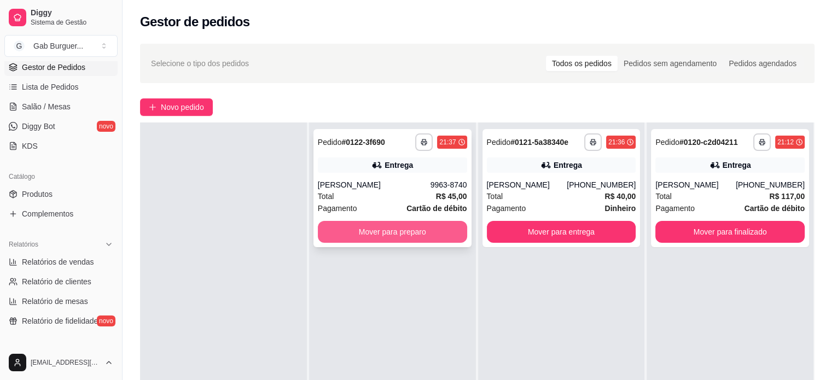
click at [431, 230] on button "Mover para preparo" at bounding box center [392, 232] width 149 height 22
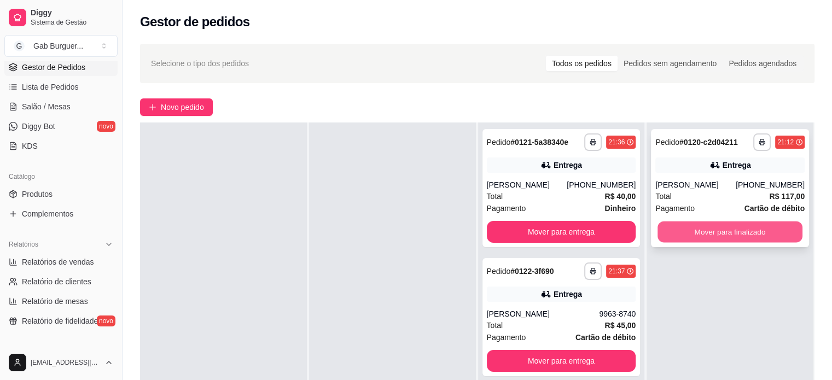
click at [752, 236] on button "Mover para finalizado" at bounding box center [730, 232] width 145 height 21
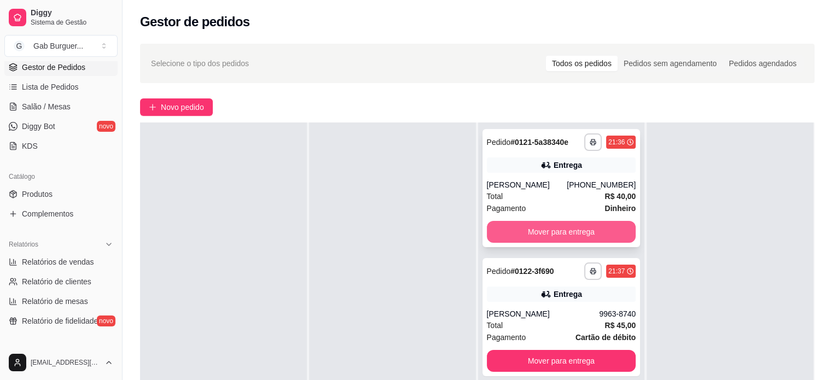
click at [543, 231] on button "Mover para entrega" at bounding box center [561, 232] width 149 height 22
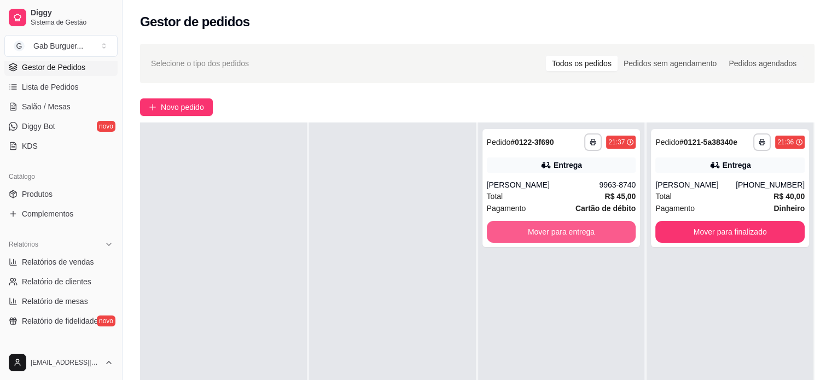
click at [543, 231] on button "Mover para entrega" at bounding box center [561, 232] width 149 height 22
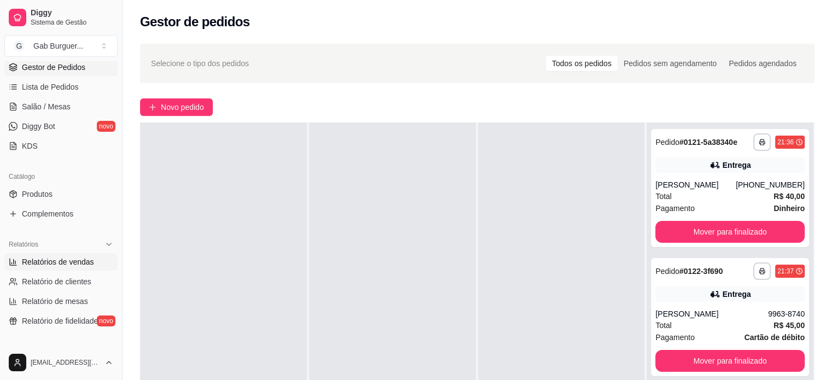
click at [86, 269] on link "Relatórios de vendas" at bounding box center [60, 262] width 113 height 18
select select "ALL"
select select "0"
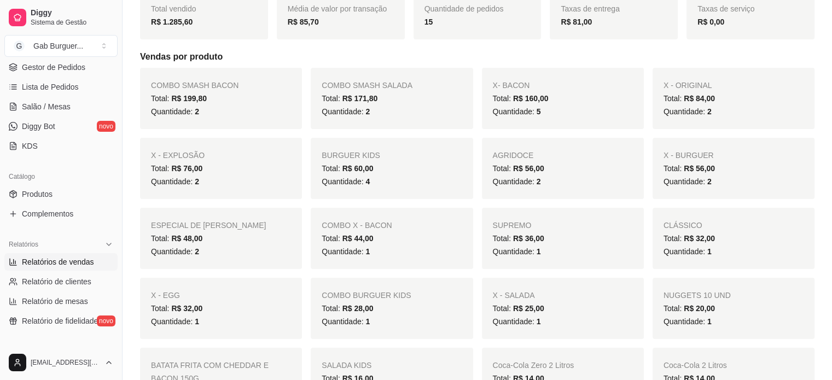
scroll to position [383, 0]
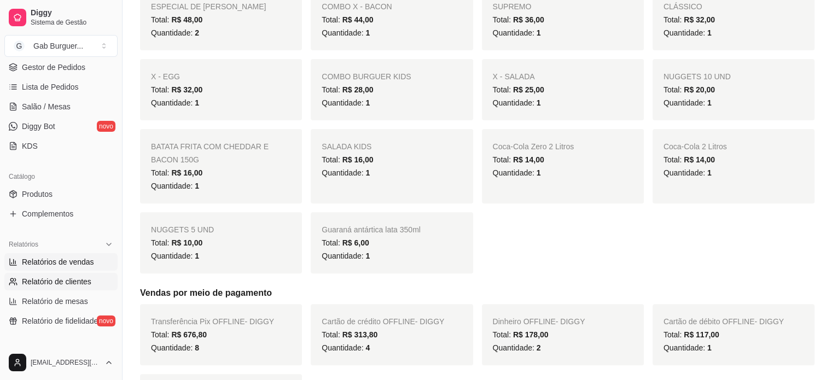
click at [74, 280] on span "Relatório de clientes" at bounding box center [56, 281] width 69 height 11
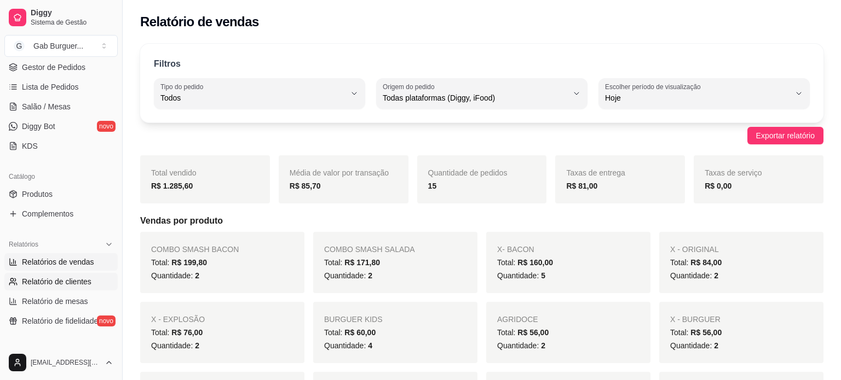
select select "30"
select select "HIGHEST_TOTAL_SPENT_WITH_ORDERS"
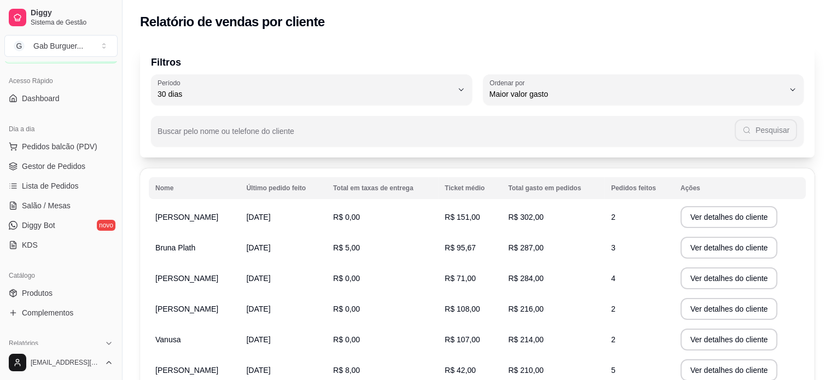
scroll to position [55, 0]
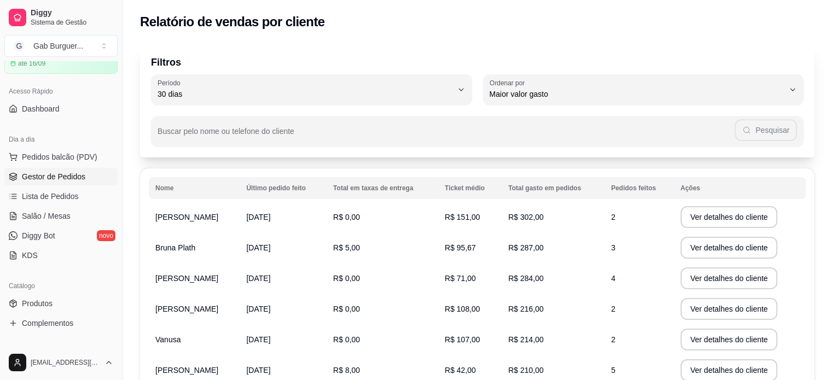
click at [53, 181] on span "Gestor de Pedidos" at bounding box center [53, 176] width 63 height 11
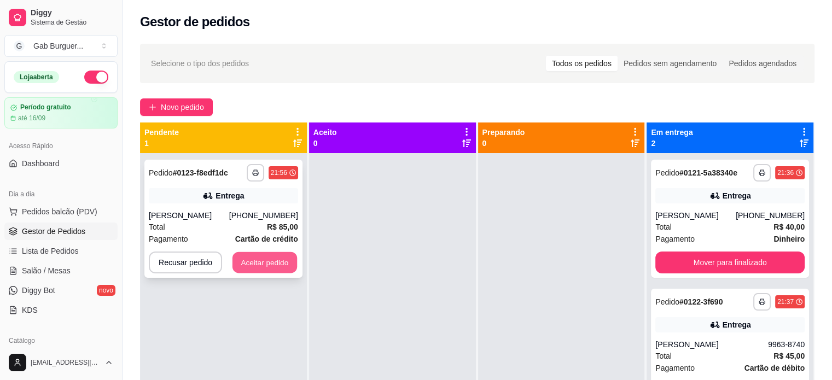
click at [265, 270] on button "Aceitar pedido" at bounding box center [265, 262] width 65 height 21
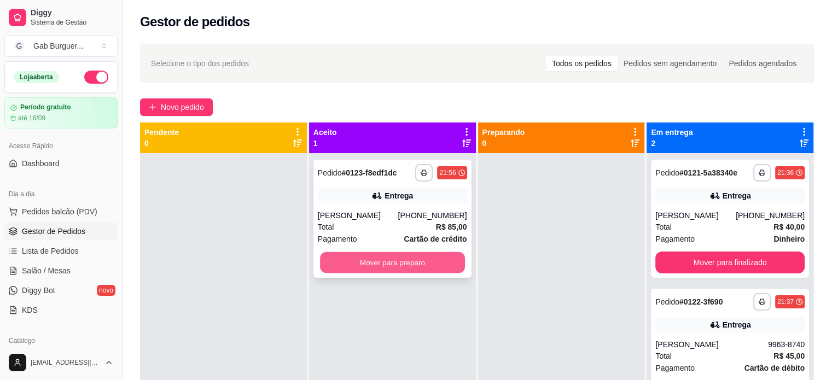
click at [402, 269] on button "Mover para preparo" at bounding box center [392, 262] width 145 height 21
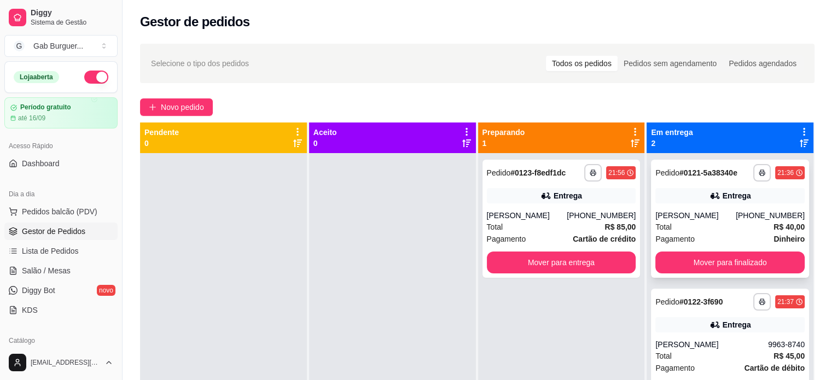
scroll to position [31, 0]
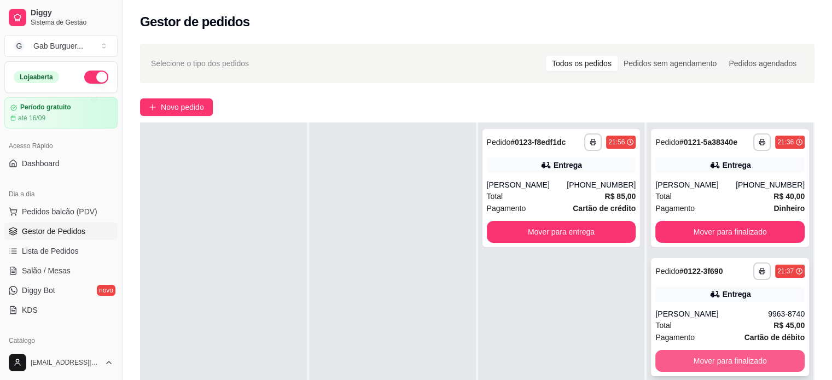
click at [708, 361] on button "Mover para finalizado" at bounding box center [730, 361] width 149 height 22
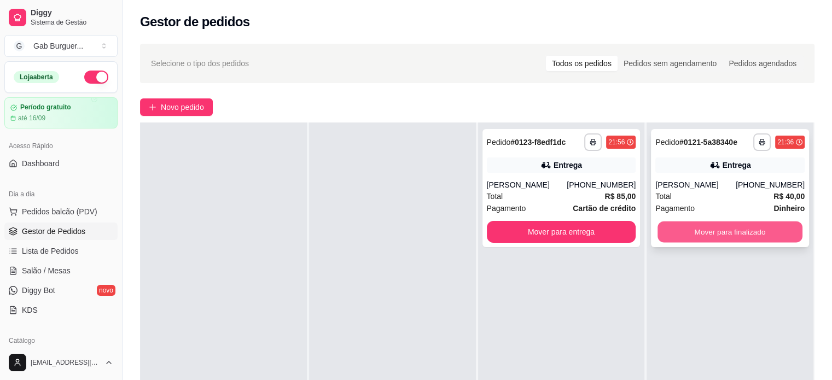
click at [718, 229] on button "Mover para finalizado" at bounding box center [730, 232] width 145 height 21
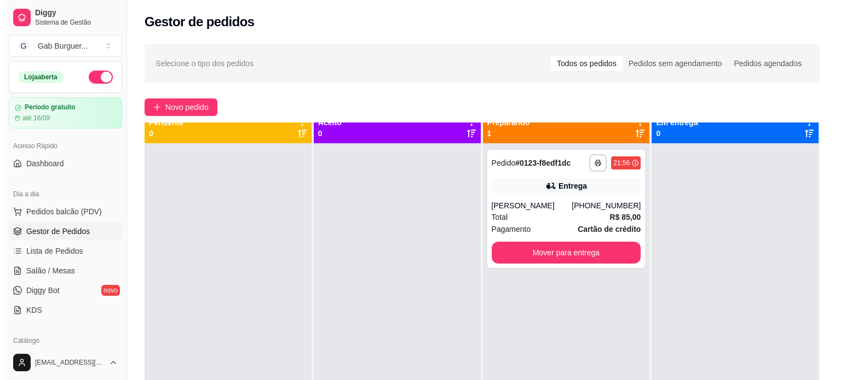
scroll to position [0, 0]
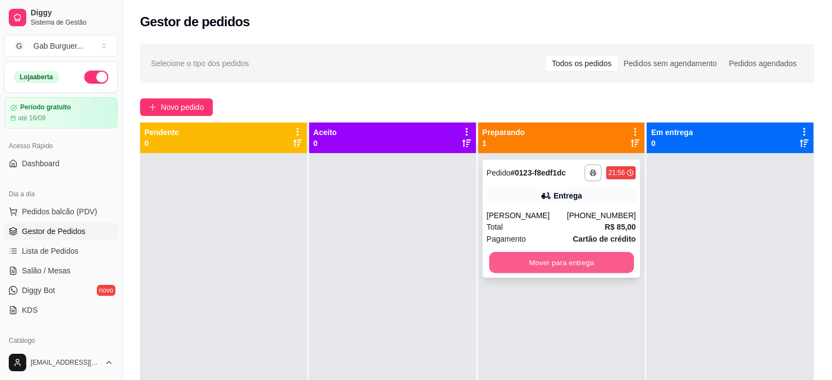
click at [542, 267] on button "Mover para entrega" at bounding box center [561, 262] width 145 height 21
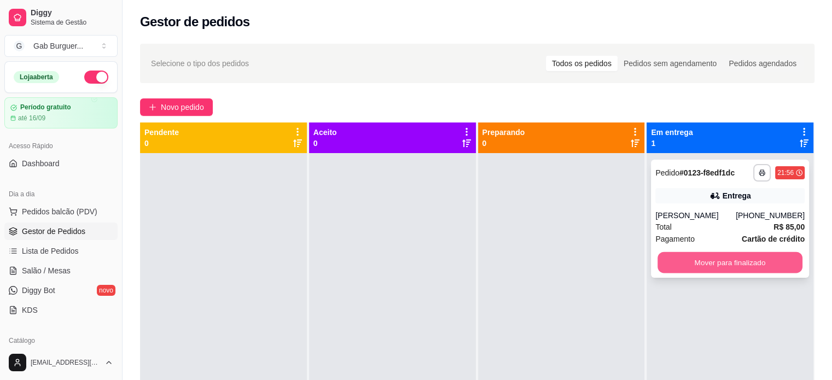
click at [737, 260] on button "Mover para finalizado" at bounding box center [730, 262] width 145 height 21
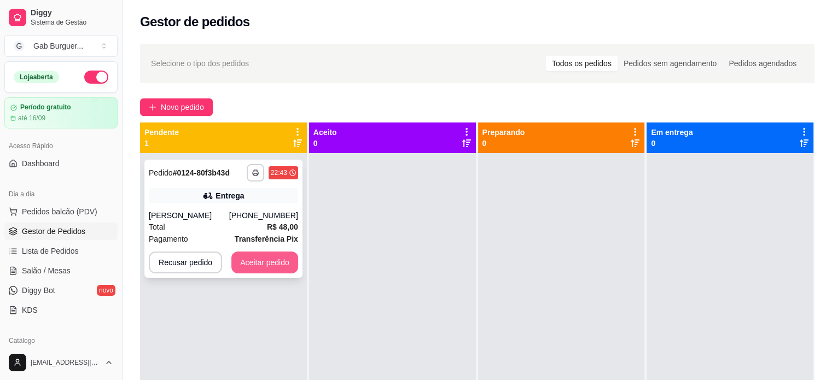
click at [275, 263] on button "Aceitar pedido" at bounding box center [264, 263] width 67 height 22
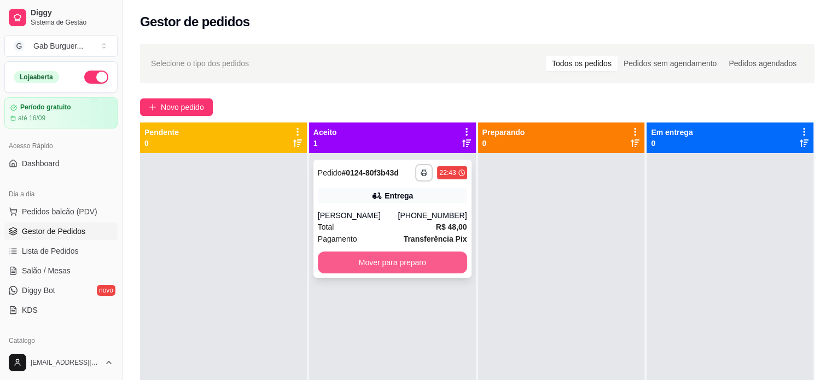
click at [376, 264] on button "Mover para preparo" at bounding box center [392, 263] width 149 height 22
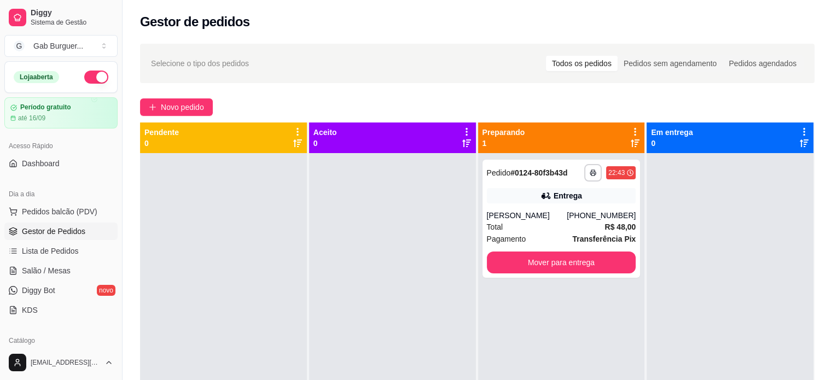
click at [609, 304] on div "**********" at bounding box center [561, 343] width 167 height 380
click at [499, 169] on span "Pedido" at bounding box center [499, 173] width 24 height 9
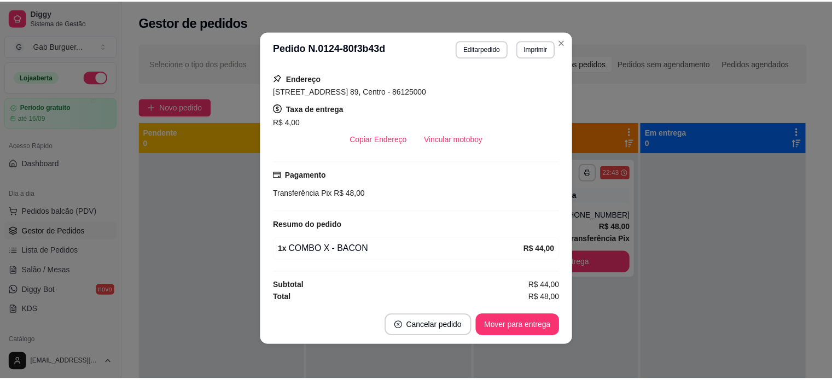
scroll to position [2, 0]
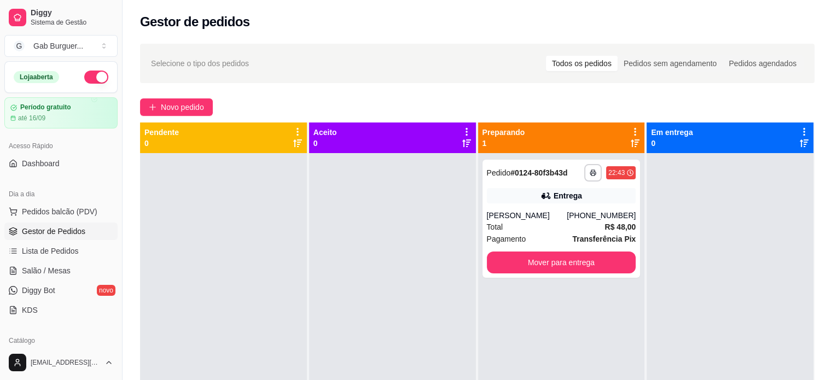
click at [94, 77] on button "button" at bounding box center [96, 77] width 24 height 13
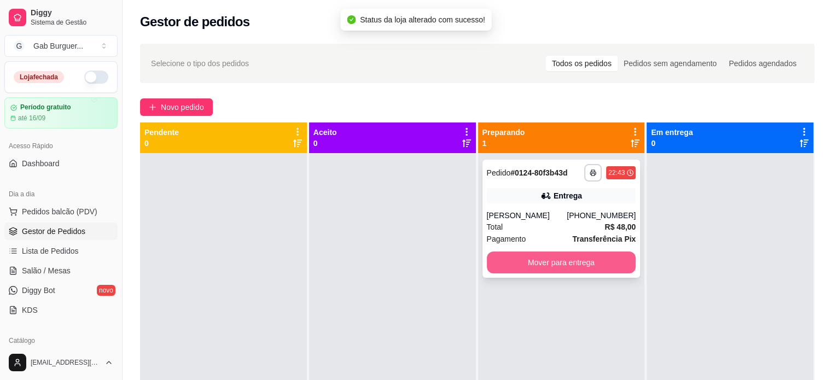
click at [600, 270] on button "Mover para entrega" at bounding box center [561, 263] width 149 height 22
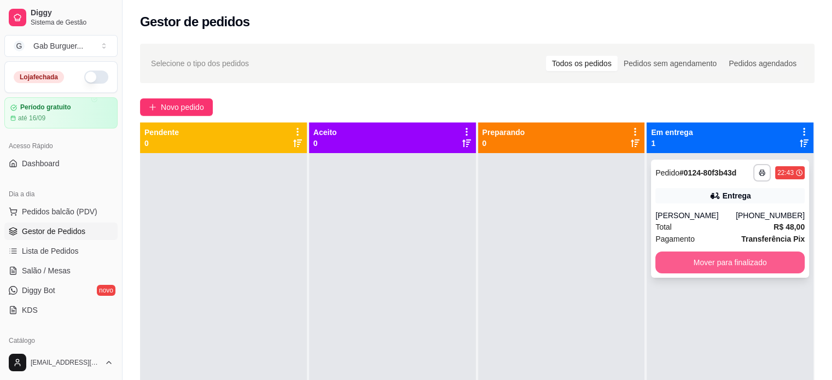
click at [693, 264] on button "Mover para finalizado" at bounding box center [730, 263] width 149 height 22
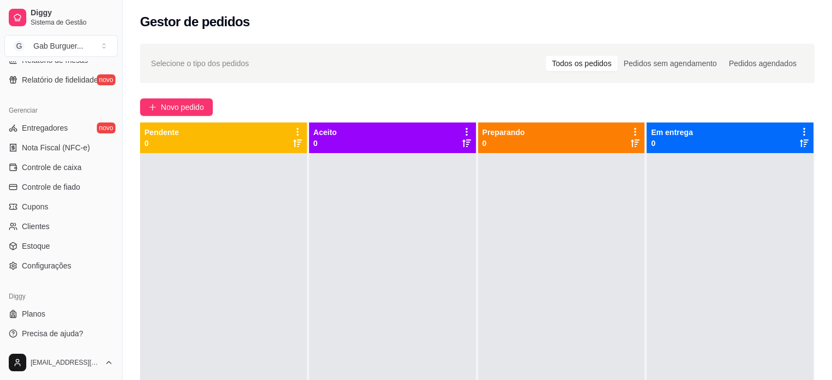
scroll to position [407, 0]
click at [66, 267] on span "Configurações" at bounding box center [46, 264] width 49 height 11
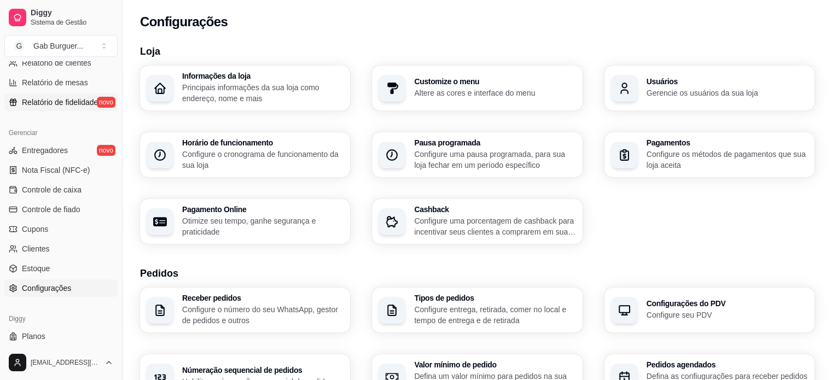
scroll to position [328, 0]
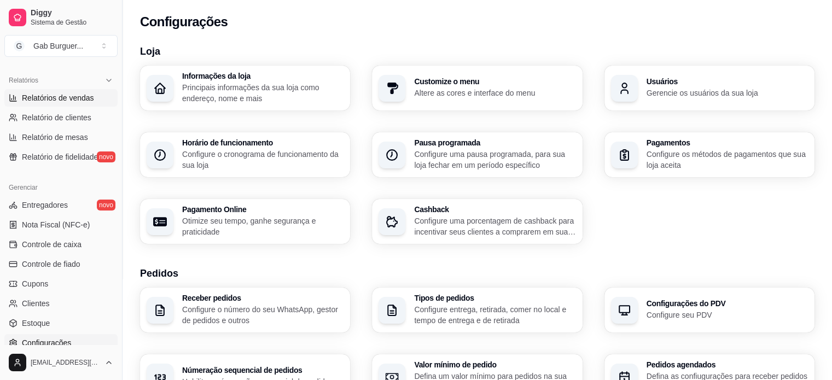
click at [46, 100] on span "Relatórios de vendas" at bounding box center [58, 97] width 72 height 11
select select "ALL"
select select "0"
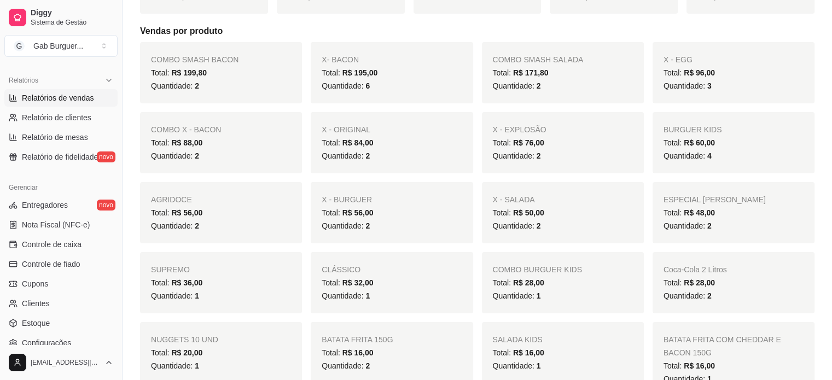
scroll to position [219, 0]
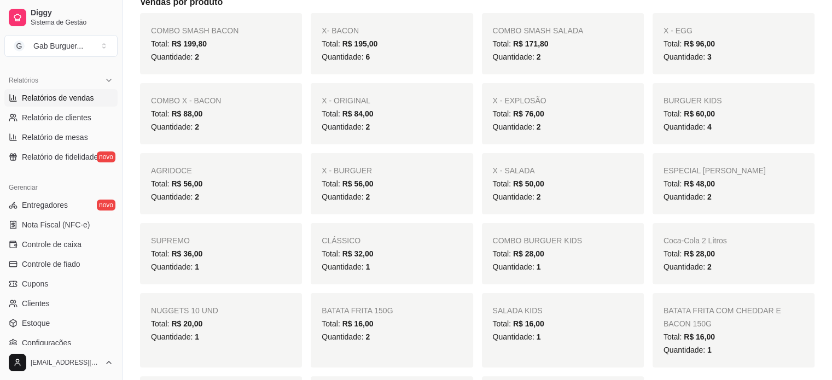
click at [430, 146] on div "COMBO SMASH BACON Total: R$ 199,80 Quantidade: 2 X- BACON Total: R$ 195,00 Quan…" at bounding box center [477, 225] width 675 height 425
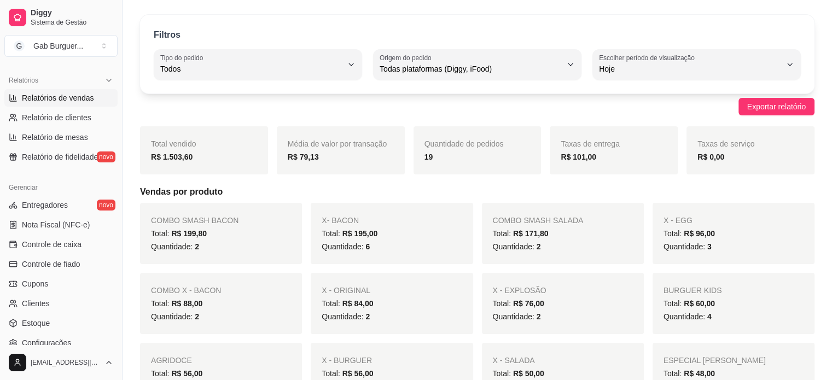
scroll to position [0, 0]
